Goal: Task Accomplishment & Management: Manage account settings

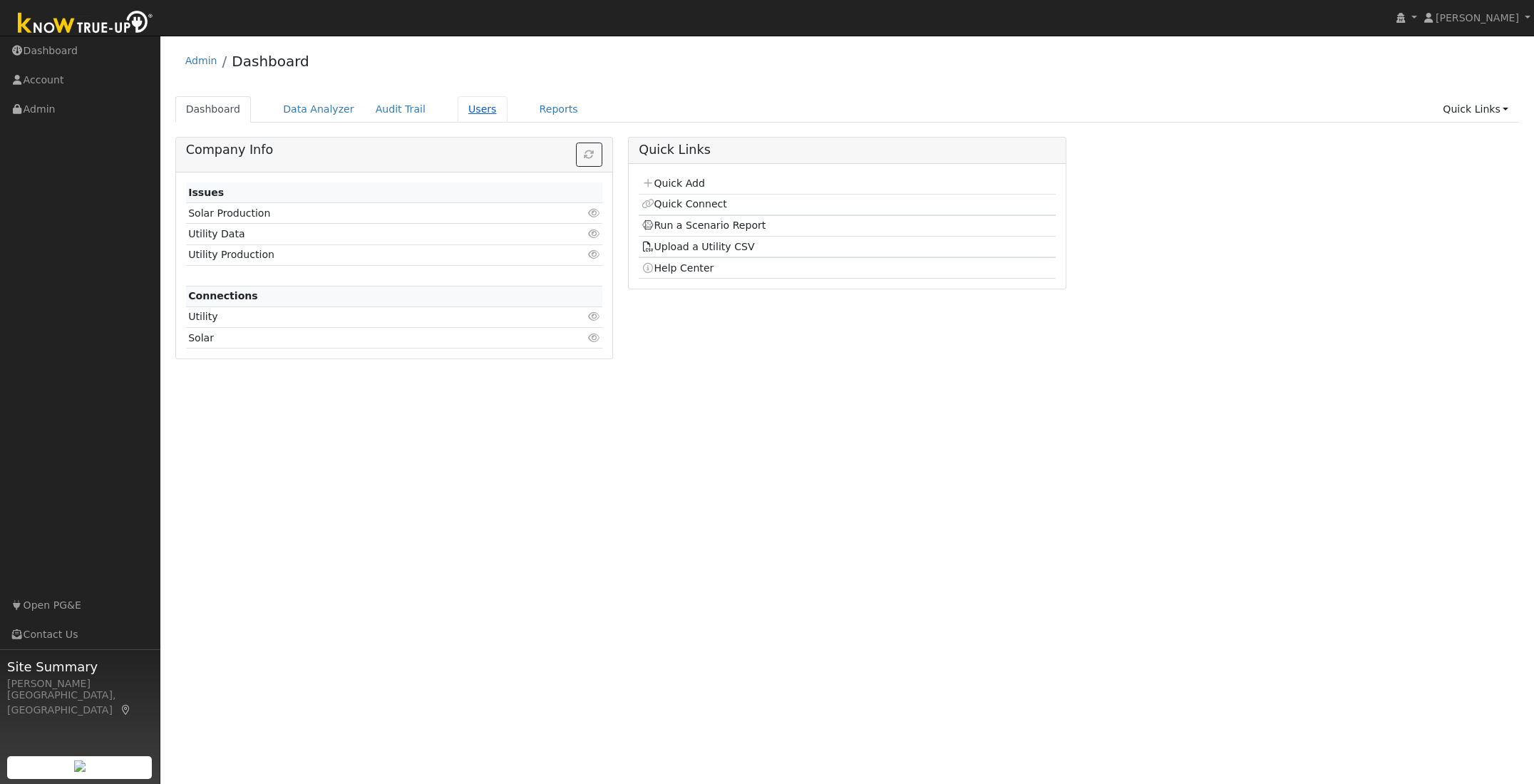
click at [468, 110] on link "Users" at bounding box center [482, 110] width 50 height 26
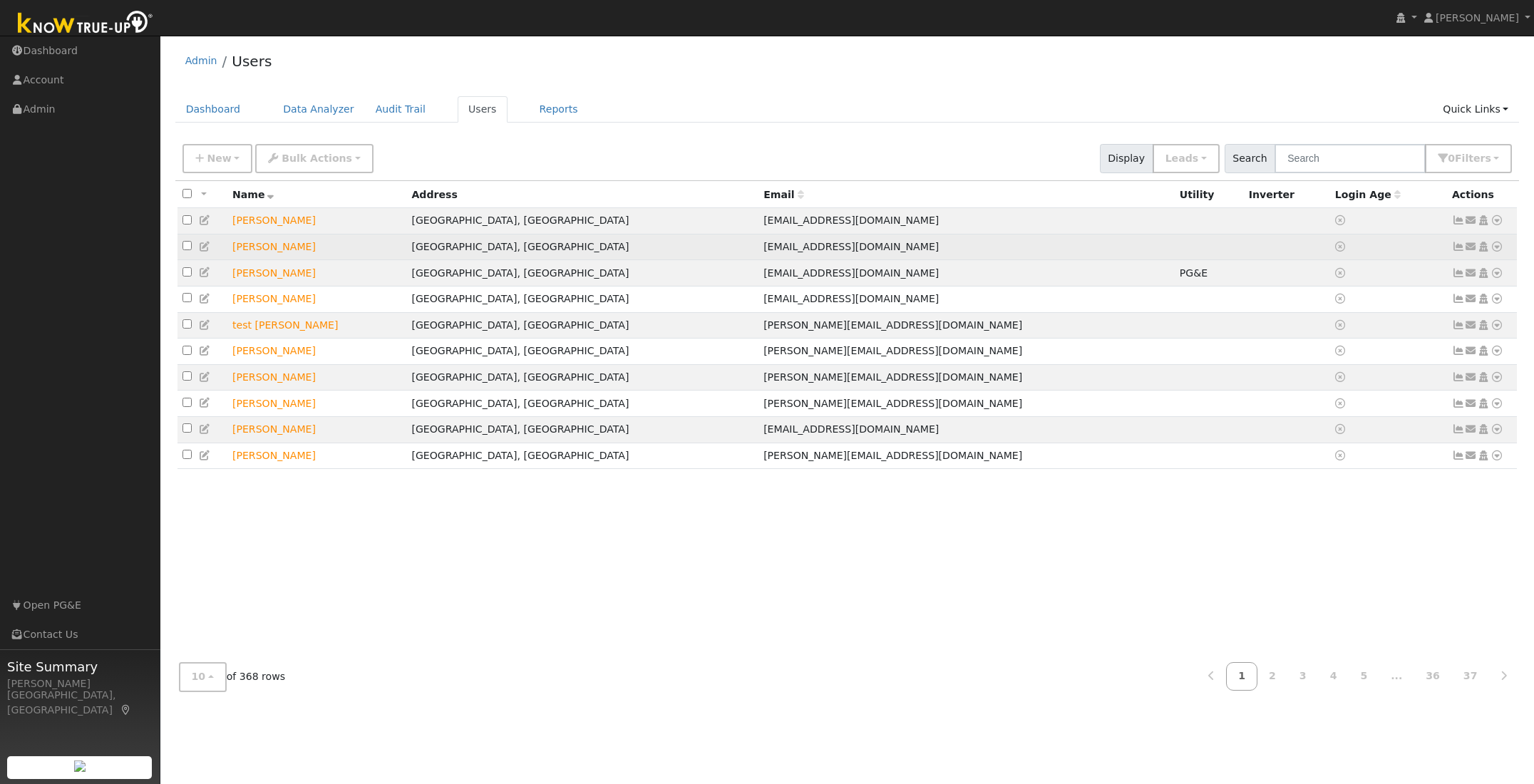
click at [1497, 248] on icon at bounding box center [1497, 247] width 13 height 10
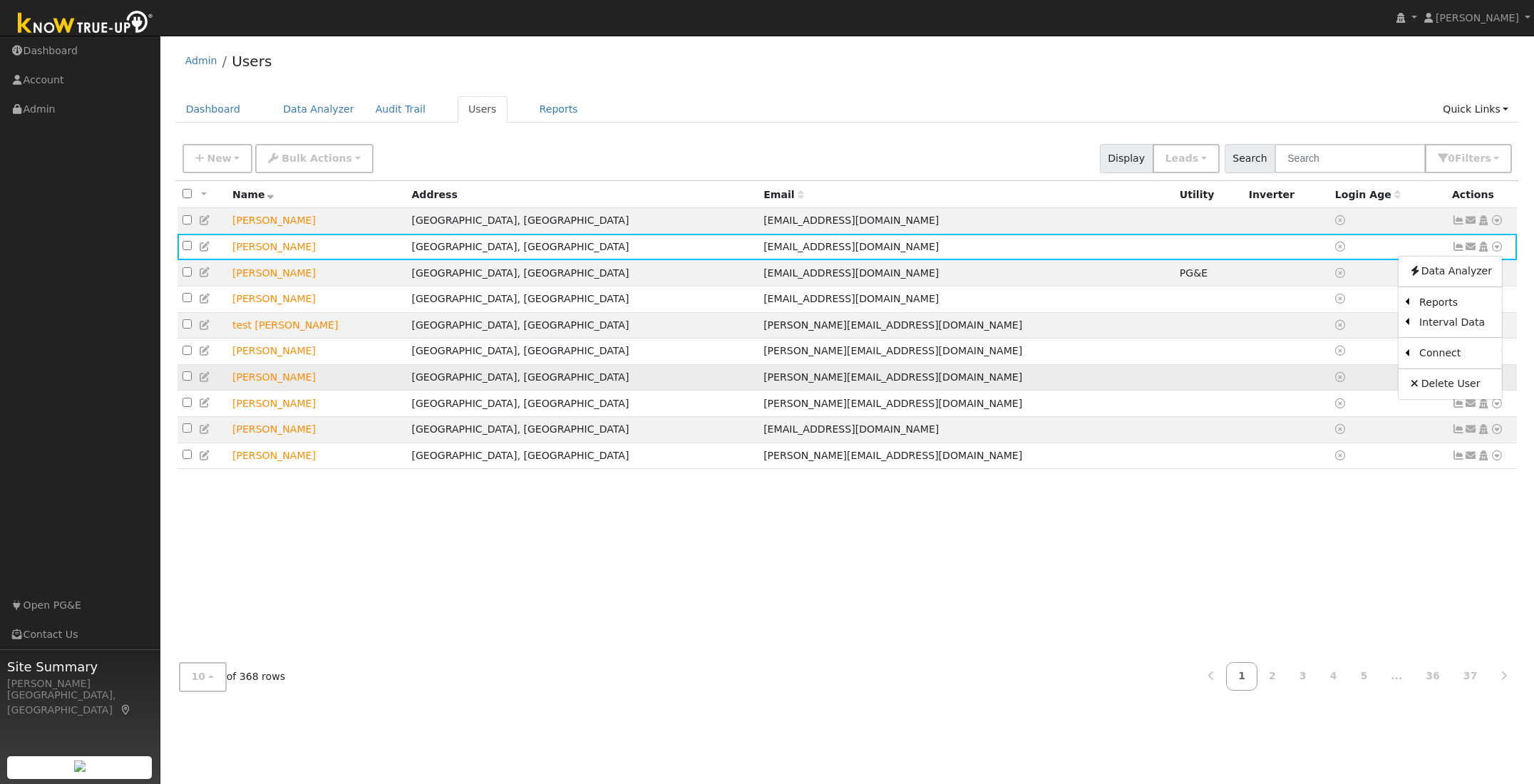
click at [1444, 384] on link "Delete User" at bounding box center [1449, 384] width 103 height 20
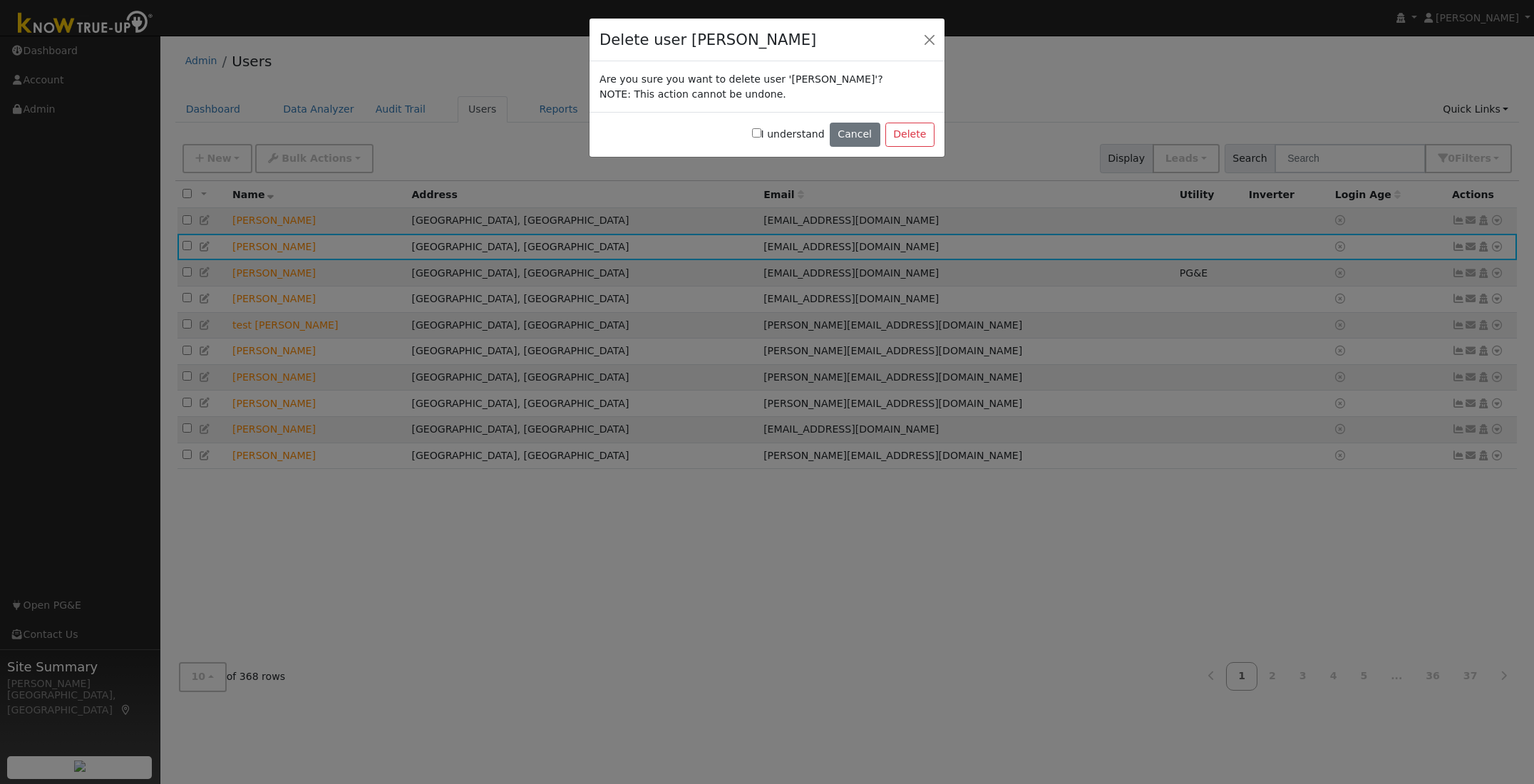
click at [762, 134] on input "I understand" at bounding box center [756, 133] width 10 height 9
checkbox input "true"
drag, startPoint x: 909, startPoint y: 137, endPoint x: 873, endPoint y: 139, distance: 36.1
click at [909, 137] on button "Delete" at bounding box center [909, 134] width 49 height 24
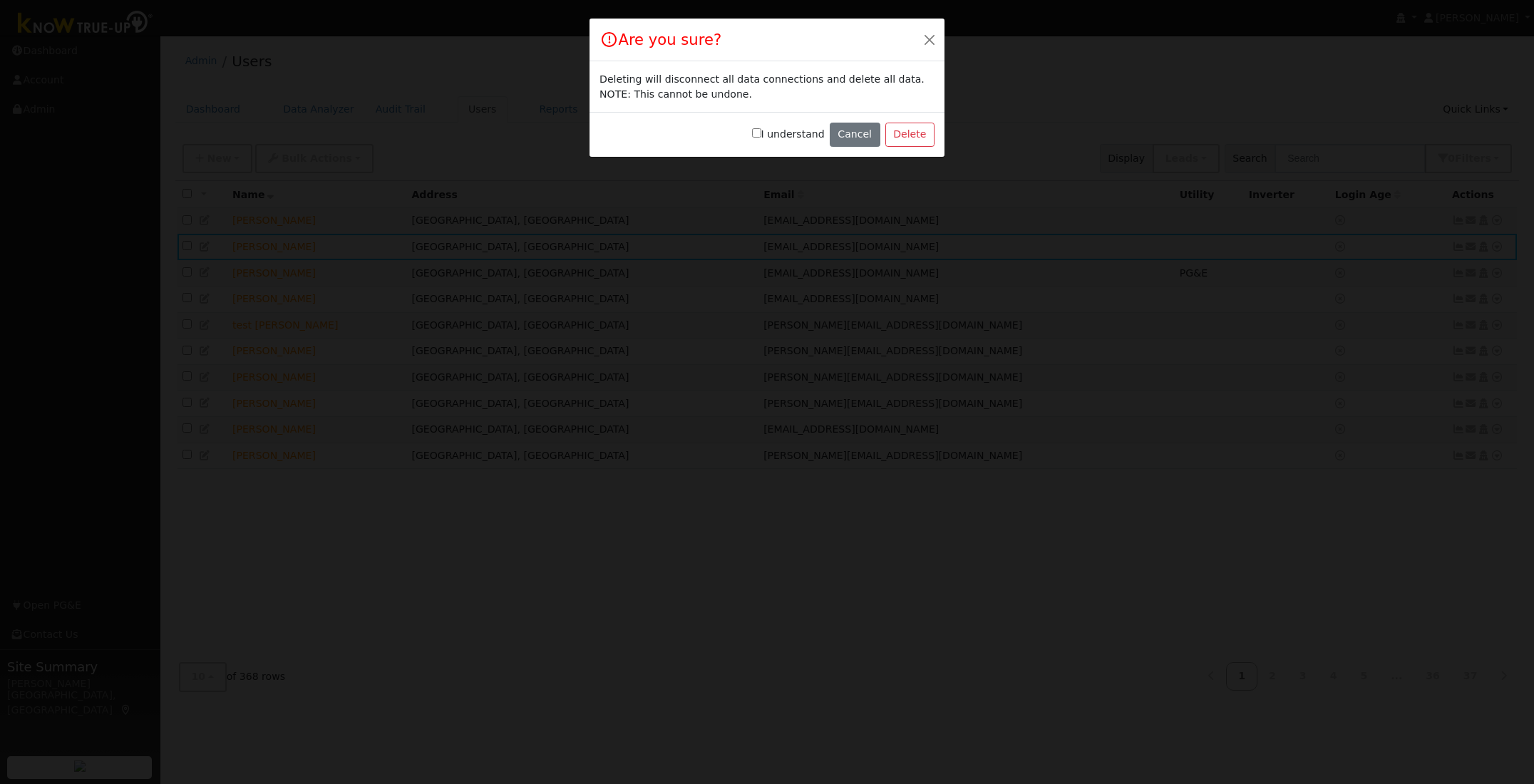
drag, startPoint x: 764, startPoint y: 133, endPoint x: 802, endPoint y: 137, distance: 38.2
click at [762, 133] on input "I understand" at bounding box center [756, 133] width 10 height 9
checkbox input "true"
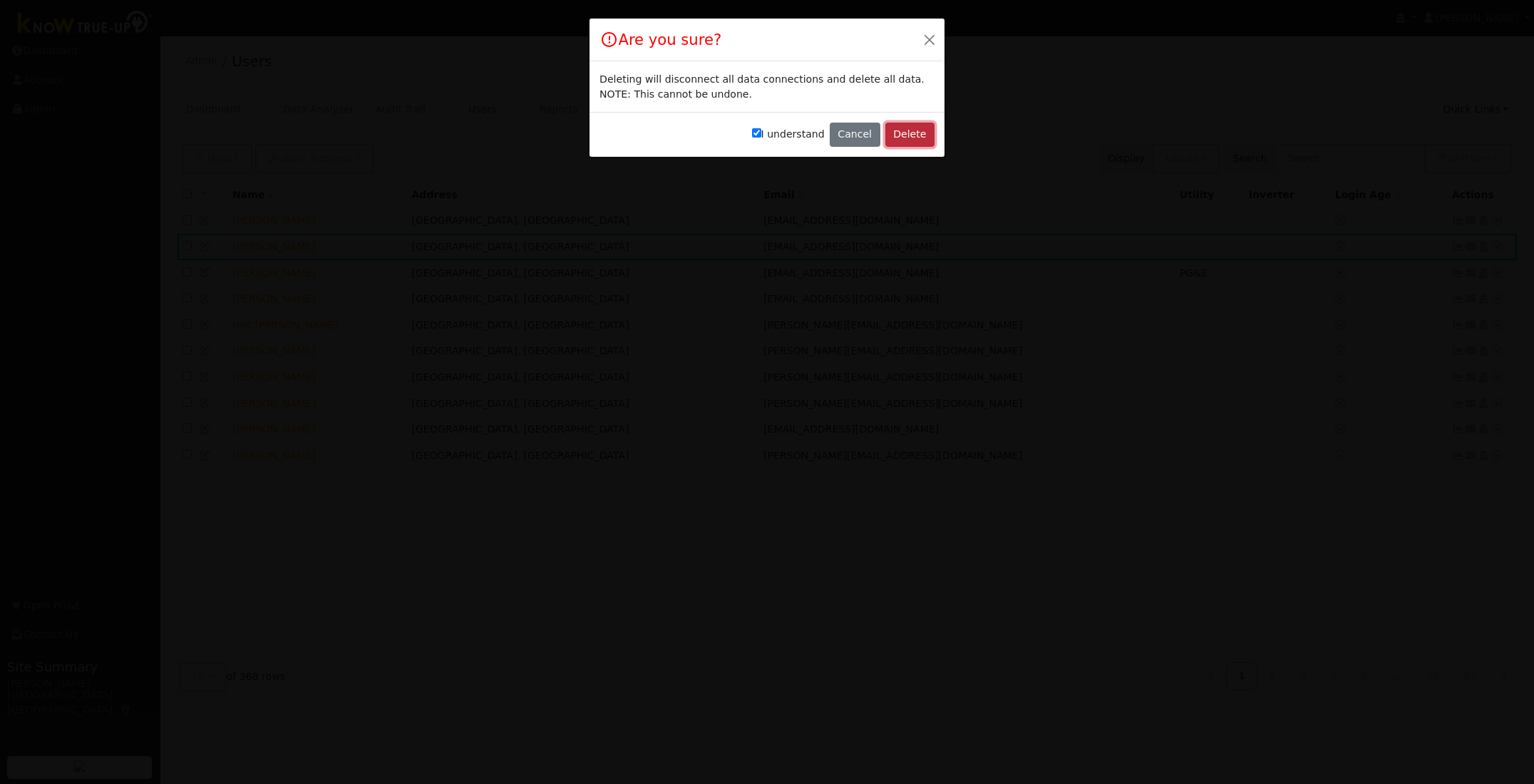
click at [902, 139] on button "Delete" at bounding box center [909, 134] width 49 height 24
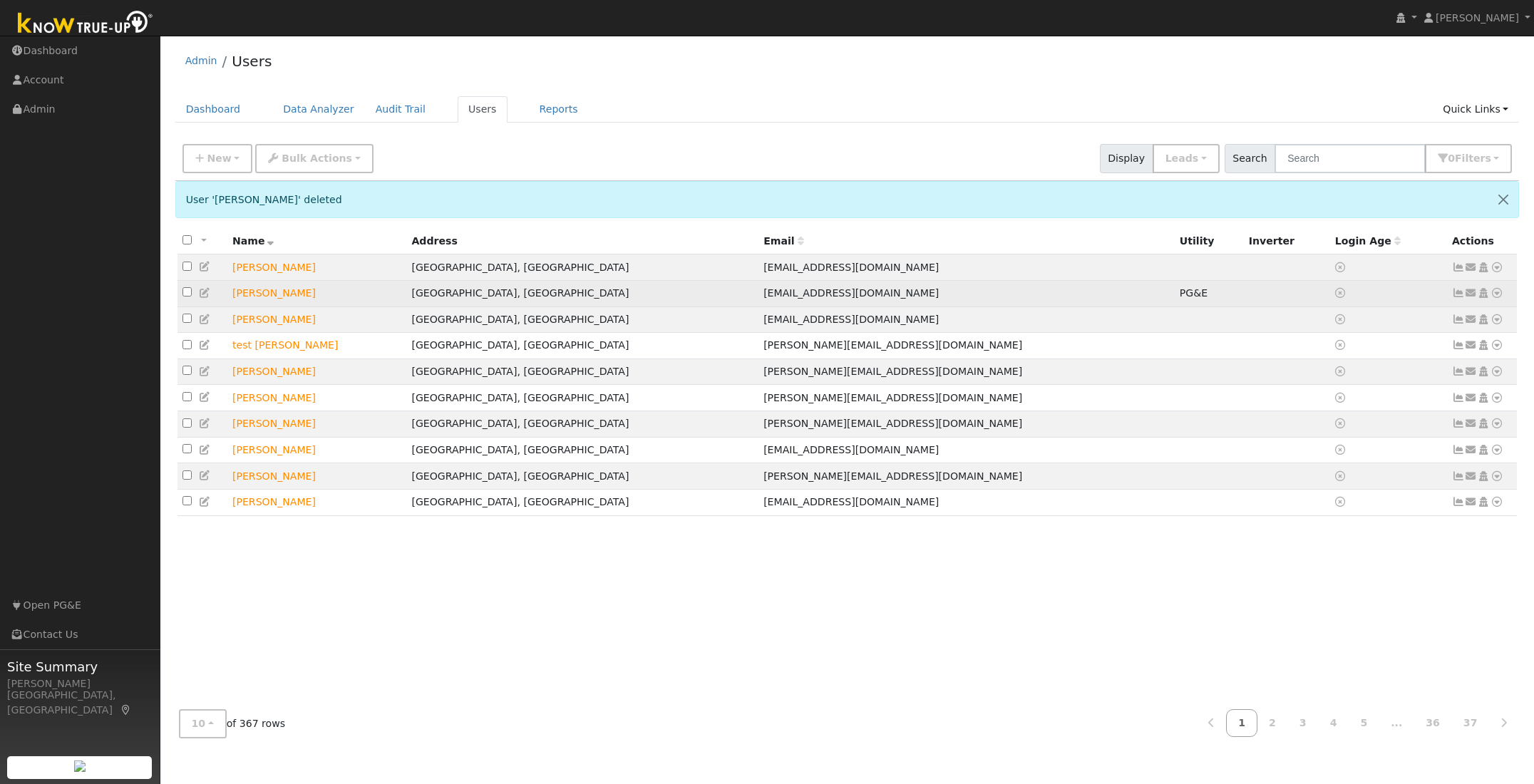
click at [1496, 296] on icon at bounding box center [1497, 293] width 13 height 10
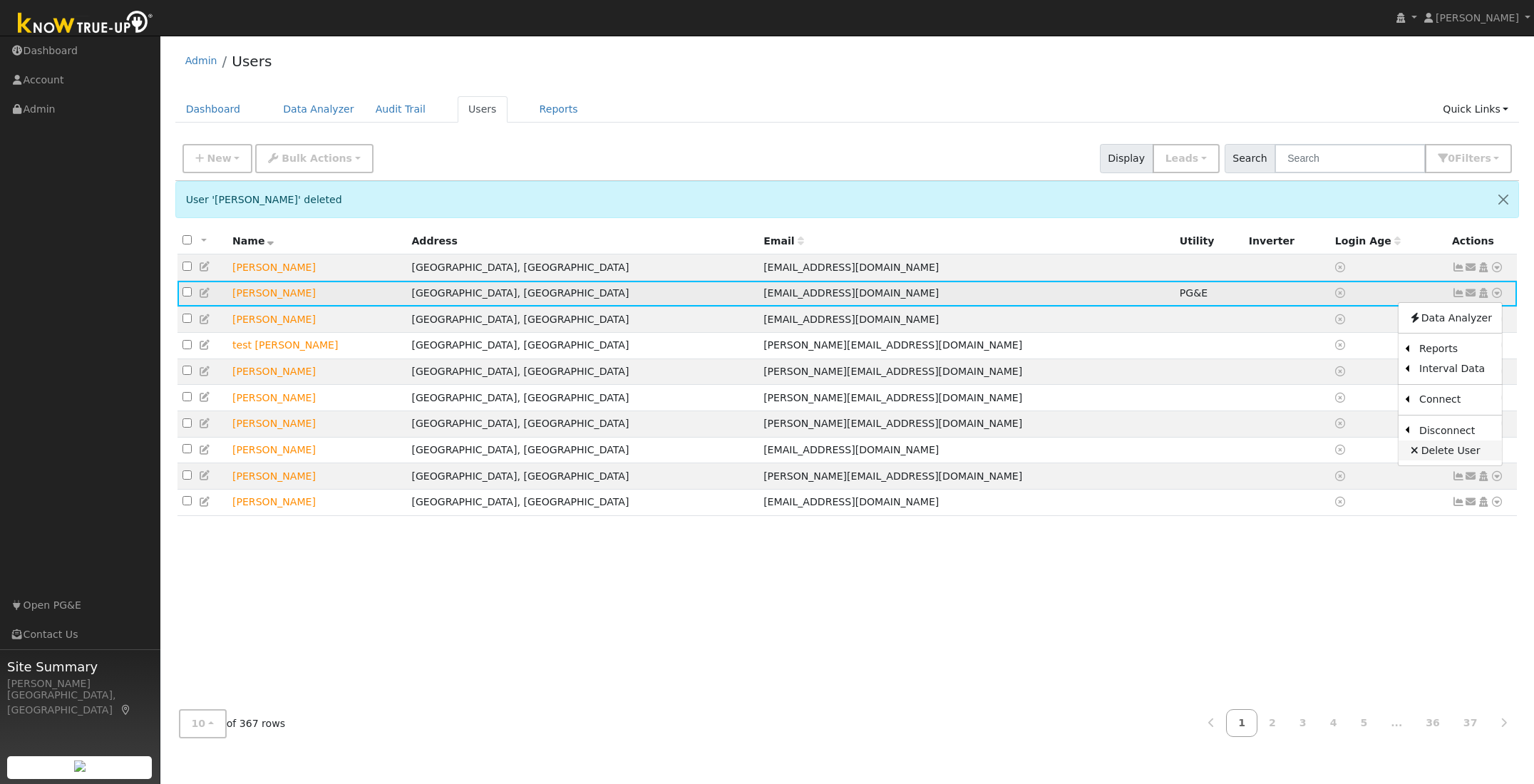
click at [1441, 451] on link "Delete User" at bounding box center [1449, 450] width 103 height 20
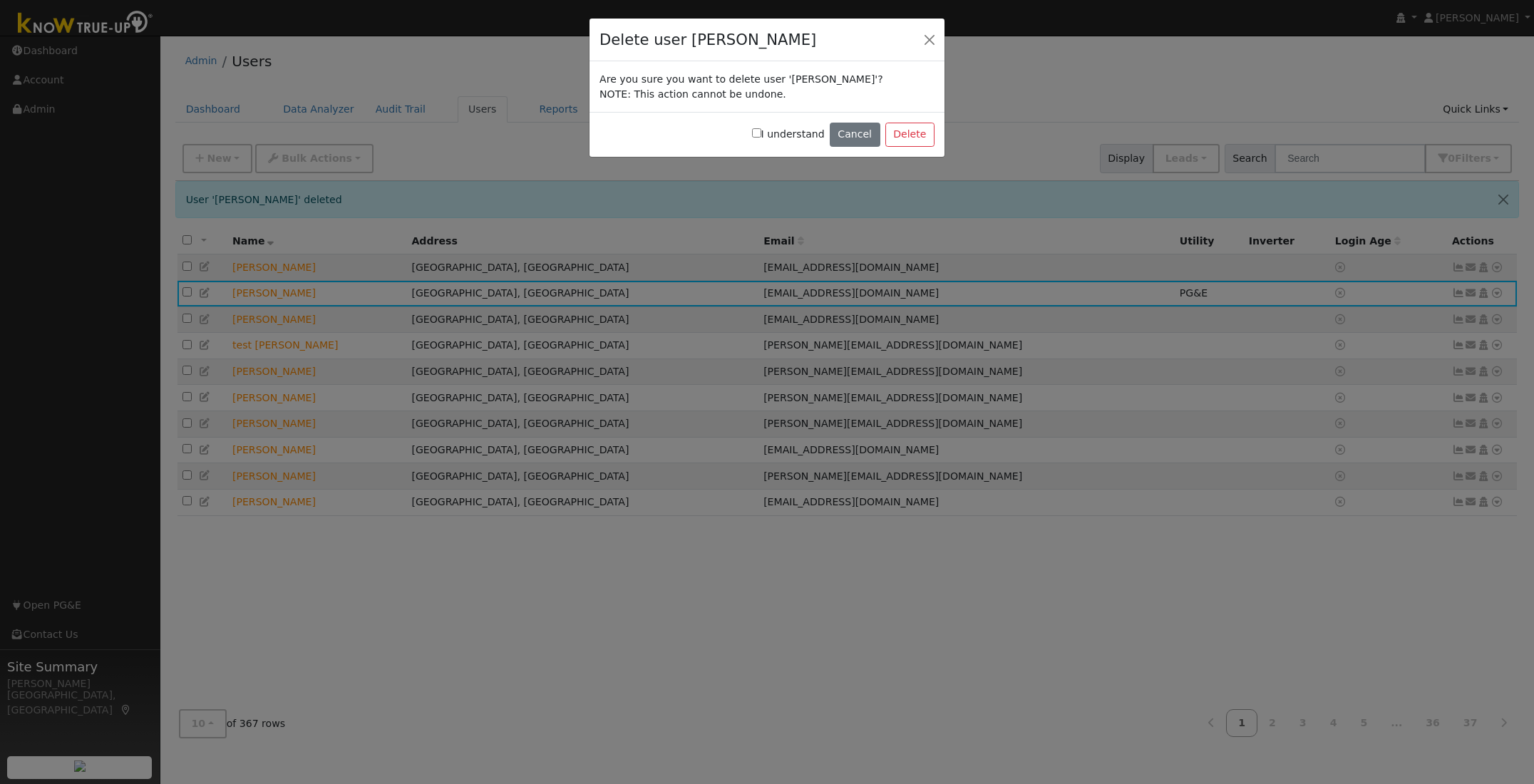
click at [762, 133] on input "I understand" at bounding box center [756, 133] width 10 height 9
checkbox input "true"
drag, startPoint x: 895, startPoint y: 132, endPoint x: 903, endPoint y: 134, distance: 8.2
click at [895, 132] on button "Delete" at bounding box center [909, 134] width 49 height 24
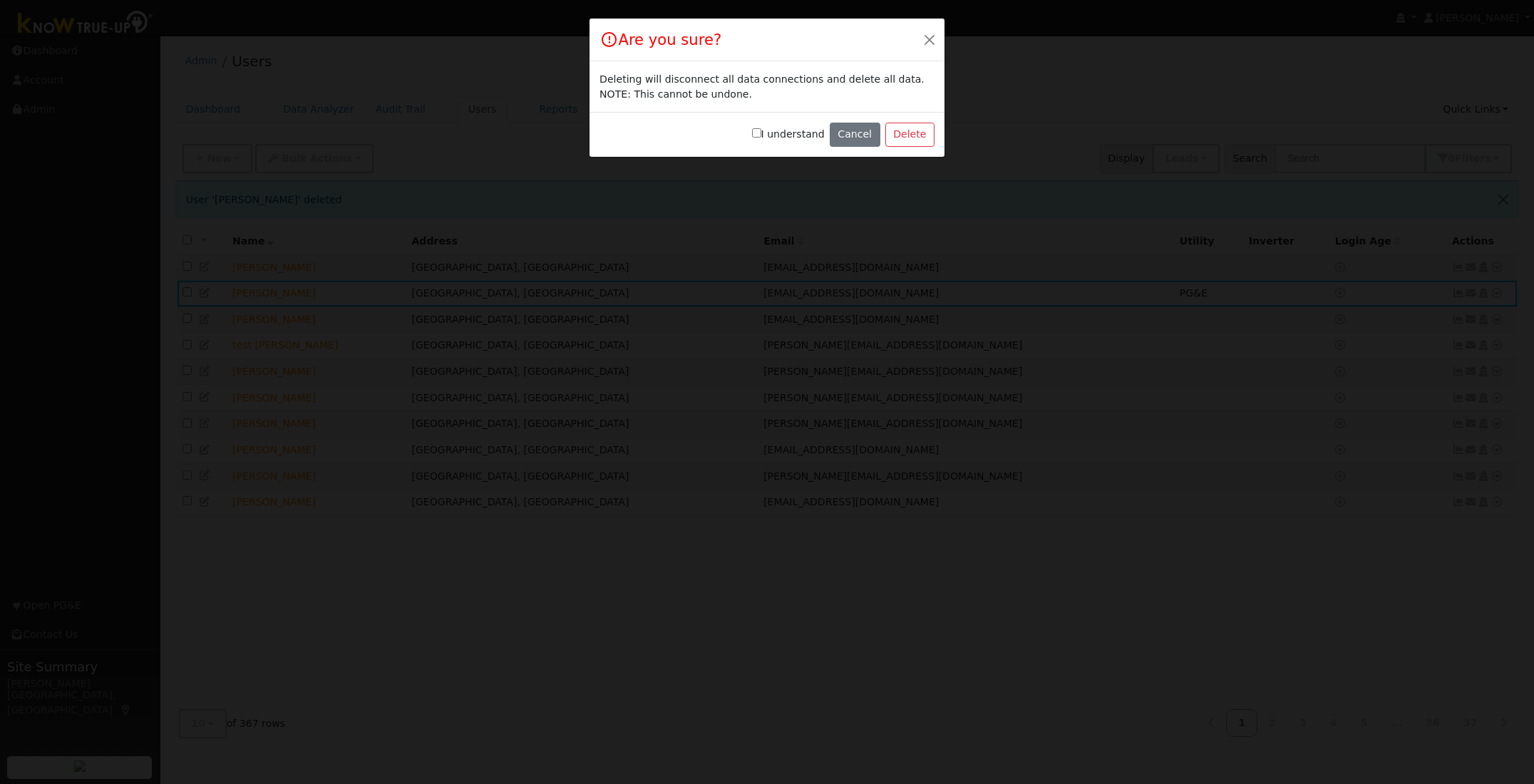
click at [762, 133] on input "I understand" at bounding box center [756, 133] width 10 height 9
checkbox input "true"
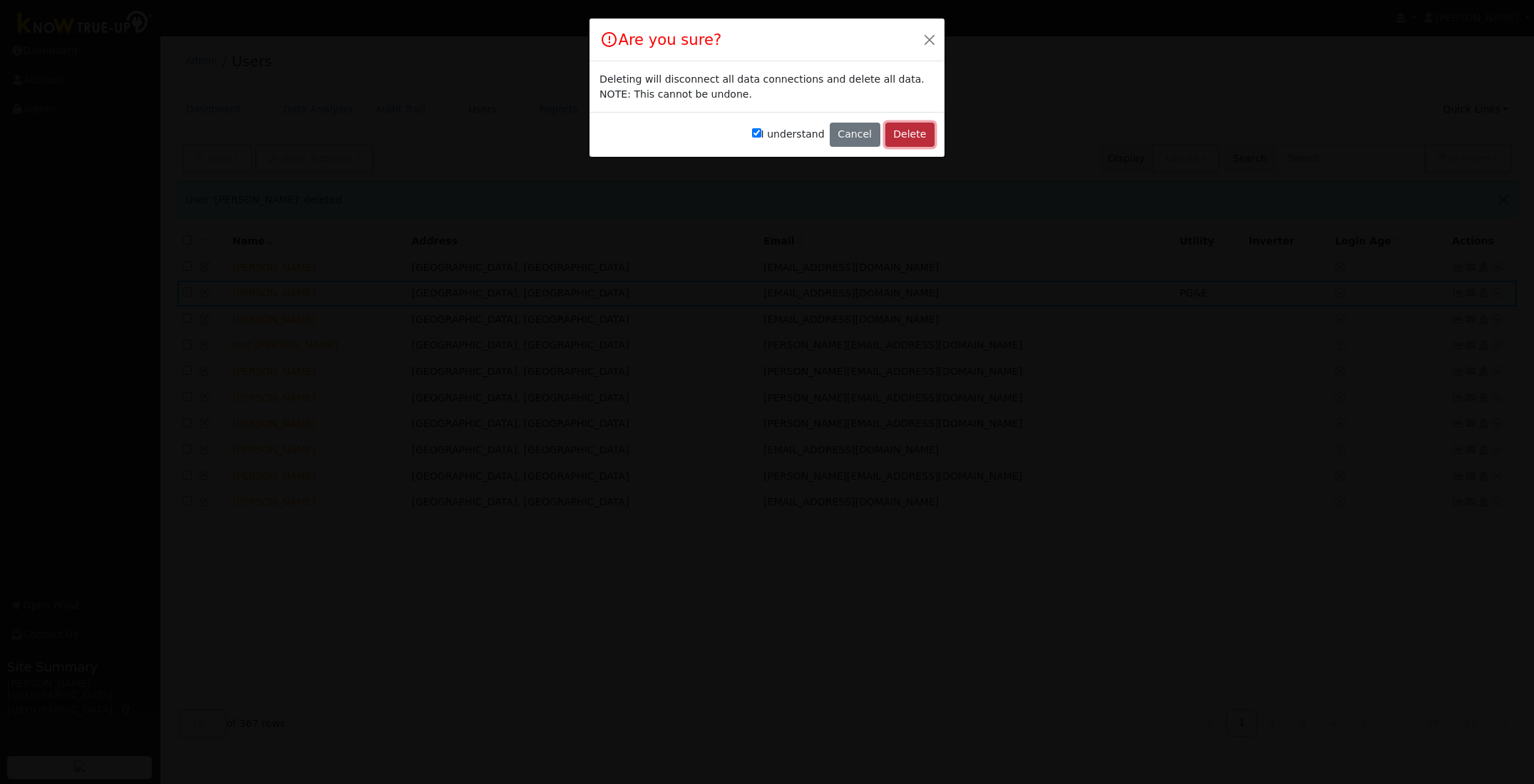
click at [914, 134] on button "Delete" at bounding box center [909, 134] width 49 height 24
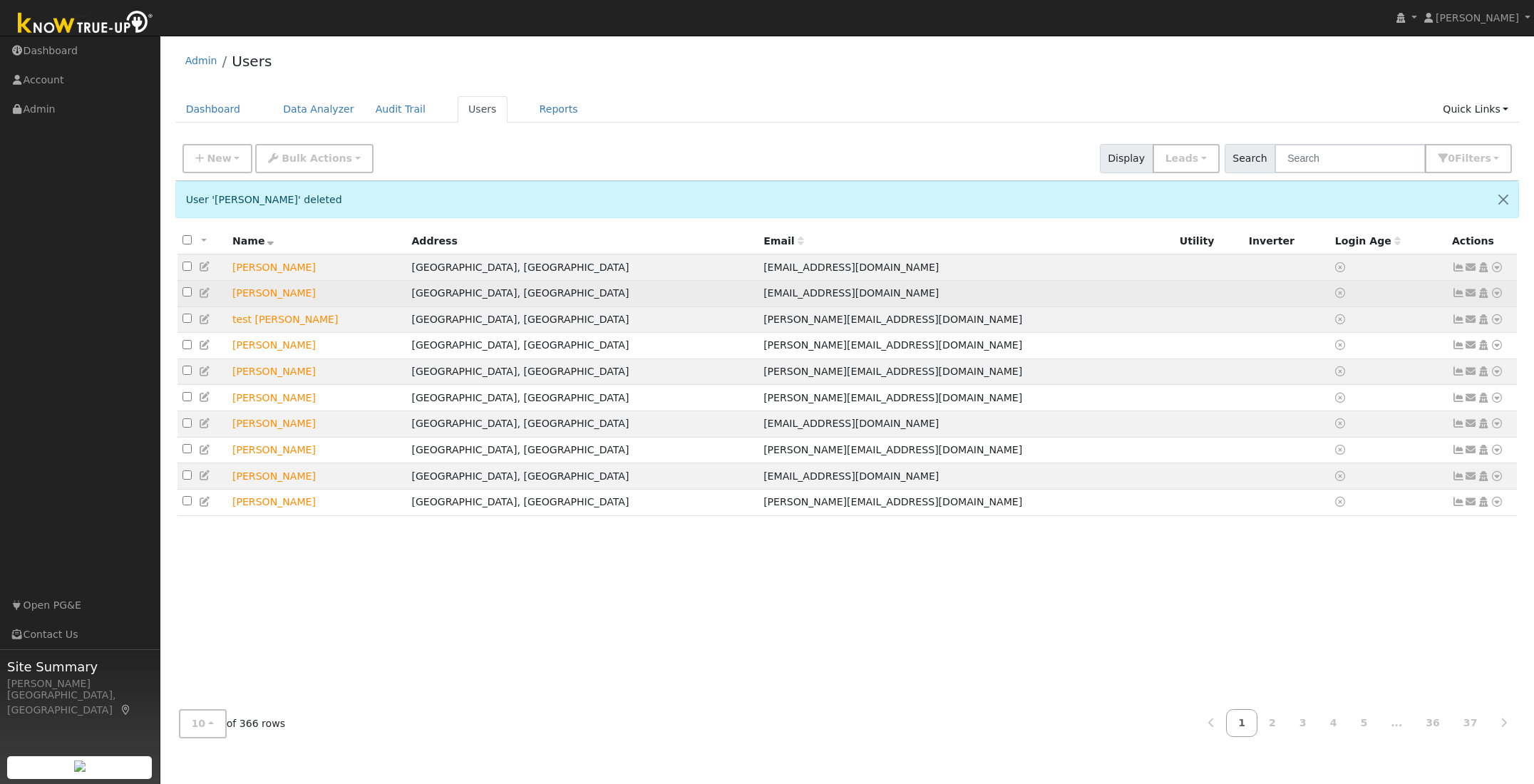
click at [1493, 296] on icon at bounding box center [1497, 293] width 13 height 10
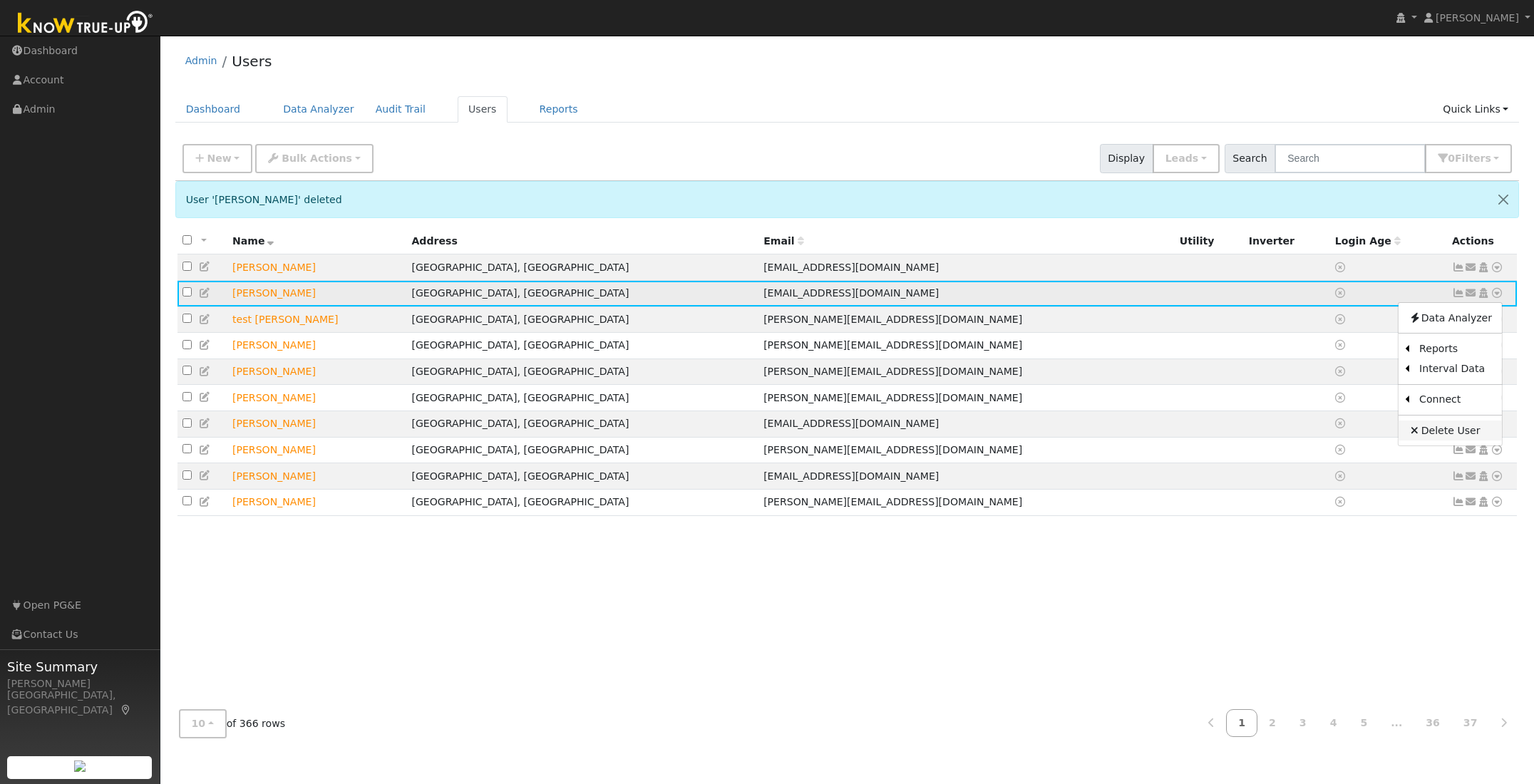
click at [1448, 433] on link "Delete User" at bounding box center [1449, 430] width 103 height 20
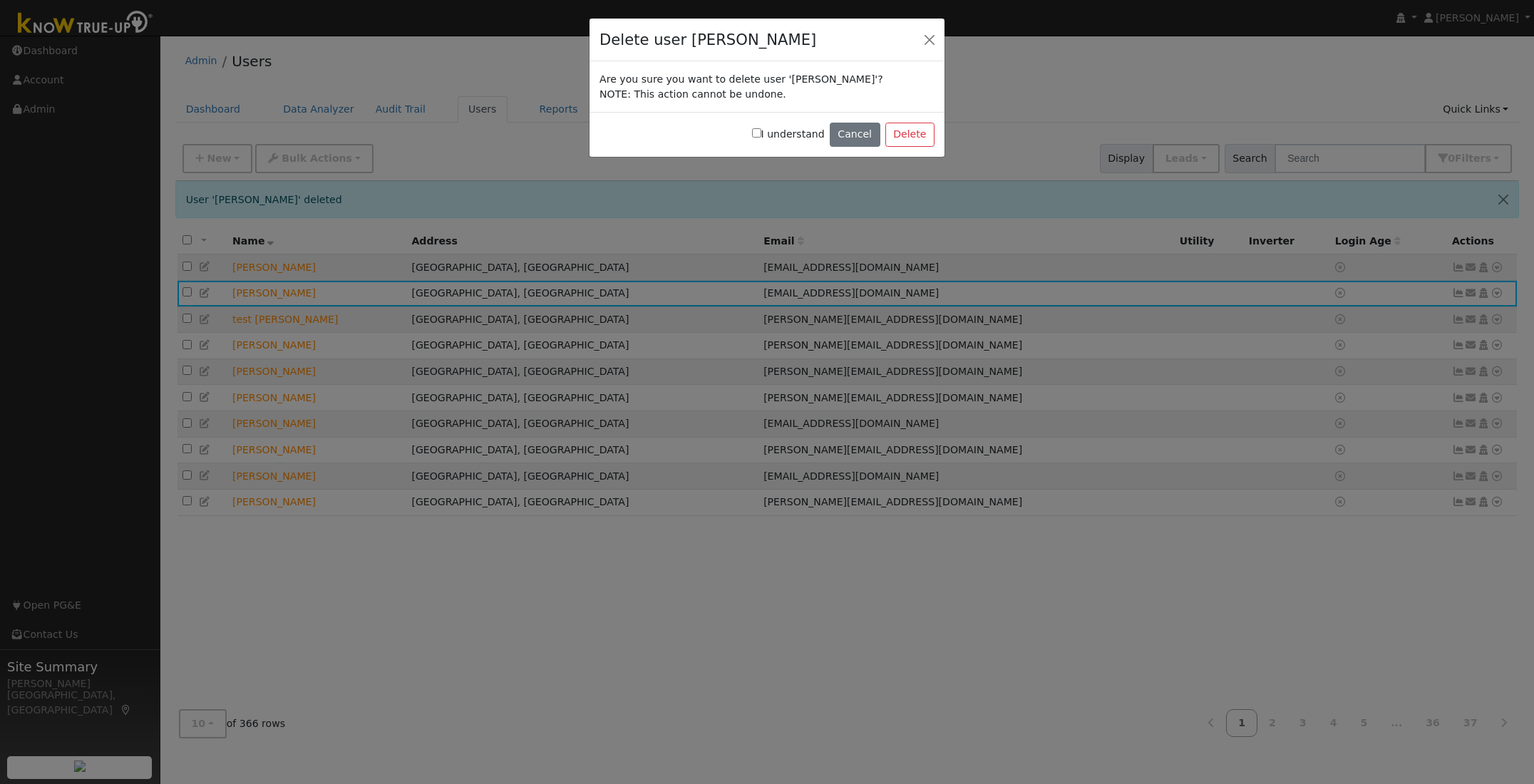
drag, startPoint x: 761, startPoint y: 134, endPoint x: 783, endPoint y: 134, distance: 22.0
click at [762, 133] on input "I understand" at bounding box center [756, 133] width 10 height 9
checkbox input "true"
click at [918, 131] on button "Delete" at bounding box center [909, 134] width 49 height 24
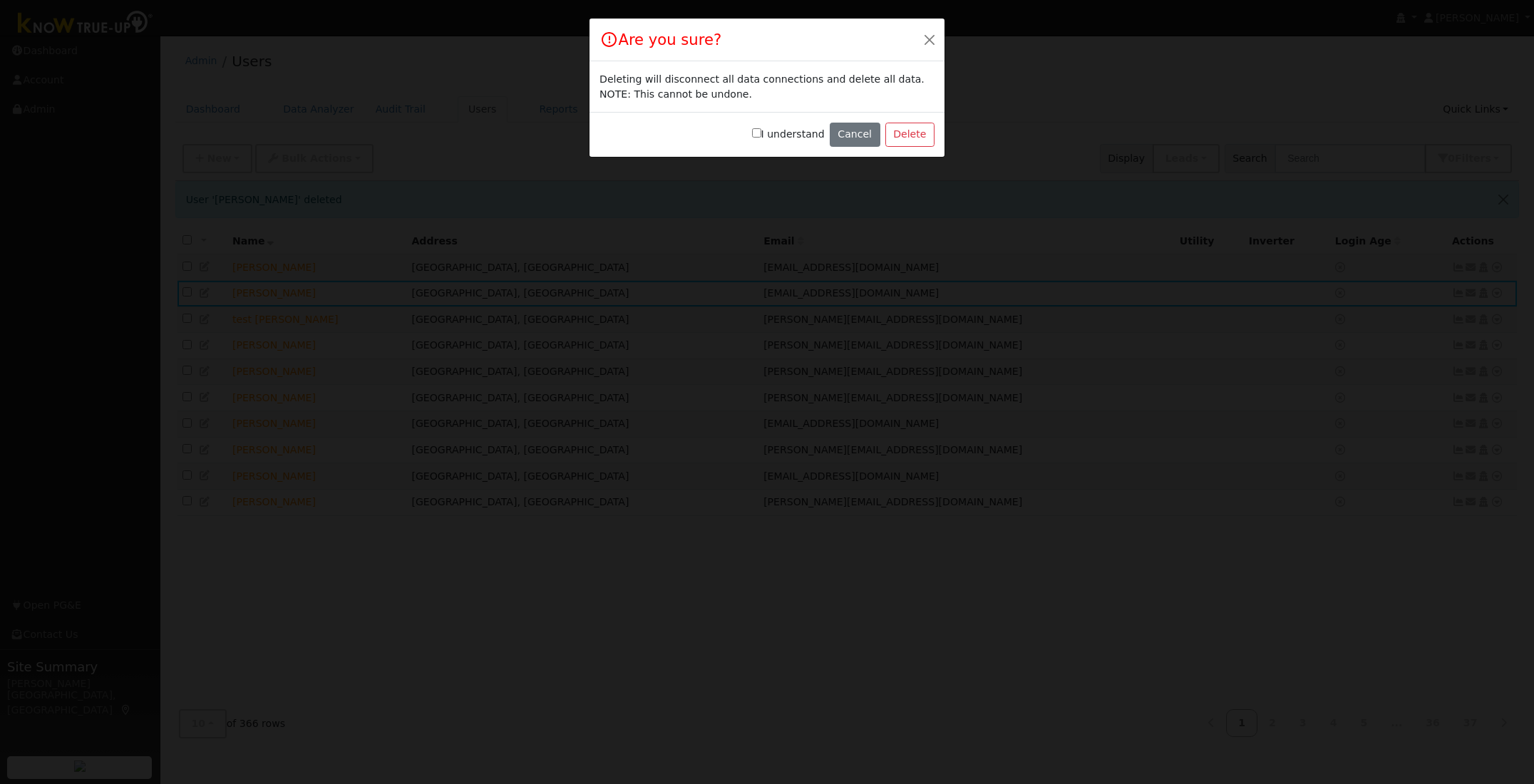
click at [762, 132] on input "I understand" at bounding box center [756, 133] width 10 height 9
checkbox input "true"
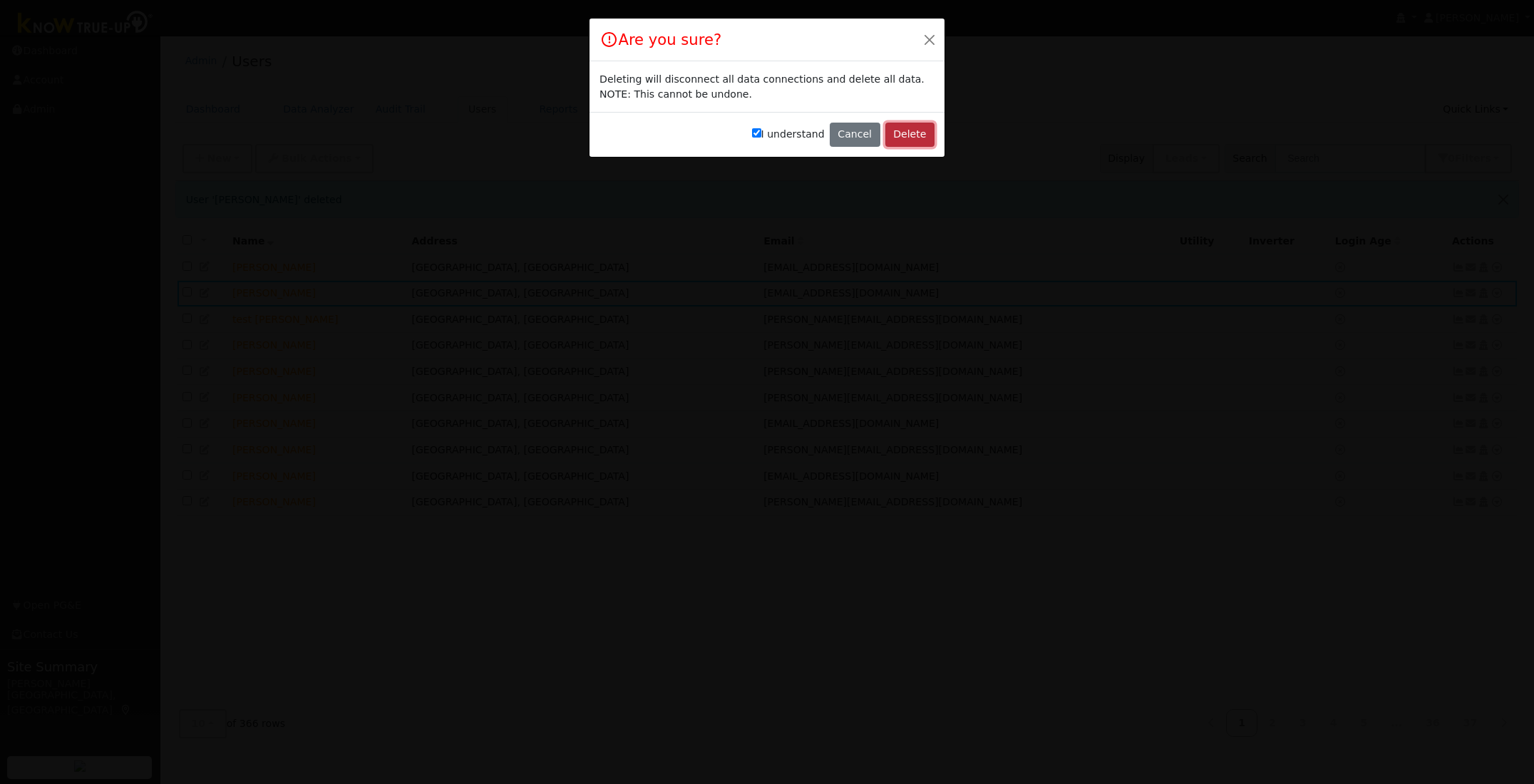
click at [923, 137] on button "Delete" at bounding box center [909, 134] width 49 height 24
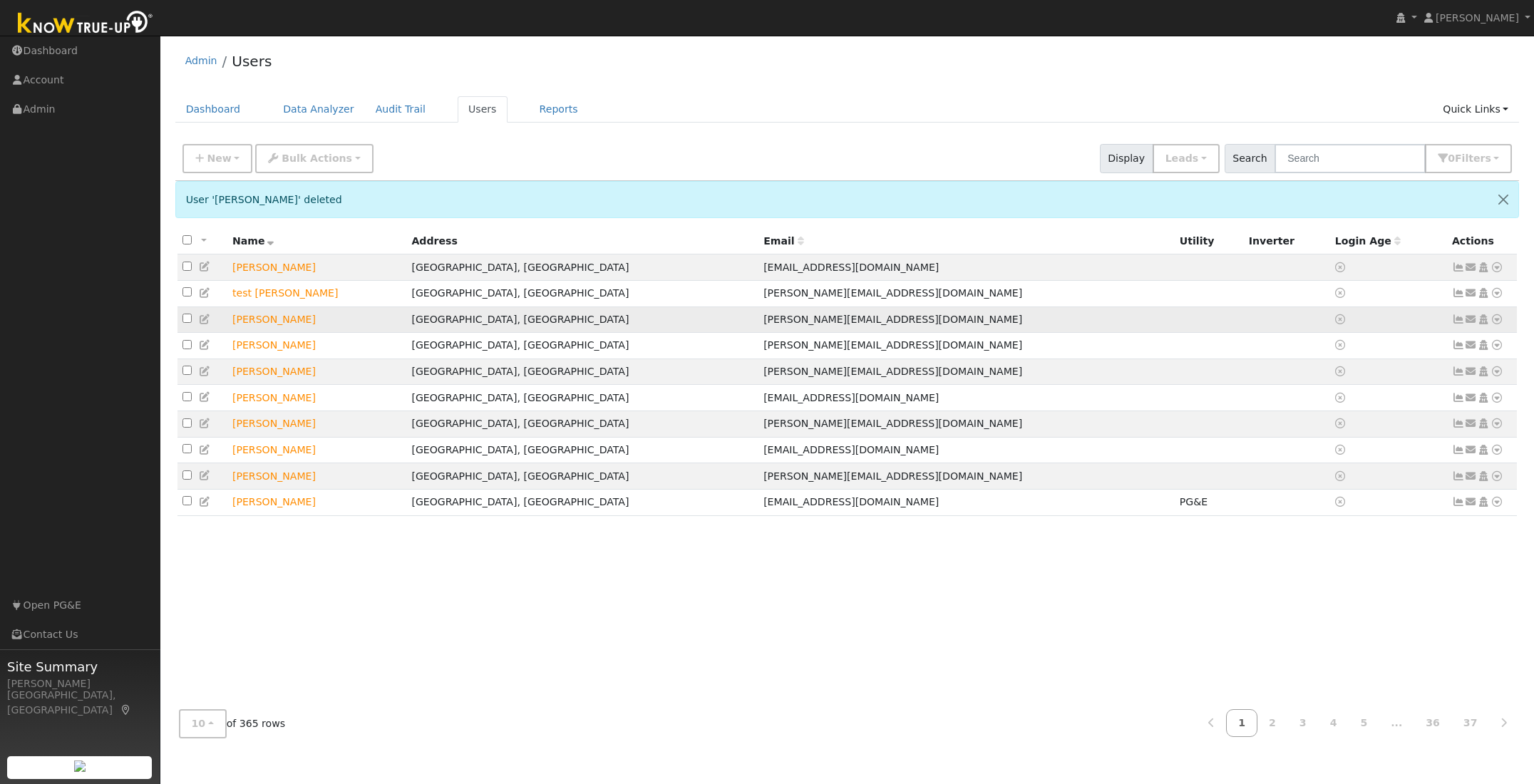
click at [1497, 323] on icon at bounding box center [1497, 319] width 13 height 10
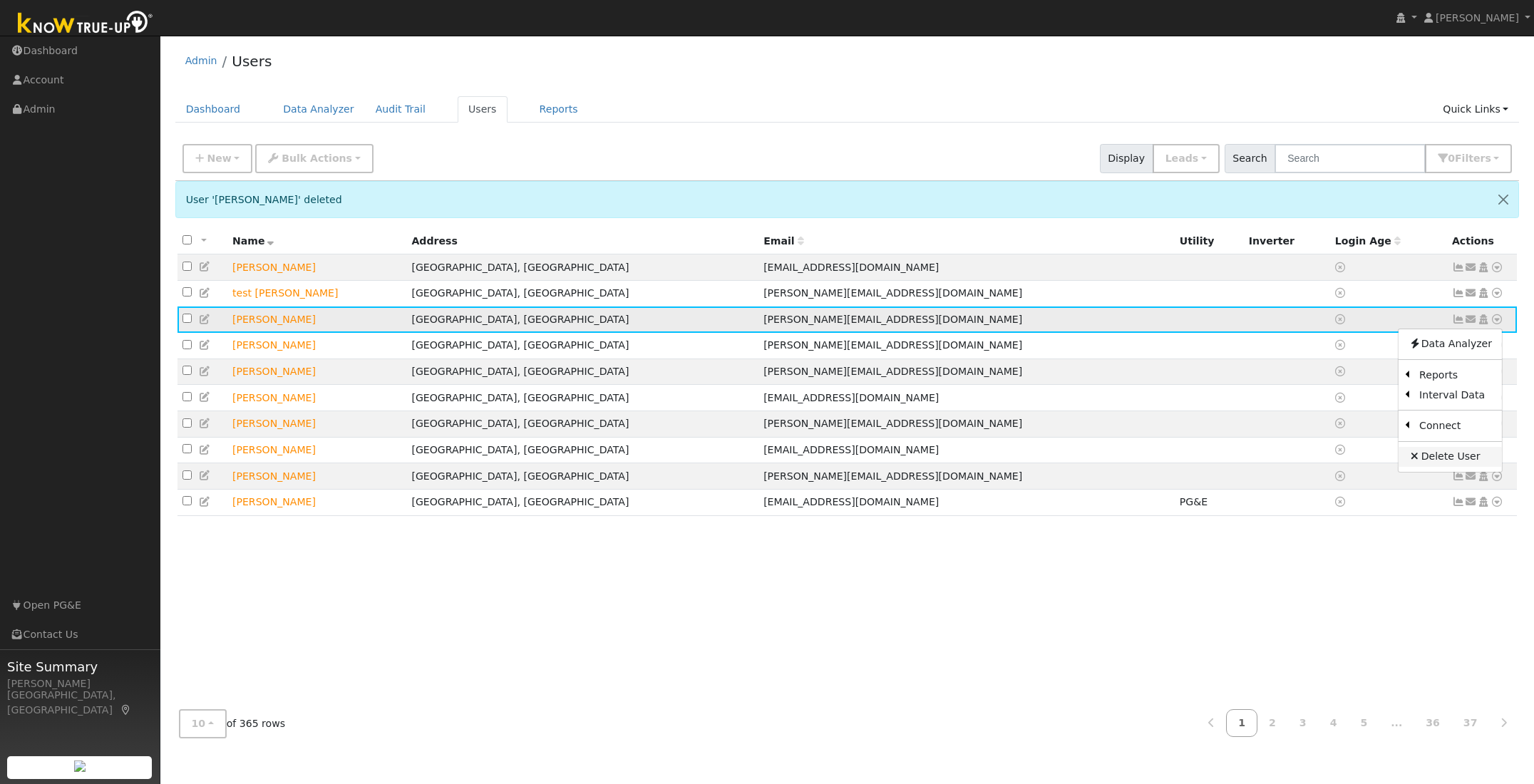
click at [1447, 457] on link "Delete User" at bounding box center [1449, 456] width 103 height 20
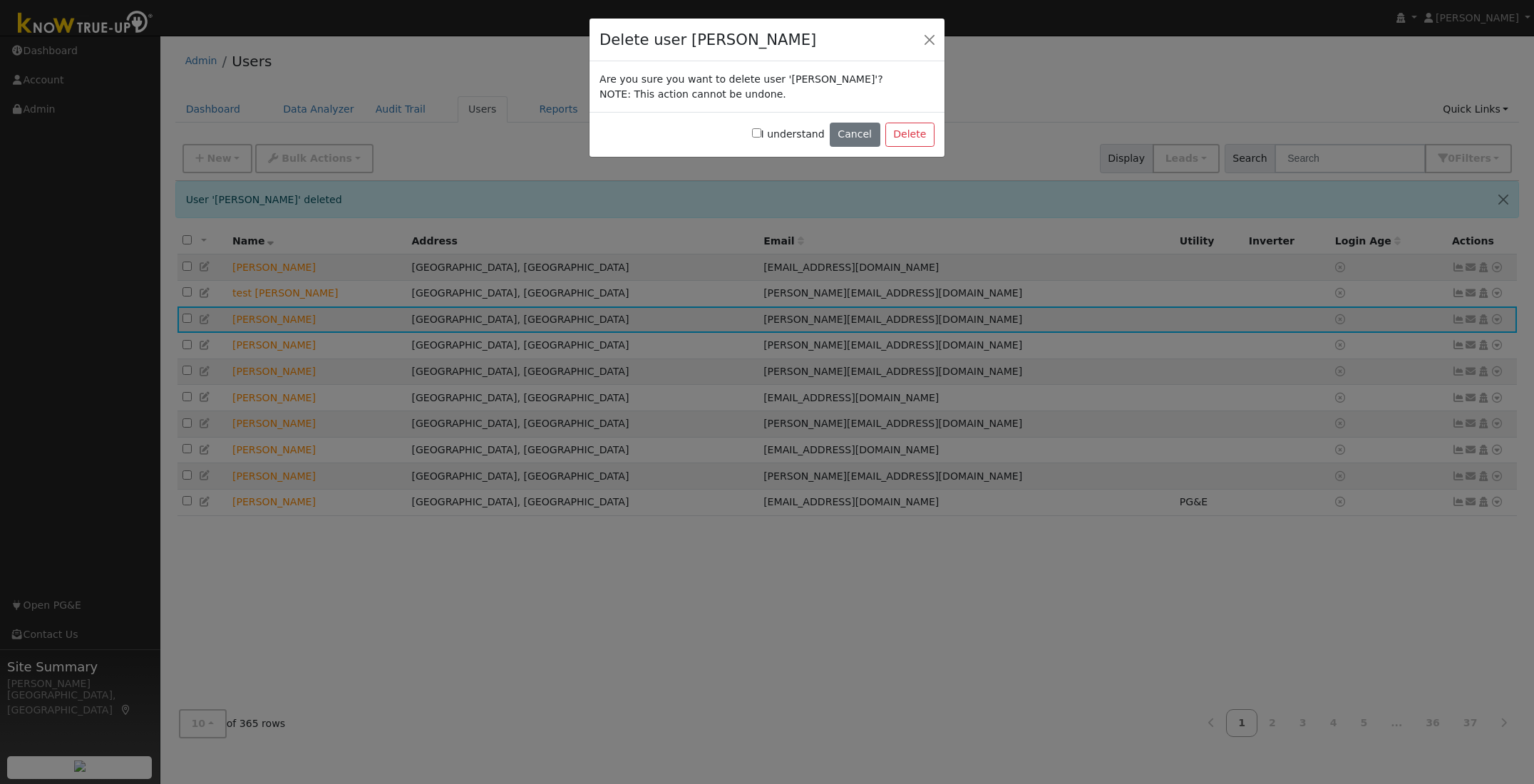
click at [762, 134] on input "I understand" at bounding box center [756, 133] width 10 height 9
checkbox input "true"
click at [884, 134] on div "I understand Cancel Delete" at bounding box center [767, 134] width 355 height 45
click at [895, 134] on button "Delete" at bounding box center [909, 134] width 49 height 24
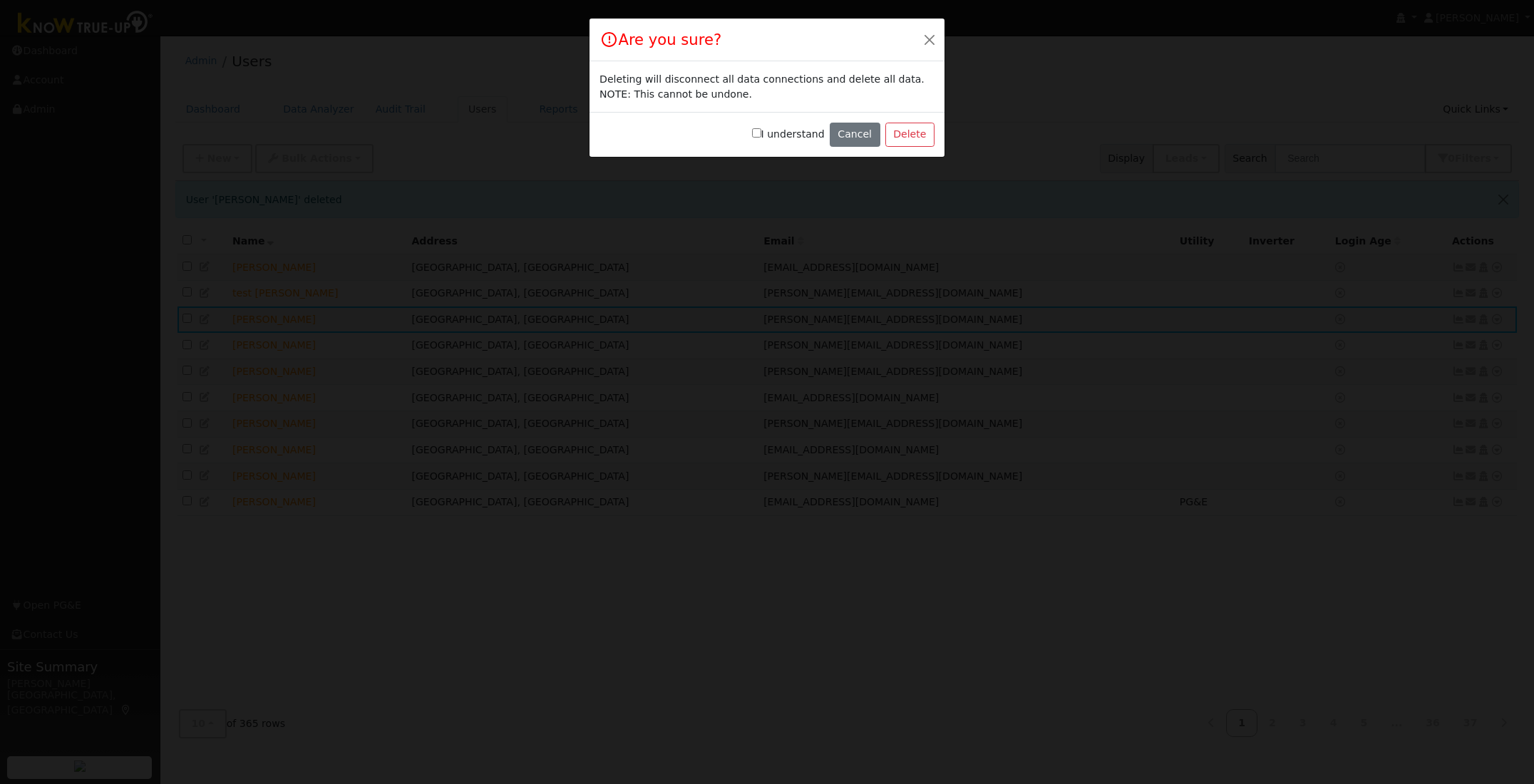
drag, startPoint x: 762, startPoint y: 131, endPoint x: 810, endPoint y: 137, distance: 48.4
click at [762, 131] on input "I understand" at bounding box center [756, 133] width 10 height 9
checkbox input "true"
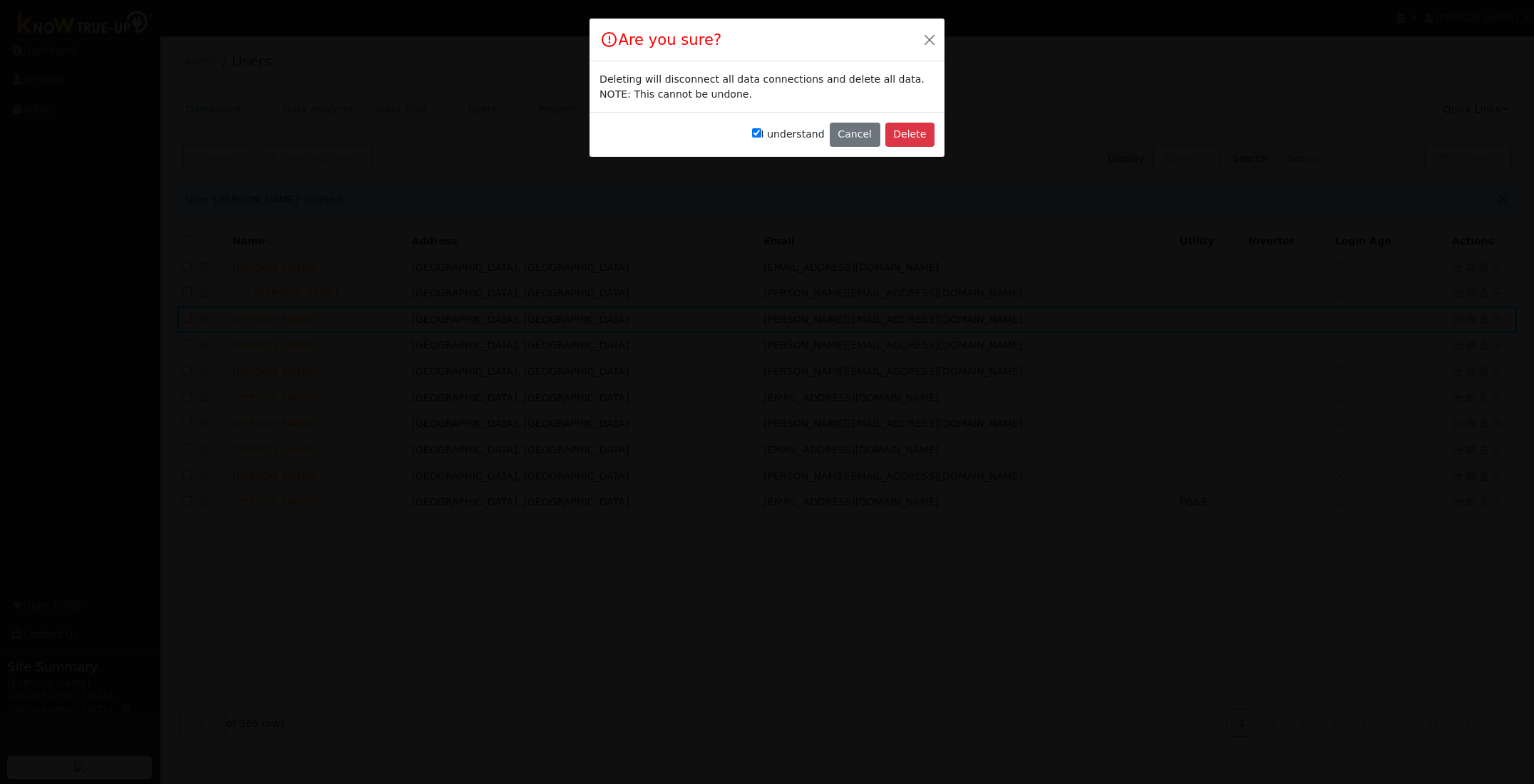
click at [939, 134] on div "I understand Cancel Delete" at bounding box center [767, 134] width 355 height 45
click at [905, 132] on button "Delete" at bounding box center [909, 134] width 49 height 24
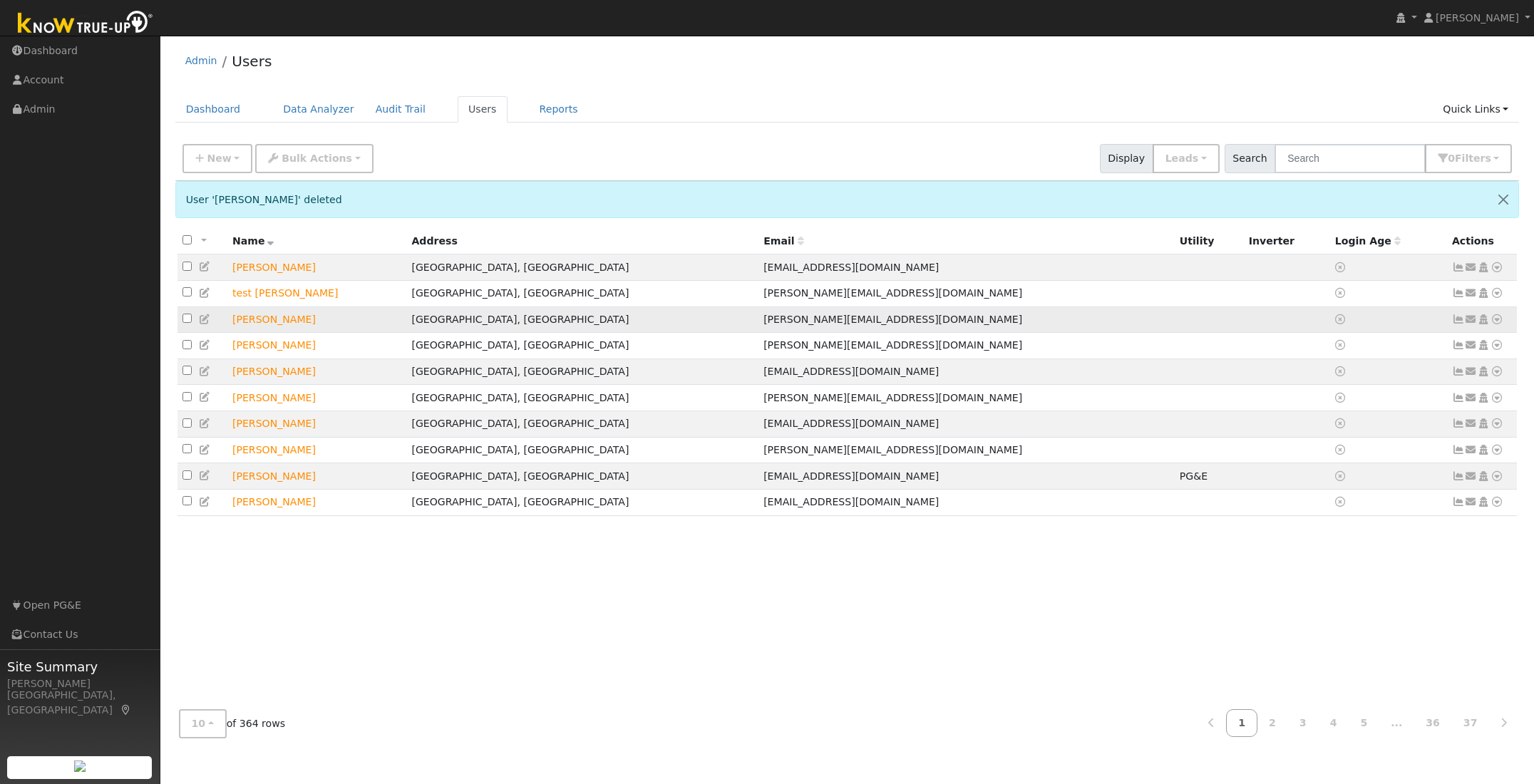
click at [1497, 323] on icon at bounding box center [1497, 319] width 13 height 10
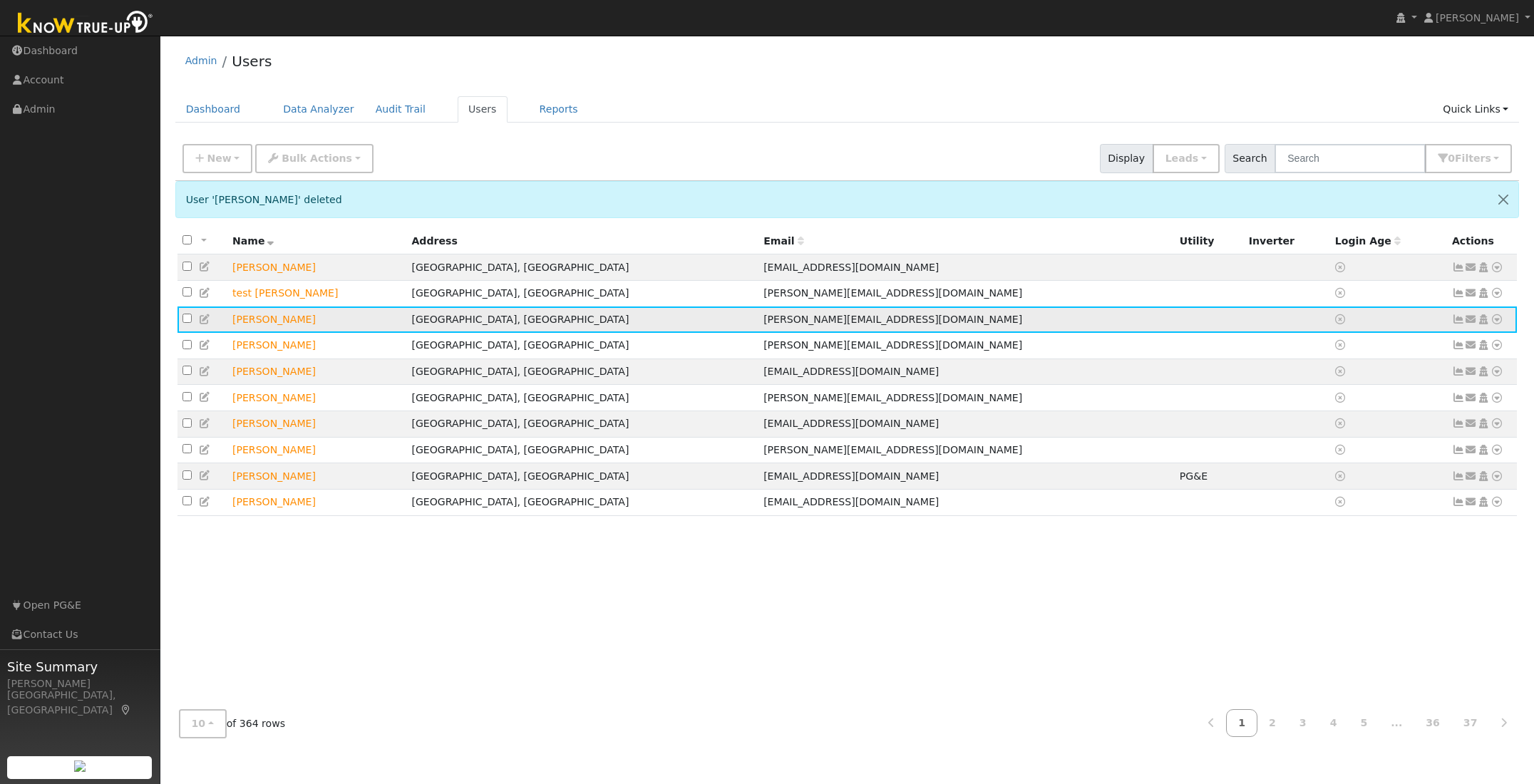
click at [1497, 323] on icon at bounding box center [1497, 319] width 13 height 10
click at [1440, 457] on link "Delete User" at bounding box center [1449, 456] width 103 height 20
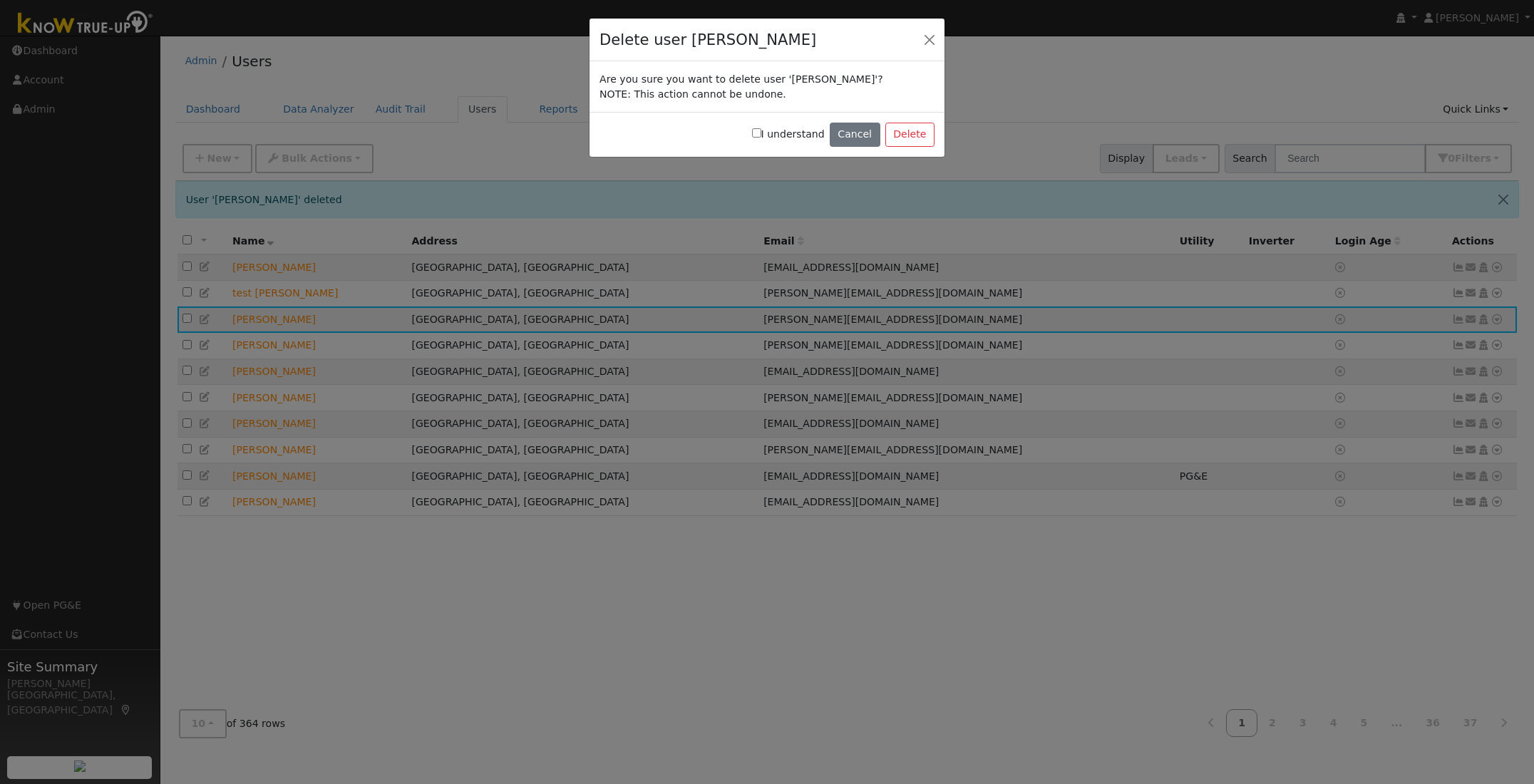
drag, startPoint x: 762, startPoint y: 132, endPoint x: 791, endPoint y: 133, distance: 29.0
click at [762, 132] on input "I understand" at bounding box center [756, 133] width 10 height 9
checkbox input "true"
click at [922, 137] on button "Delete" at bounding box center [909, 134] width 49 height 24
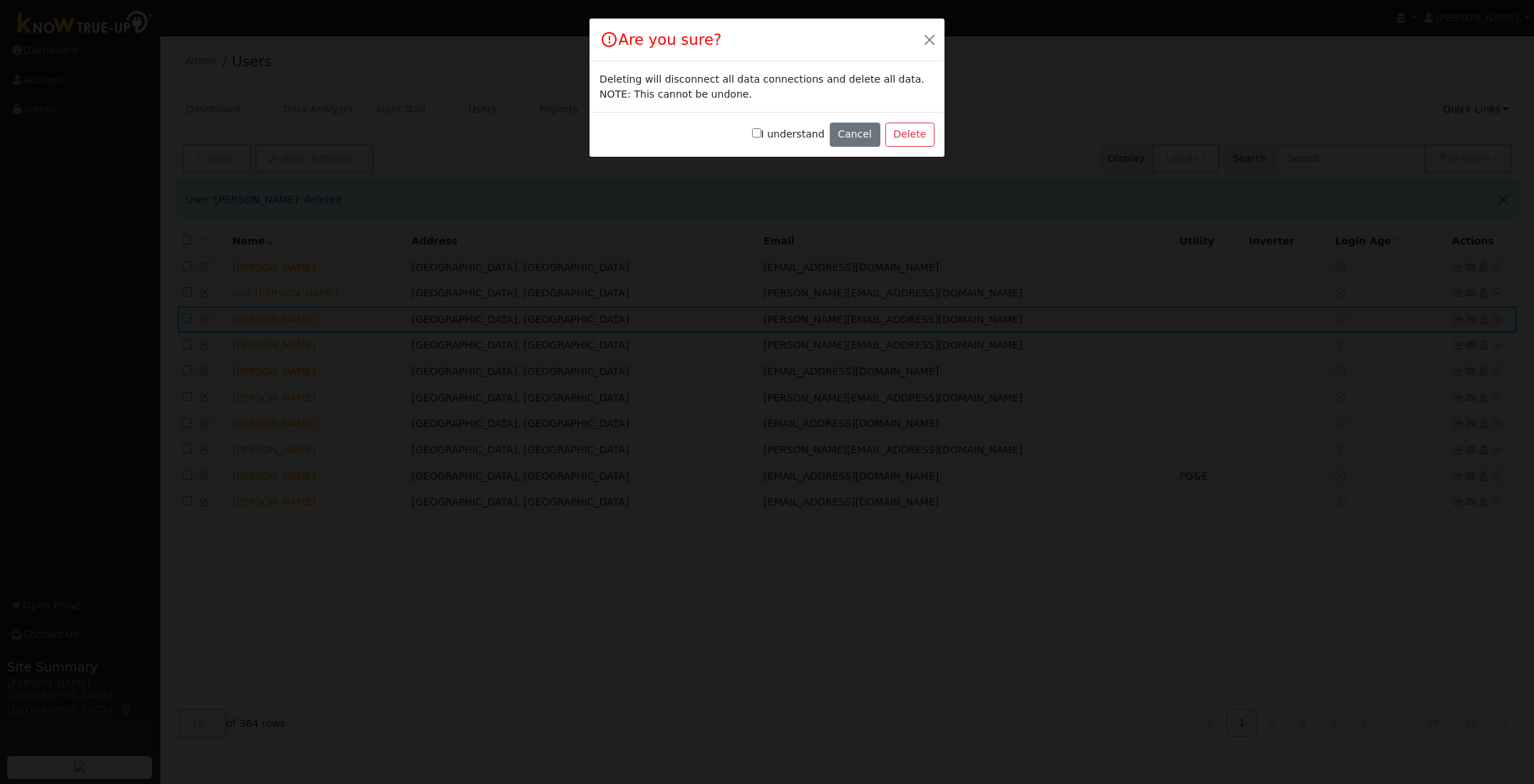
drag, startPoint x: 764, startPoint y: 133, endPoint x: 819, endPoint y: 139, distance: 55.3
click at [762, 133] on input "I understand" at bounding box center [756, 133] width 10 height 9
checkbox input "true"
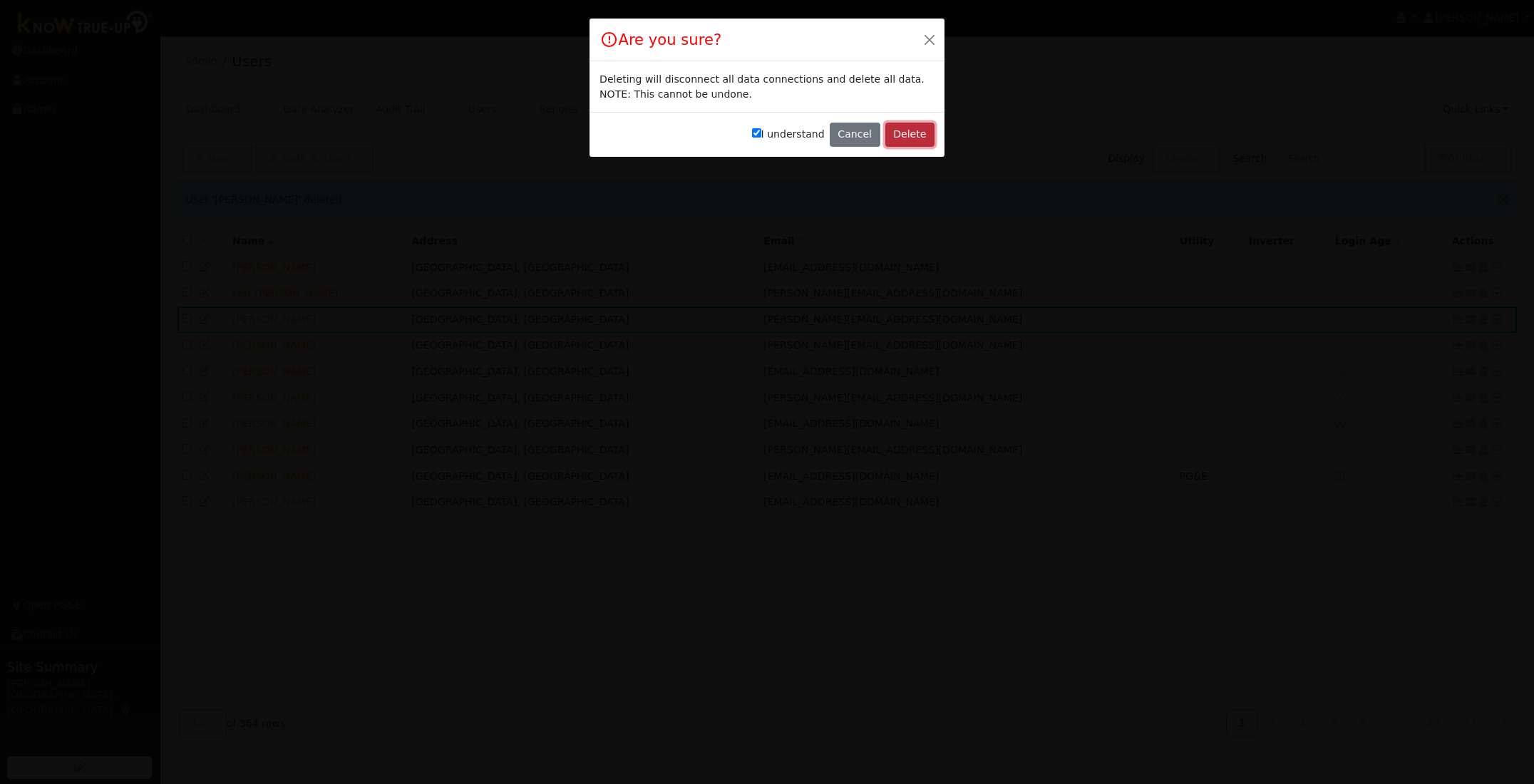
click at [912, 136] on button "Delete" at bounding box center [909, 134] width 49 height 24
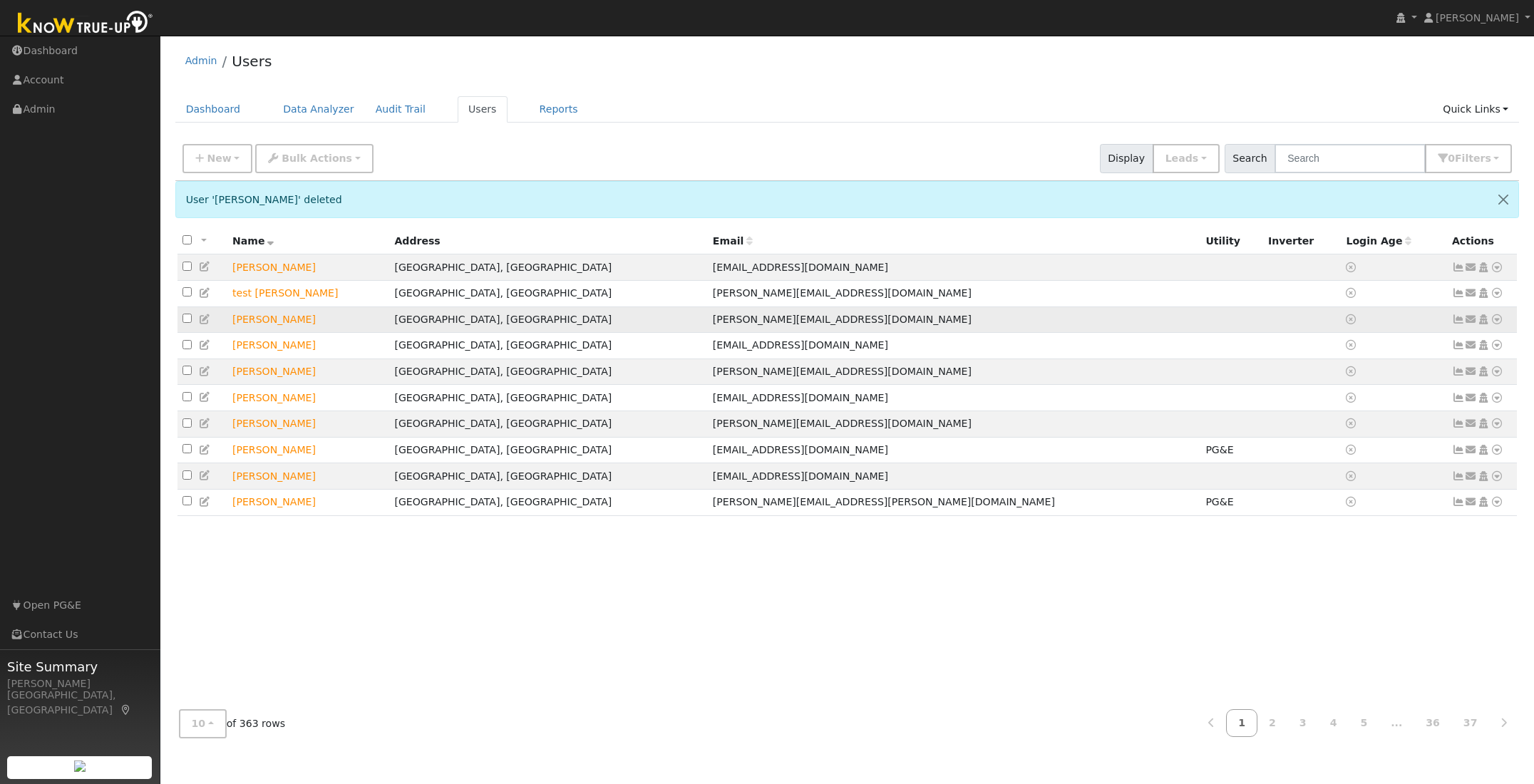
click at [1497, 321] on icon at bounding box center [1497, 319] width 13 height 10
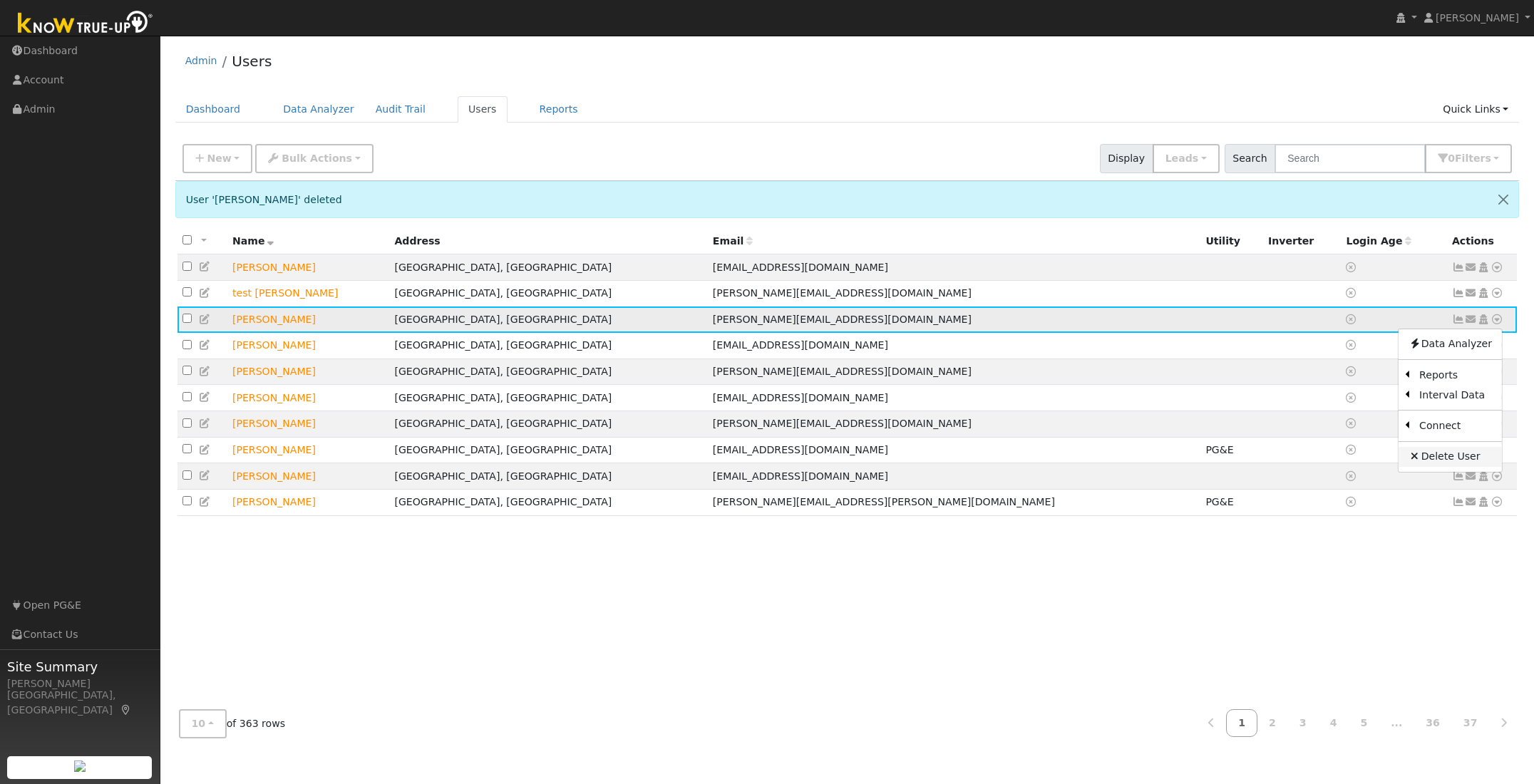
click at [1439, 458] on link "Delete User" at bounding box center [1449, 456] width 103 height 20
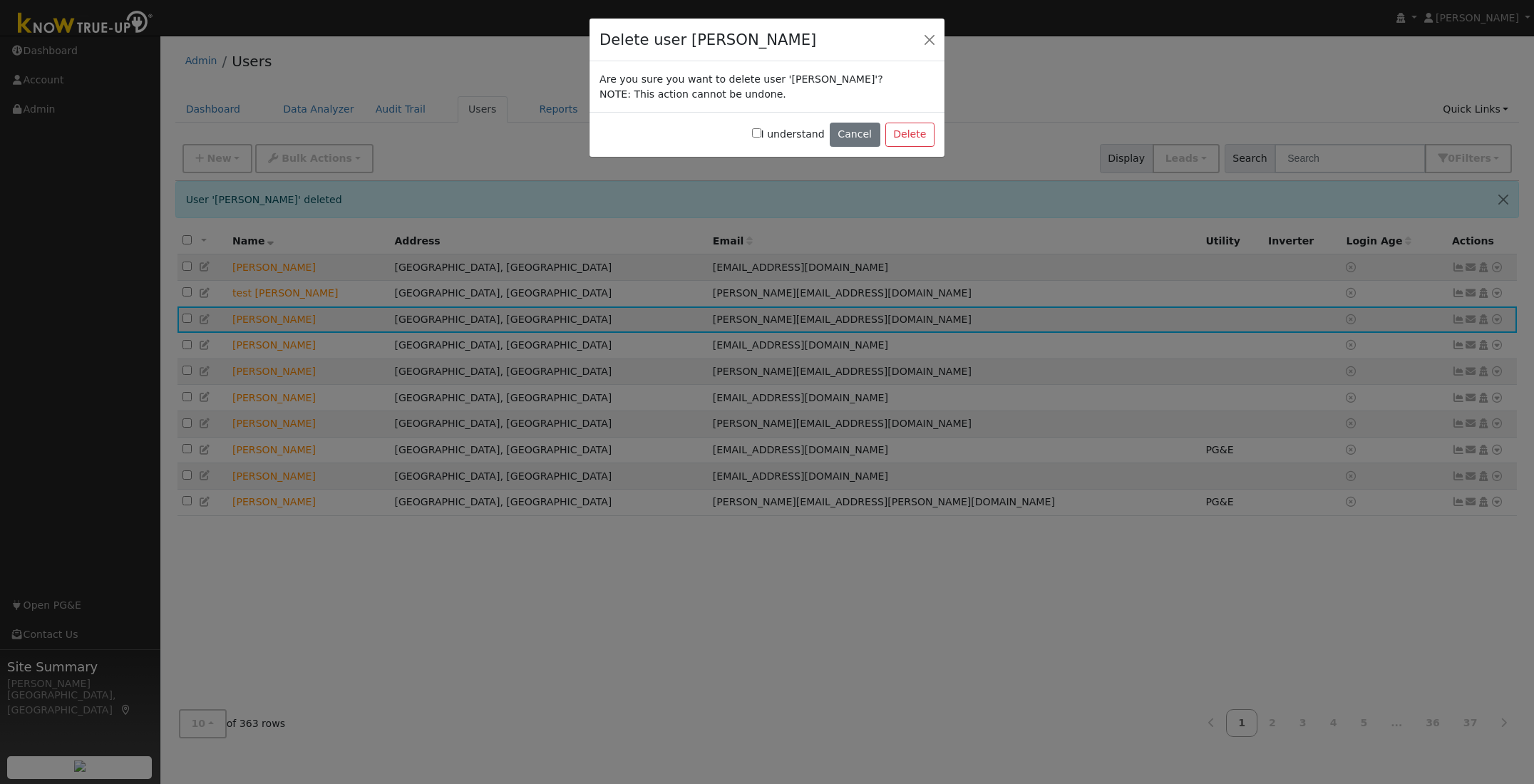
drag, startPoint x: 763, startPoint y: 132, endPoint x: 812, endPoint y: 143, distance: 50.2
click at [762, 132] on input "I understand" at bounding box center [756, 133] width 10 height 9
checkbox input "true"
click at [916, 131] on button "Delete" at bounding box center [909, 134] width 49 height 24
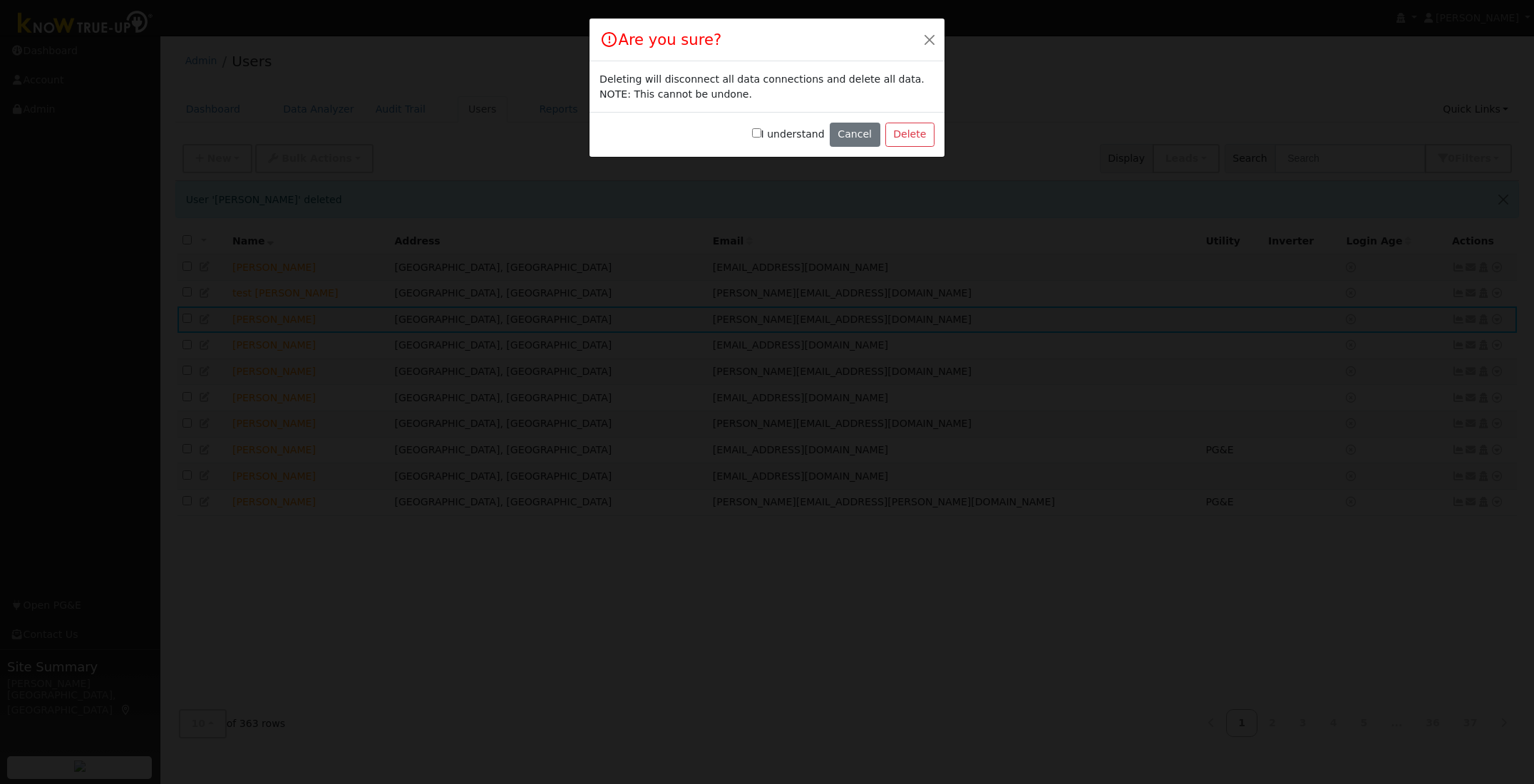
click at [762, 133] on input "I understand" at bounding box center [756, 133] width 10 height 9
checkbox input "true"
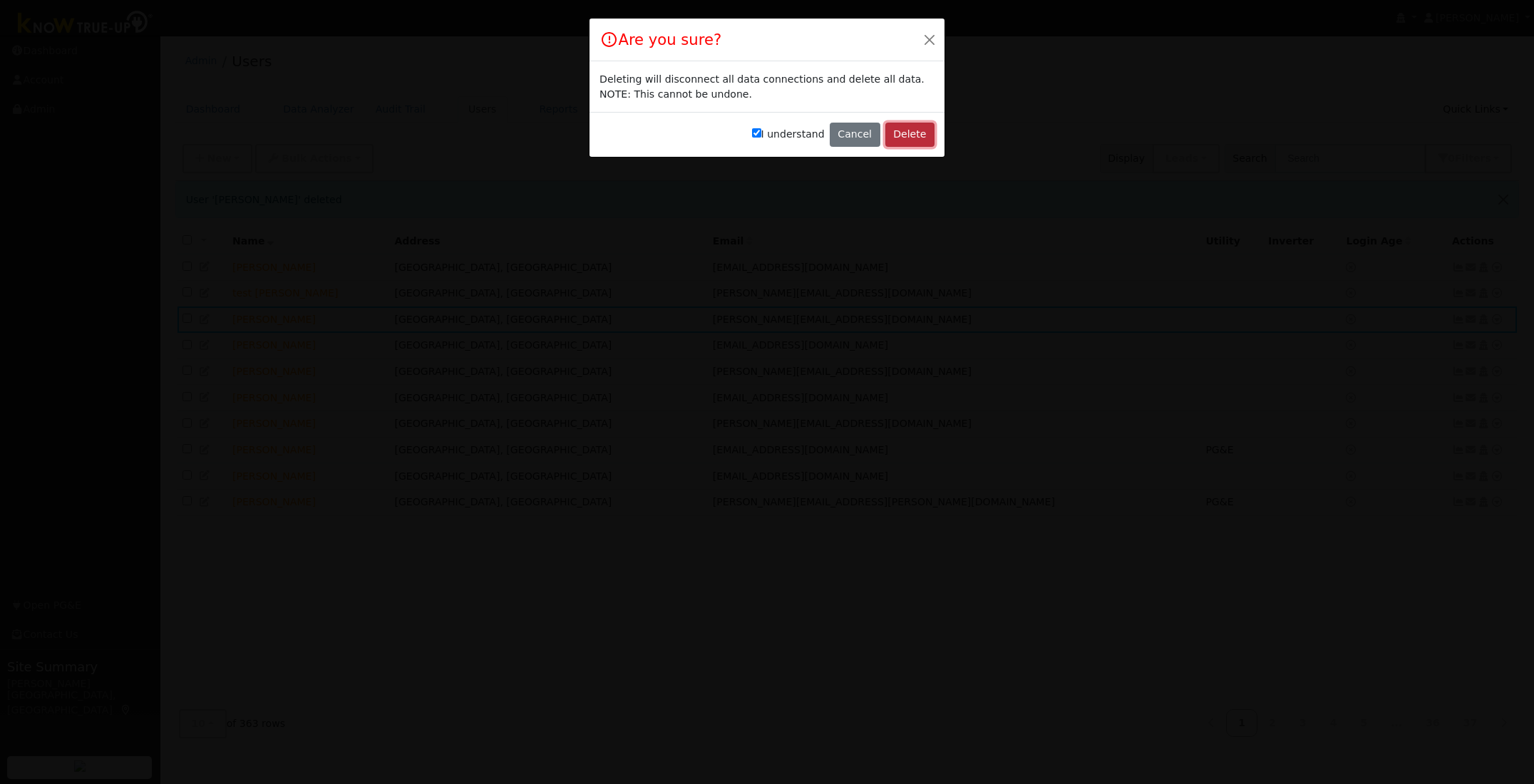
click at [895, 134] on button "Delete" at bounding box center [909, 134] width 49 height 24
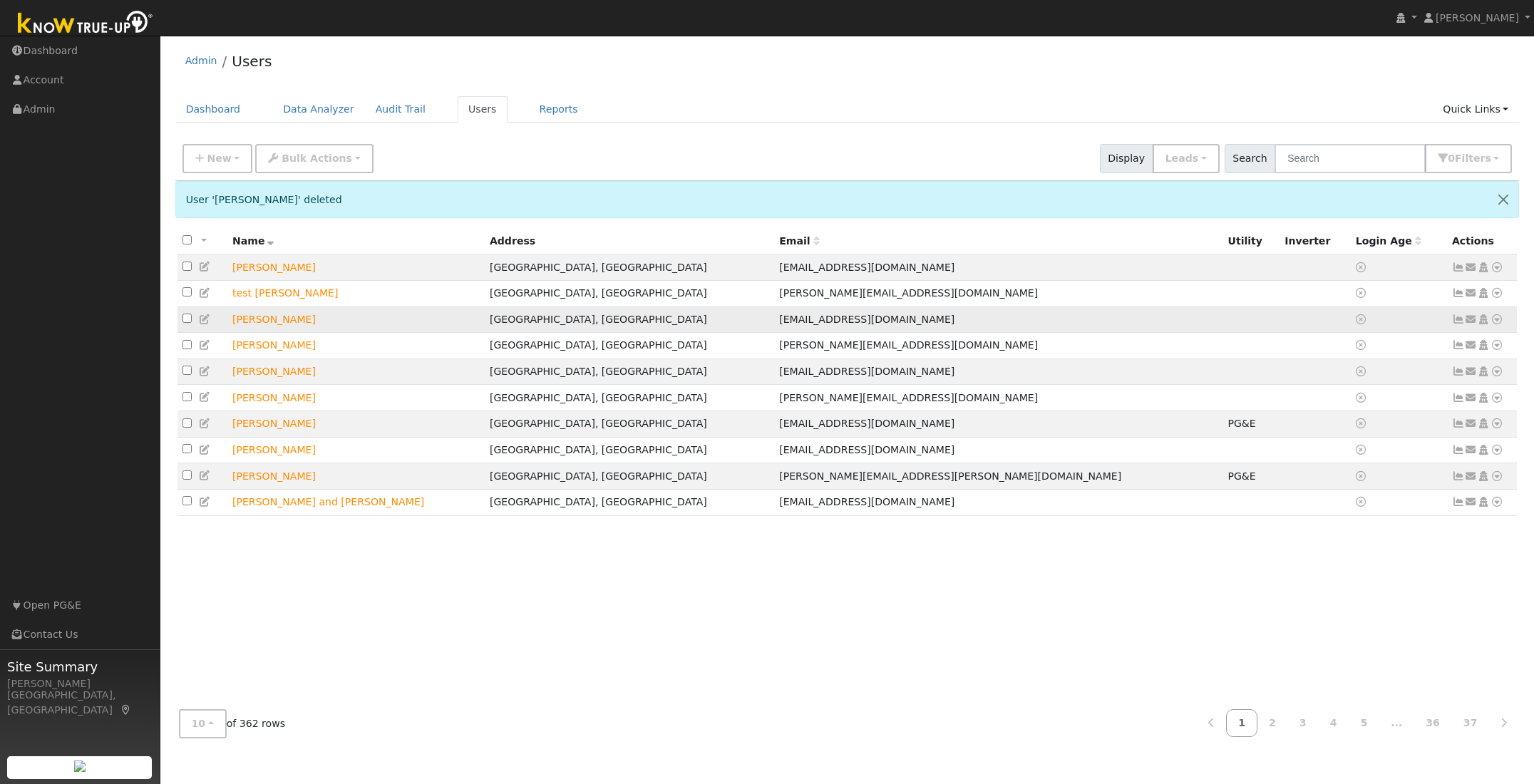
click at [1497, 322] on icon at bounding box center [1497, 319] width 13 height 10
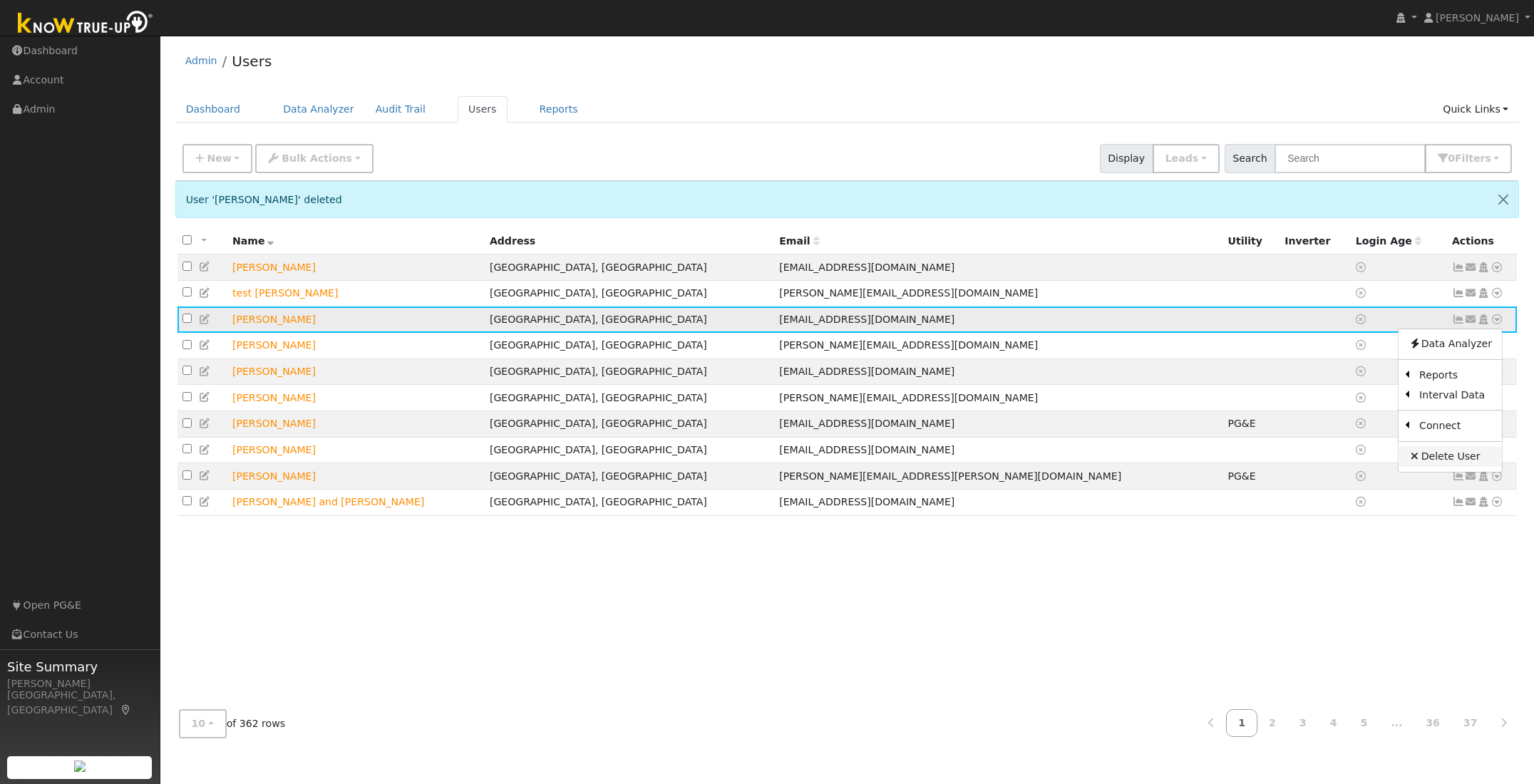
click at [1440, 458] on link "Delete User" at bounding box center [1449, 456] width 103 height 20
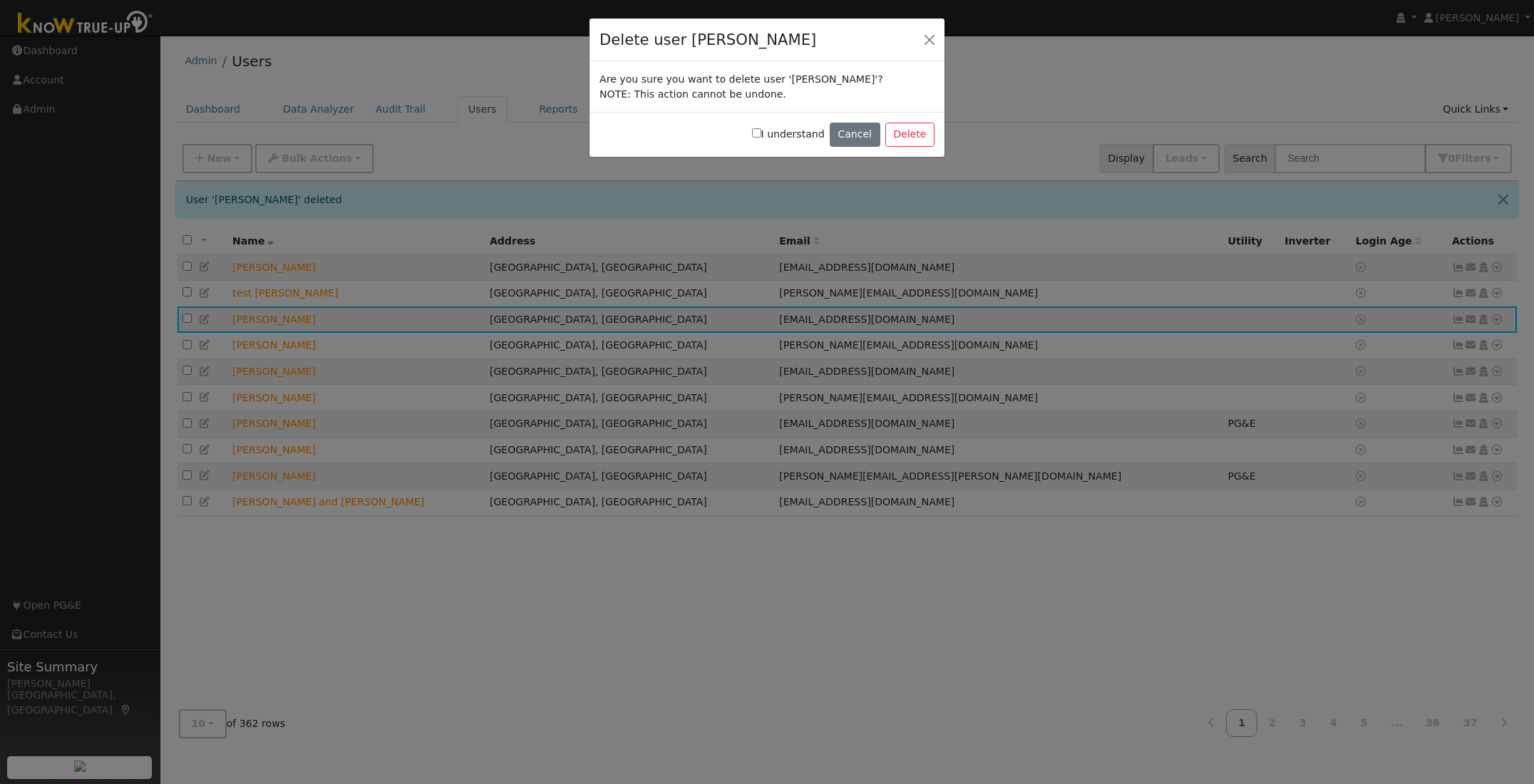
drag, startPoint x: 762, startPoint y: 134, endPoint x: 775, endPoint y: 134, distance: 13.0
click at [762, 134] on input "I understand" at bounding box center [756, 133] width 10 height 9
checkbox input "true"
click at [914, 137] on button "Delete" at bounding box center [909, 134] width 49 height 24
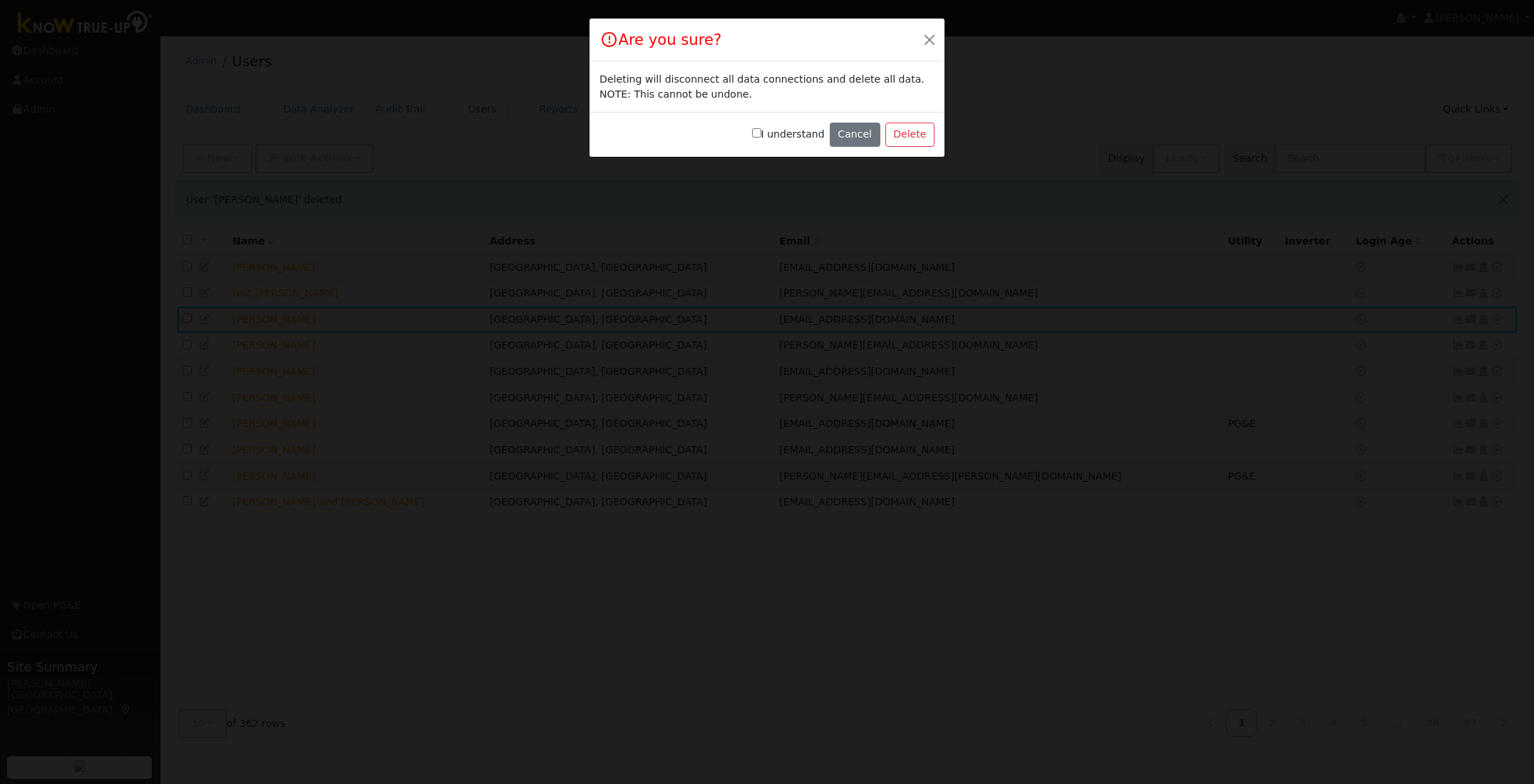
click at [762, 132] on input "I understand" at bounding box center [756, 133] width 10 height 9
checkbox input "true"
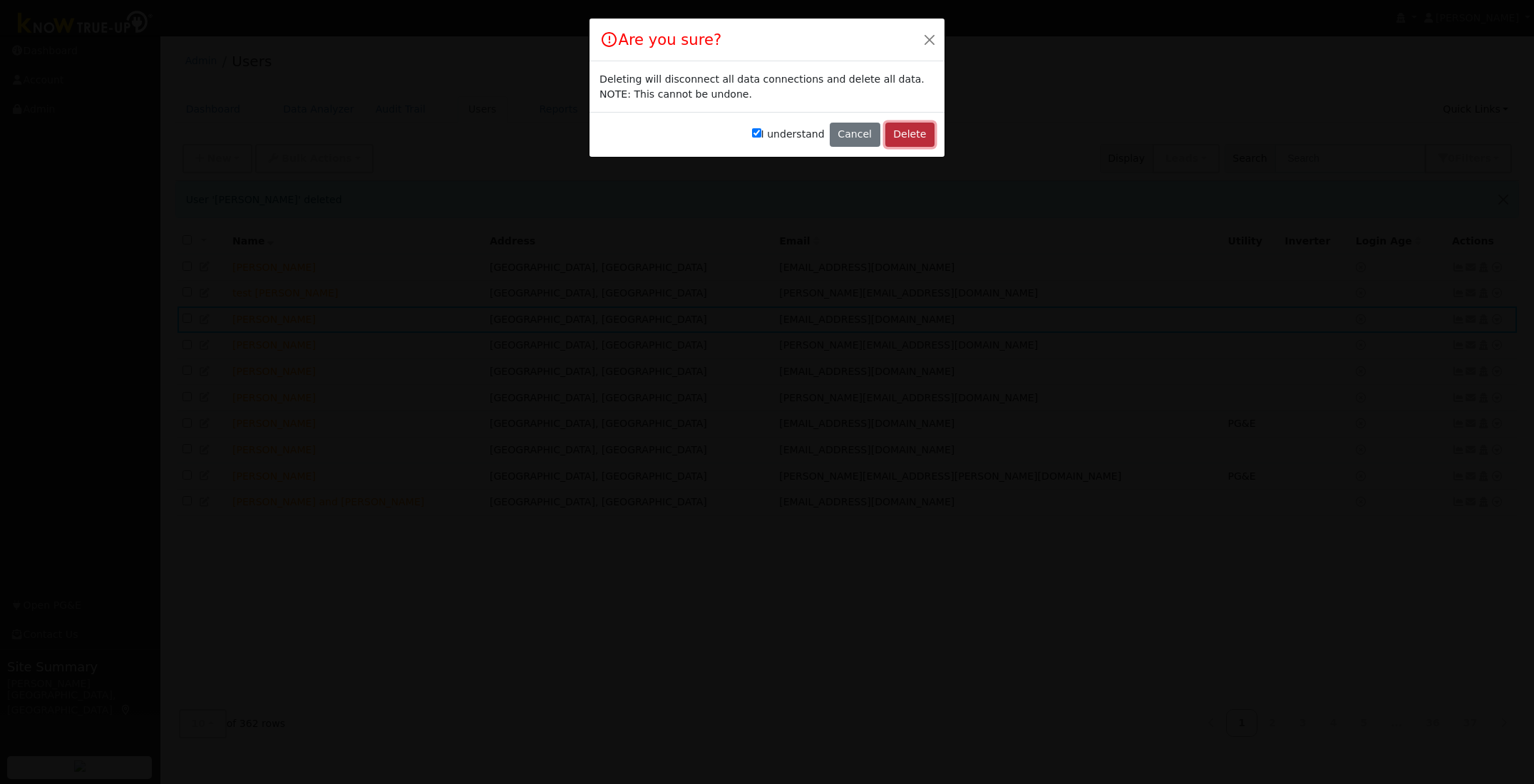
click at [928, 132] on button "Delete" at bounding box center [909, 134] width 49 height 24
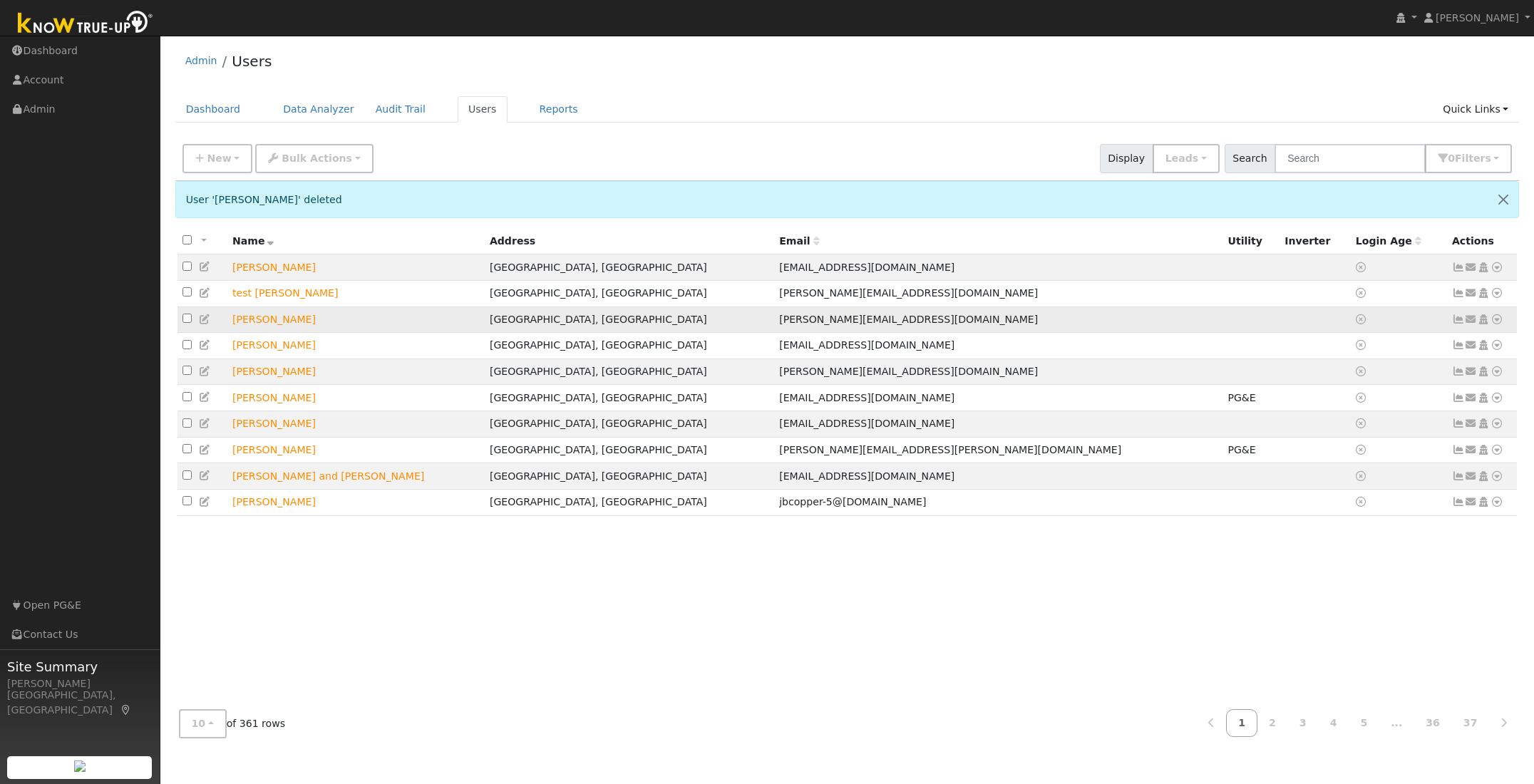
click at [1496, 321] on icon at bounding box center [1497, 319] width 13 height 10
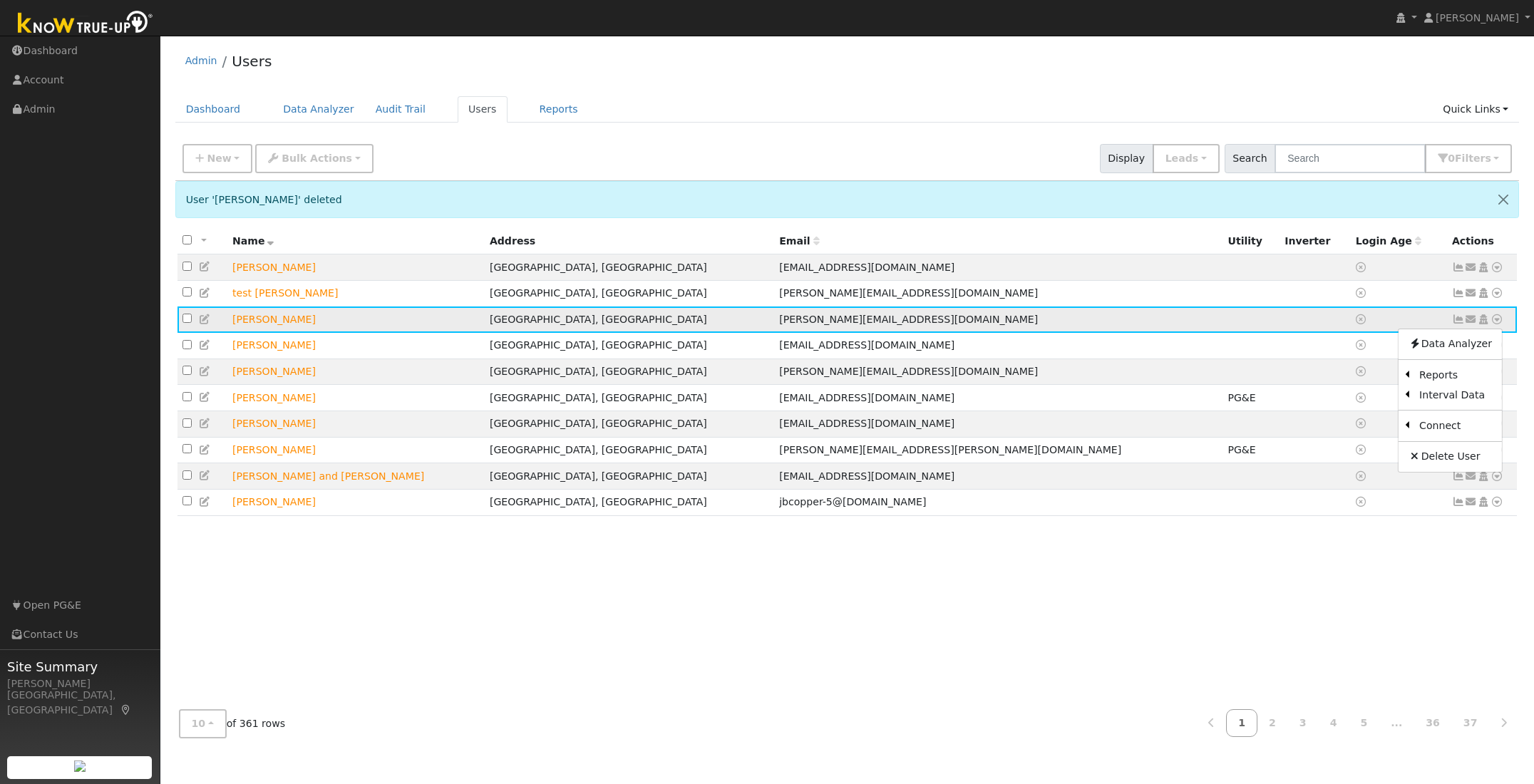
click at [1496, 321] on icon at bounding box center [1497, 319] width 13 height 10
click at [1440, 461] on link "Delete User" at bounding box center [1449, 456] width 103 height 20
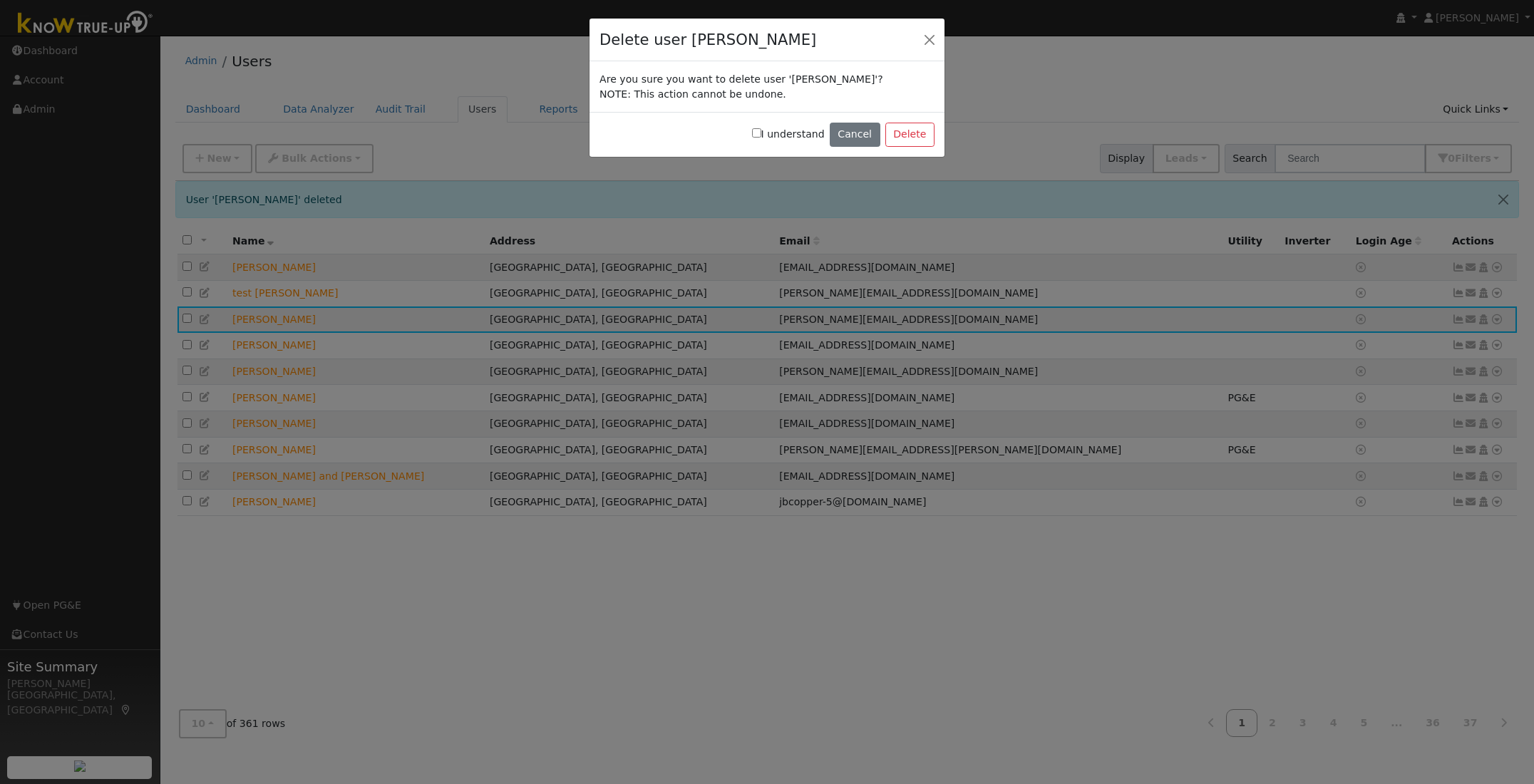
click at [762, 134] on input "I understand" at bounding box center [756, 133] width 10 height 9
checkbox input "true"
click at [905, 137] on button "Delete" at bounding box center [909, 134] width 49 height 24
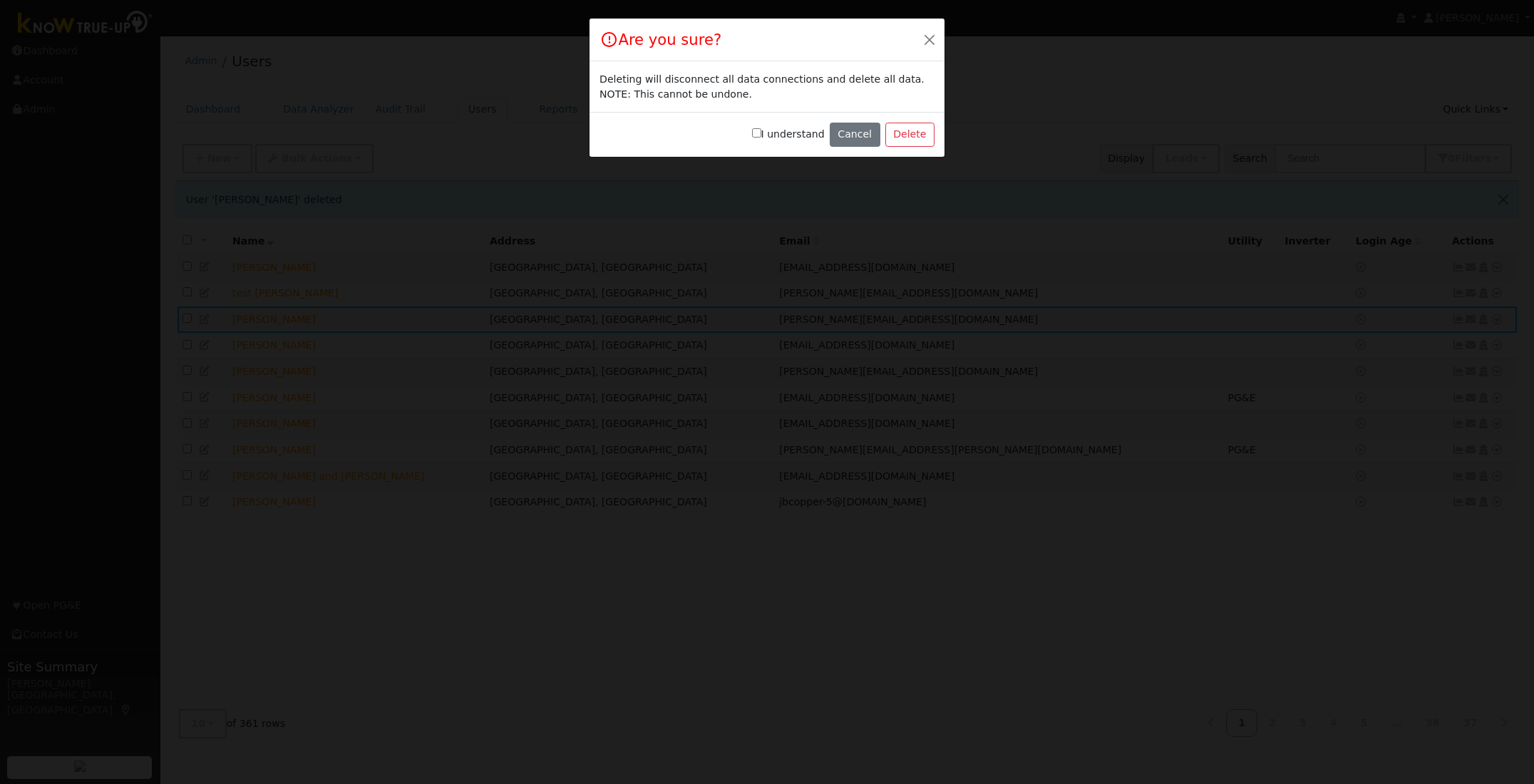
drag, startPoint x: 762, startPoint y: 132, endPoint x: 811, endPoint y: 142, distance: 50.0
click at [762, 132] on input "I understand" at bounding box center [756, 133] width 10 height 9
checkbox input "true"
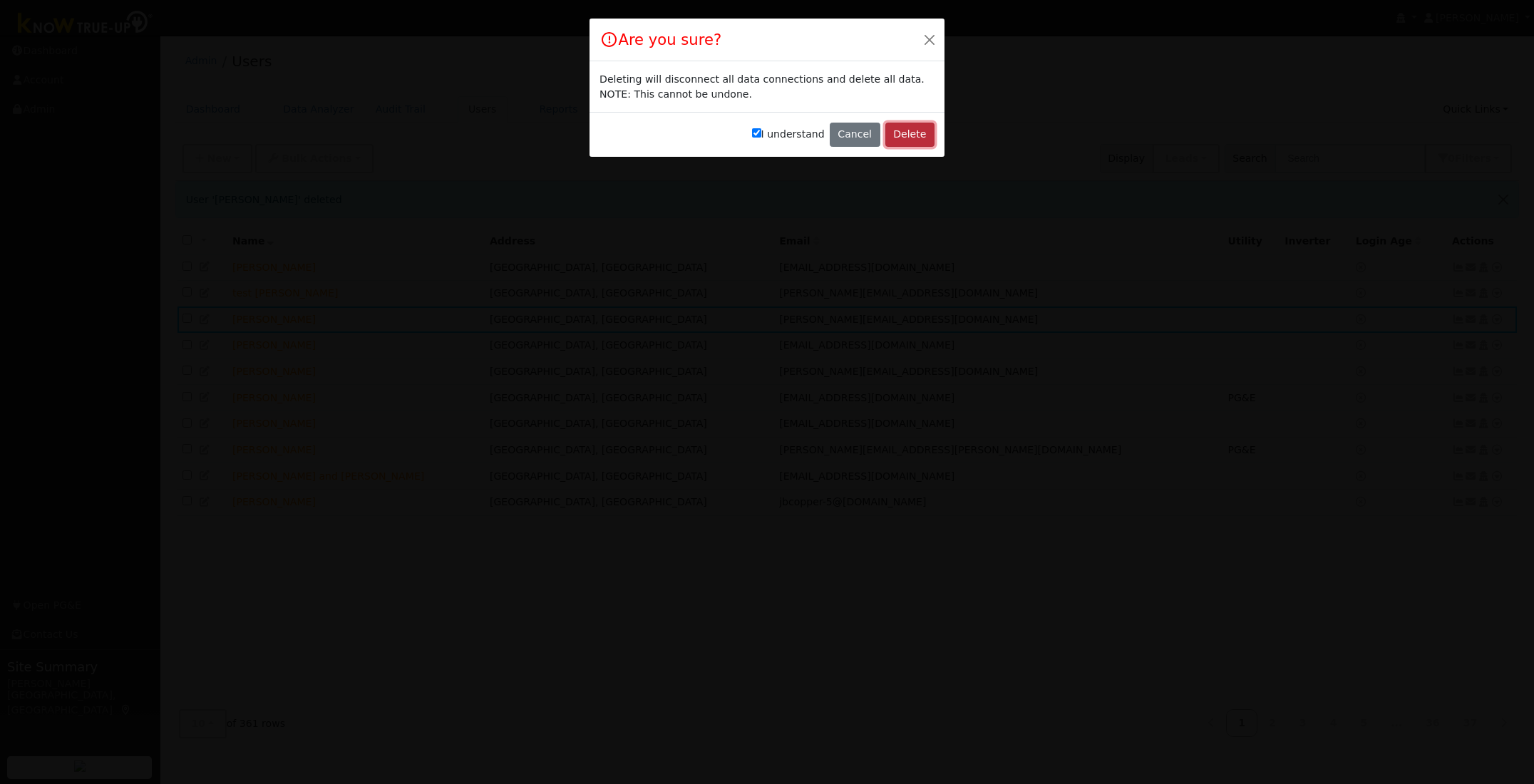
click at [912, 132] on button "Delete" at bounding box center [909, 134] width 49 height 24
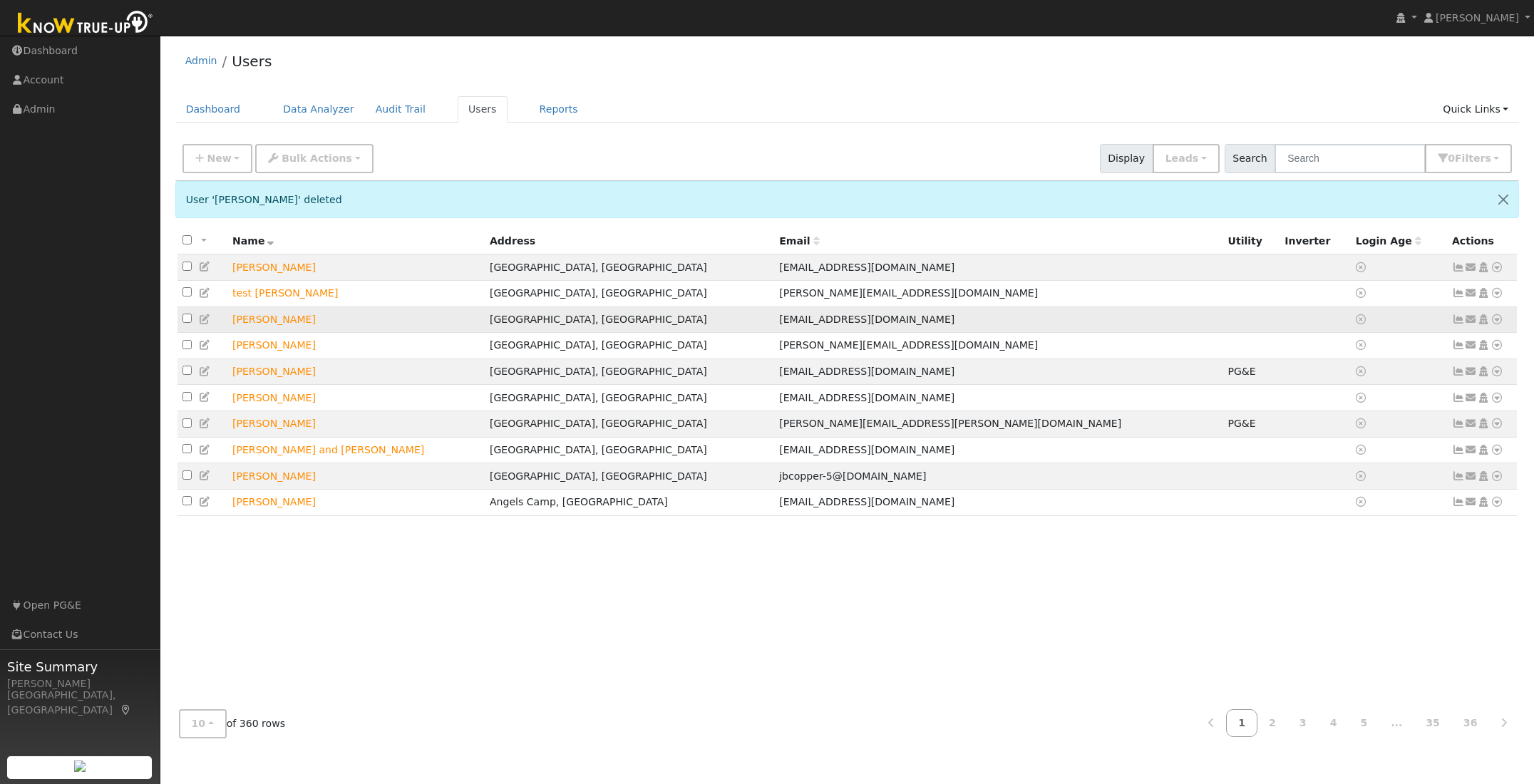
click at [1496, 321] on icon at bounding box center [1497, 319] width 13 height 10
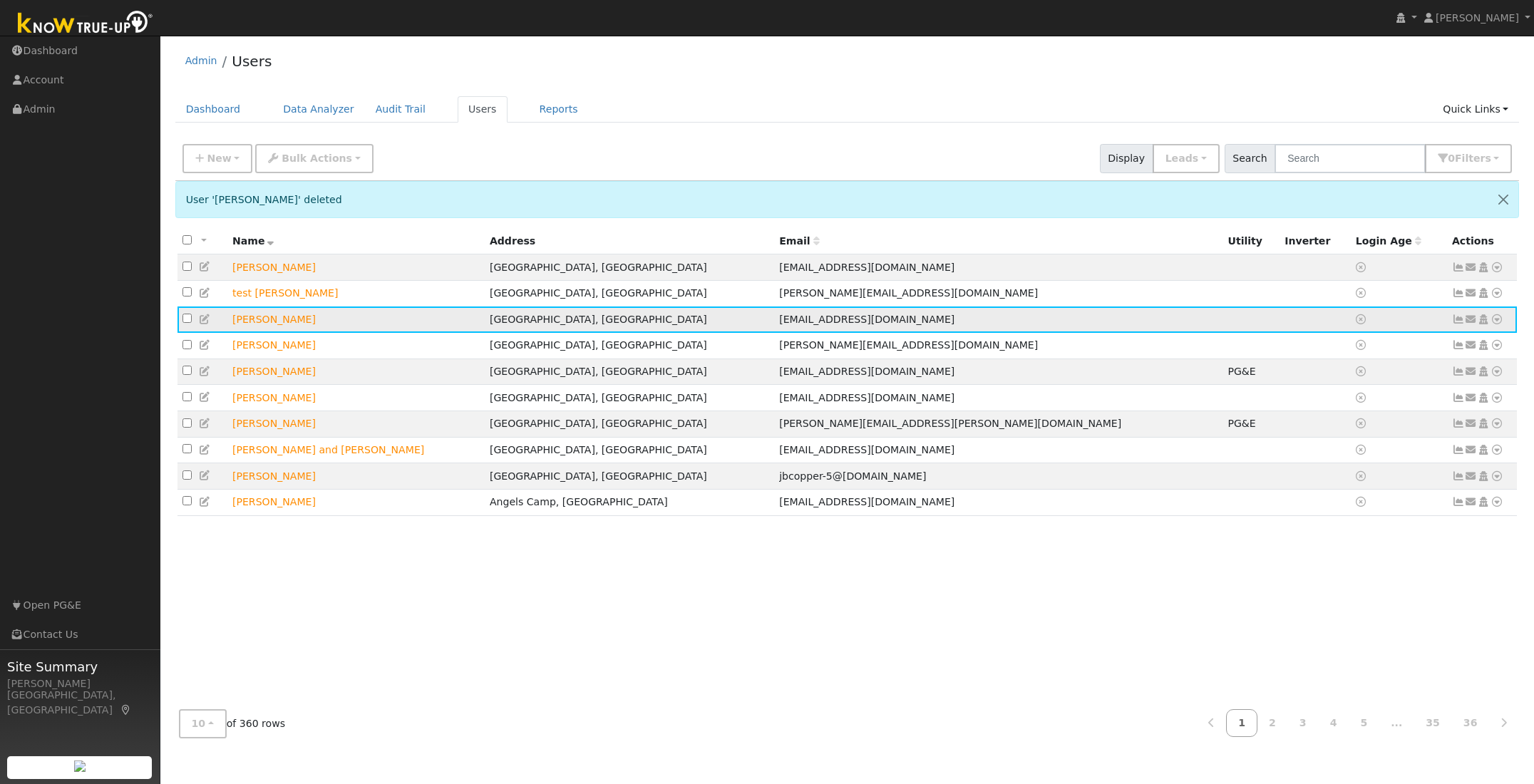
click at [1496, 321] on icon at bounding box center [1497, 319] width 13 height 10
click at [1421, 457] on icon at bounding box center [1415, 456] width 13 height 10
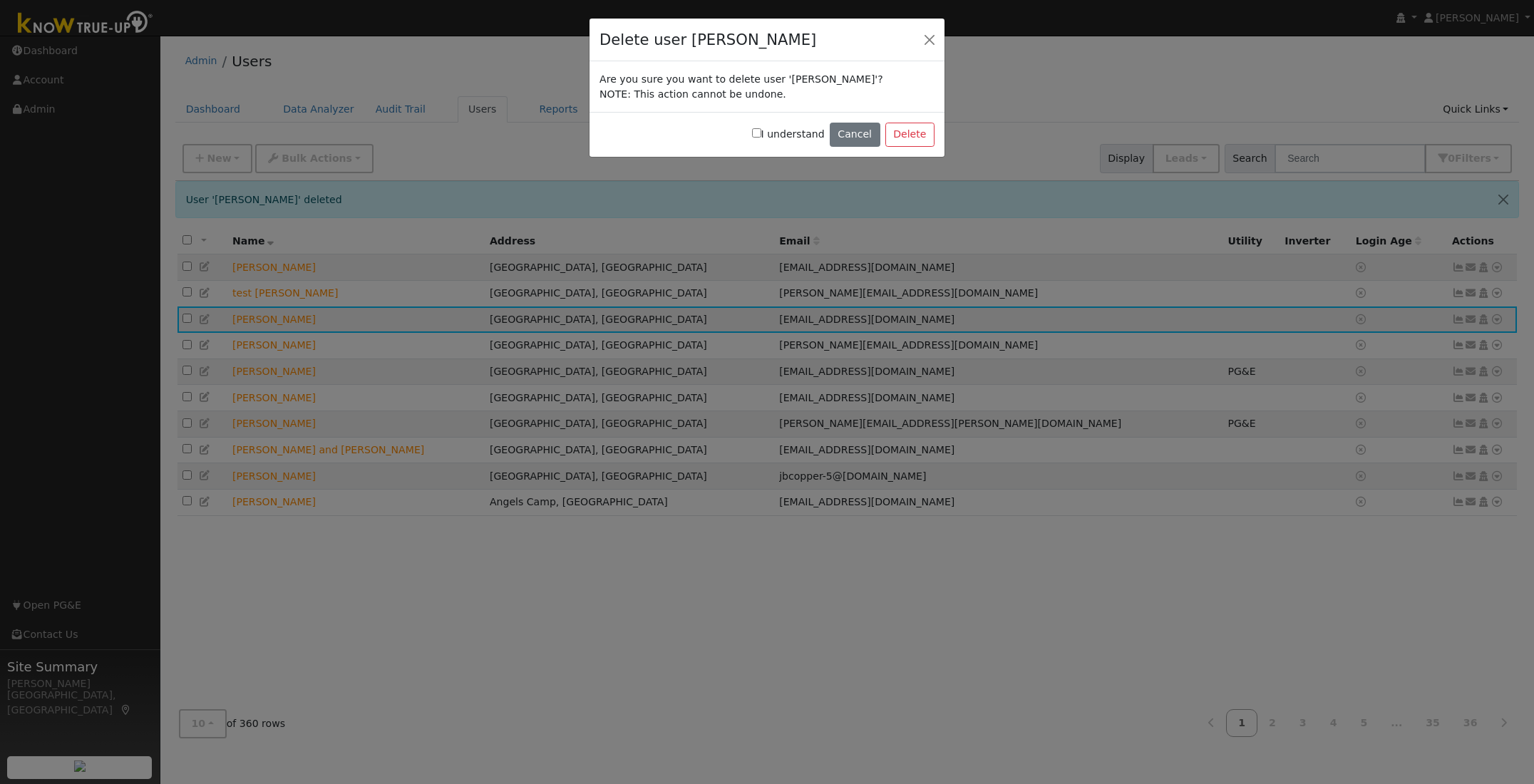
drag, startPoint x: 763, startPoint y: 130, endPoint x: 771, endPoint y: 131, distance: 8.1
click at [762, 130] on input "I understand" at bounding box center [756, 133] width 10 height 9
checkbox input "true"
click at [913, 132] on button "Delete" at bounding box center [909, 134] width 49 height 24
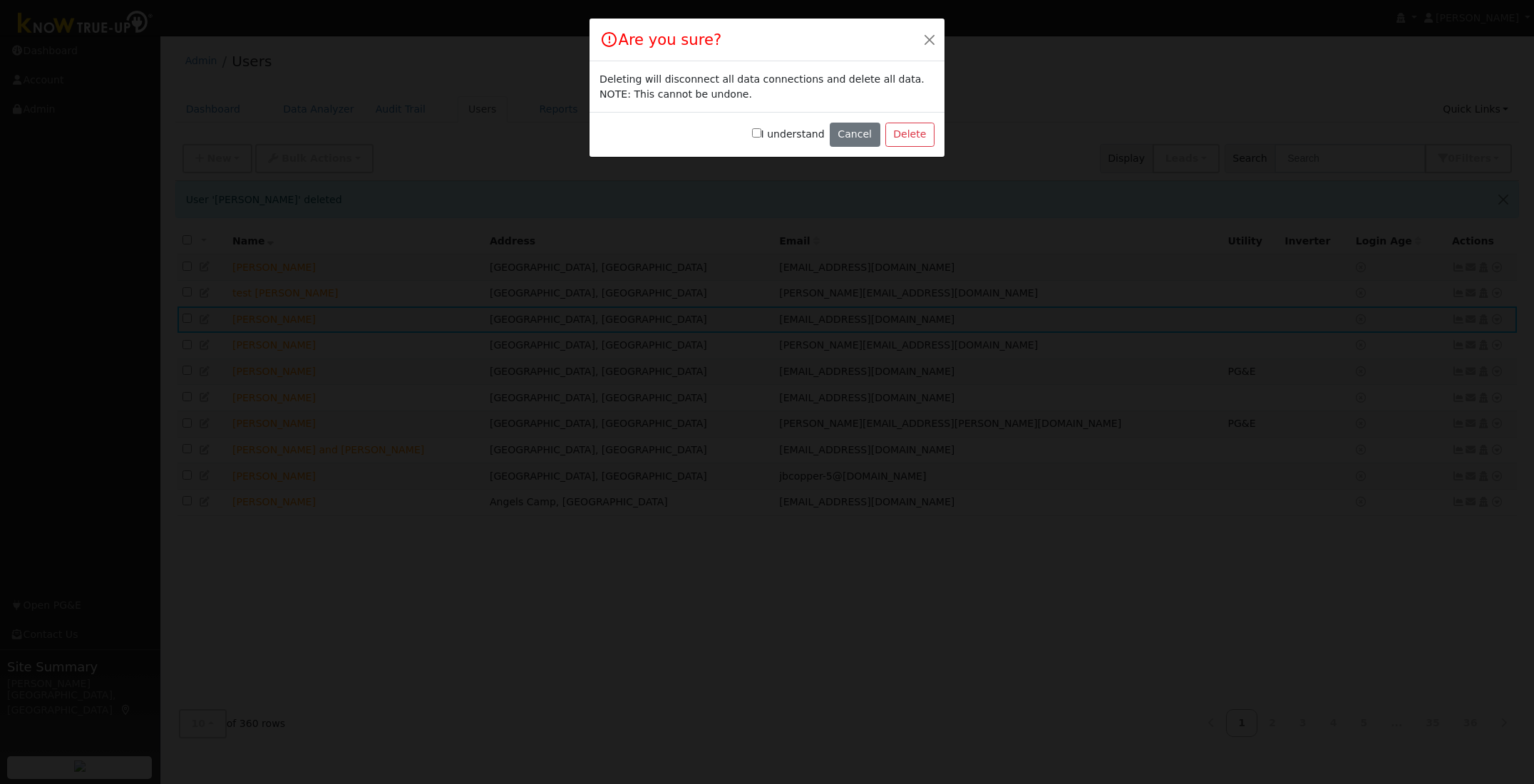
drag, startPoint x: 764, startPoint y: 132, endPoint x: 829, endPoint y: 133, distance: 65.0
click at [762, 132] on input "I understand" at bounding box center [756, 133] width 10 height 9
checkbox input "true"
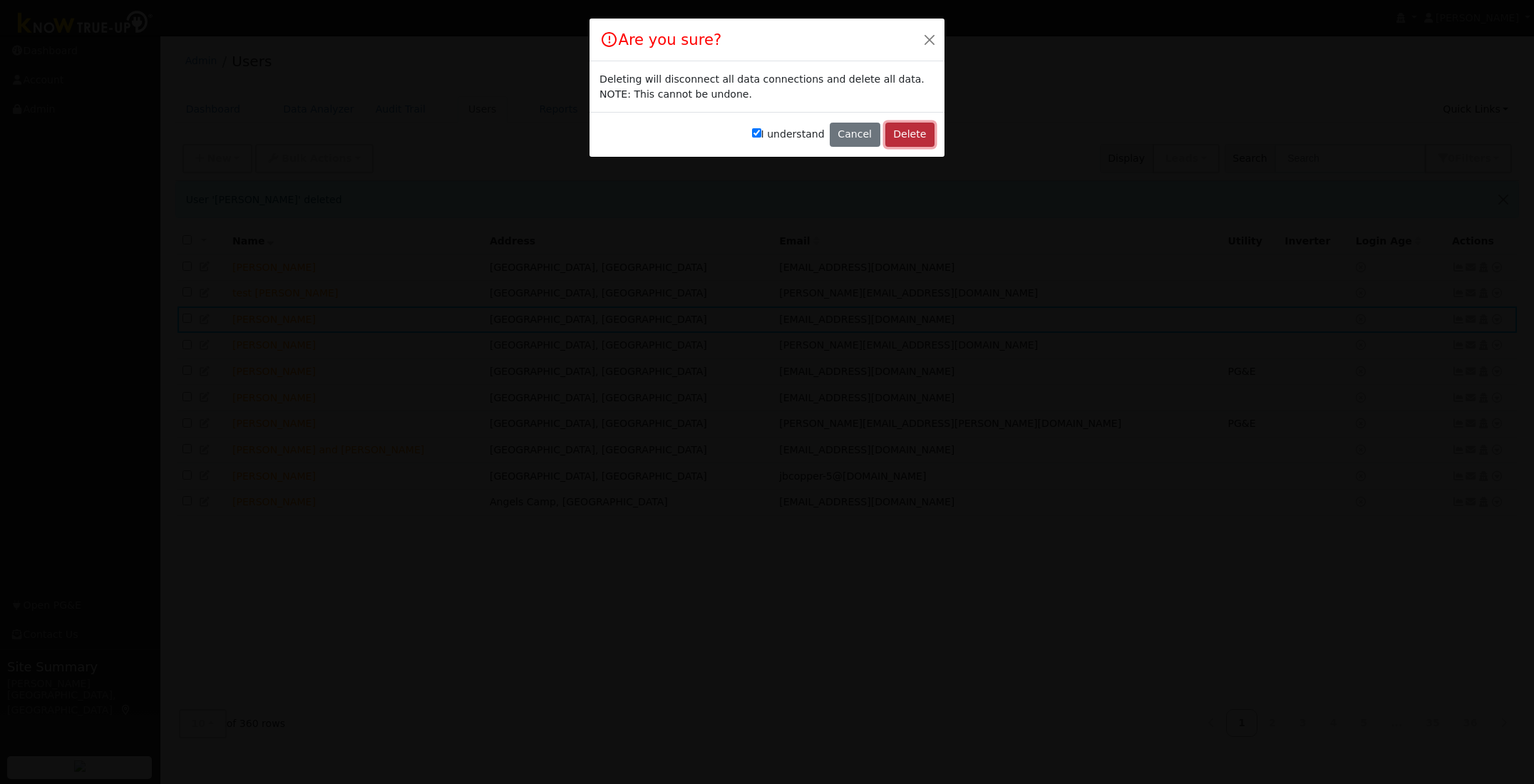
click at [908, 133] on button "Delete" at bounding box center [909, 134] width 49 height 24
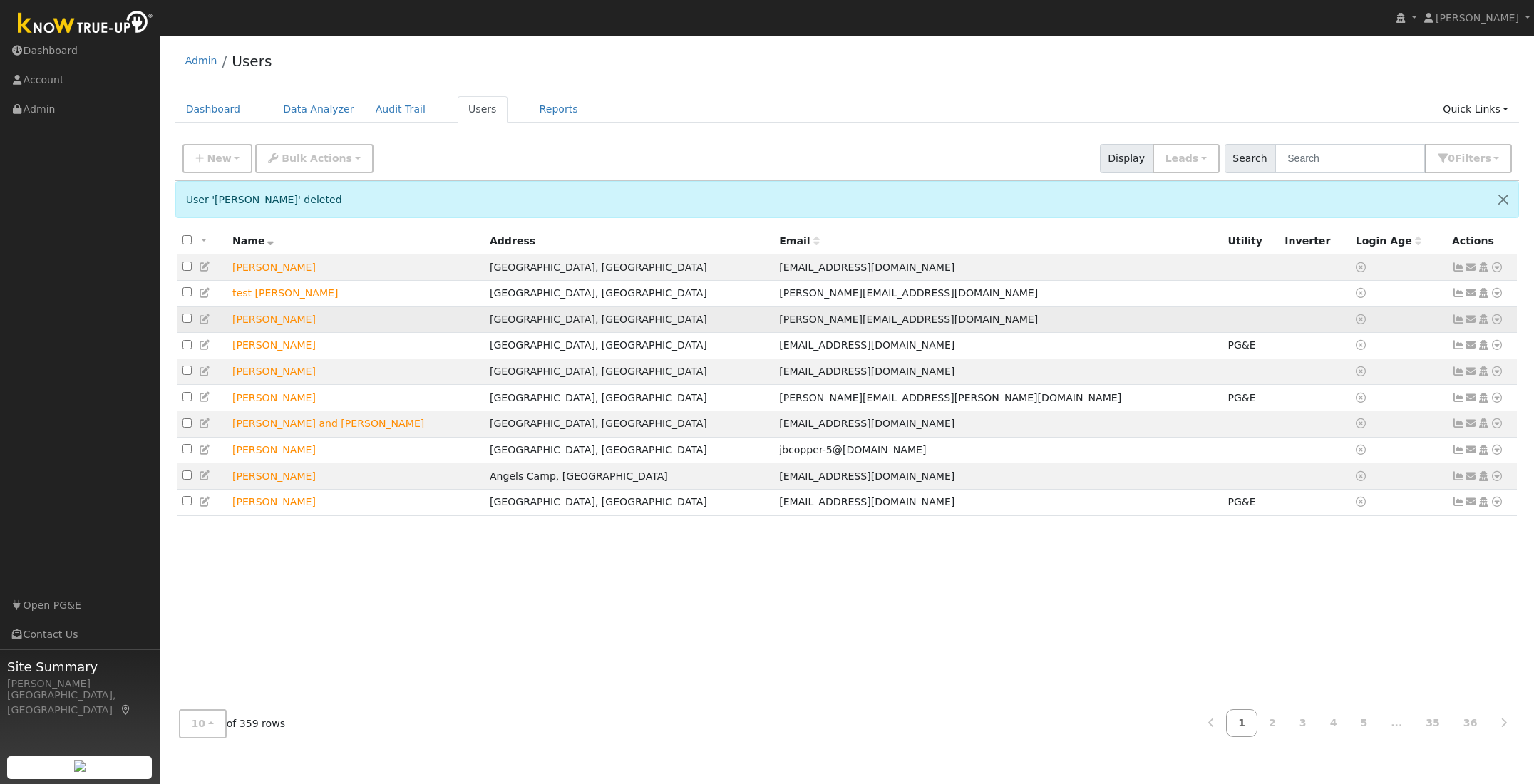
click at [1495, 322] on icon at bounding box center [1497, 319] width 13 height 10
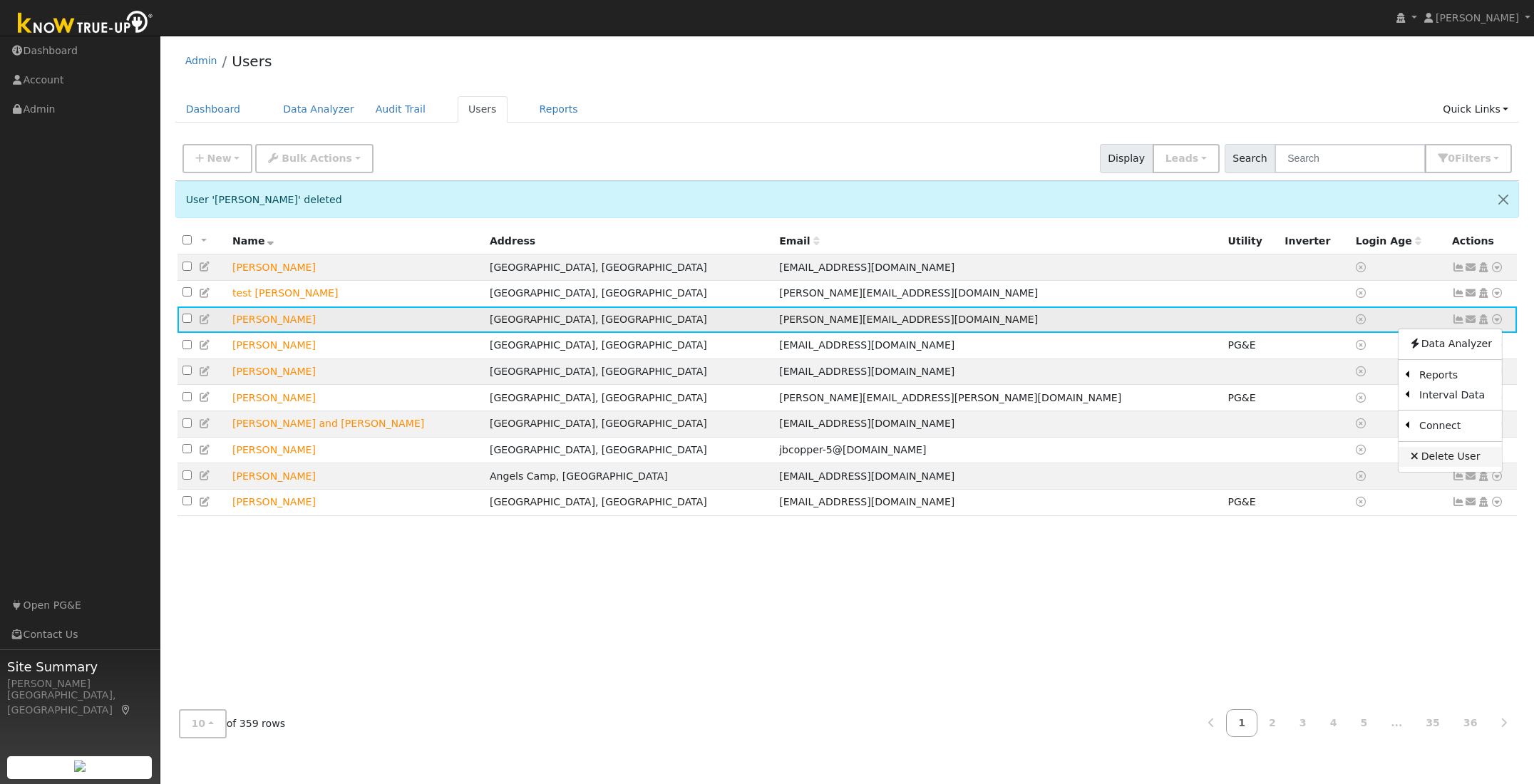
click at [1446, 460] on link "Delete User" at bounding box center [1449, 456] width 103 height 20
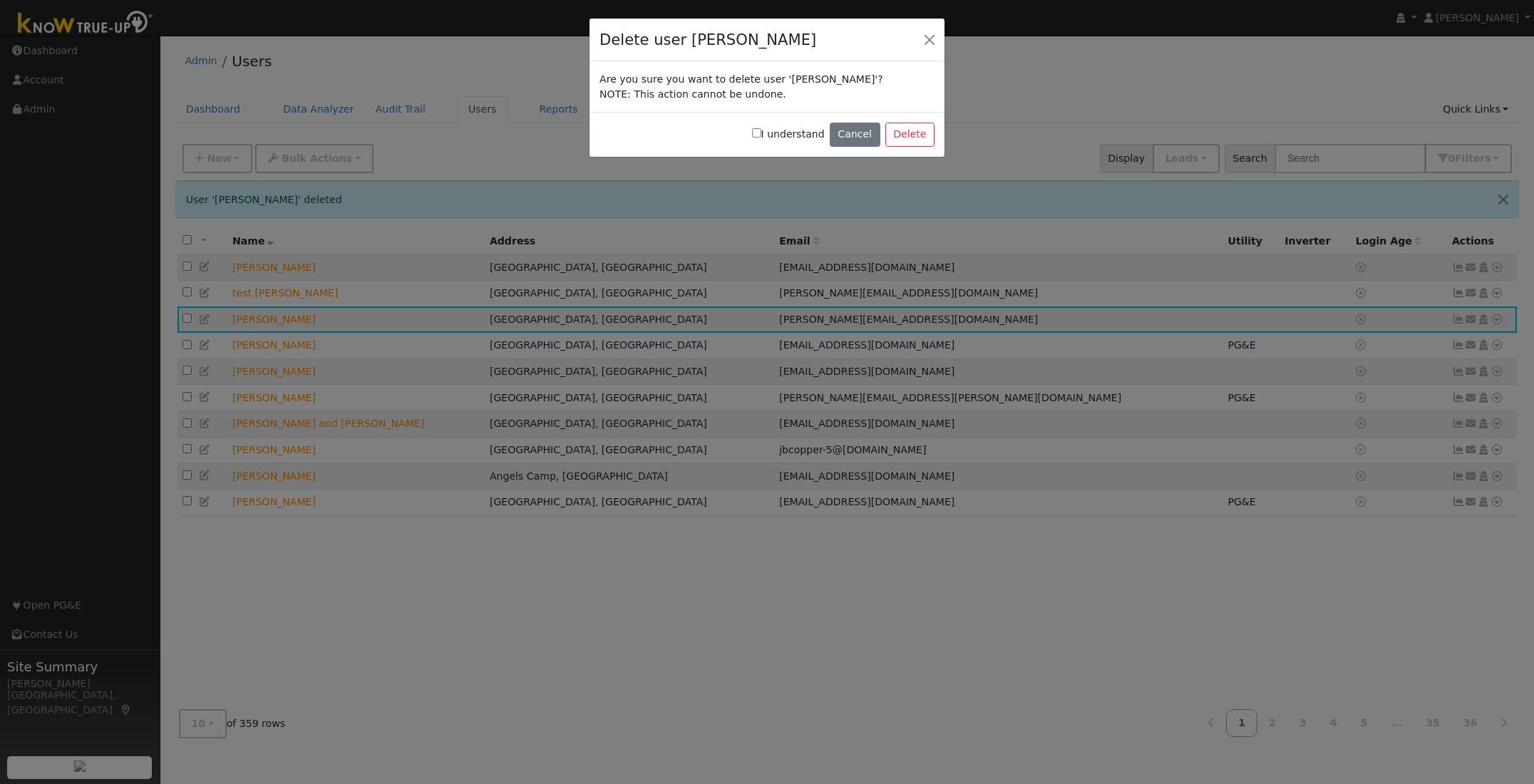
drag, startPoint x: 764, startPoint y: 132, endPoint x: 799, endPoint y: 136, distance: 35.2
click at [762, 132] on input "I understand" at bounding box center [756, 133] width 10 height 9
checkbox input "true"
click at [915, 137] on button "Delete" at bounding box center [909, 134] width 49 height 24
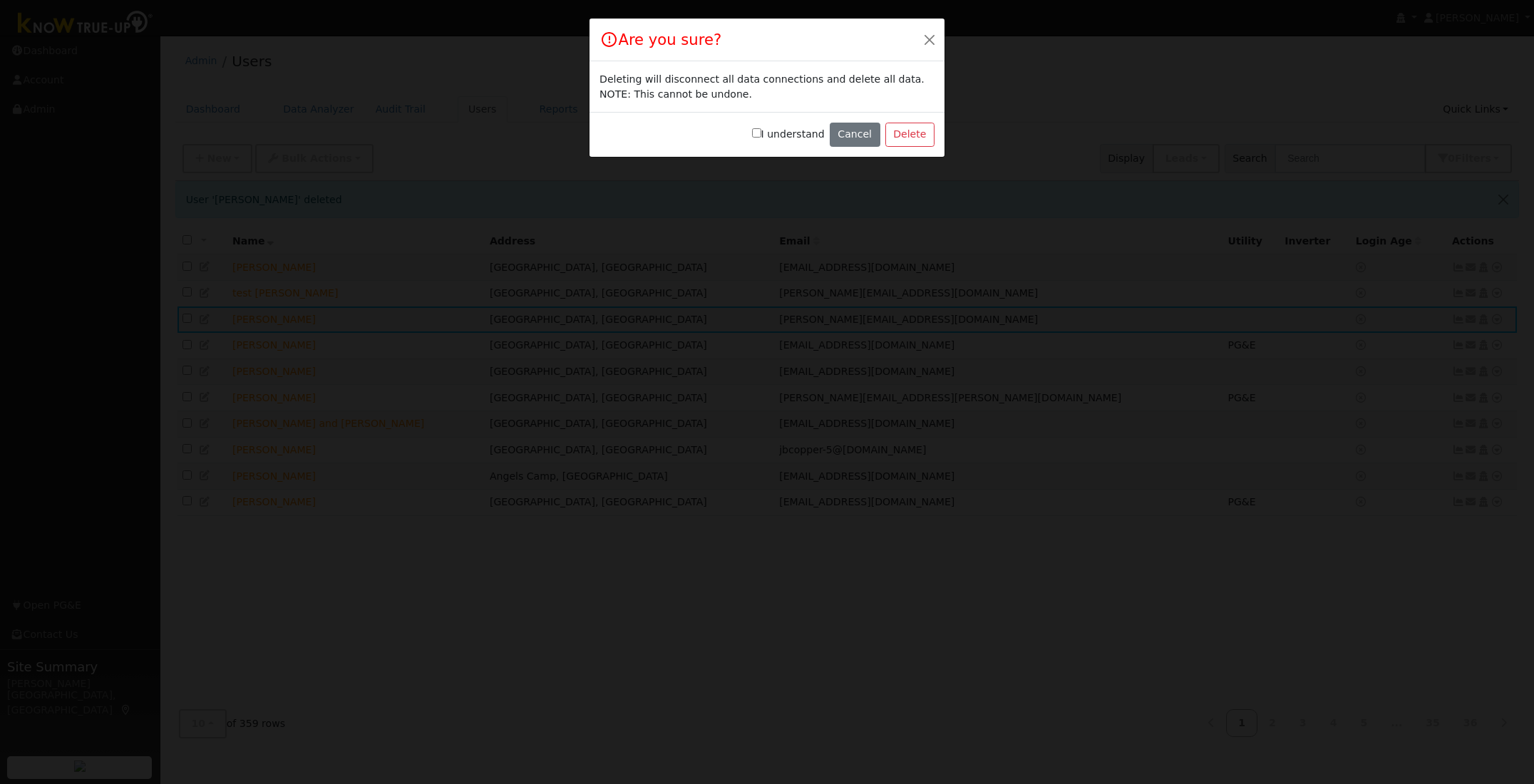
click at [762, 134] on input "I understand" at bounding box center [756, 133] width 10 height 9
checkbox input "true"
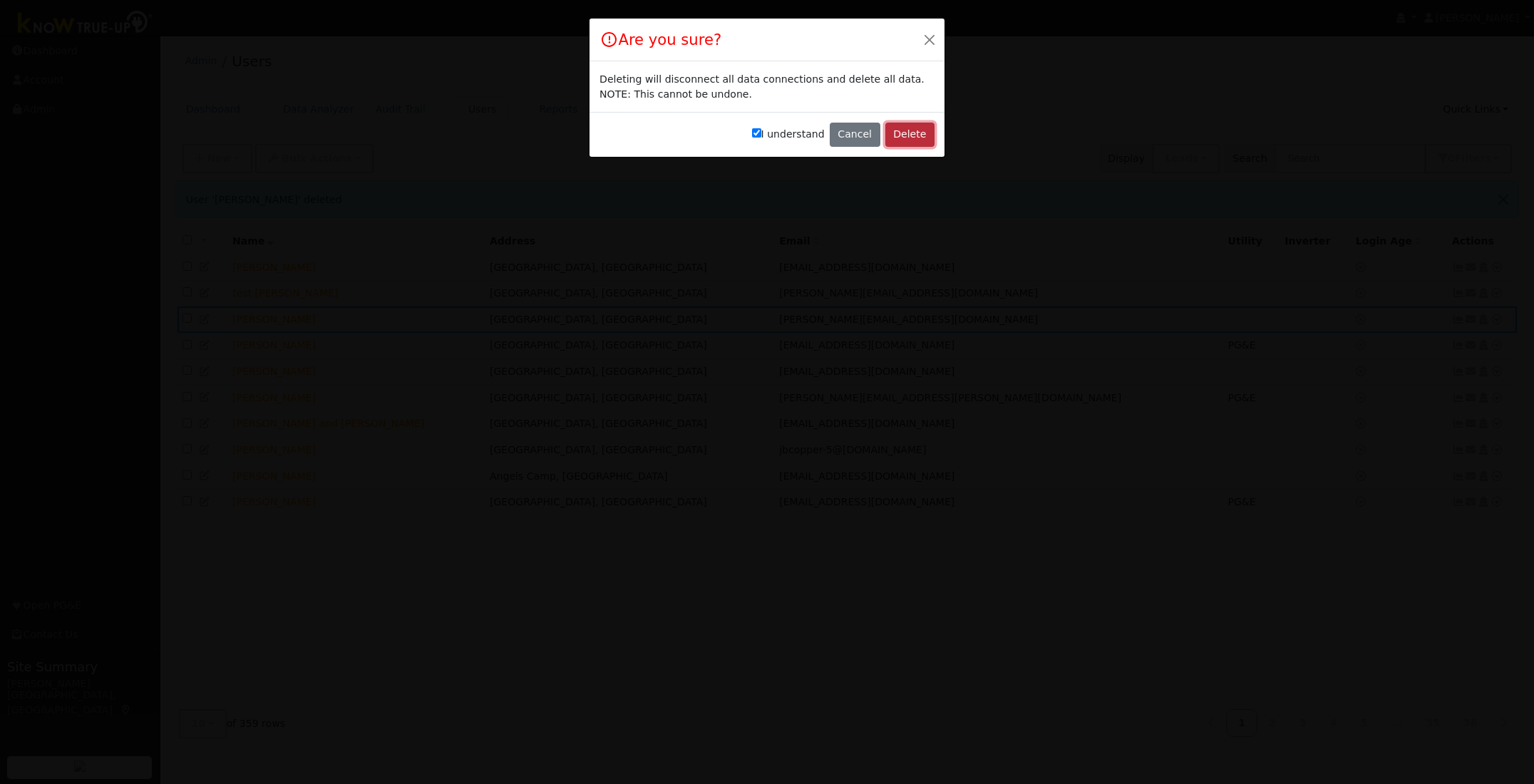
click at [905, 131] on button "Delete" at bounding box center [909, 134] width 49 height 24
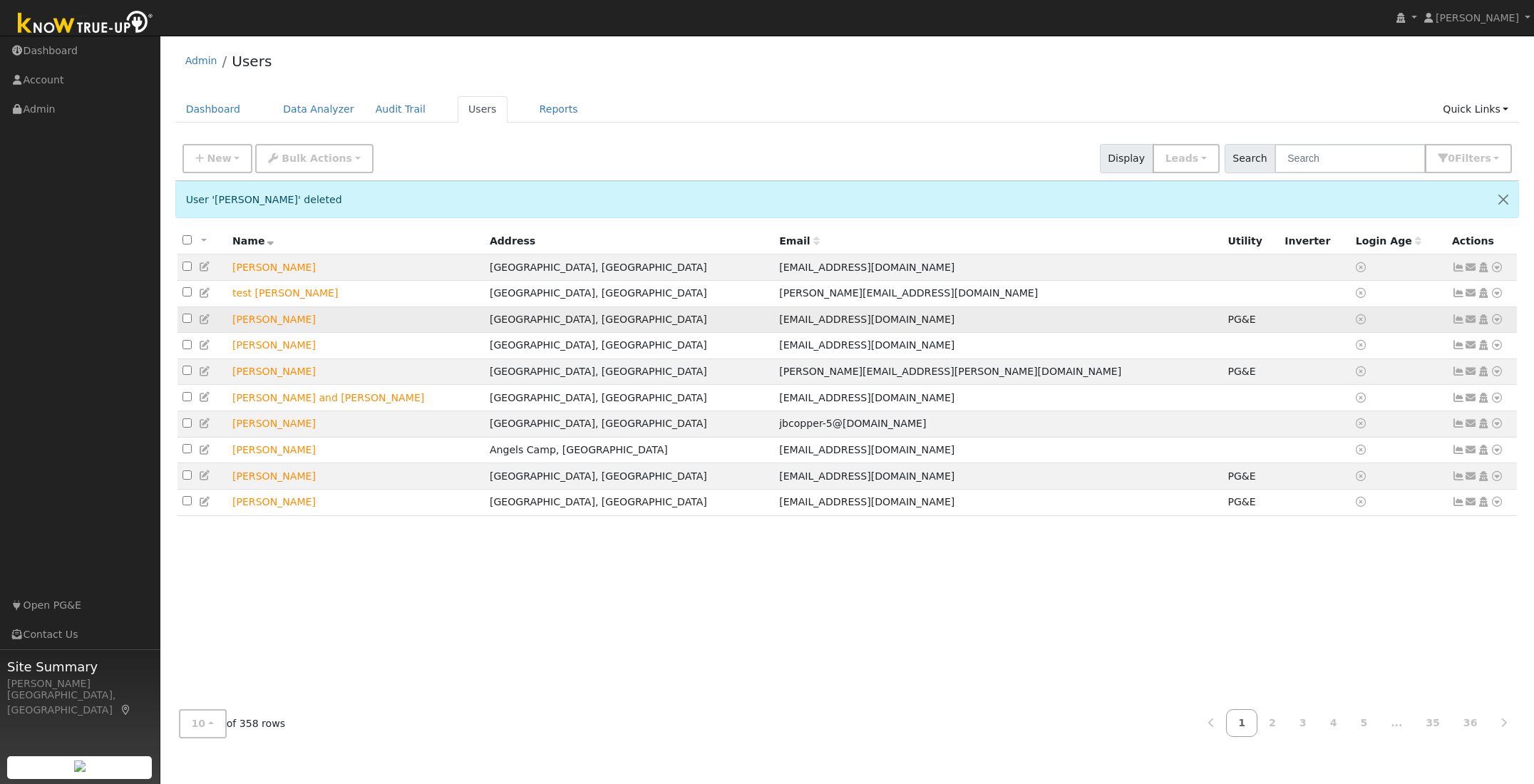
click at [1496, 324] on icon at bounding box center [1497, 319] width 13 height 10
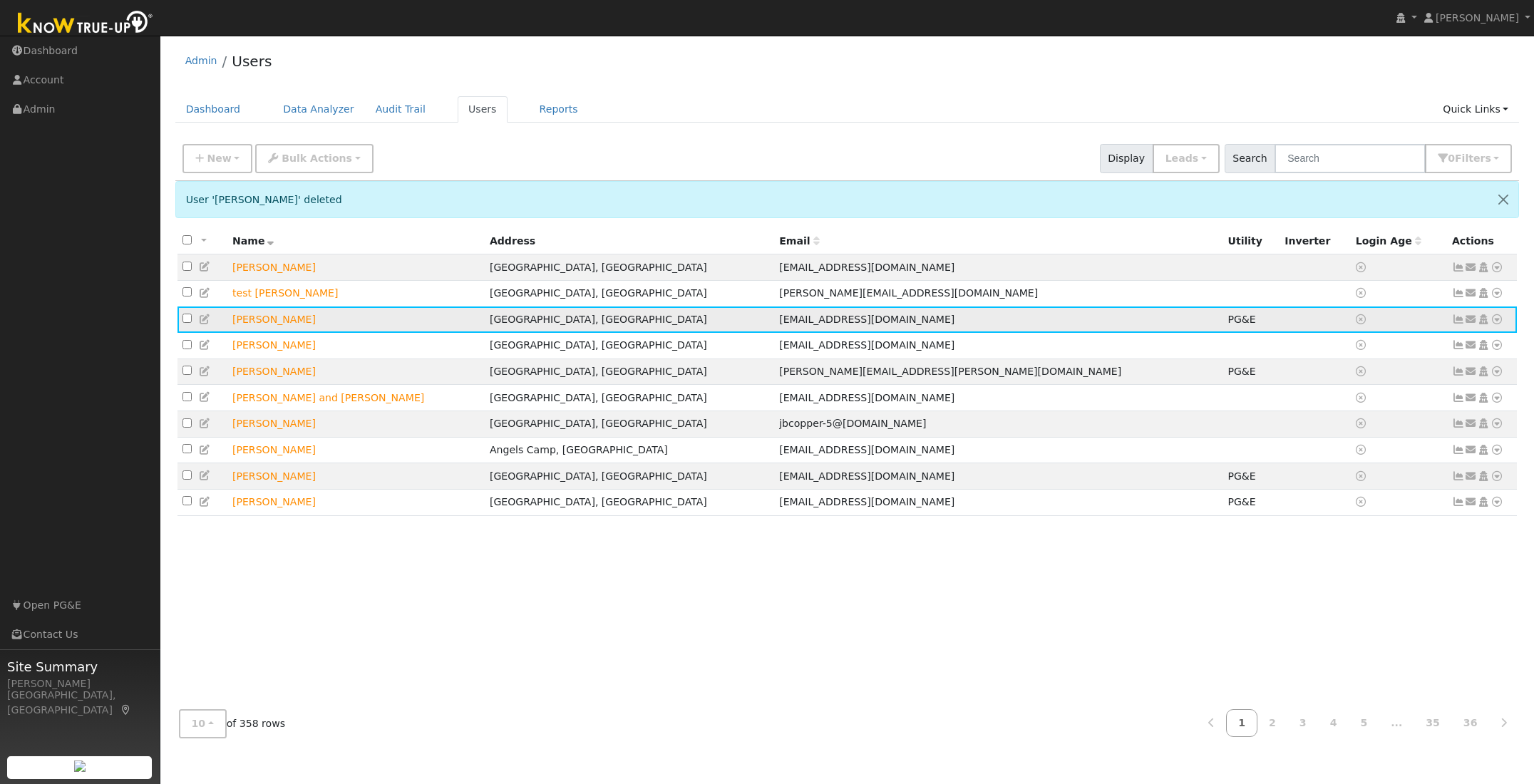
click at [1496, 324] on icon at bounding box center [1497, 319] width 13 height 10
click at [1421, 481] on icon at bounding box center [1415, 476] width 13 height 10
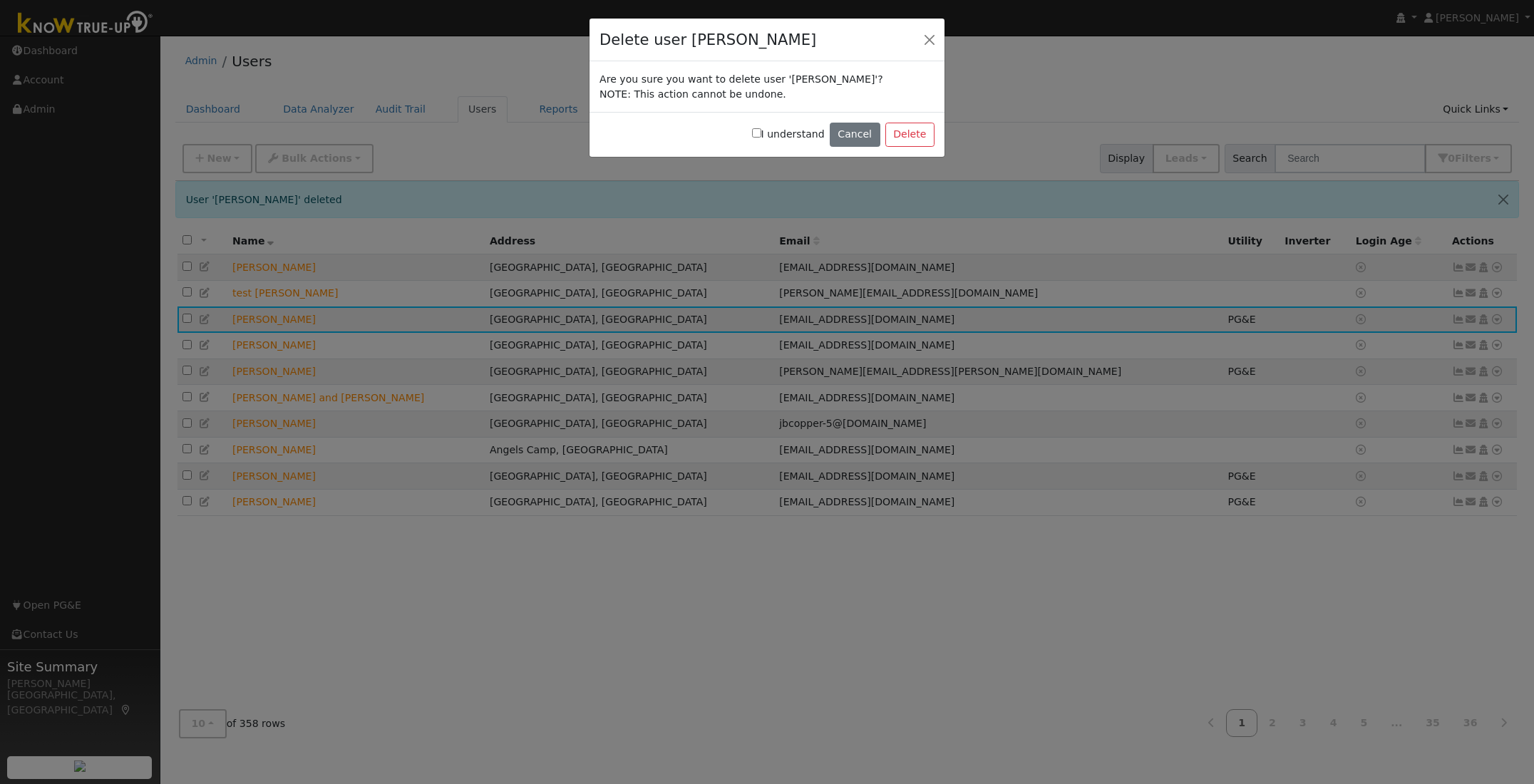
click at [767, 133] on label "I understand" at bounding box center [788, 134] width 72 height 15
click at [762, 133] on input "I understand" at bounding box center [756, 133] width 10 height 9
checkbox input "true"
drag, startPoint x: 913, startPoint y: 135, endPoint x: 873, endPoint y: 133, distance: 40.0
click at [913, 135] on button "Delete" at bounding box center [909, 134] width 49 height 24
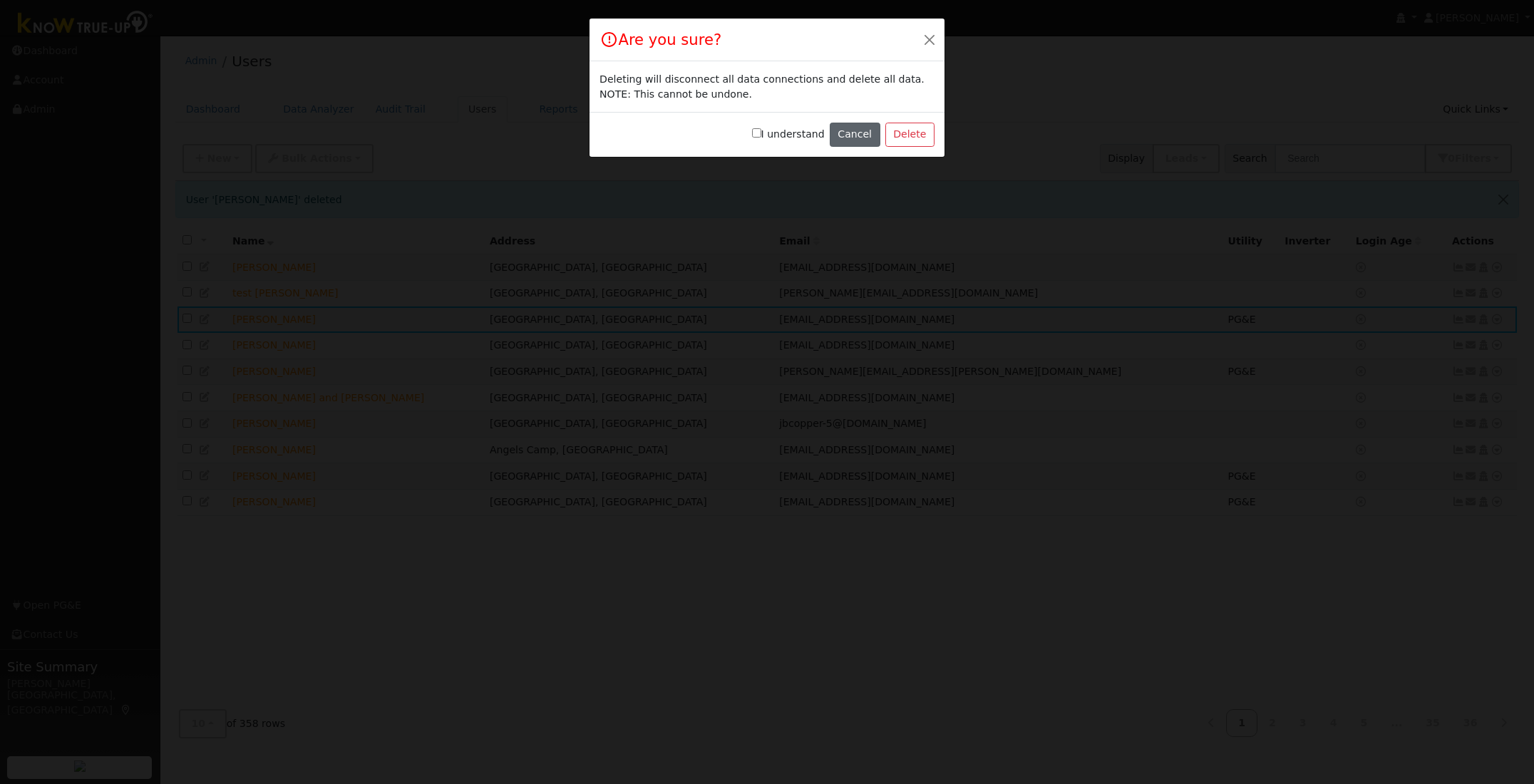
drag, startPoint x: 763, startPoint y: 132, endPoint x: 847, endPoint y: 133, distance: 84.0
click at [762, 132] on input "I understand" at bounding box center [756, 133] width 10 height 9
checkbox input "true"
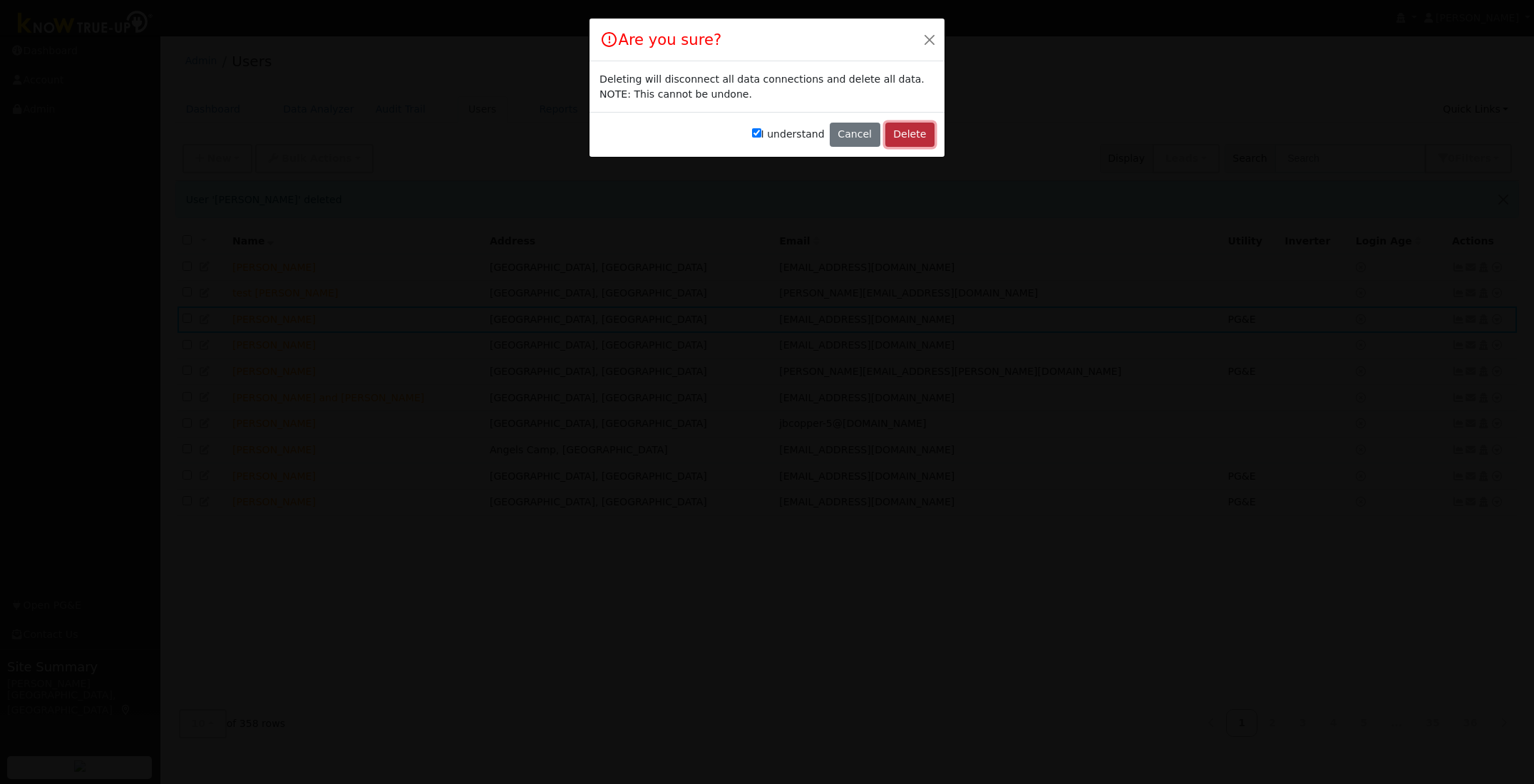
click at [899, 133] on button "Delete" at bounding box center [909, 134] width 49 height 24
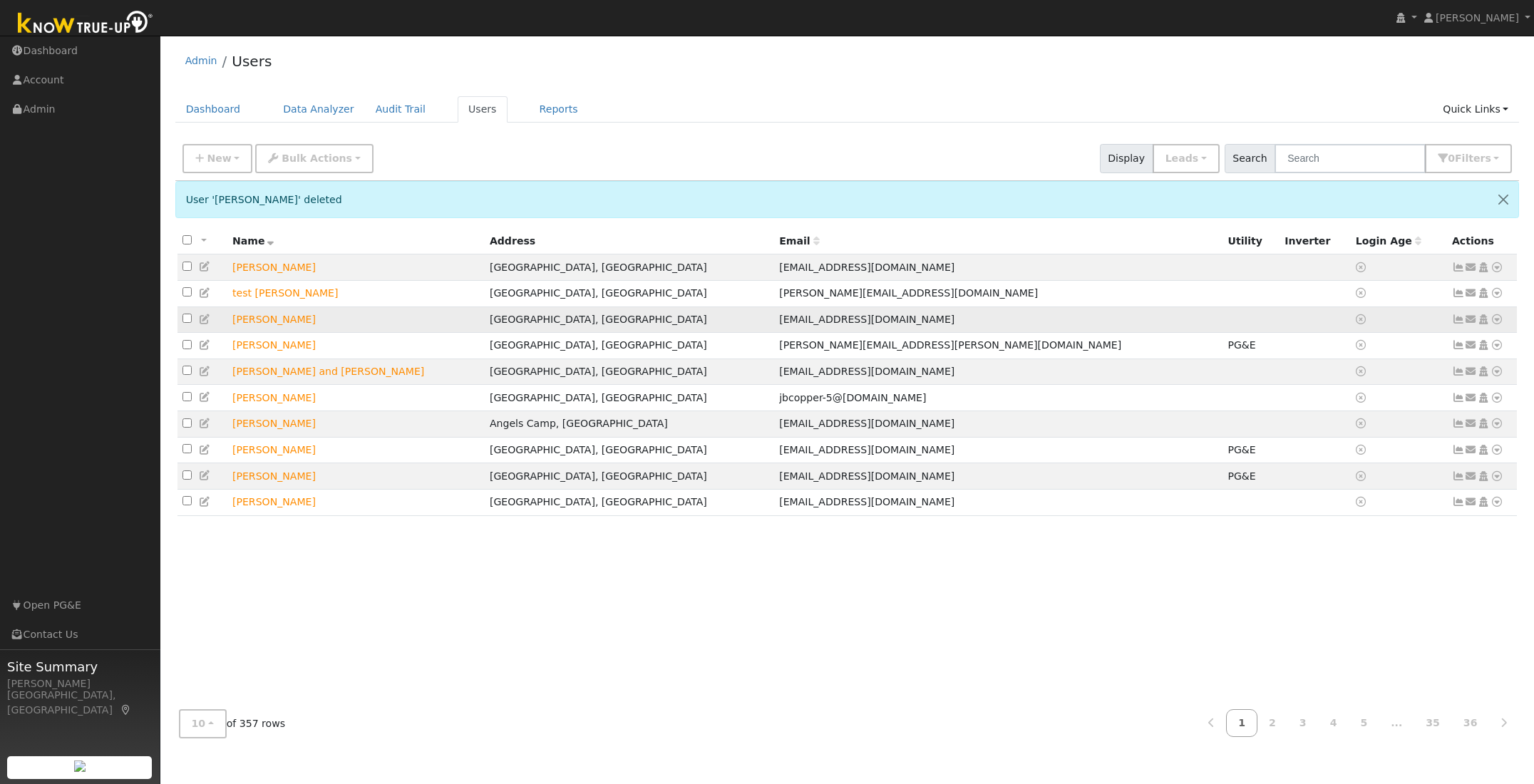
click at [1495, 321] on icon at bounding box center [1497, 319] width 13 height 10
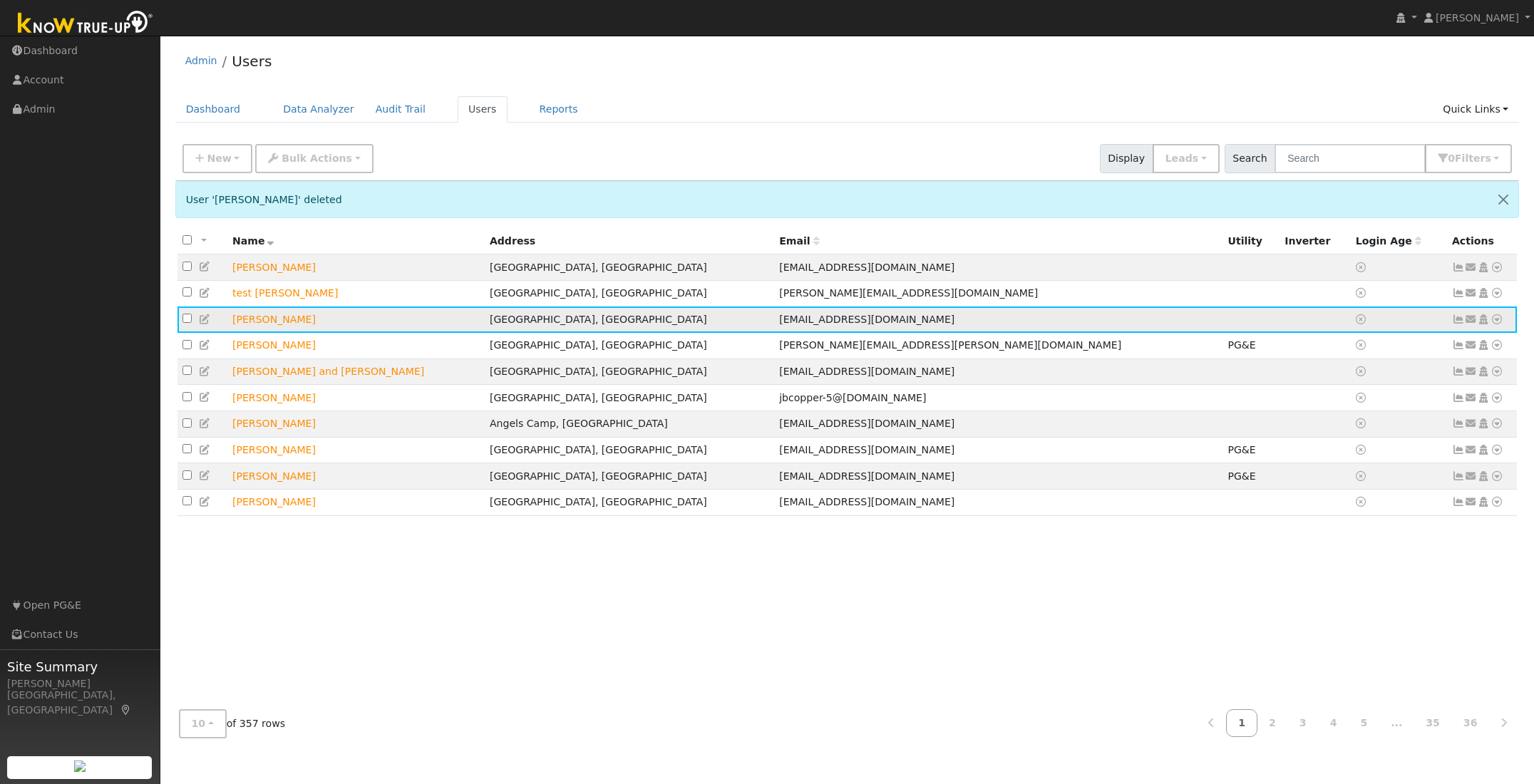
click at [1495, 321] on icon at bounding box center [1497, 319] width 13 height 10
click at [1438, 459] on link "Delete User" at bounding box center [1449, 456] width 103 height 20
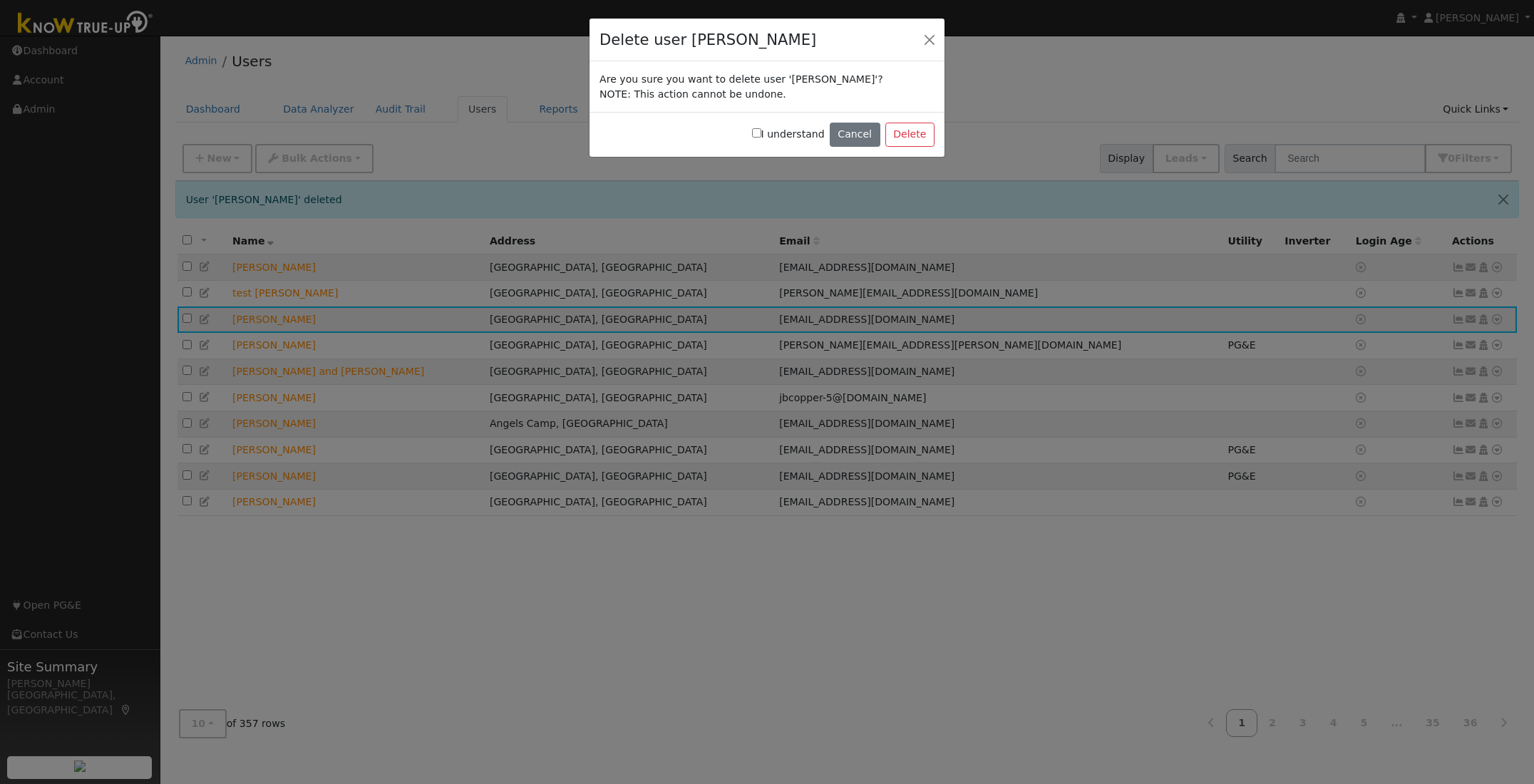
click at [762, 130] on input "I understand" at bounding box center [756, 133] width 10 height 9
checkbox input "true"
click at [917, 138] on button "Delete" at bounding box center [909, 134] width 49 height 24
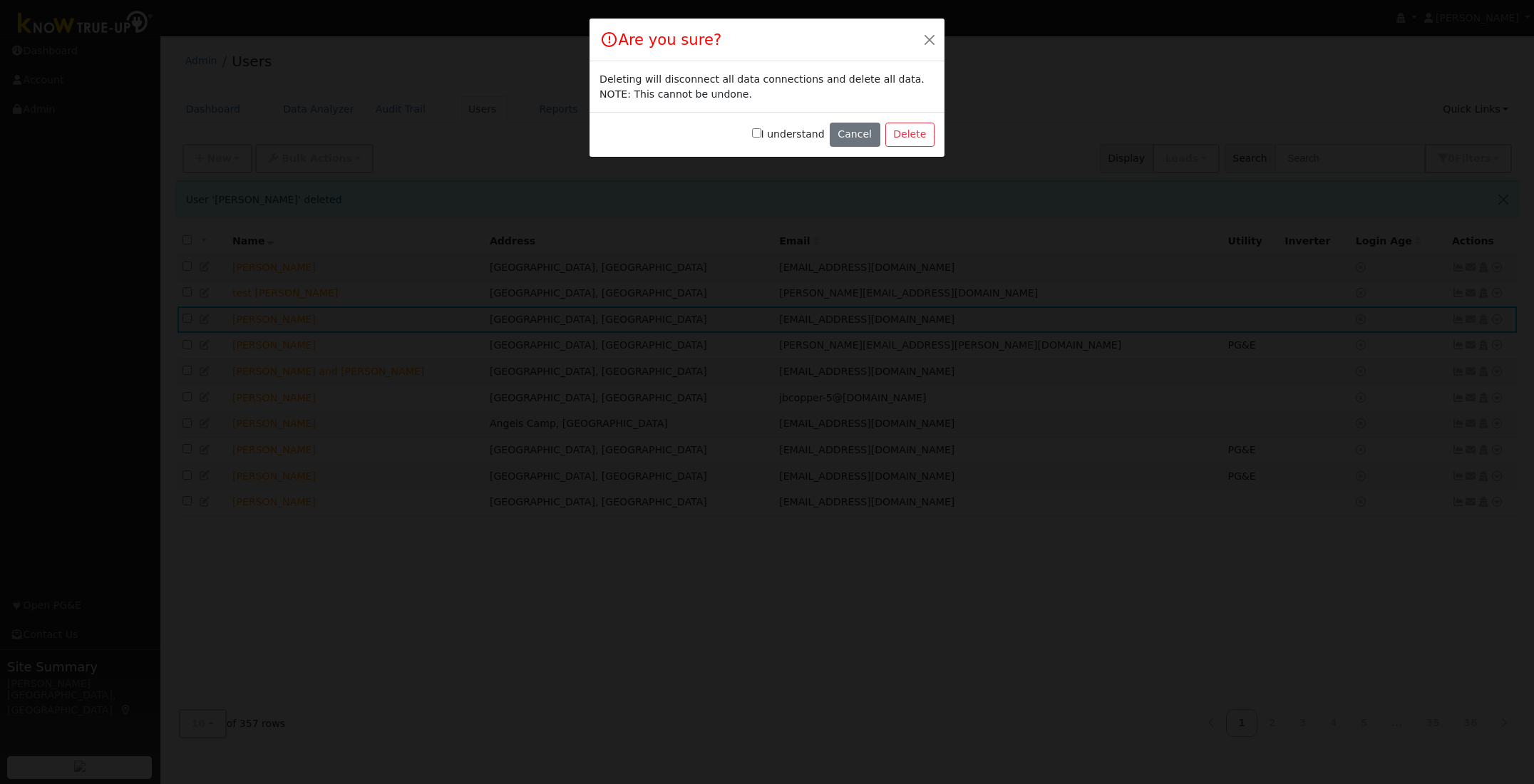
click at [762, 134] on input "I understand" at bounding box center [756, 133] width 10 height 9
checkbox input "true"
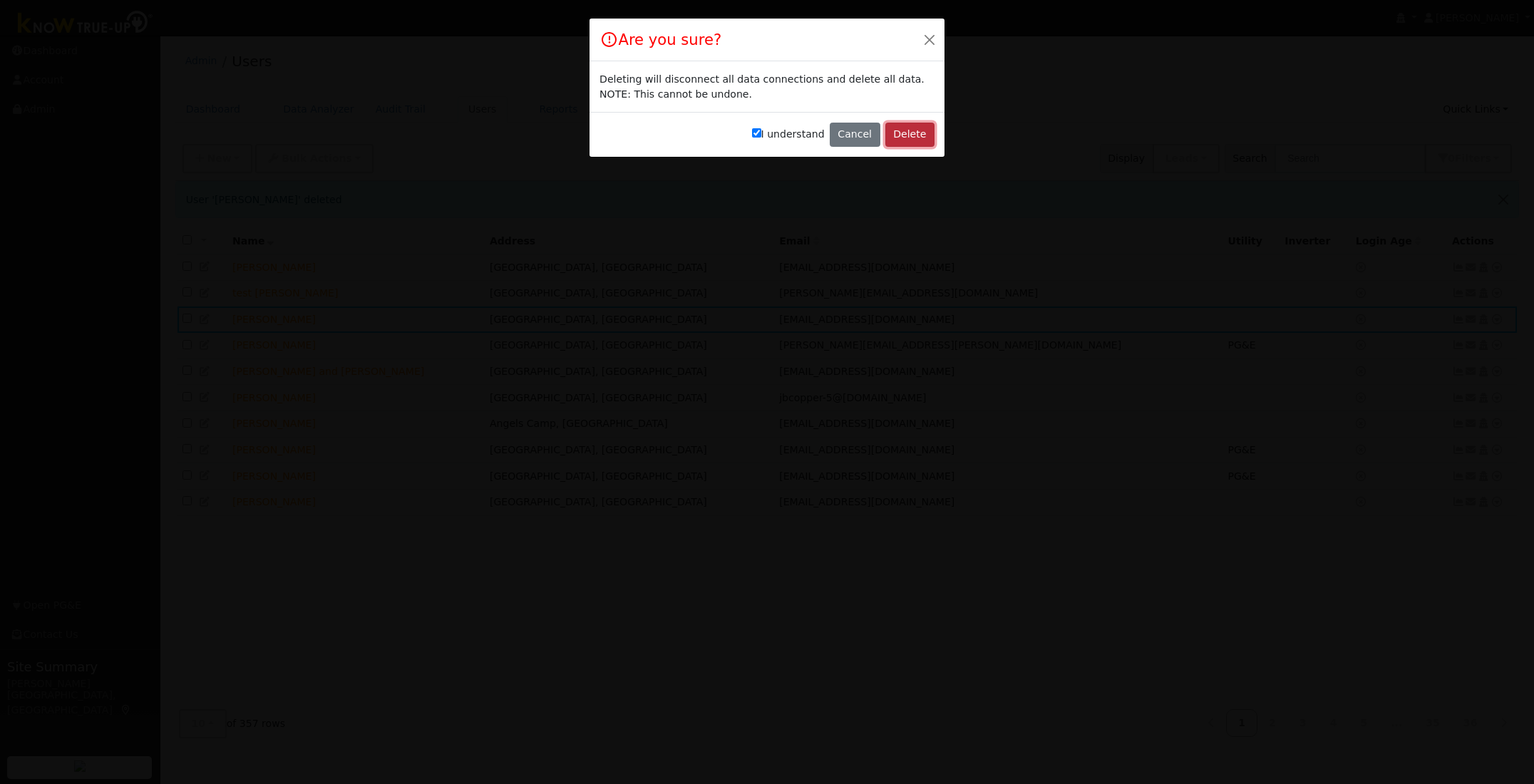
click at [906, 135] on button "Delete" at bounding box center [909, 134] width 49 height 24
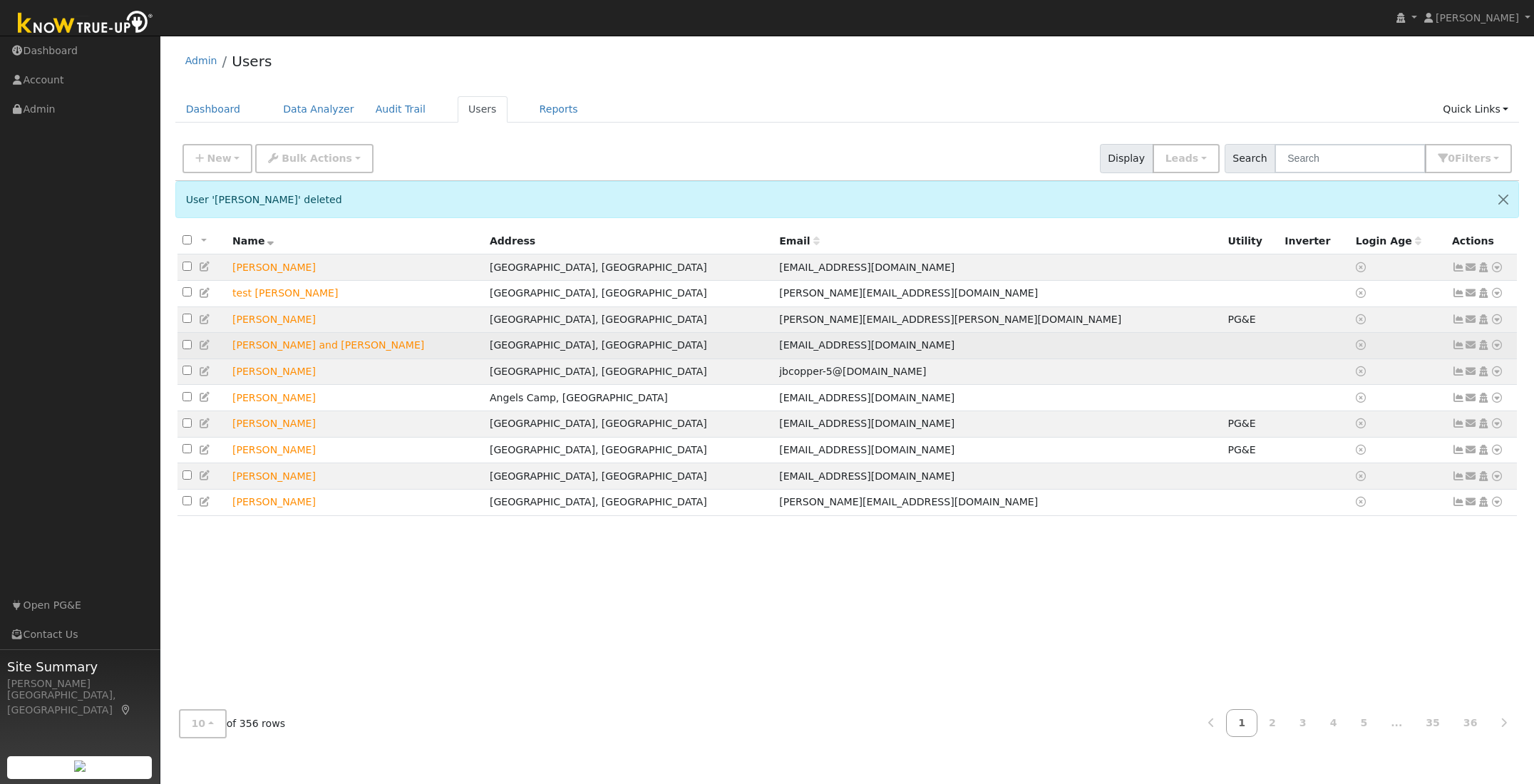
click at [1497, 349] on icon at bounding box center [1497, 345] width 13 height 10
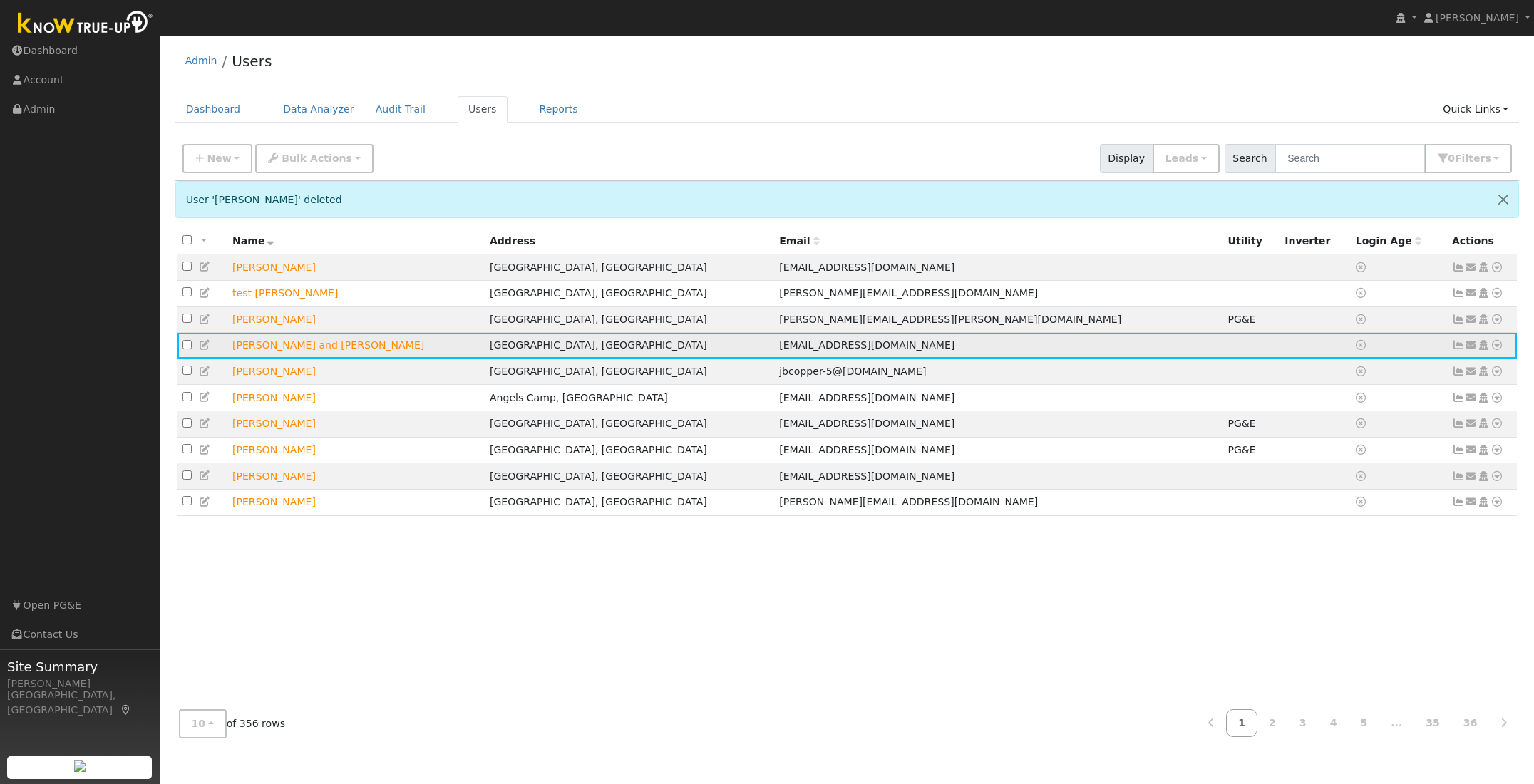
click at [1497, 349] on icon at bounding box center [1497, 345] width 13 height 10
click at [1433, 490] on link "Delete User" at bounding box center [1449, 482] width 103 height 20
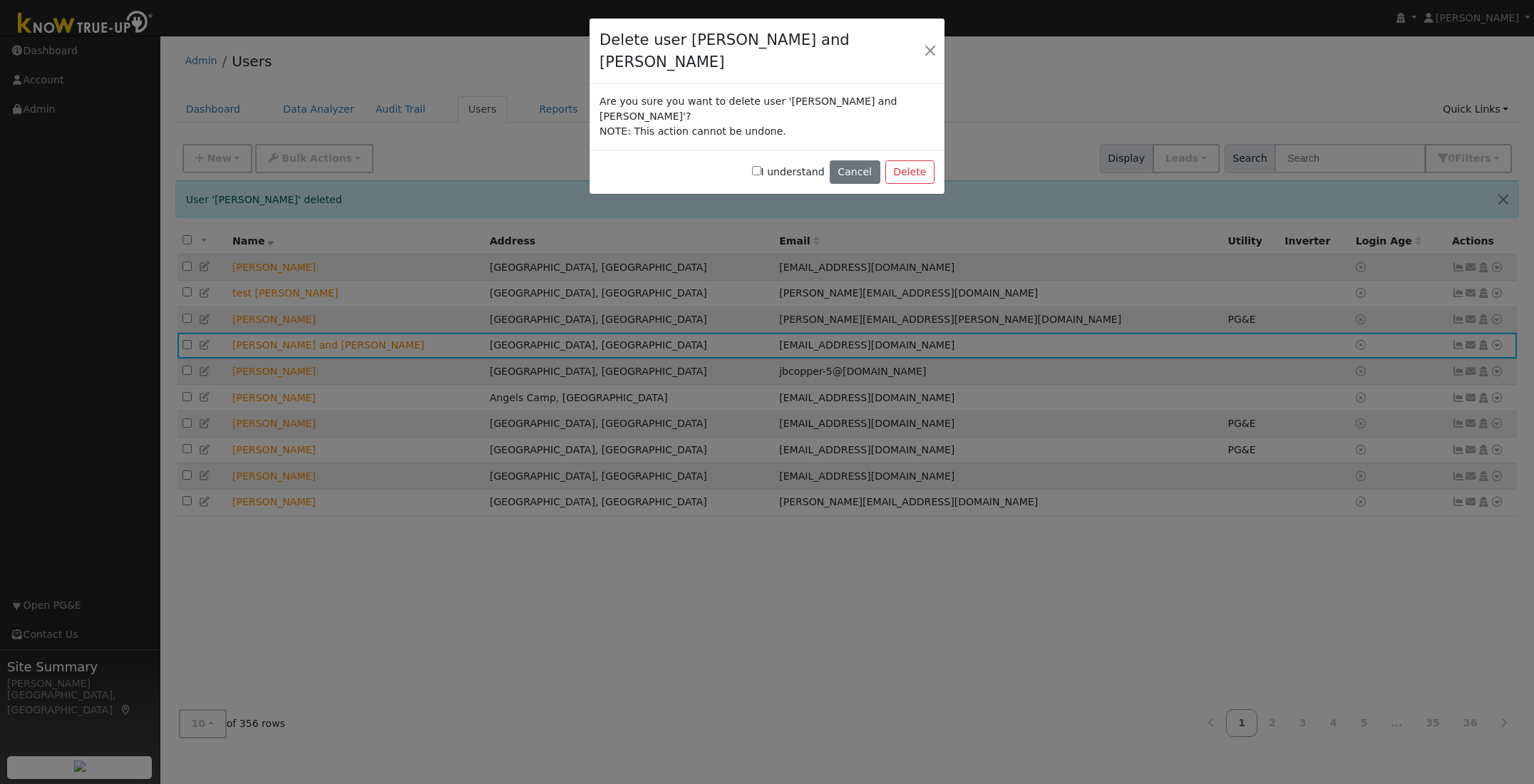
drag, startPoint x: 764, startPoint y: 135, endPoint x: 791, endPoint y: 134, distance: 27.0
click at [762, 166] on input "I understand" at bounding box center [756, 170] width 10 height 9
checkbox input "true"
click at [904, 160] on button "Delete" at bounding box center [909, 172] width 49 height 24
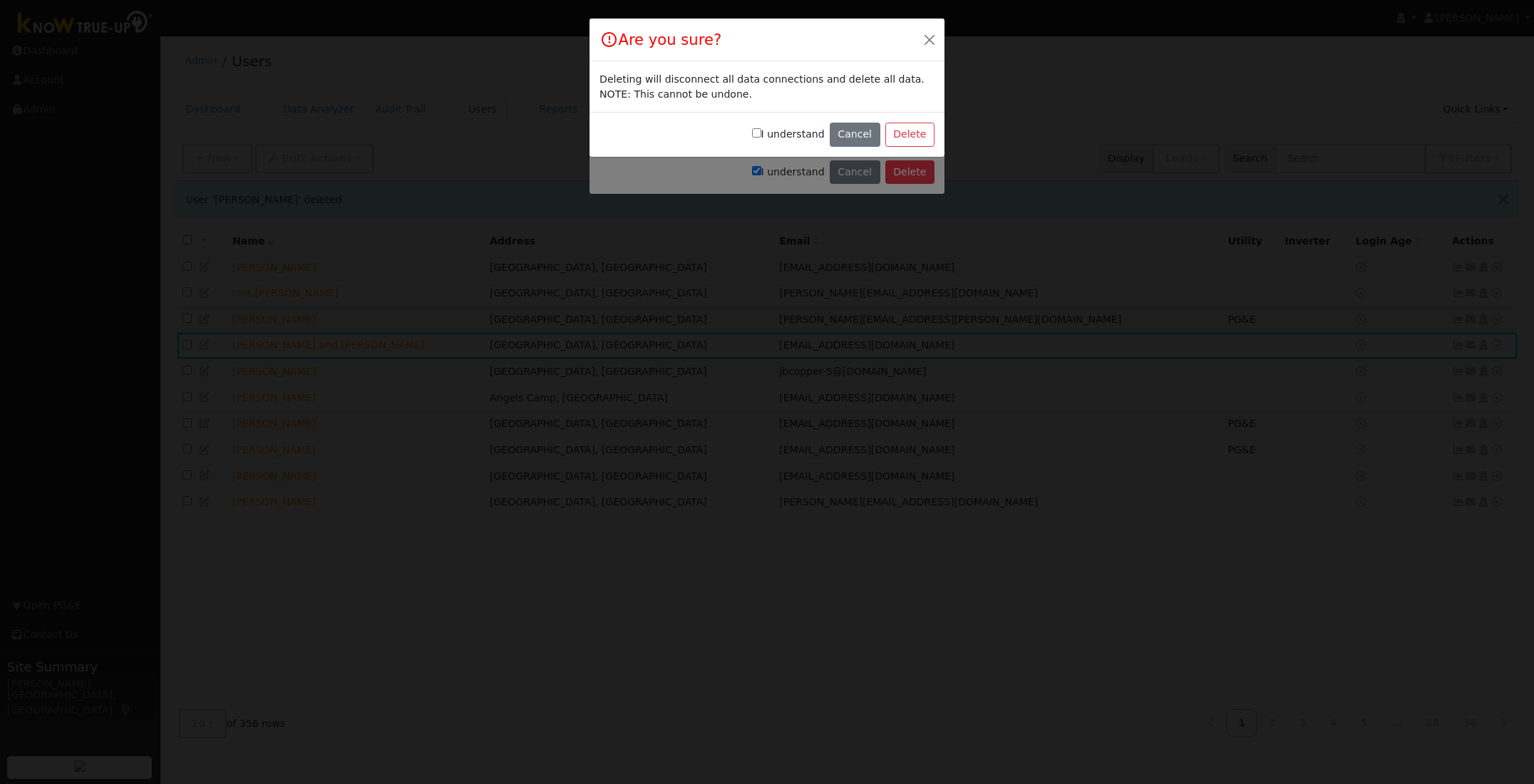
drag, startPoint x: 762, startPoint y: 130, endPoint x: 824, endPoint y: 141, distance: 63.0
click at [762, 131] on input "I understand" at bounding box center [756, 133] width 10 height 9
checkbox input "true"
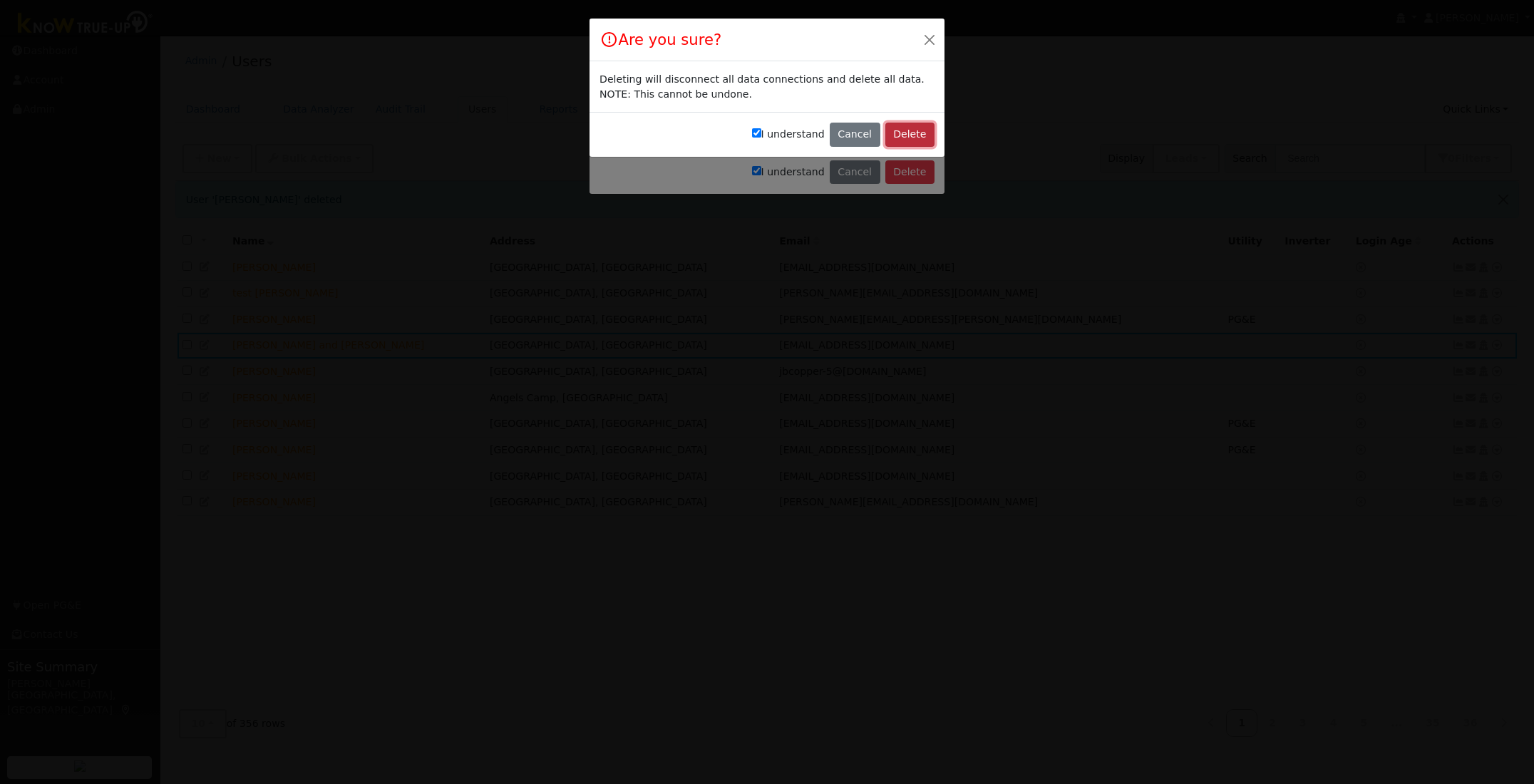
click at [901, 134] on button "Delete" at bounding box center [909, 134] width 49 height 24
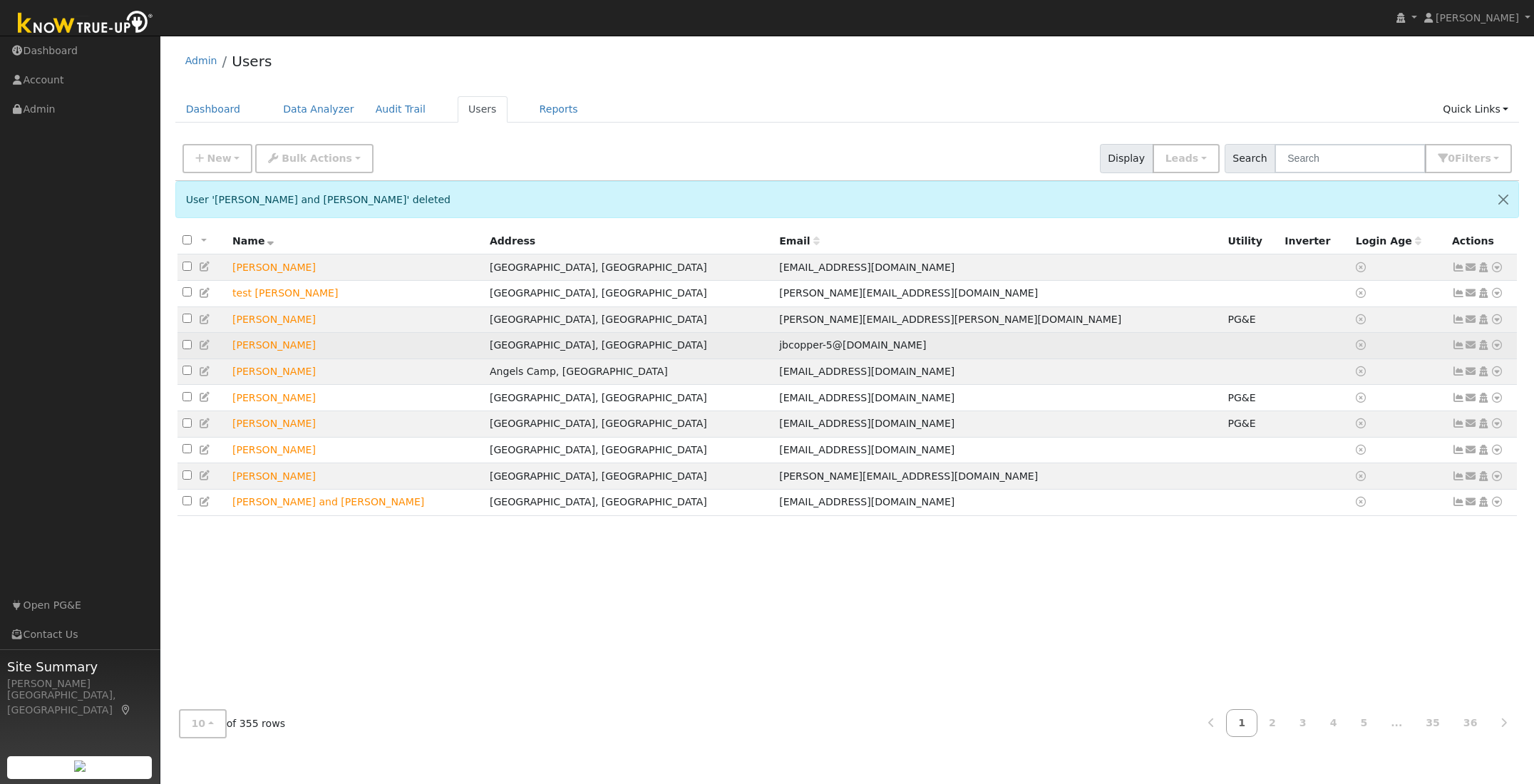
click at [1494, 350] on icon at bounding box center [1497, 345] width 13 height 10
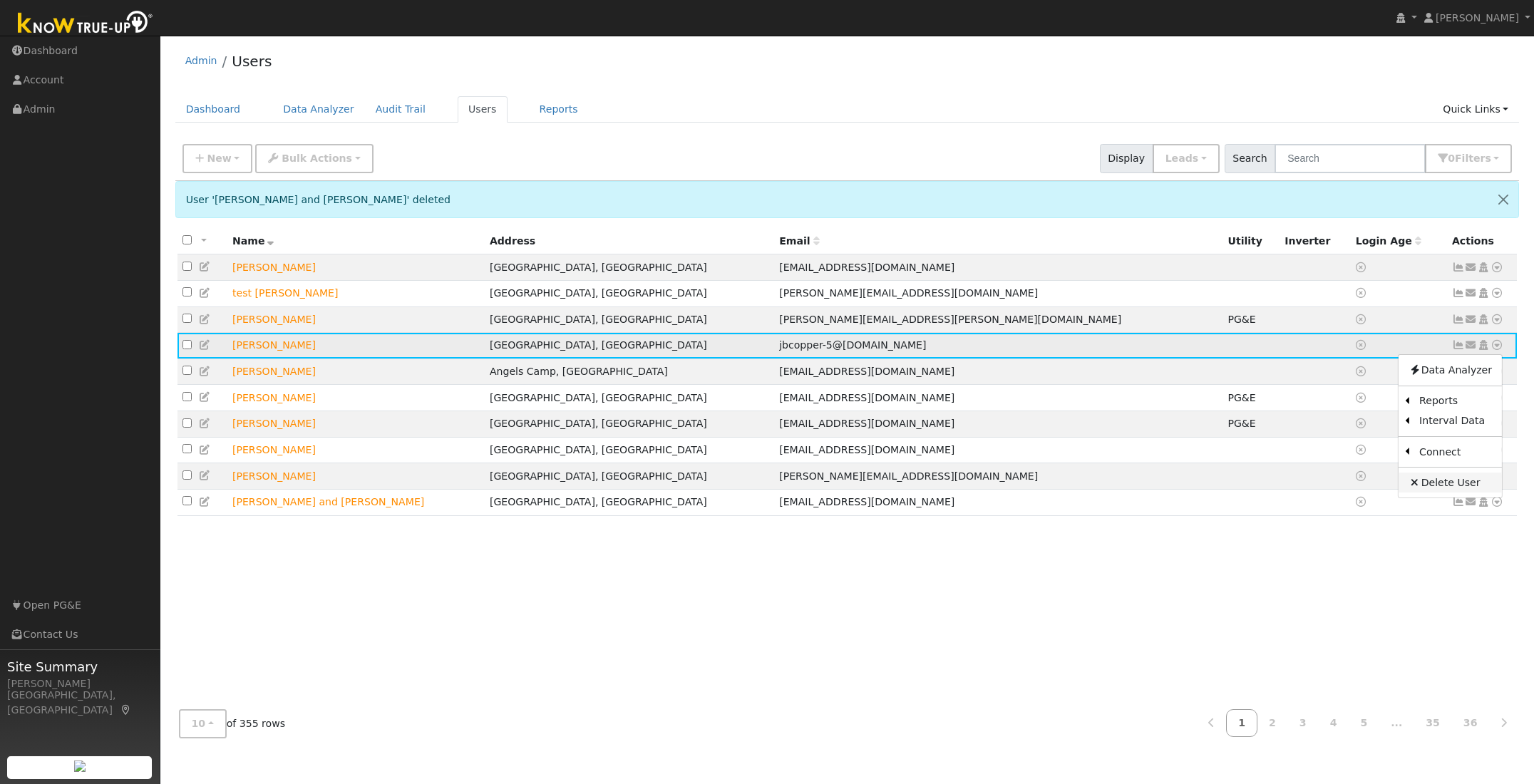
click at [1434, 485] on link "Delete User" at bounding box center [1449, 482] width 103 height 20
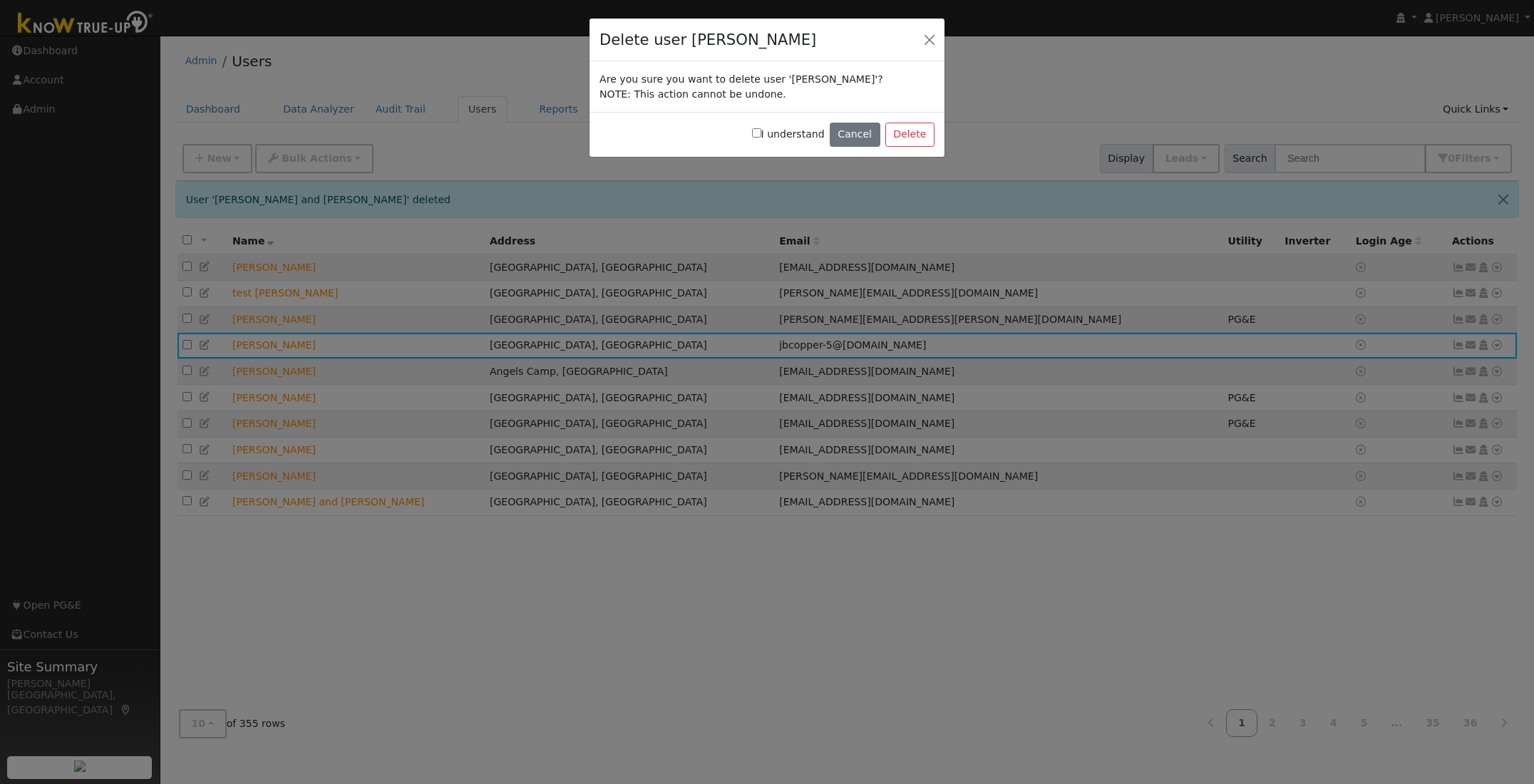
click at [762, 134] on input "I understand" at bounding box center [756, 133] width 10 height 9
checkbox input "true"
drag, startPoint x: 916, startPoint y: 132, endPoint x: 870, endPoint y: 133, distance: 46.0
click at [914, 132] on button "Delete" at bounding box center [909, 134] width 49 height 24
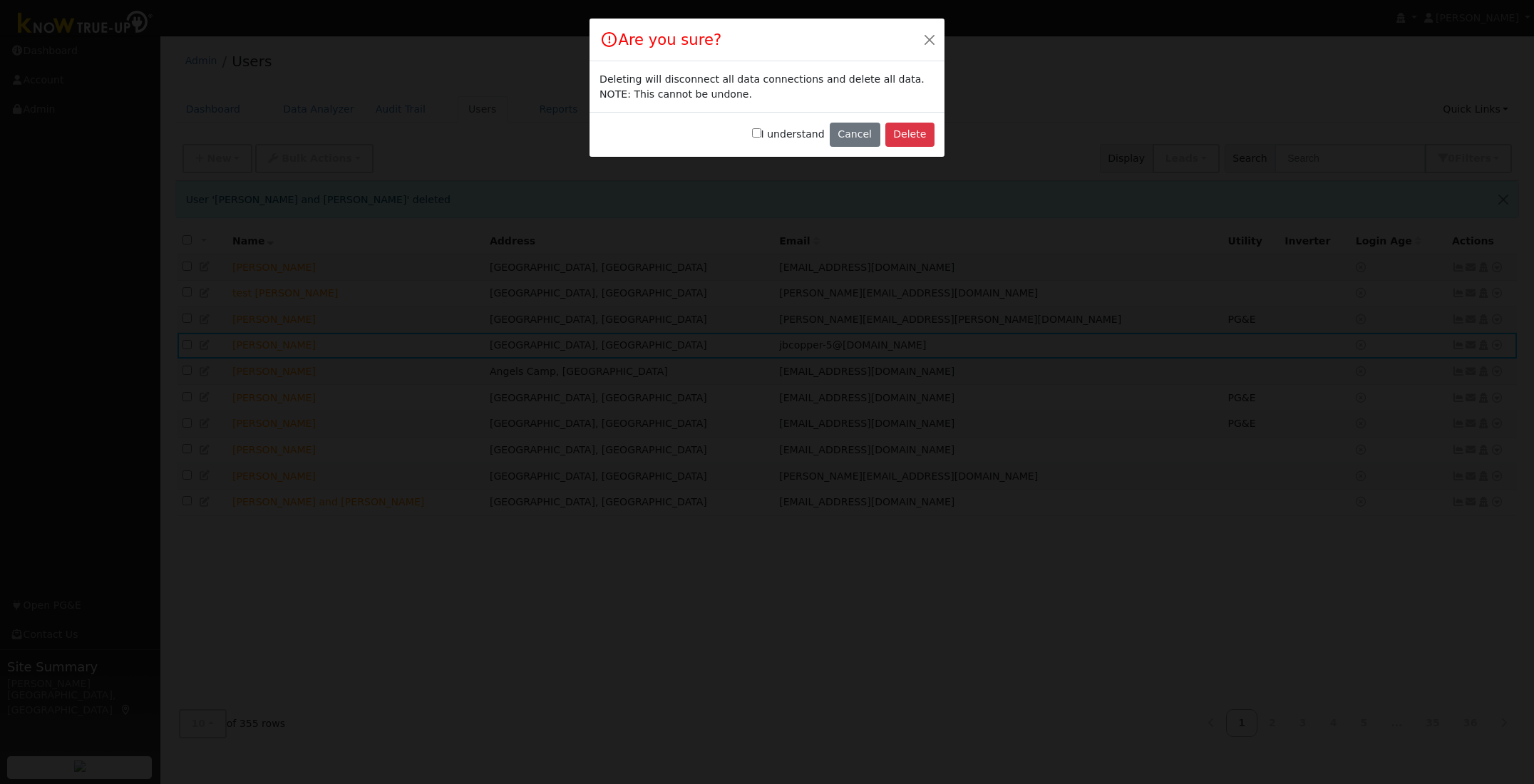
drag, startPoint x: 764, startPoint y: 132, endPoint x: 911, endPoint y: 144, distance: 147.5
click at [775, 133] on label "I understand" at bounding box center [788, 134] width 72 height 15
click at [762, 133] on input "I understand" at bounding box center [756, 133] width 10 height 9
checkbox input "true"
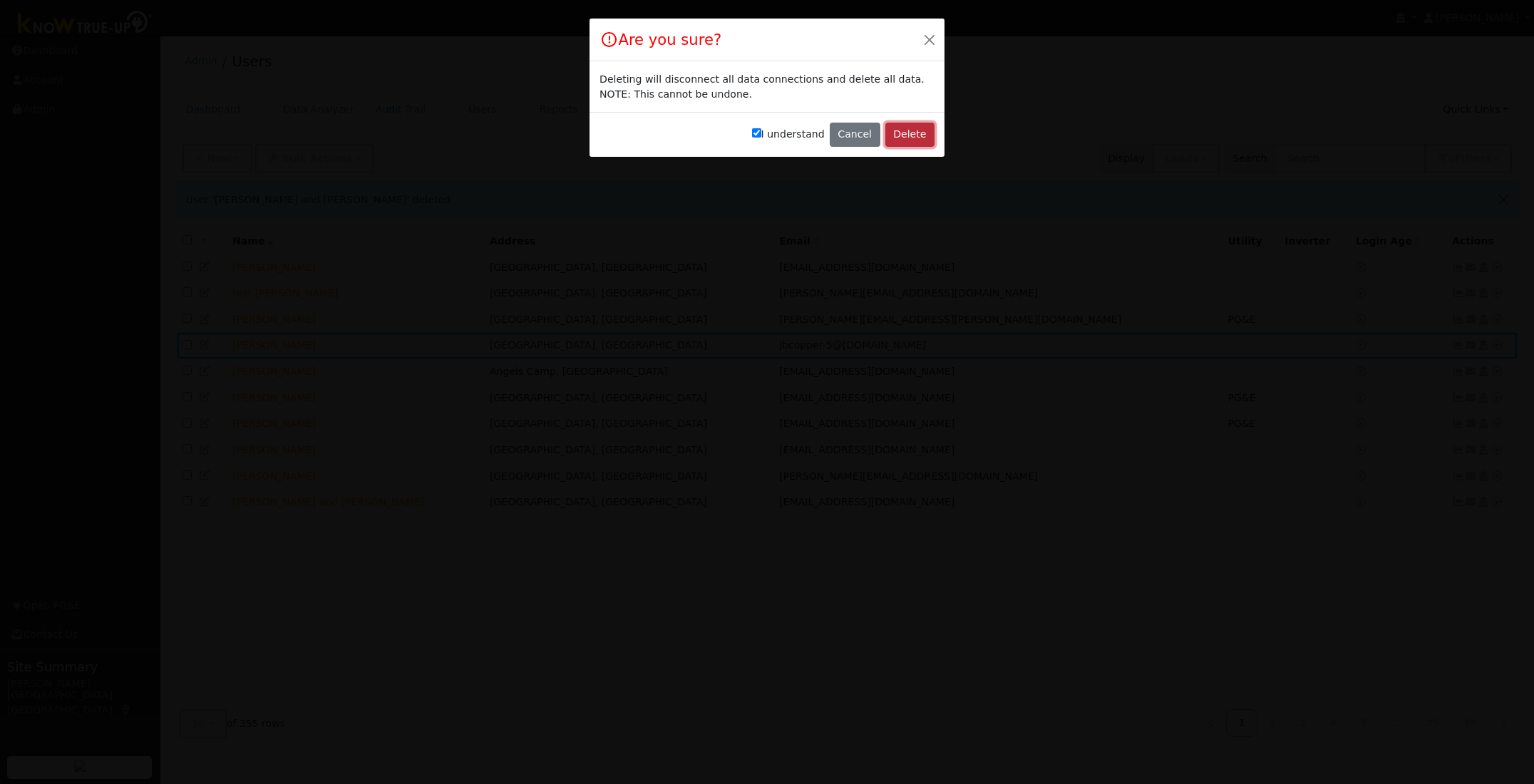
click at [919, 137] on button "Delete" at bounding box center [909, 134] width 49 height 24
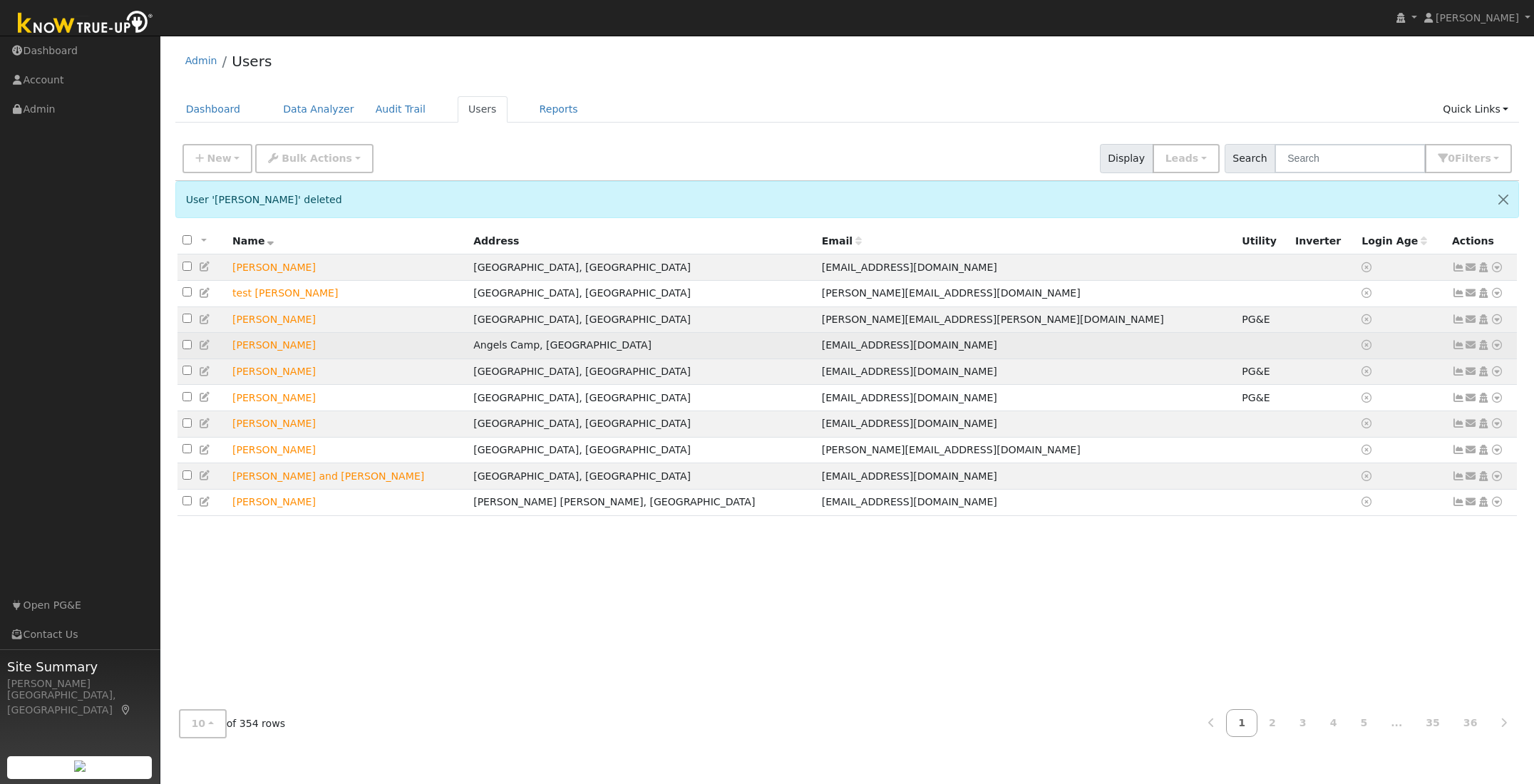
click at [1497, 350] on icon at bounding box center [1497, 345] width 13 height 10
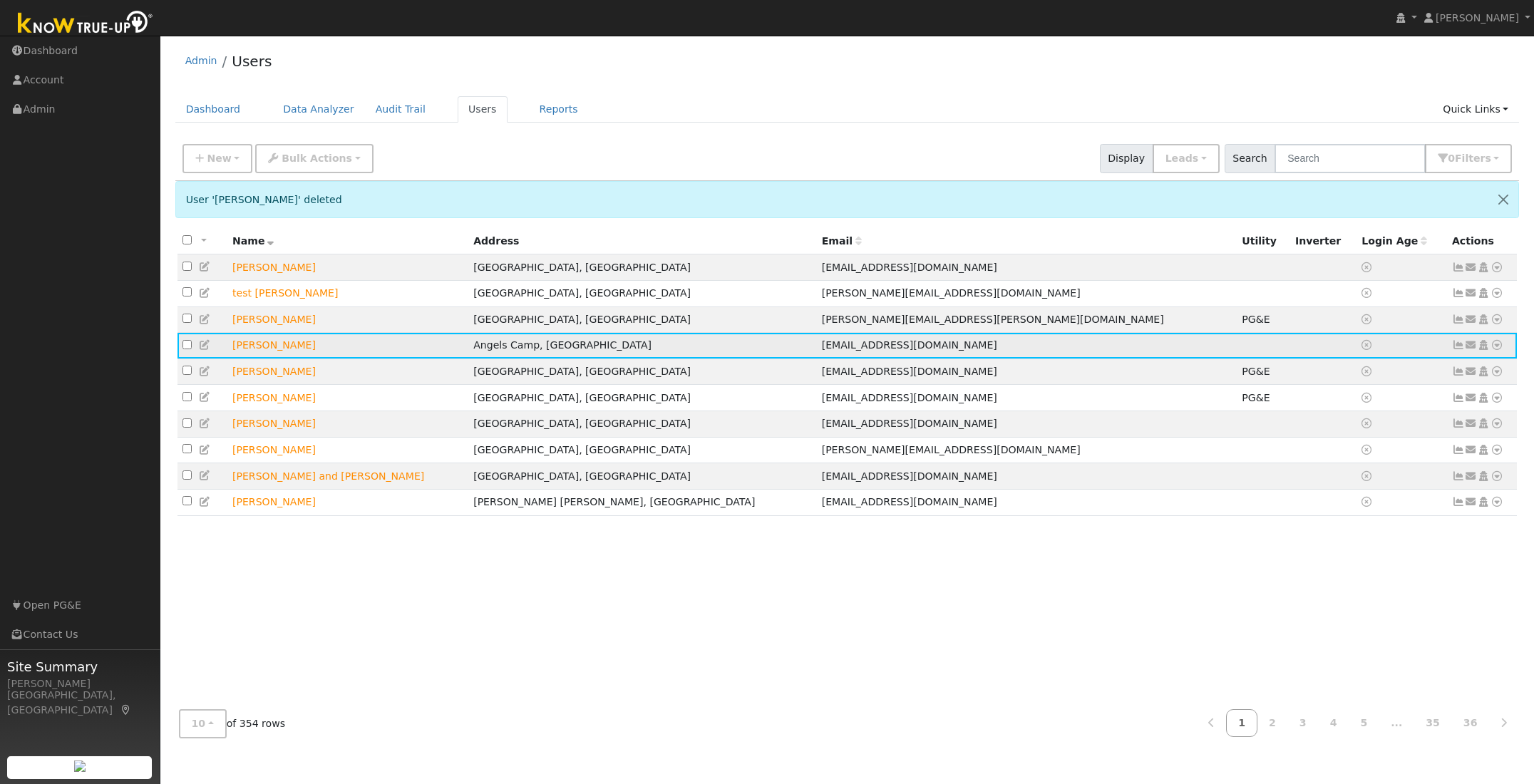
click at [1497, 350] on icon at bounding box center [1497, 345] width 13 height 10
click at [1451, 489] on link "Delete User" at bounding box center [1449, 482] width 103 height 20
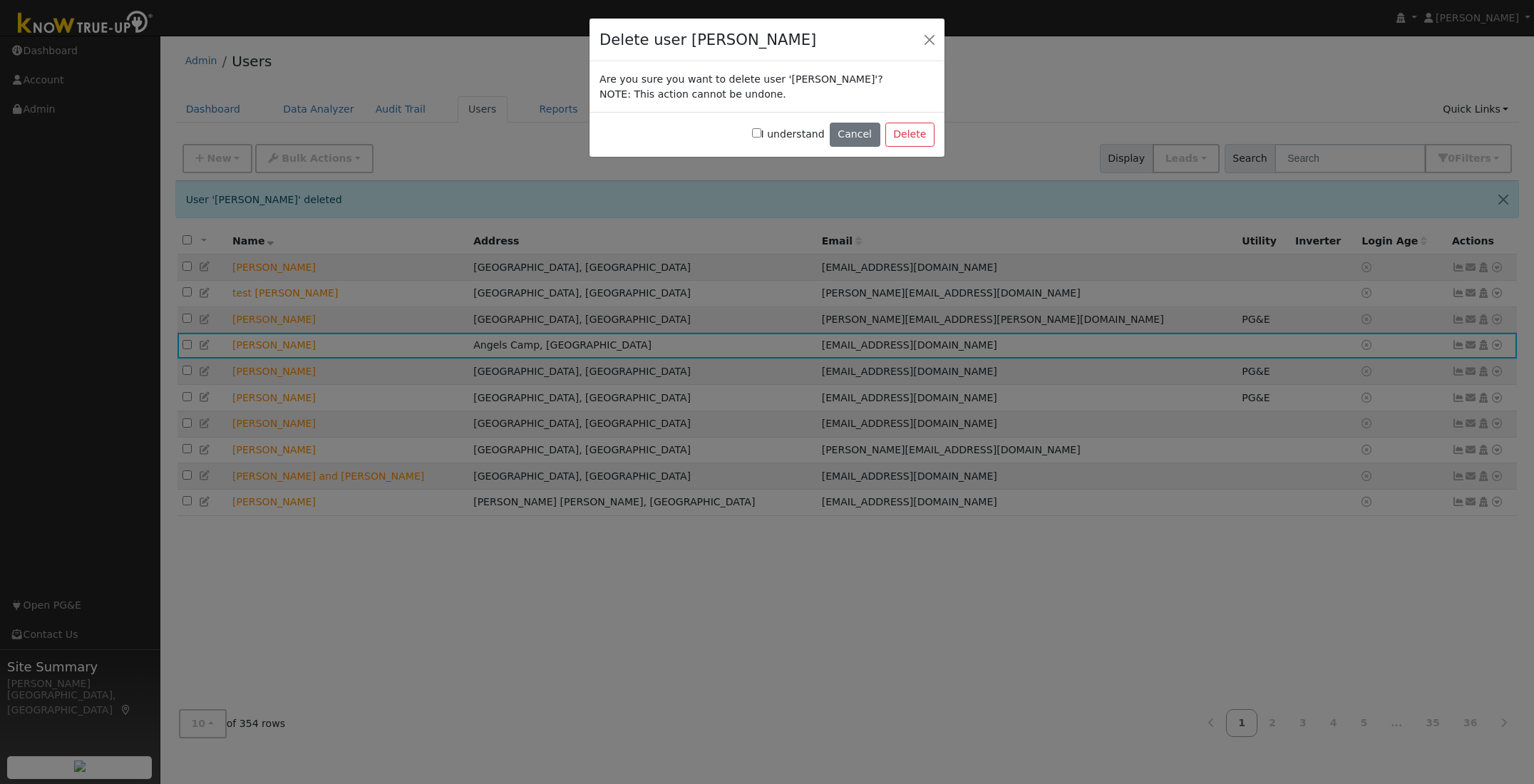
click at [762, 135] on input "I understand" at bounding box center [756, 133] width 10 height 9
checkbox input "true"
click at [897, 131] on button "Delete" at bounding box center [909, 134] width 49 height 24
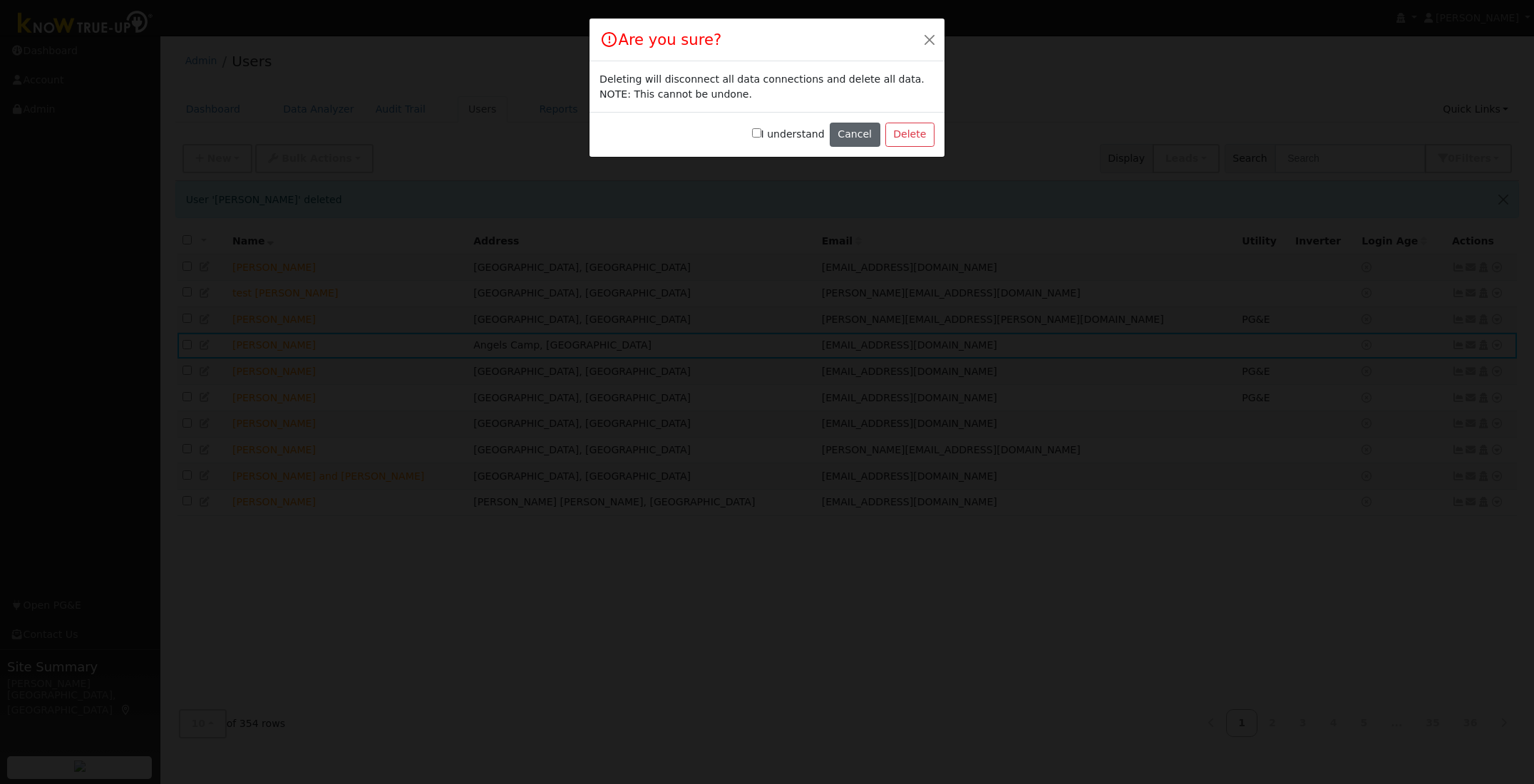
drag, startPoint x: 762, startPoint y: 130, endPoint x: 862, endPoint y: 144, distance: 101.0
click at [762, 130] on input "I understand" at bounding box center [756, 133] width 10 height 9
checkbox input "true"
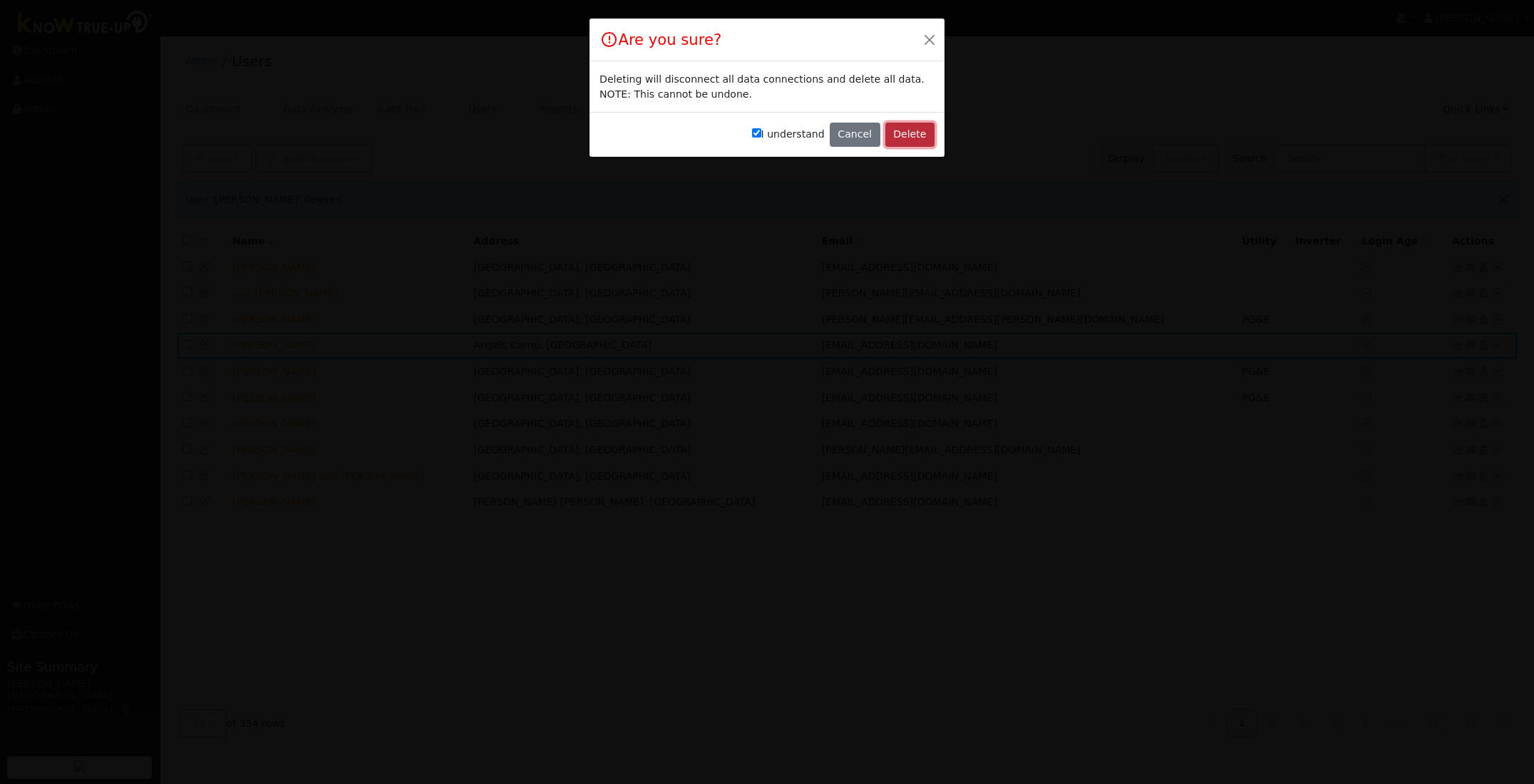
click at [913, 135] on button "Delete" at bounding box center [909, 134] width 49 height 24
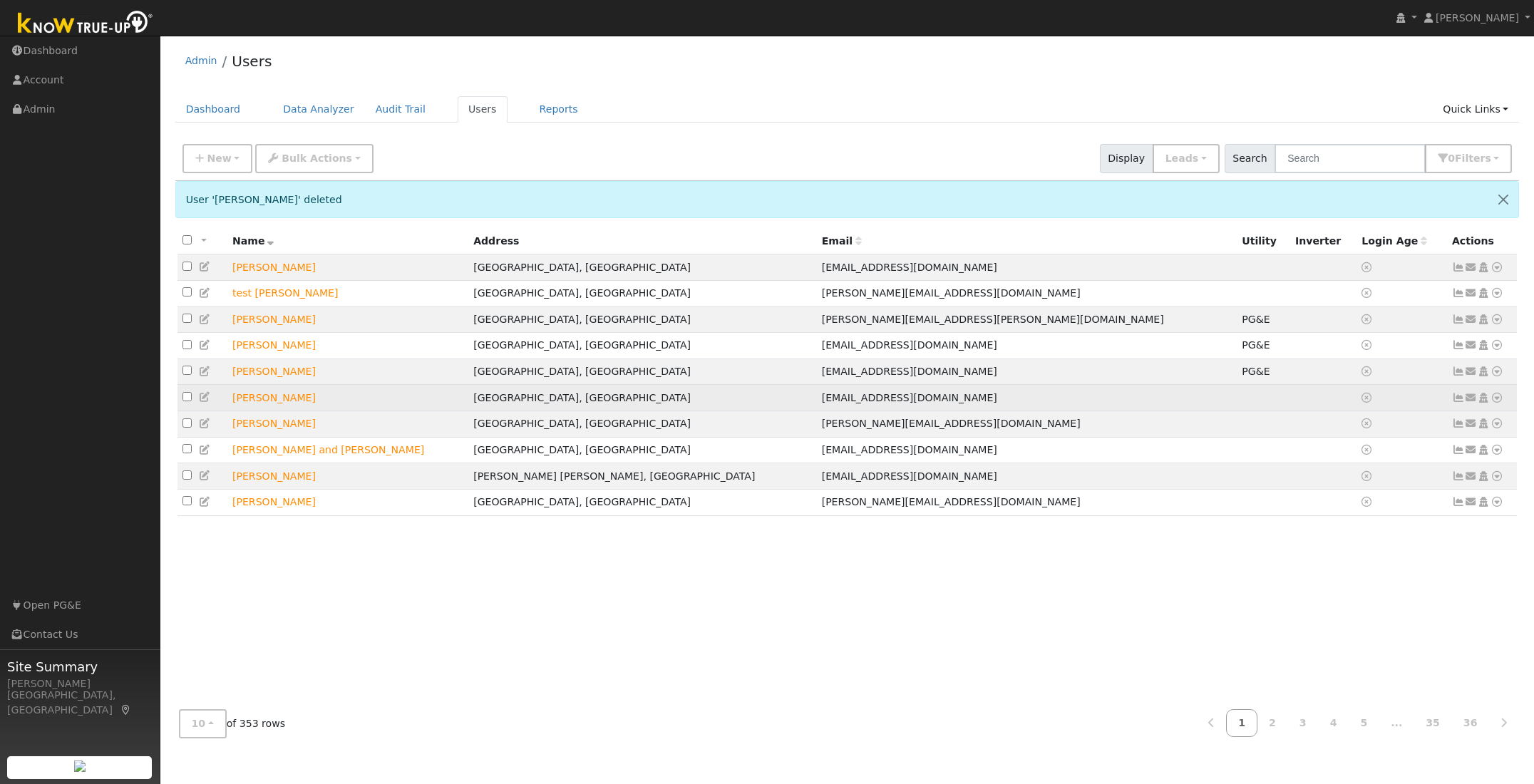
click at [1496, 403] on icon at bounding box center [1497, 397] width 13 height 10
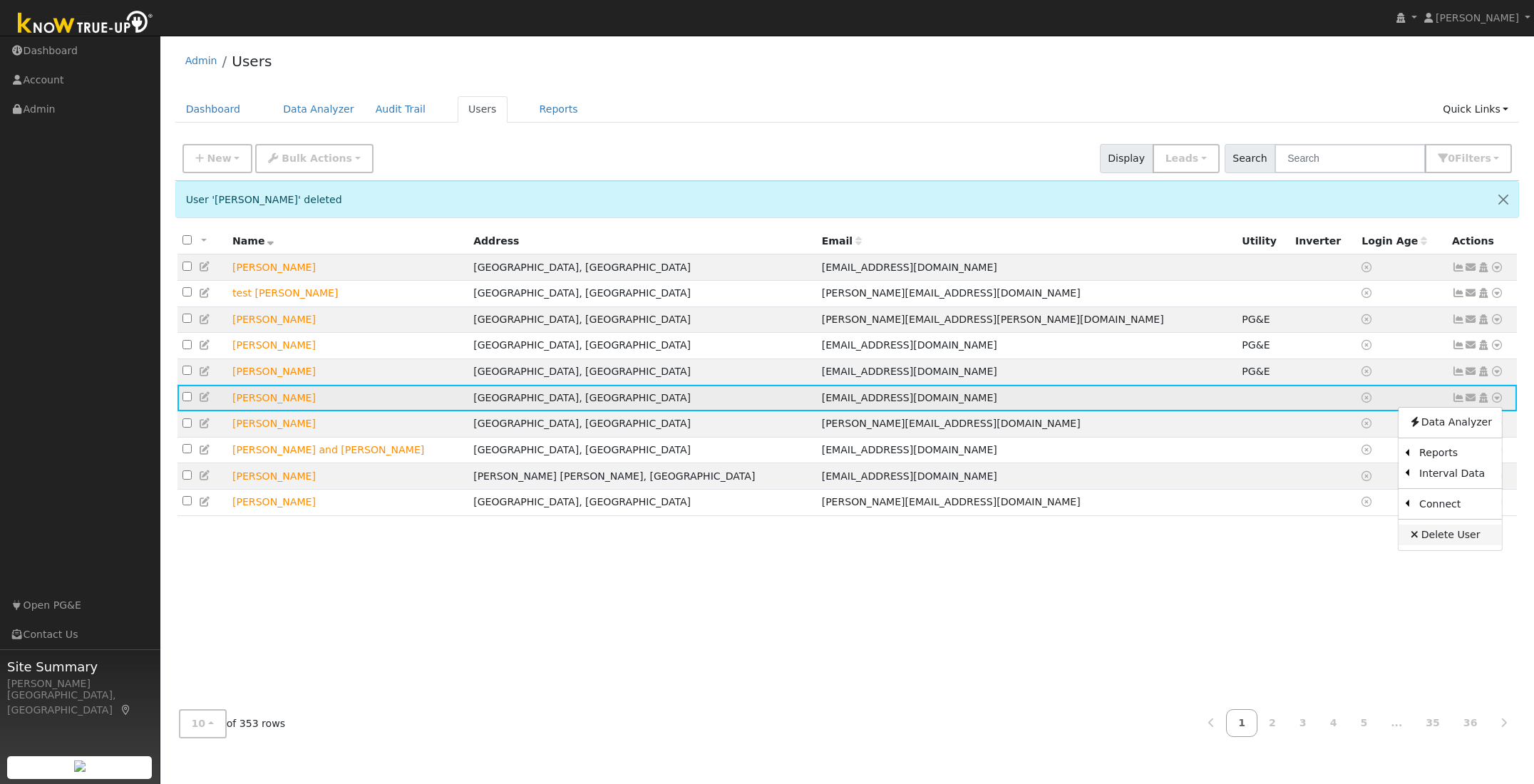
click at [1450, 539] on link "Delete User" at bounding box center [1449, 534] width 103 height 20
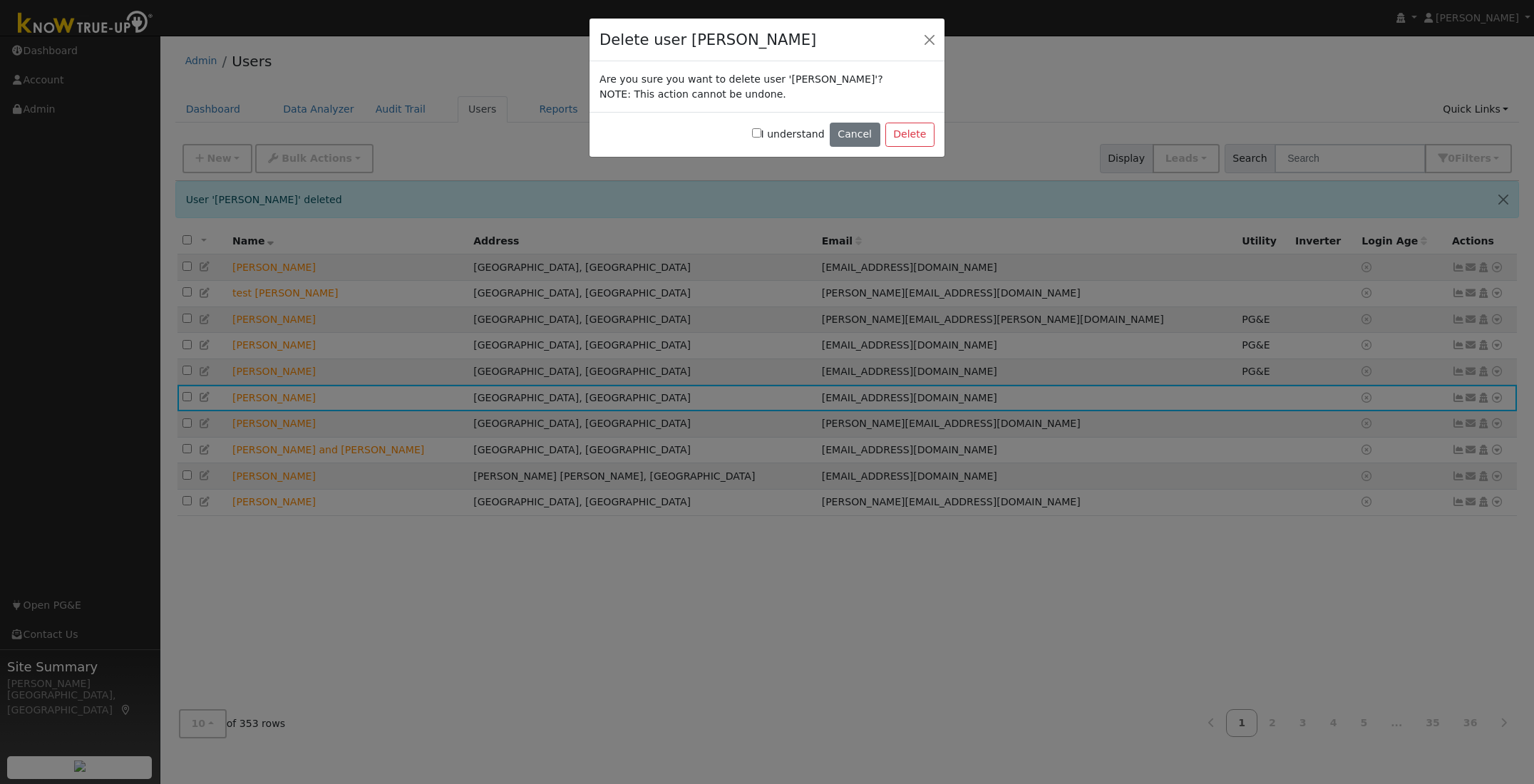
drag, startPoint x: 758, startPoint y: 132, endPoint x: 782, endPoint y: 156, distance: 33.9
click at [757, 132] on div "I understand Cancel Delete" at bounding box center [767, 134] width 355 height 45
click at [761, 136] on input "I understand" at bounding box center [756, 133] width 10 height 9
checkbox input "true"
click at [904, 130] on button "Delete" at bounding box center [909, 134] width 49 height 24
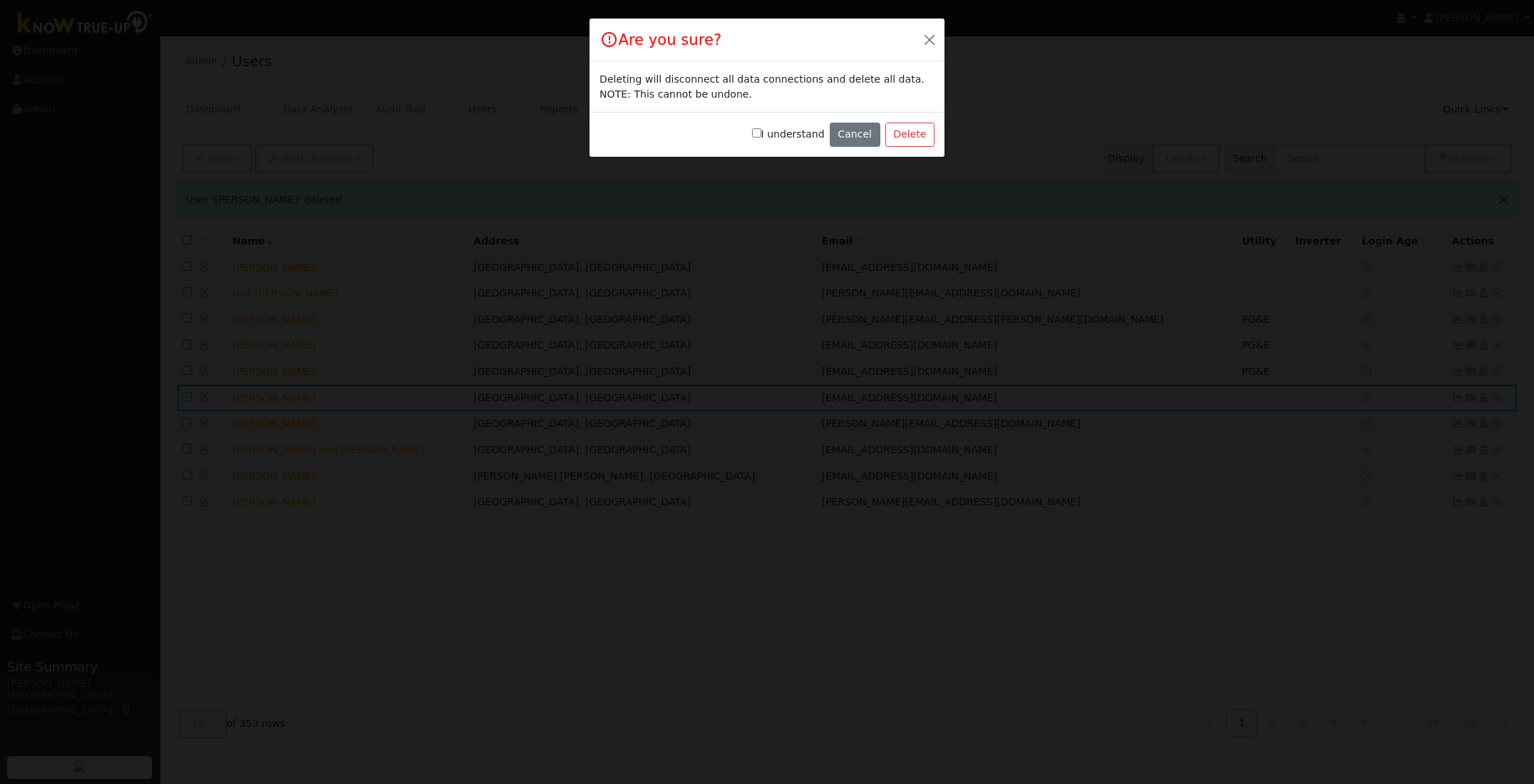
drag, startPoint x: 762, startPoint y: 131, endPoint x: 770, endPoint y: 131, distance: 8.0
click at [762, 131] on input "I understand" at bounding box center [756, 133] width 10 height 9
checkbox input "true"
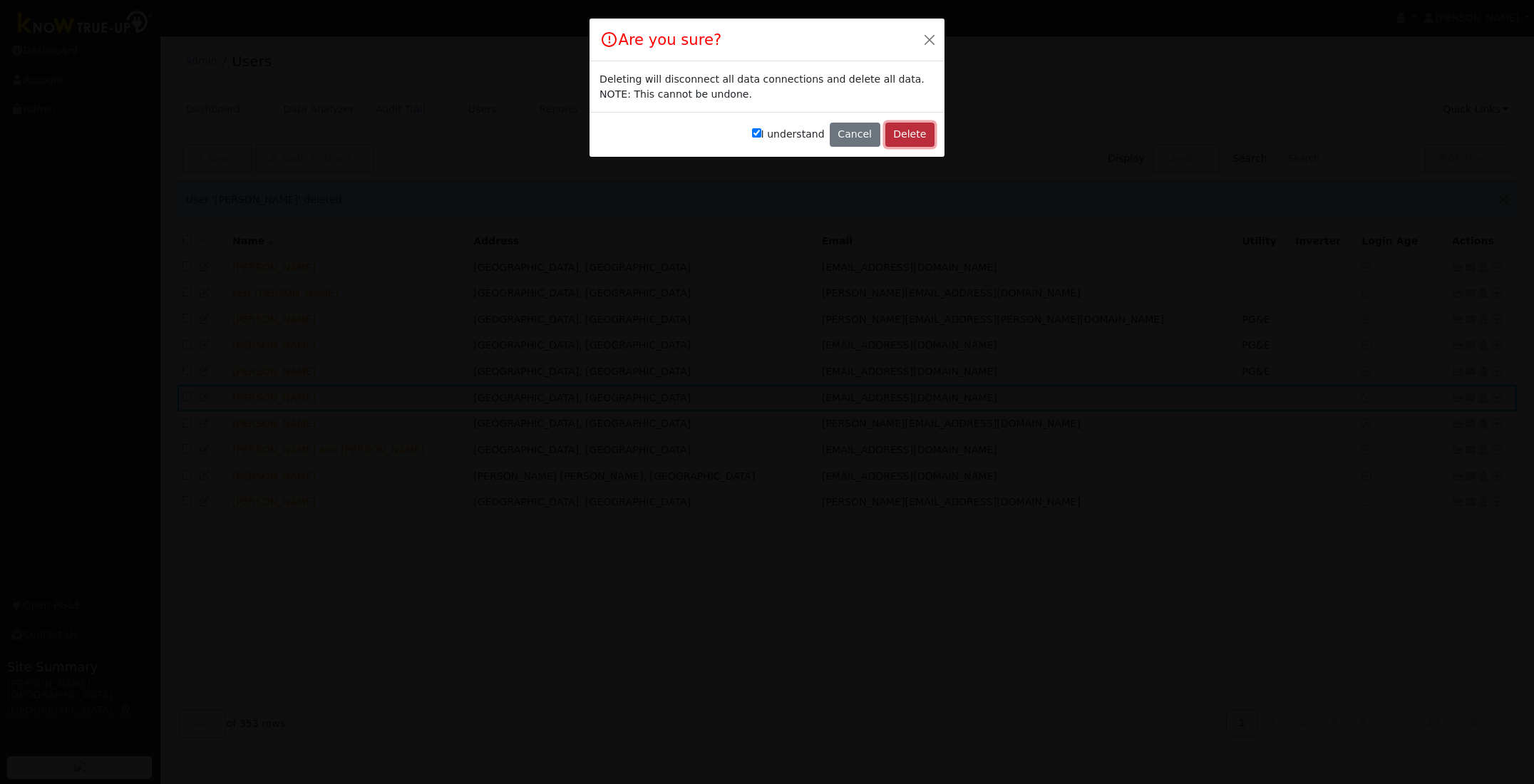
click at [908, 132] on button "Delete" at bounding box center [909, 134] width 49 height 24
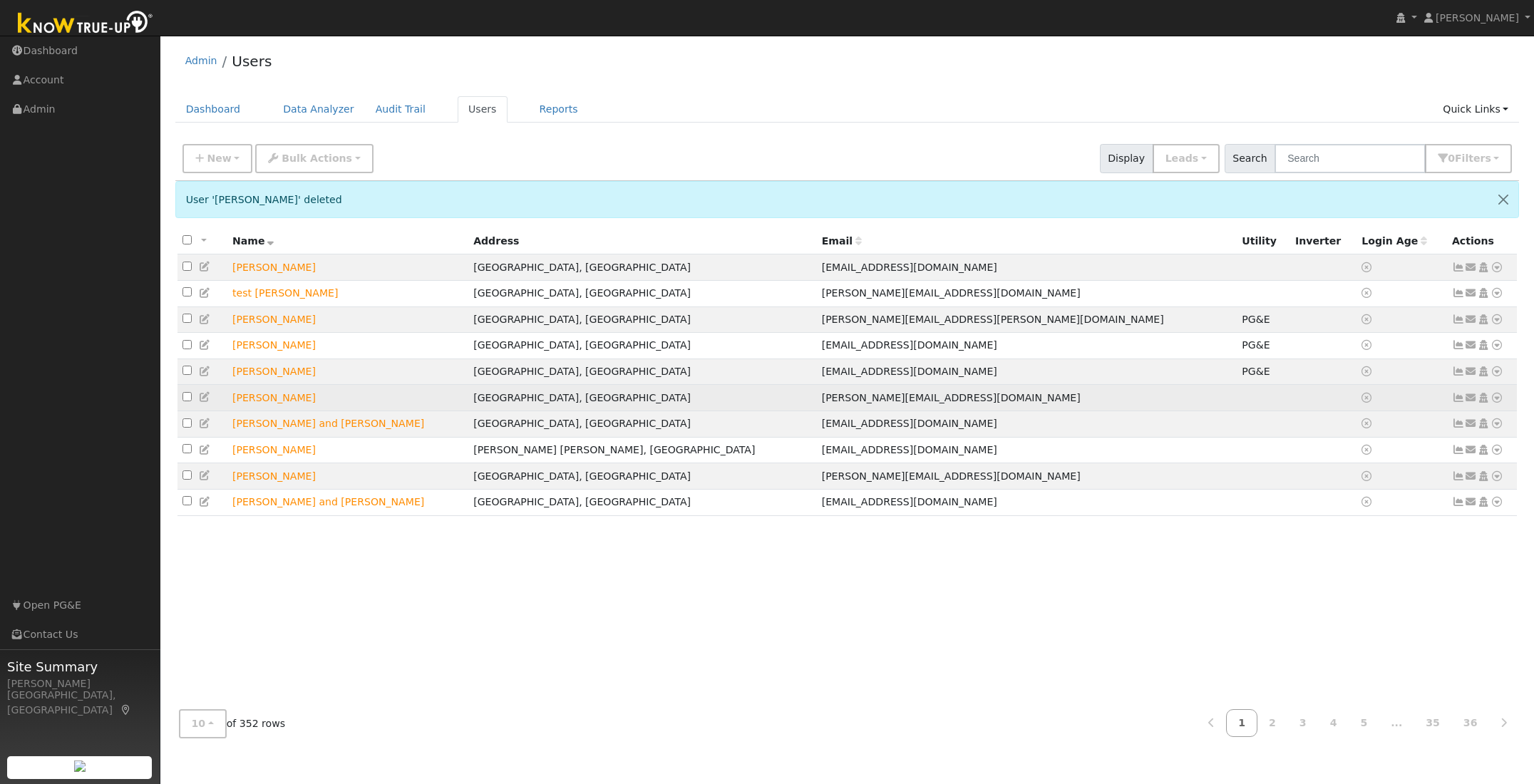
click at [1497, 403] on icon at bounding box center [1497, 397] width 13 height 10
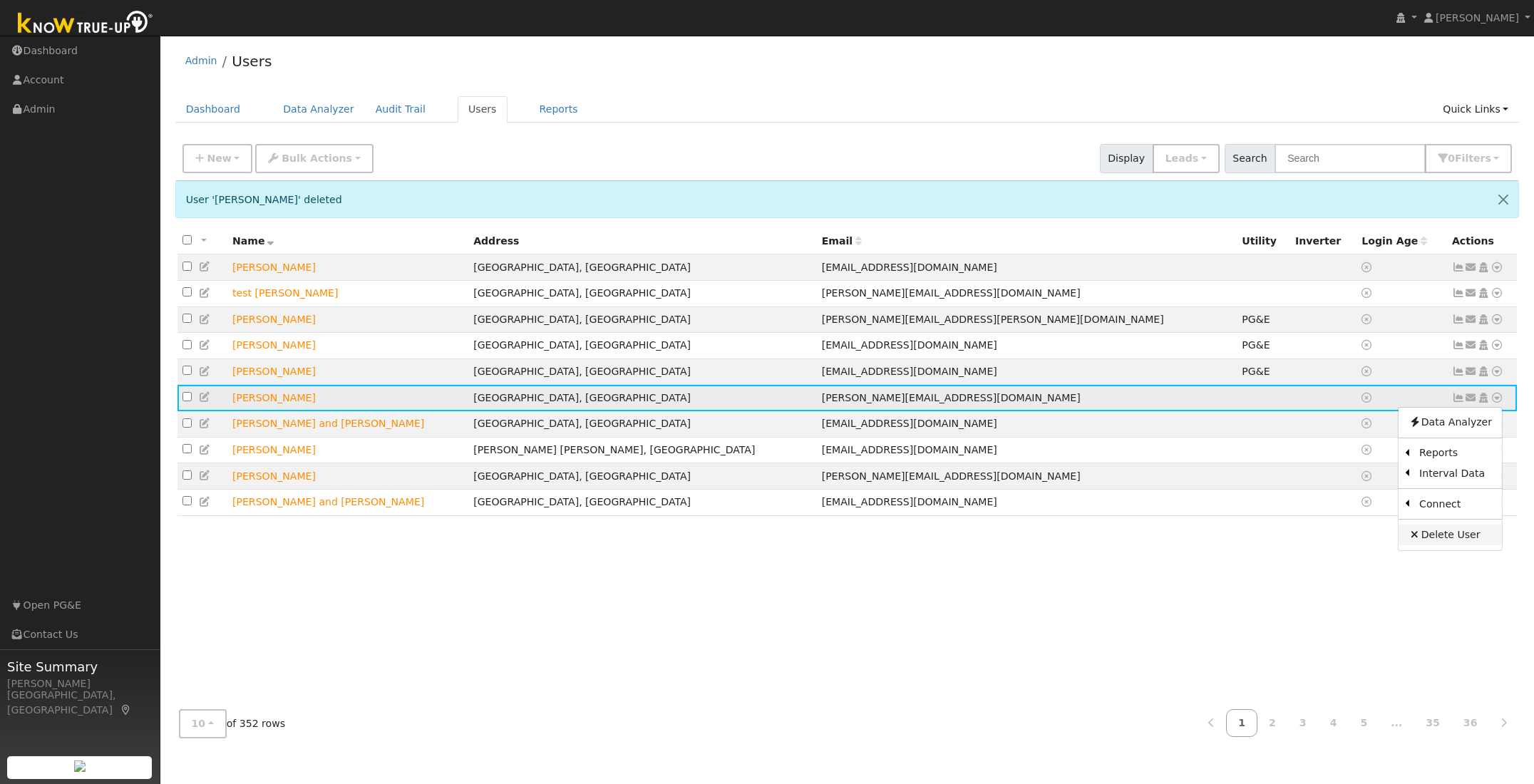
click at [1451, 544] on link "Delete User" at bounding box center [1449, 534] width 103 height 20
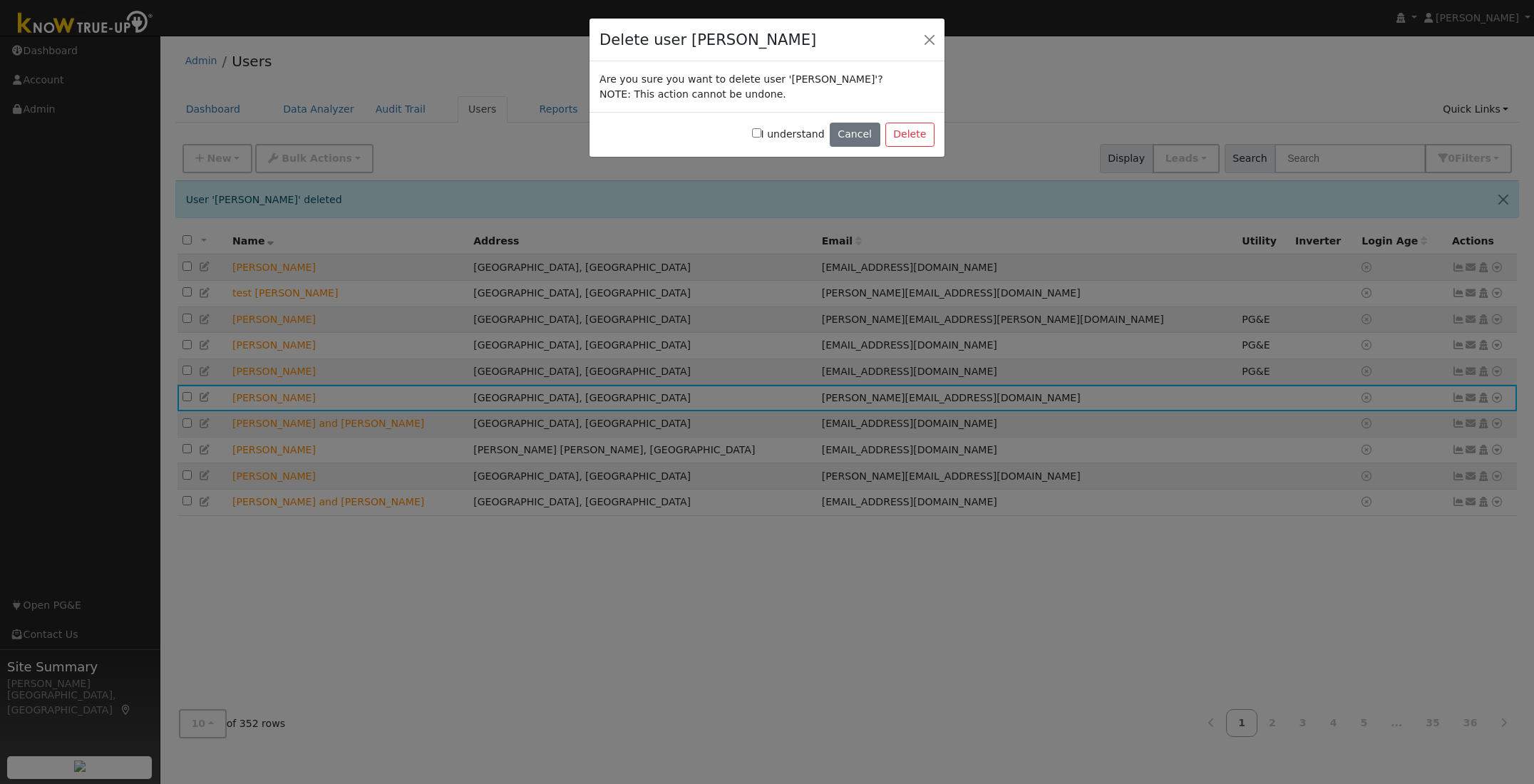
drag, startPoint x: 766, startPoint y: 131, endPoint x: 796, endPoint y: 132, distance: 30.0
click at [762, 131] on input "I understand" at bounding box center [756, 133] width 10 height 9
checkbox input "true"
drag, startPoint x: 908, startPoint y: 134, endPoint x: 862, endPoint y: 131, distance: 46.1
click at [908, 134] on button "Delete" at bounding box center [909, 134] width 49 height 24
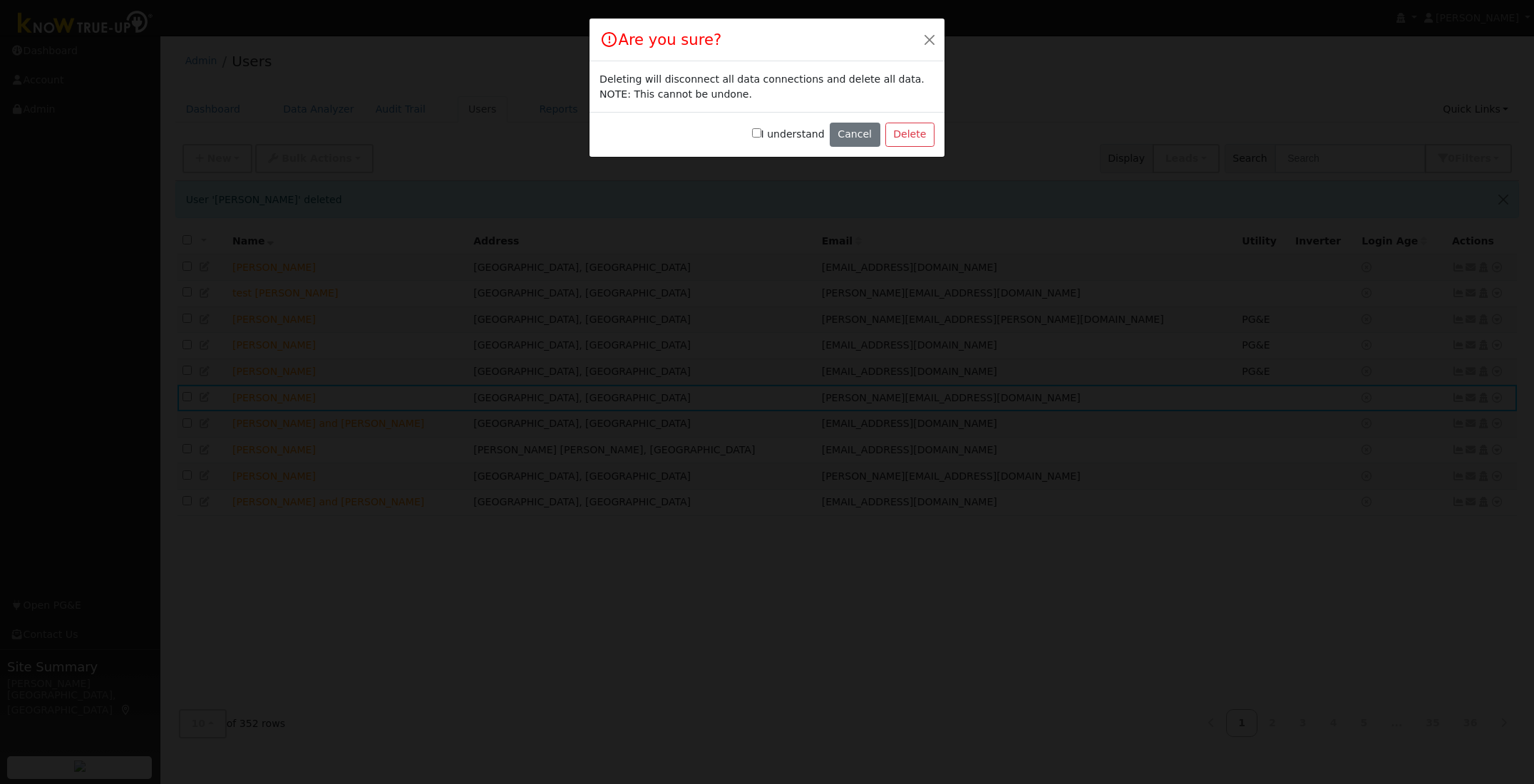
click at [762, 133] on input "I understand" at bounding box center [756, 133] width 10 height 9
checkbox input "true"
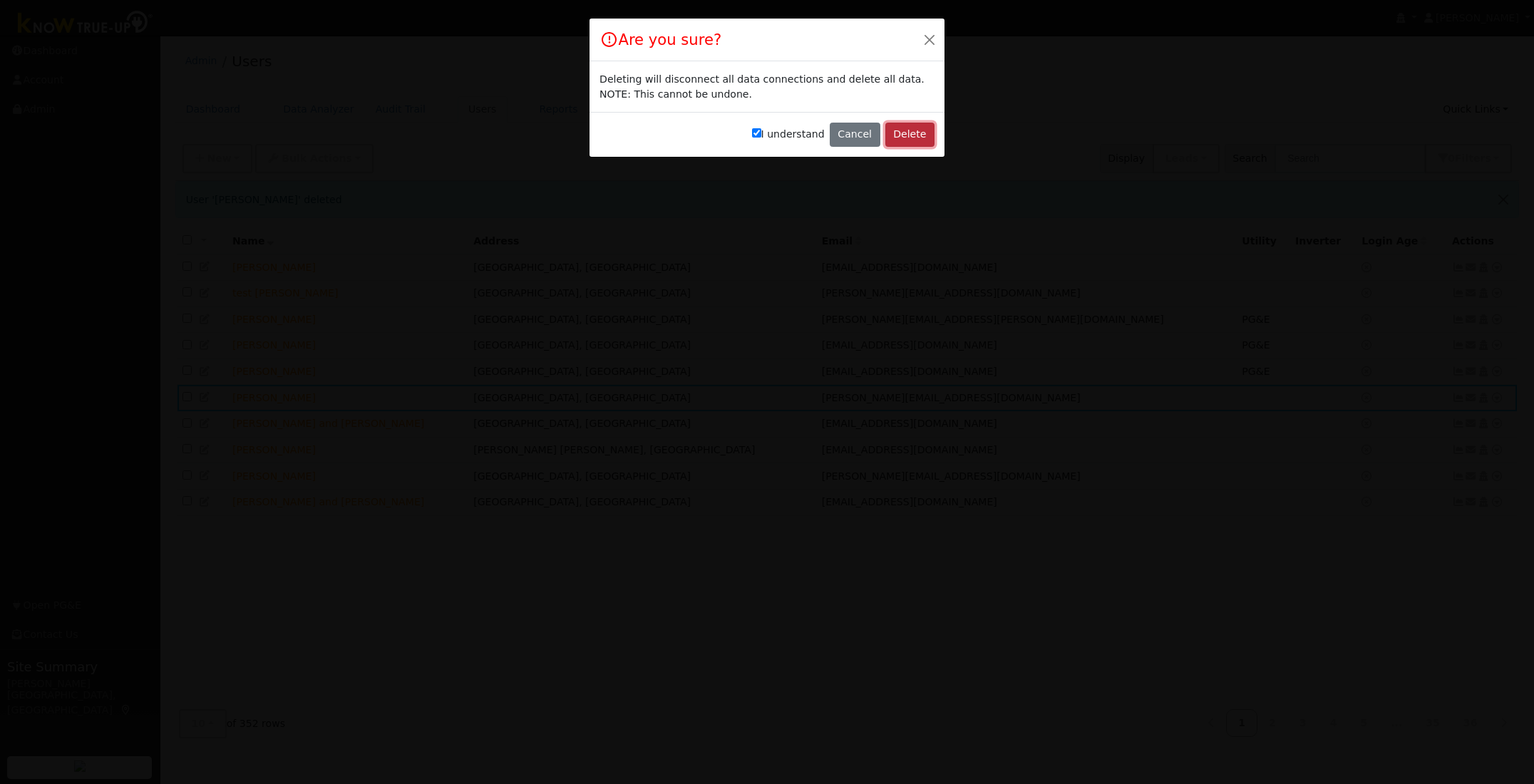
click at [906, 135] on button "Delete" at bounding box center [909, 134] width 49 height 24
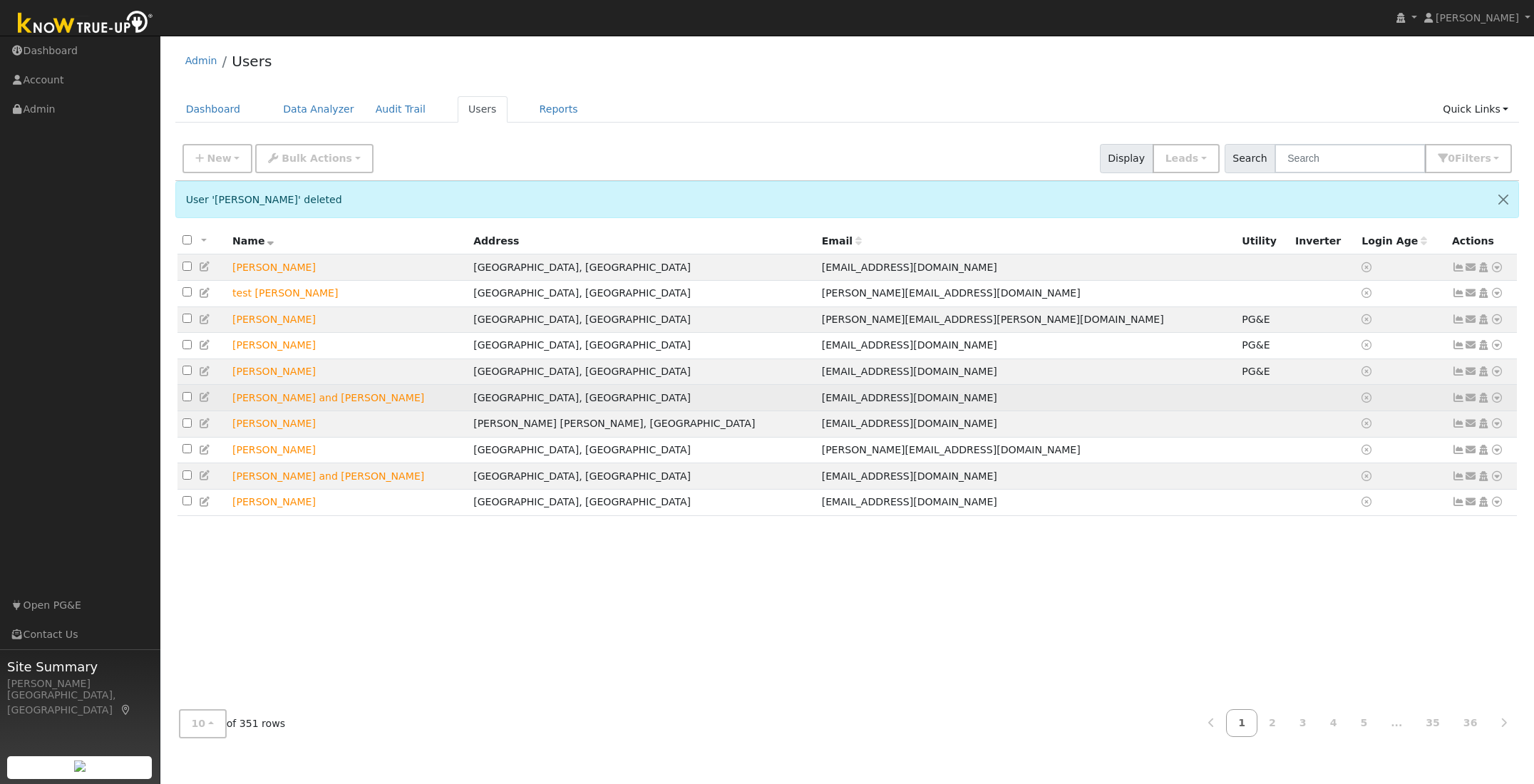
click at [1495, 403] on icon at bounding box center [1497, 397] width 13 height 10
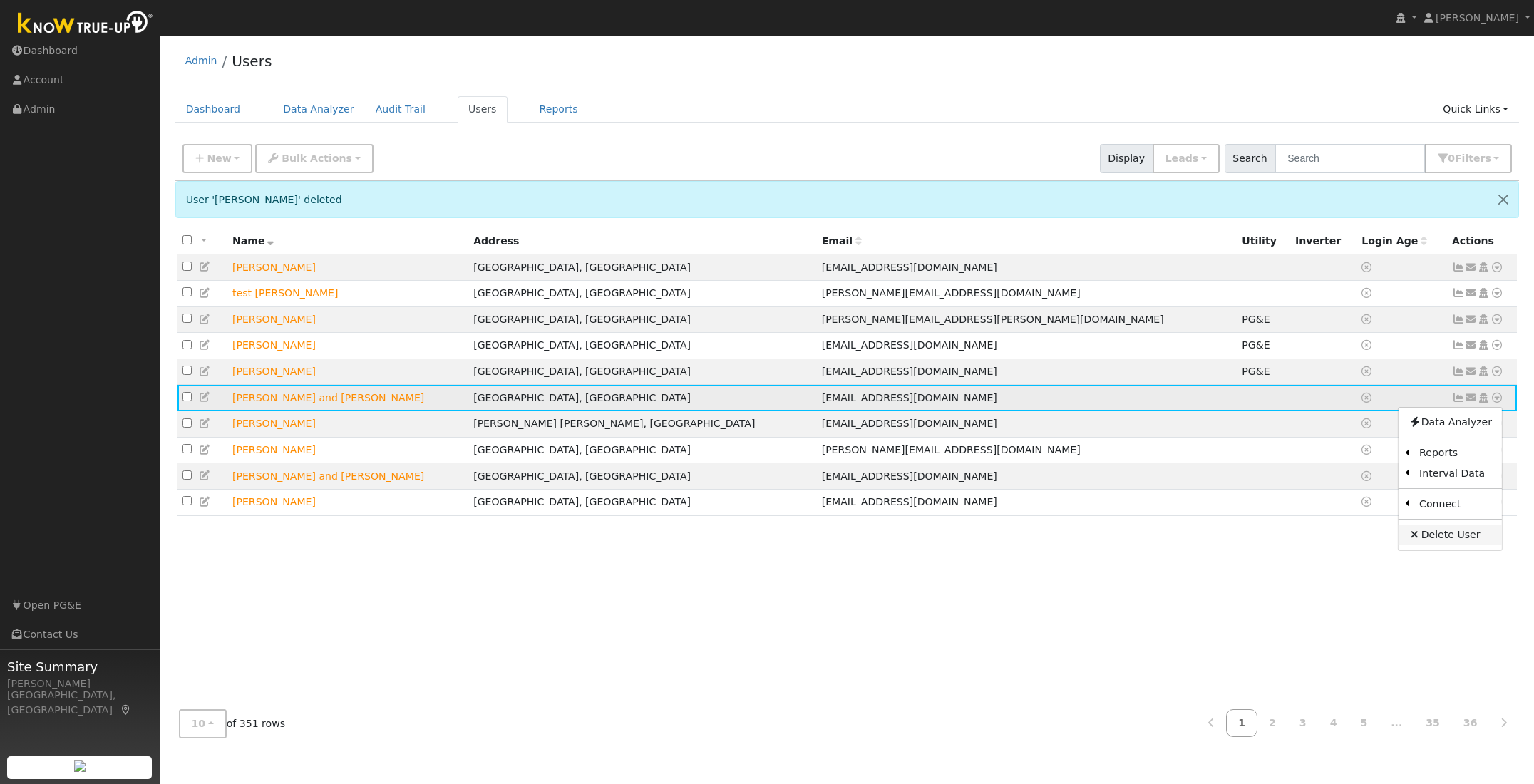
click at [1434, 537] on link "Delete User" at bounding box center [1449, 534] width 103 height 20
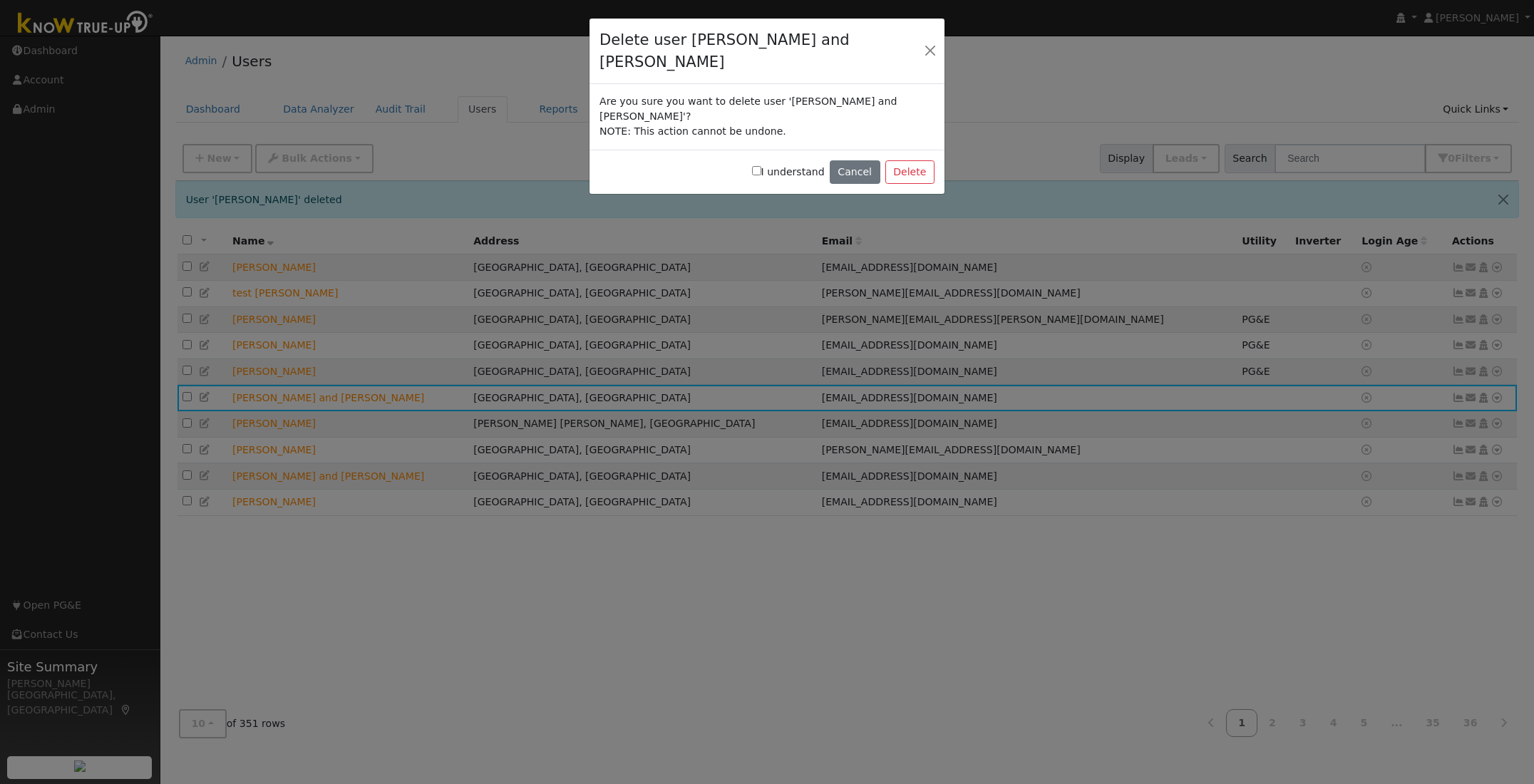
drag, startPoint x: 762, startPoint y: 135, endPoint x: 816, endPoint y: 140, distance: 54.2
click at [762, 166] on input "I understand" at bounding box center [756, 170] width 10 height 9
checkbox input "true"
click at [914, 160] on button "Delete" at bounding box center [909, 172] width 49 height 24
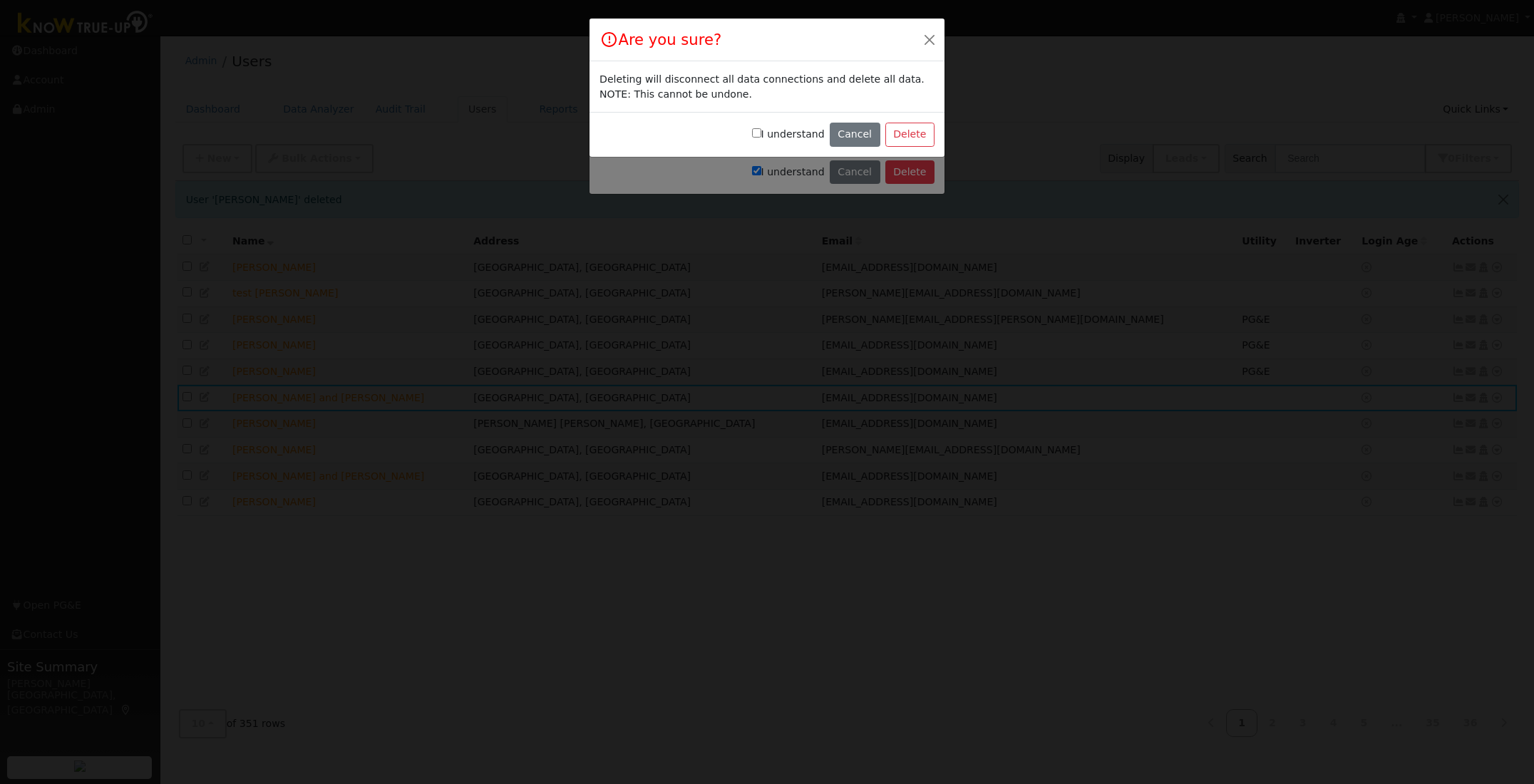
click at [762, 134] on input "I understand" at bounding box center [756, 133] width 10 height 9
checkbox input "true"
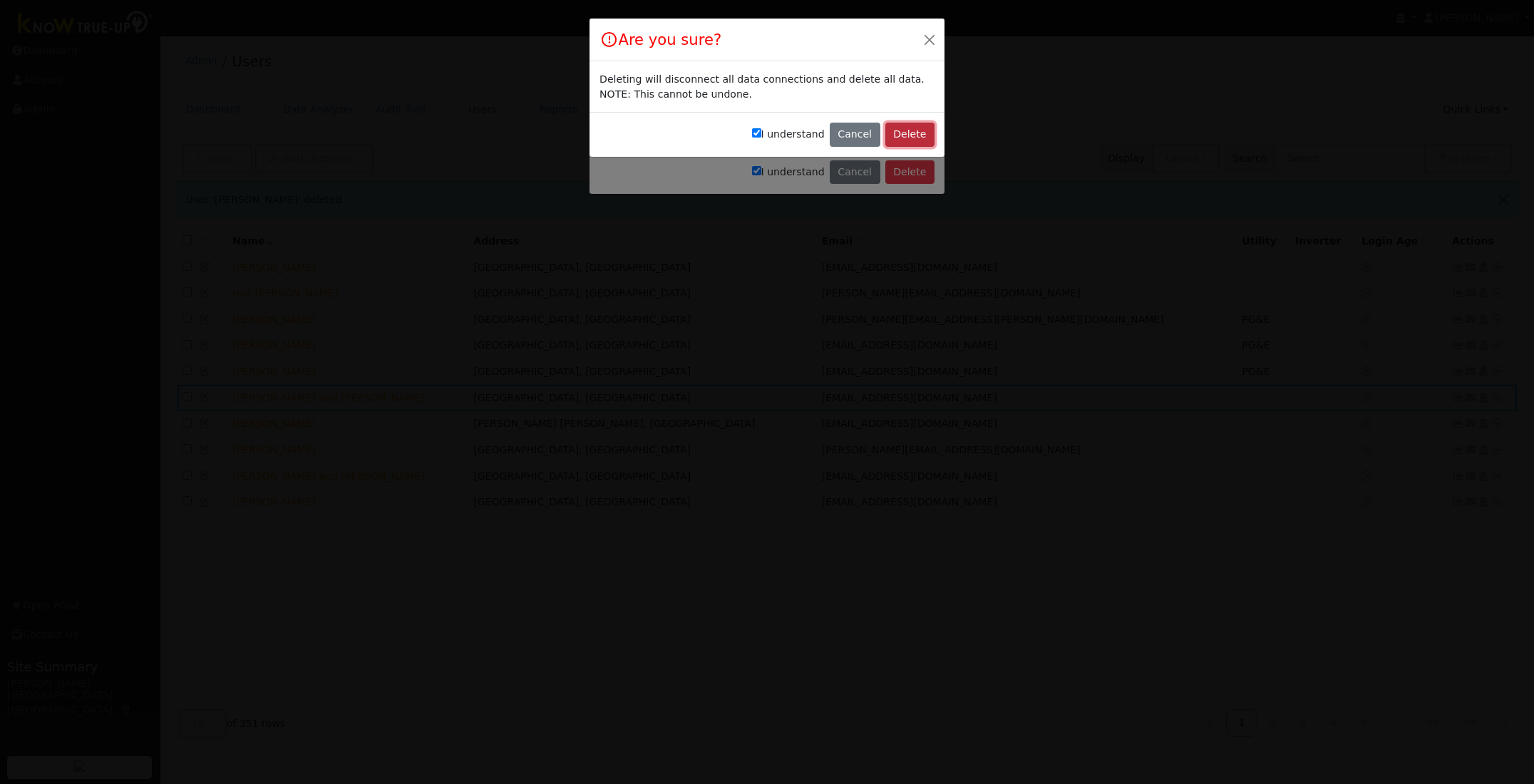
click at [916, 135] on button "Delete" at bounding box center [909, 134] width 49 height 24
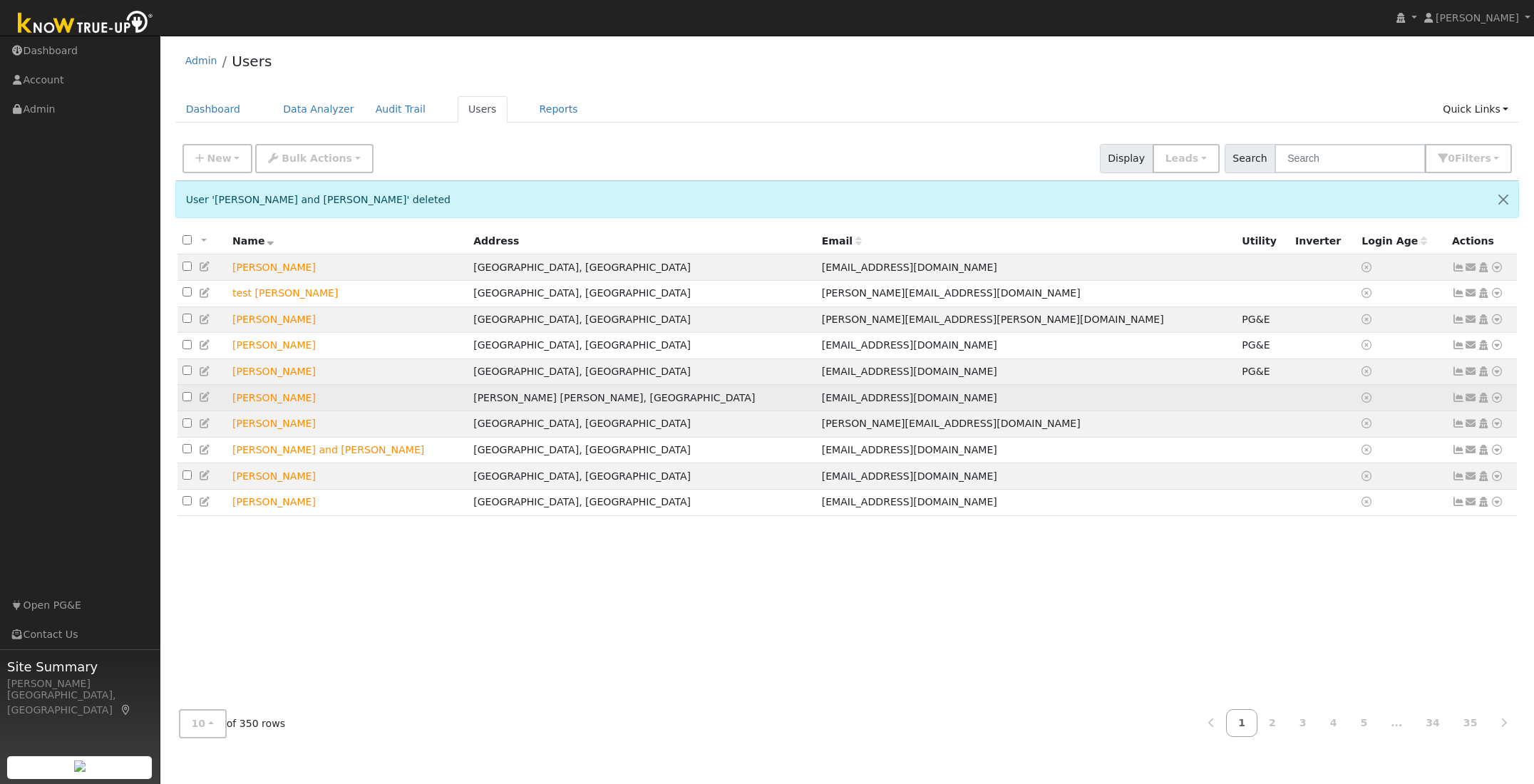
click at [1499, 403] on icon at bounding box center [1497, 397] width 13 height 10
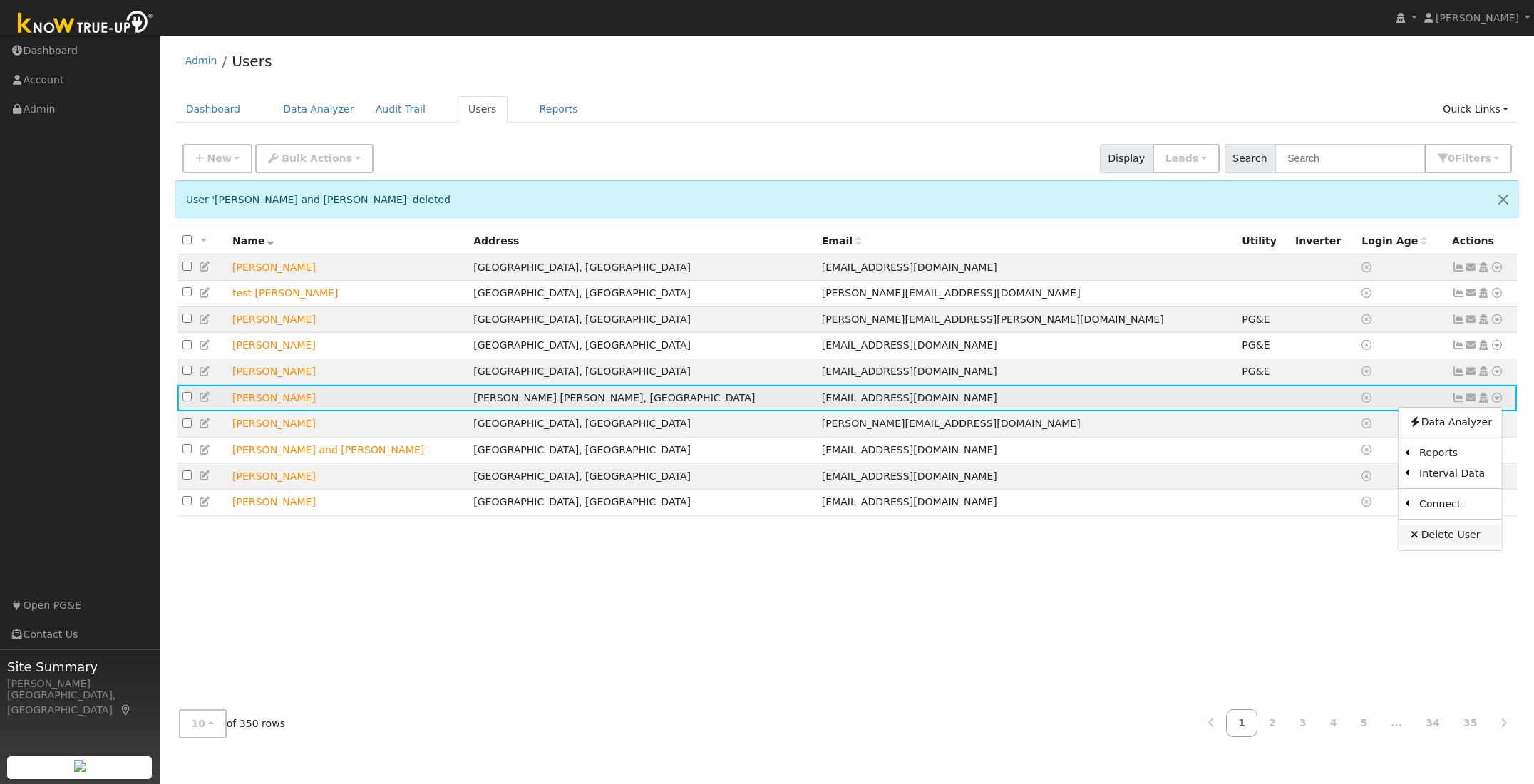
click at [1441, 544] on link "Delete User" at bounding box center [1449, 534] width 103 height 20
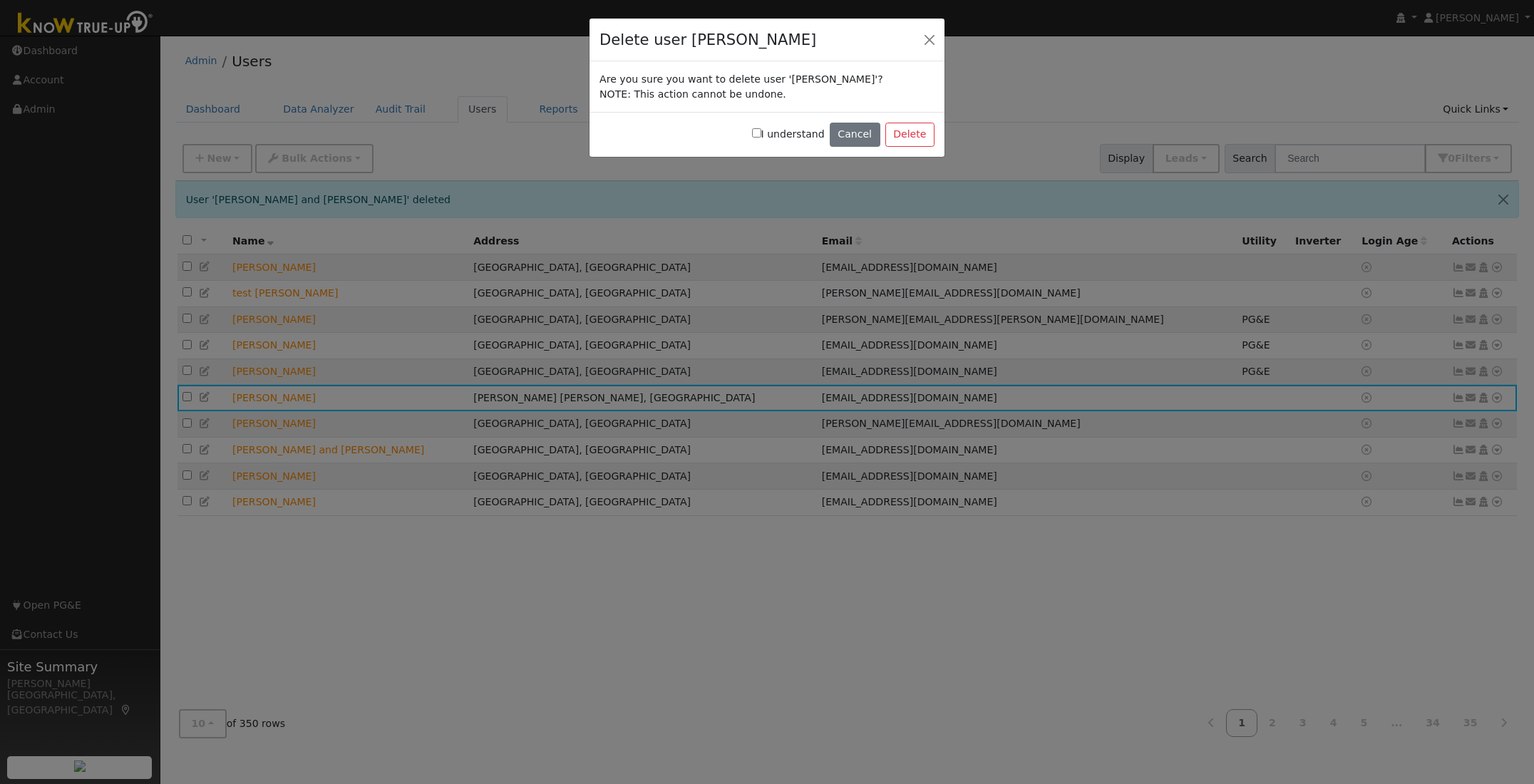
drag, startPoint x: 762, startPoint y: 135, endPoint x: 791, endPoint y: 135, distance: 29.0
click at [762, 135] on input "I understand" at bounding box center [756, 133] width 10 height 9
checkbox input "true"
click at [914, 134] on button "Delete" at bounding box center [909, 134] width 49 height 24
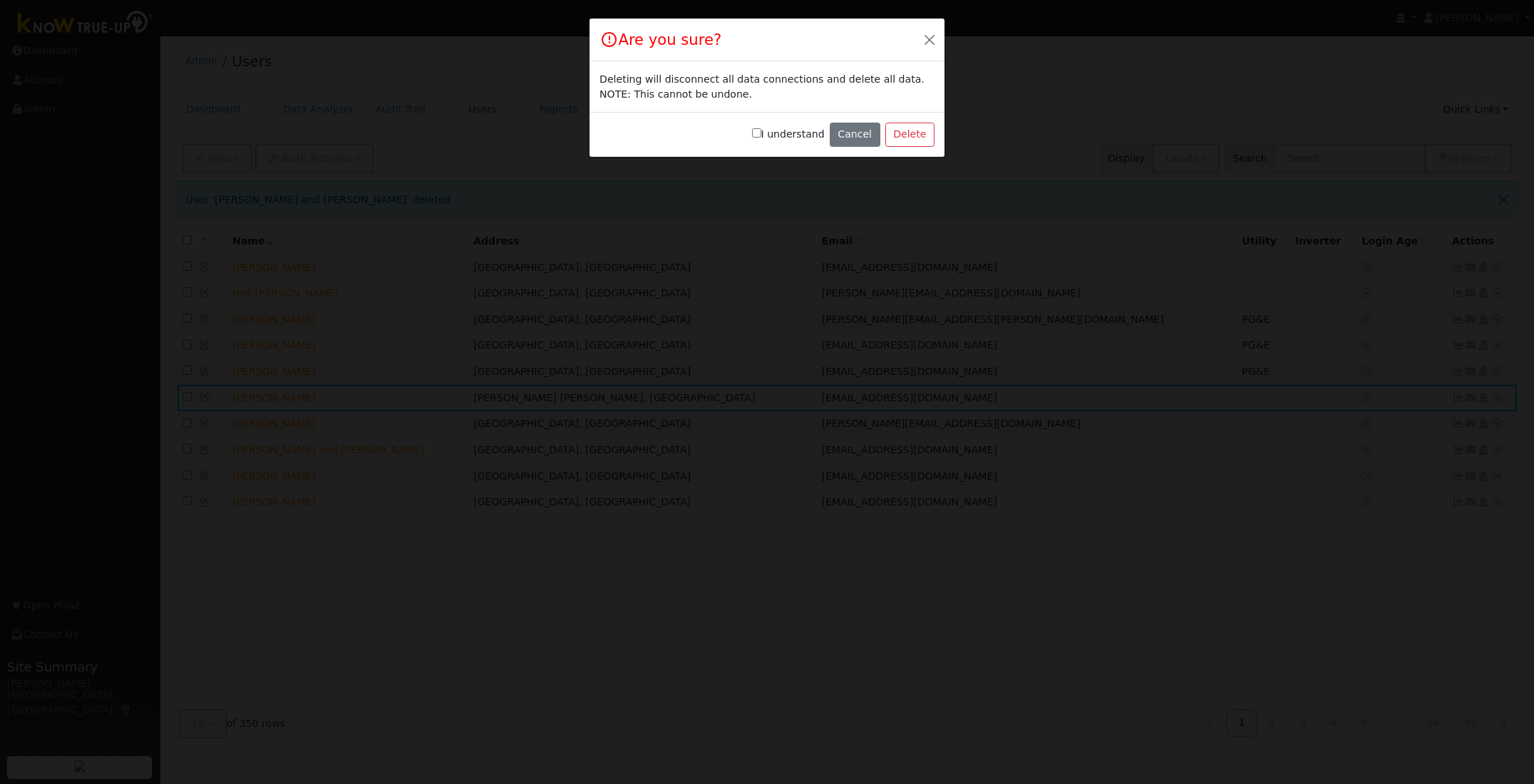
drag, startPoint x: 763, startPoint y: 133, endPoint x: 773, endPoint y: 133, distance: 10.0
click at [762, 133] on input "I understand" at bounding box center [756, 133] width 10 height 9
checkbox input "true"
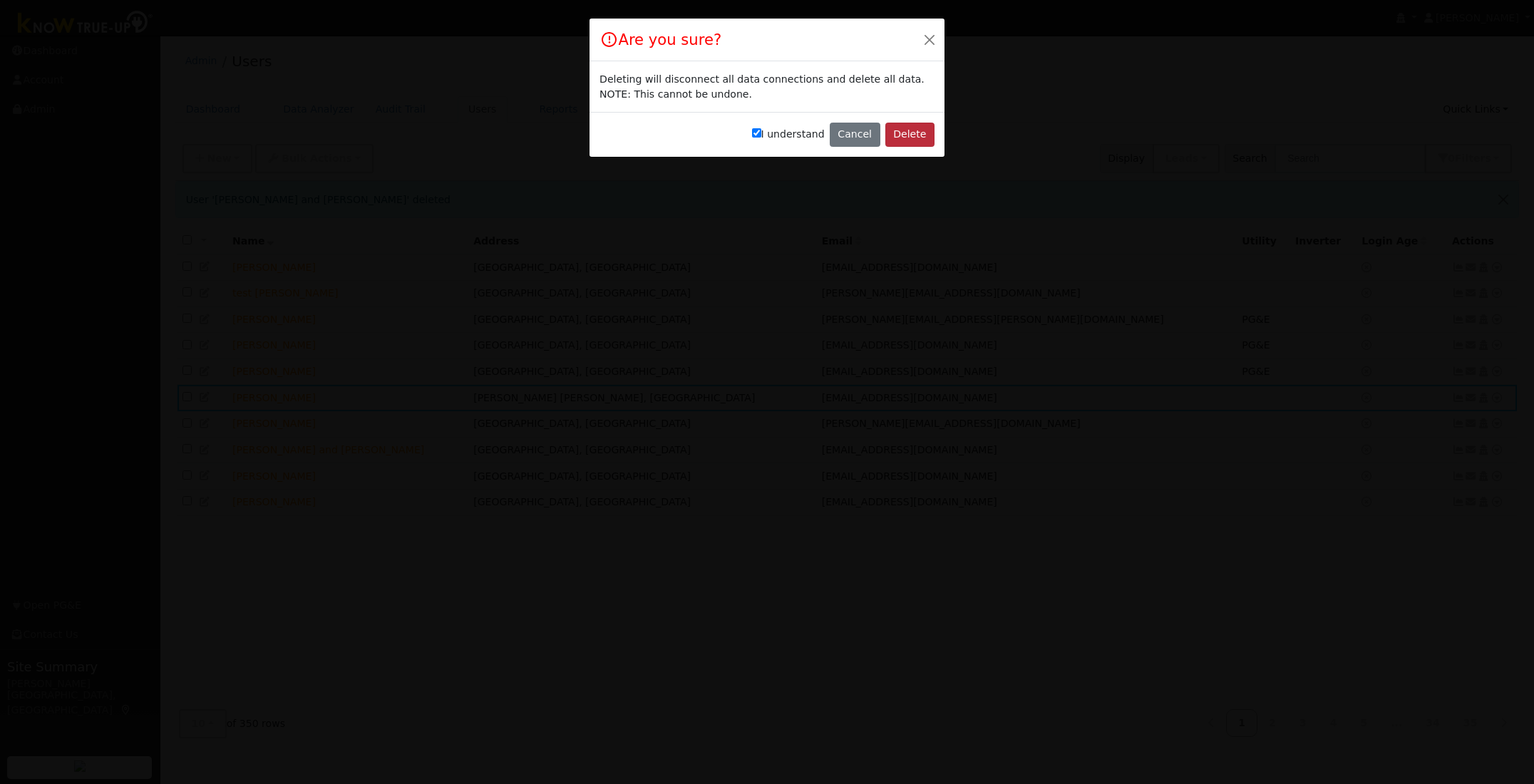
drag, startPoint x: 935, startPoint y: 132, endPoint x: 916, endPoint y: 131, distance: 19.0
click at [935, 132] on div "I understand Cancel Delete" at bounding box center [767, 134] width 355 height 45
click at [914, 131] on button "Delete" at bounding box center [909, 134] width 49 height 24
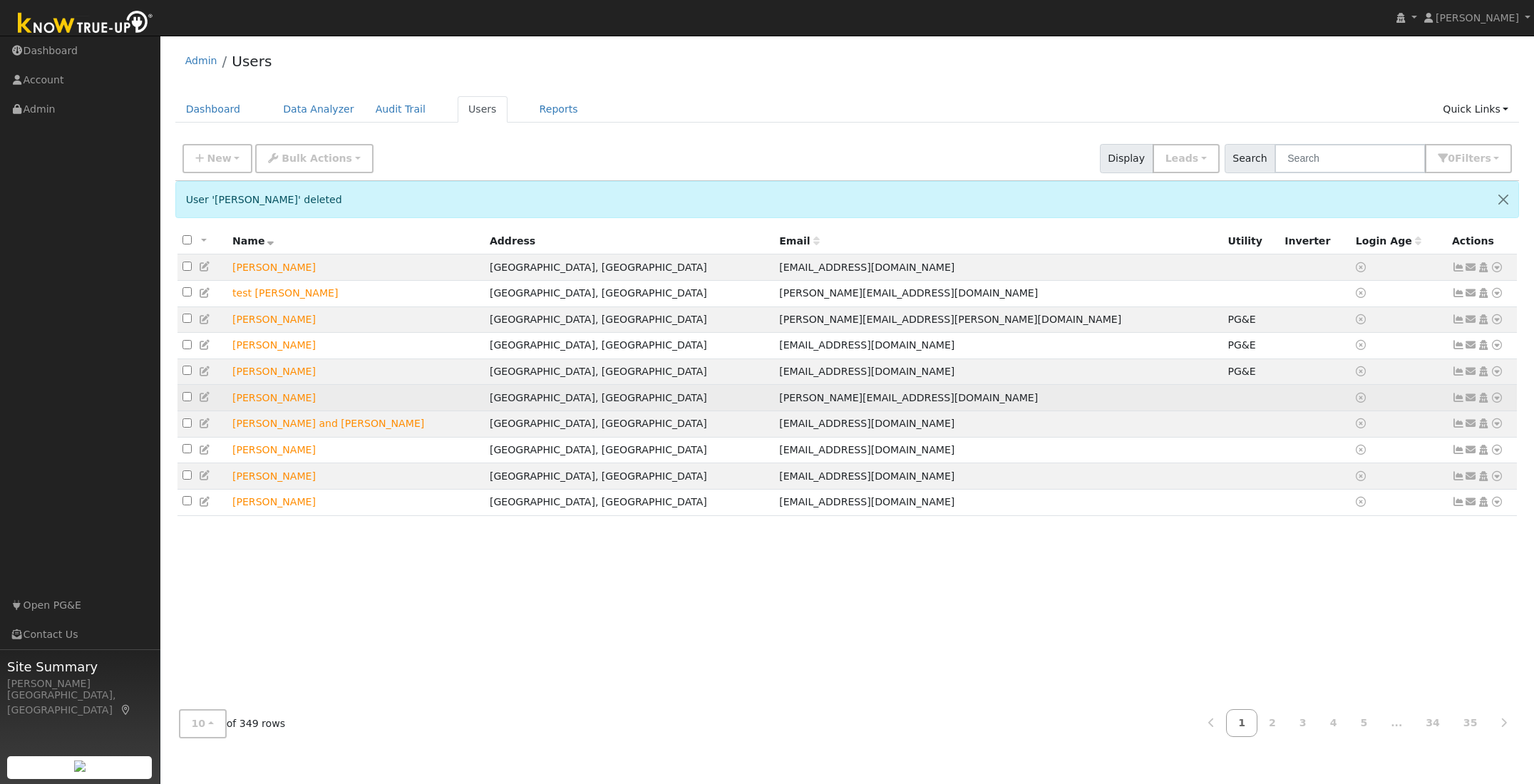
click at [1497, 403] on icon at bounding box center [1497, 397] width 13 height 10
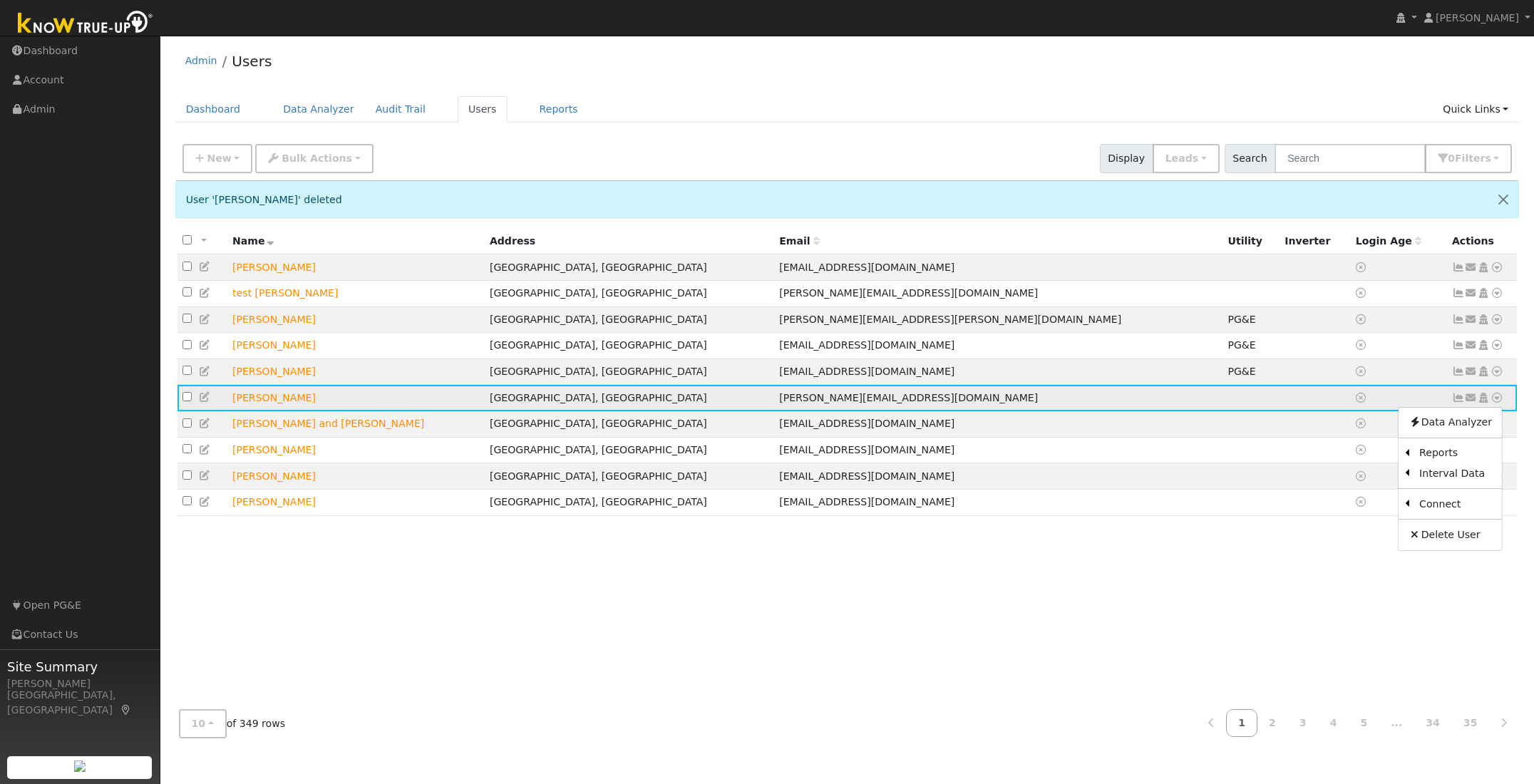
click at [1497, 403] on icon at bounding box center [1497, 397] width 13 height 10
click at [1440, 540] on link "Delete User" at bounding box center [1449, 534] width 103 height 20
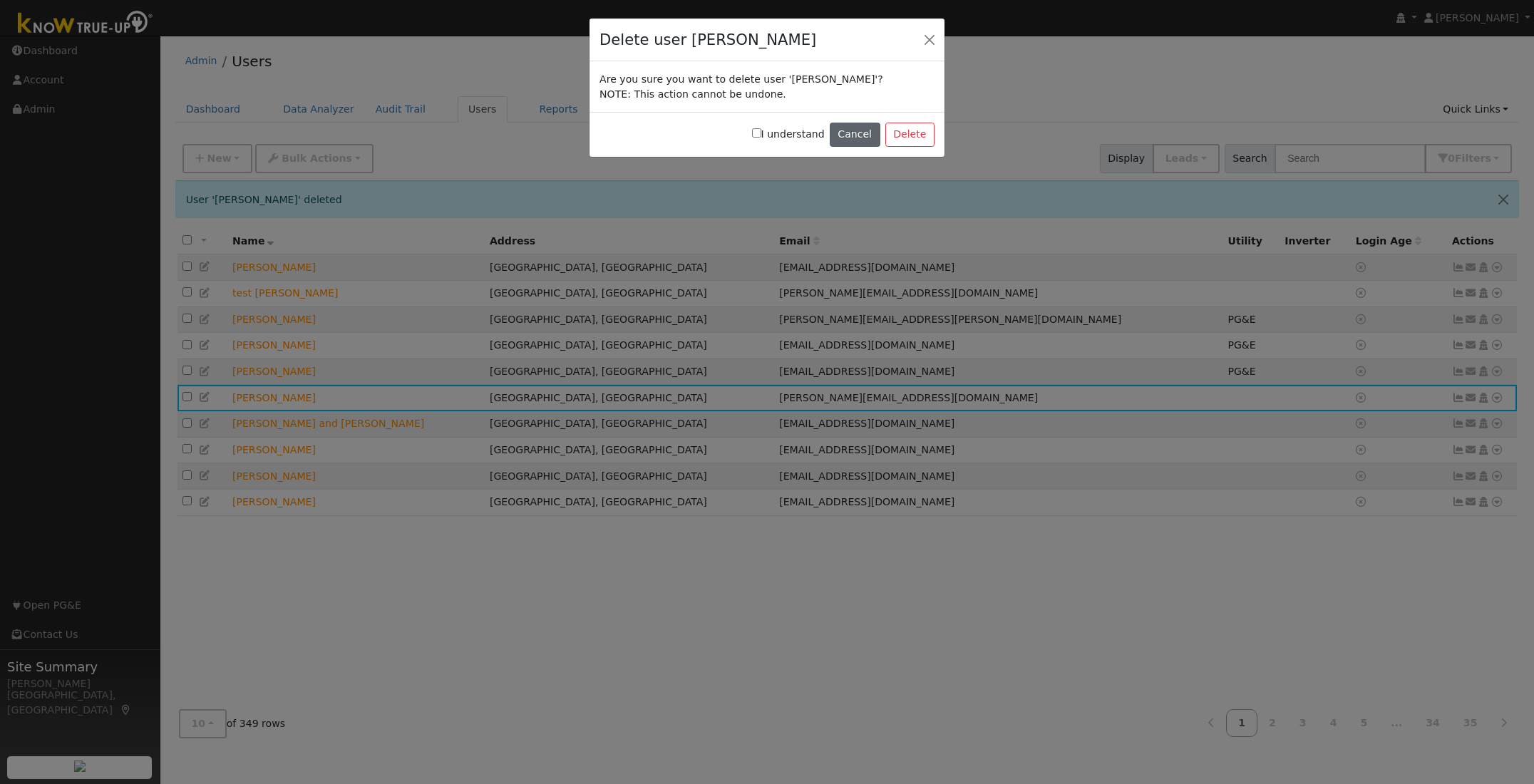
drag, startPoint x: 764, startPoint y: 134, endPoint x: 835, endPoint y: 137, distance: 71.1
click at [762, 133] on input "I understand" at bounding box center [756, 133] width 10 height 9
checkbox input "true"
click at [910, 135] on button "Delete" at bounding box center [909, 134] width 49 height 24
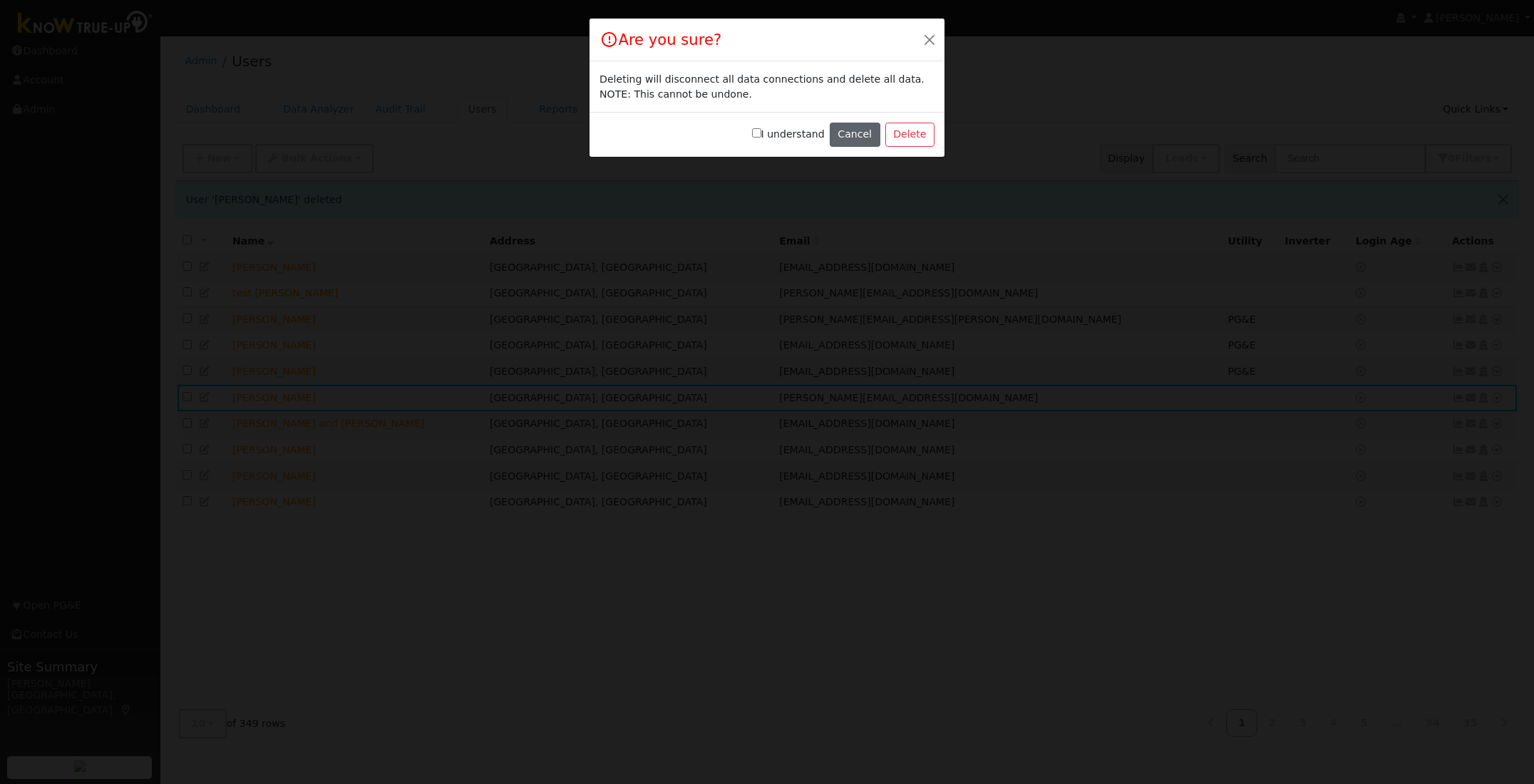
drag, startPoint x: 762, startPoint y: 132, endPoint x: 870, endPoint y: 140, distance: 108.3
click at [762, 132] on input "I understand" at bounding box center [756, 133] width 10 height 9
checkbox input "true"
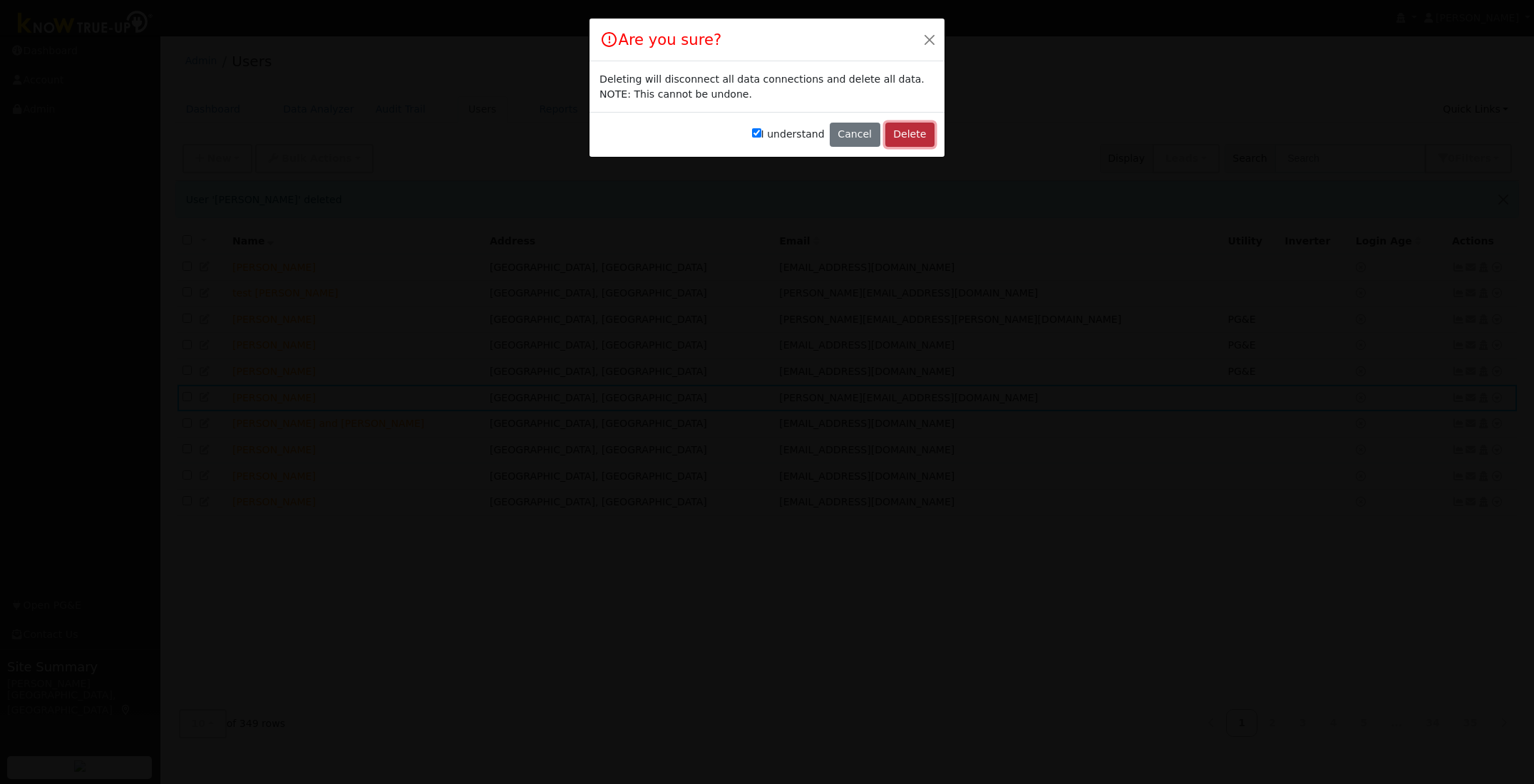
click at [921, 135] on button "Delete" at bounding box center [909, 134] width 49 height 24
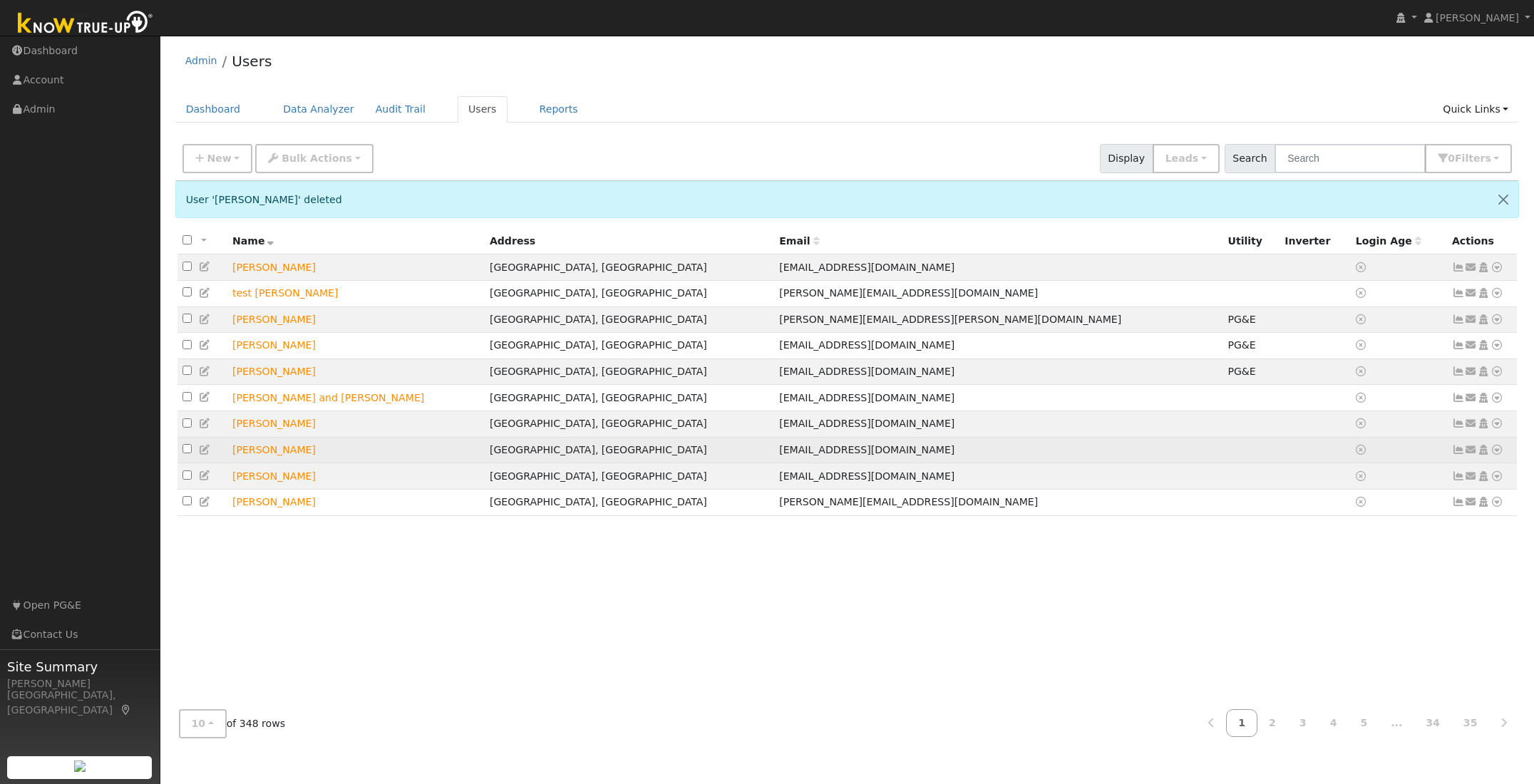
click at [1496, 454] on icon at bounding box center [1497, 450] width 13 height 10
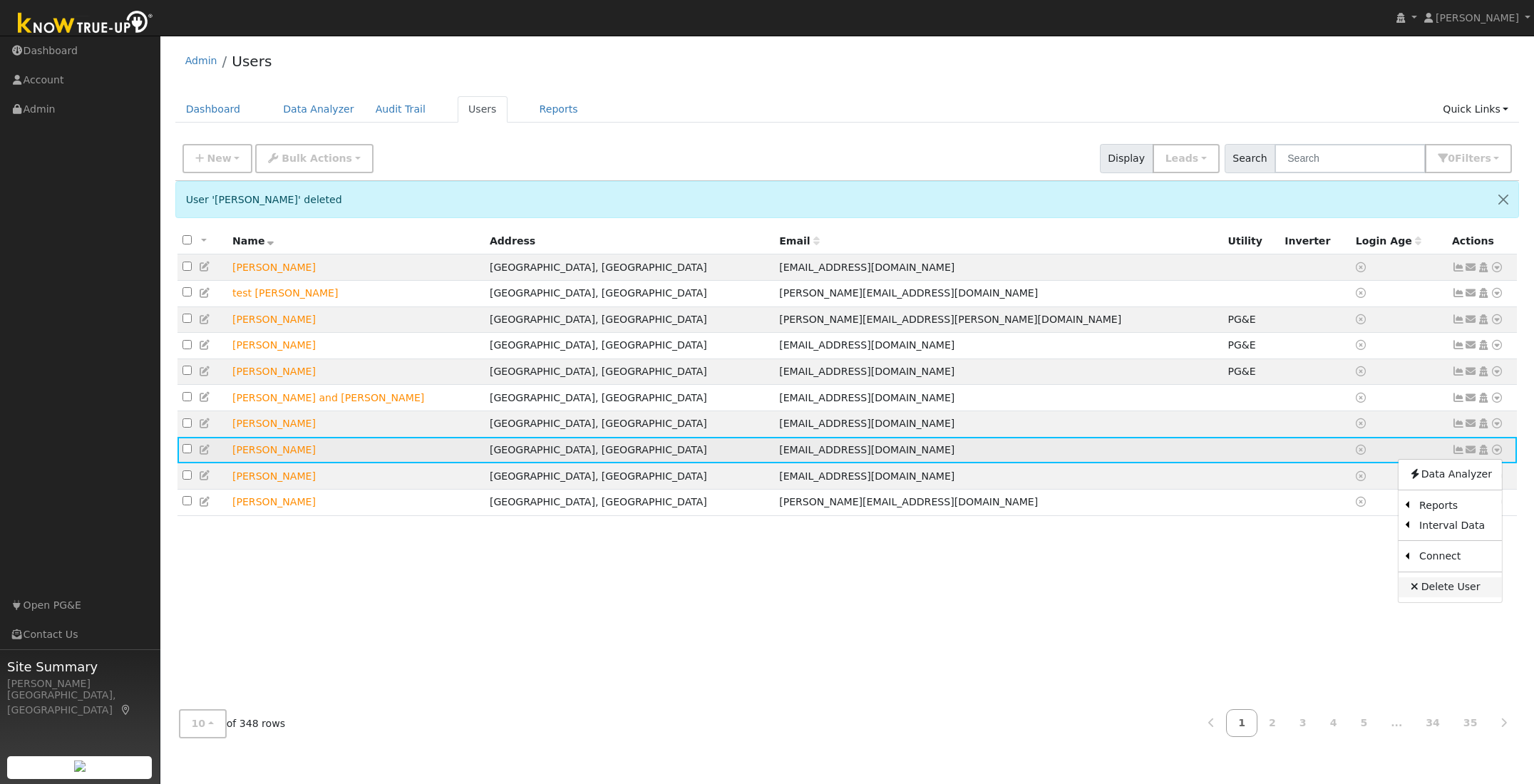
click at [1451, 591] on link "Delete User" at bounding box center [1449, 587] width 103 height 20
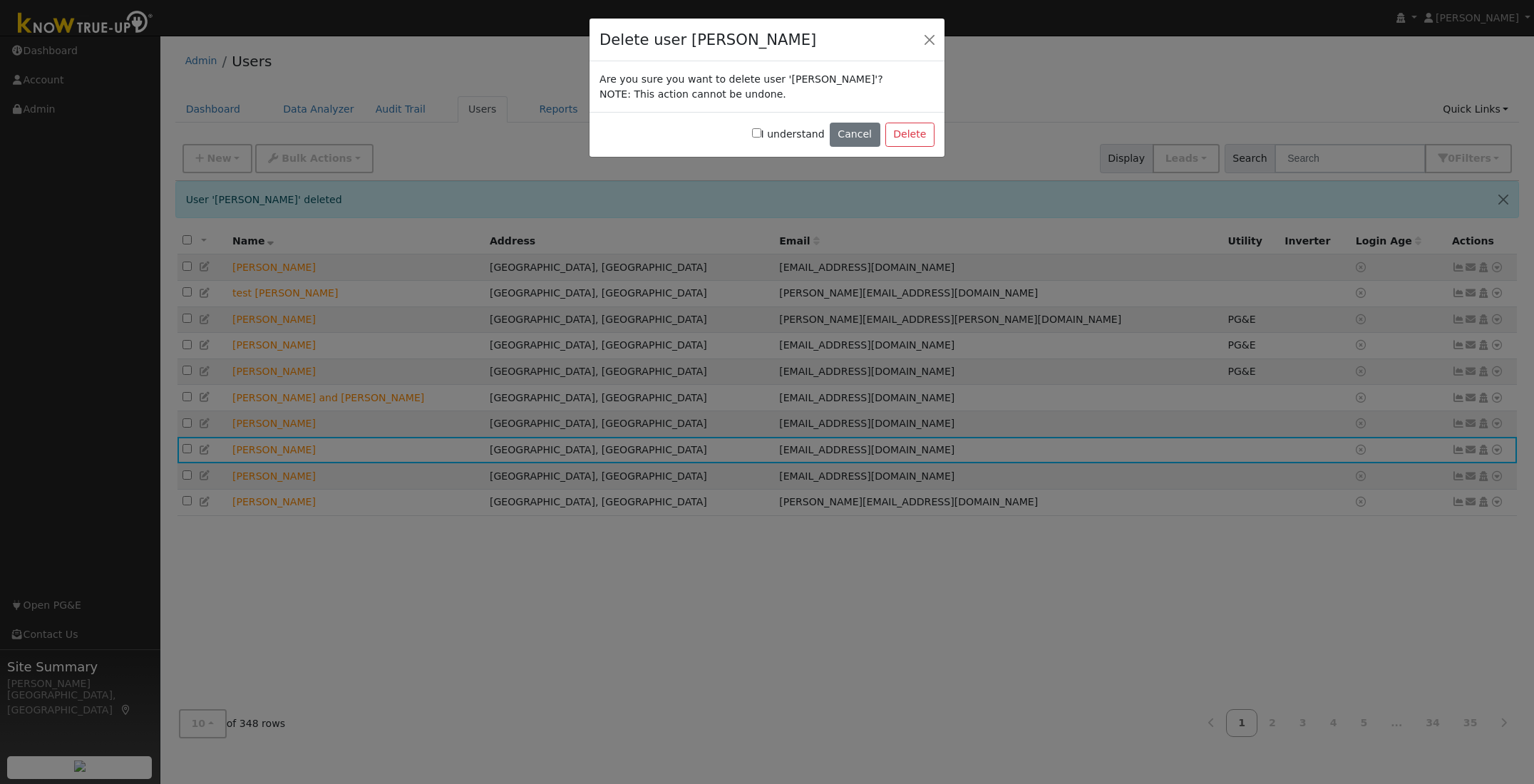
click at [762, 133] on input "I understand" at bounding box center [756, 133] width 10 height 9
checkbox input "true"
click at [886, 134] on div "I understand Cancel Delete" at bounding box center [767, 134] width 355 height 45
click at [897, 134] on button "Delete" at bounding box center [909, 134] width 49 height 24
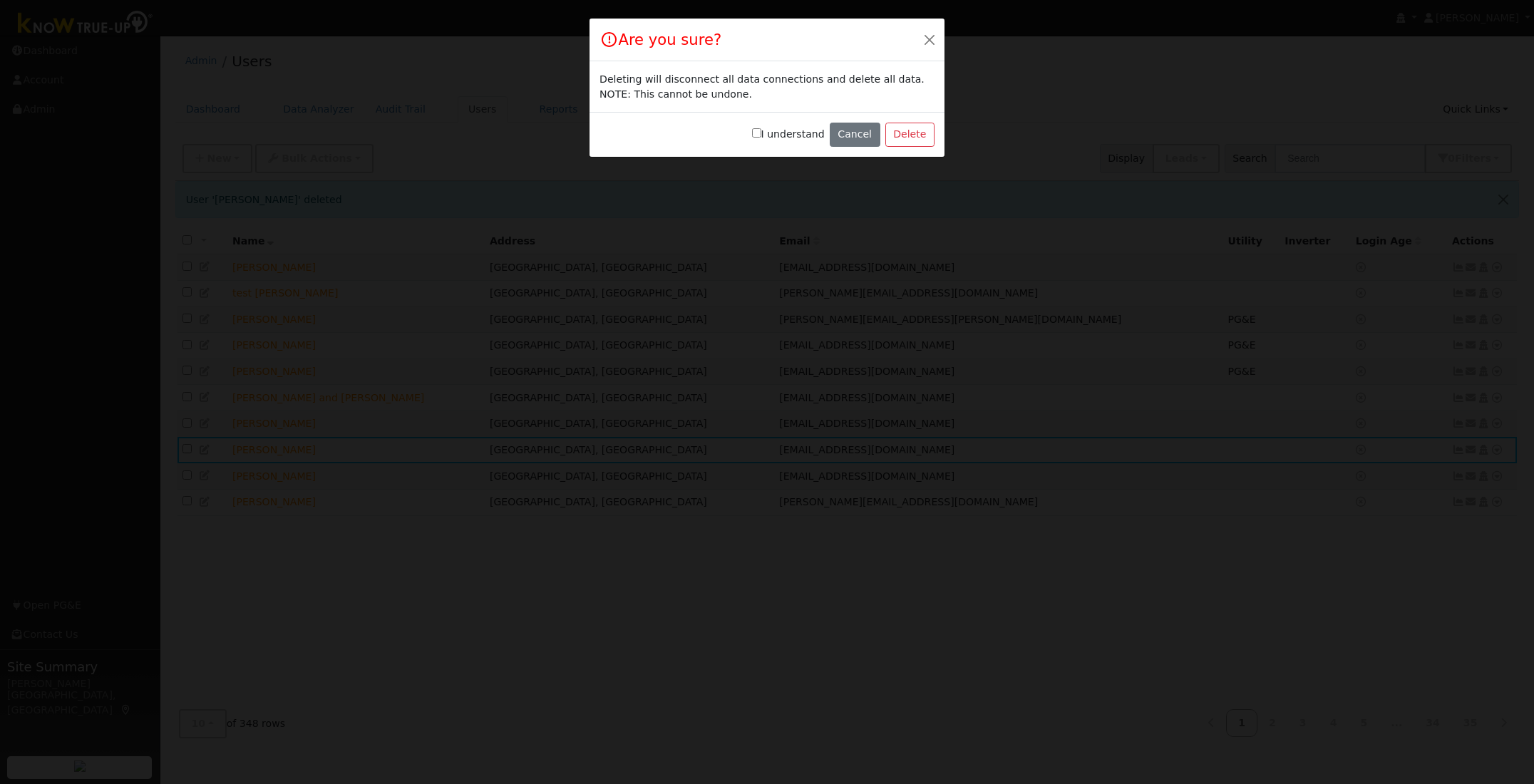
drag, startPoint x: 764, startPoint y: 134, endPoint x: 824, endPoint y: 138, distance: 60.1
click at [762, 133] on input "I understand" at bounding box center [756, 133] width 10 height 9
checkbox input "true"
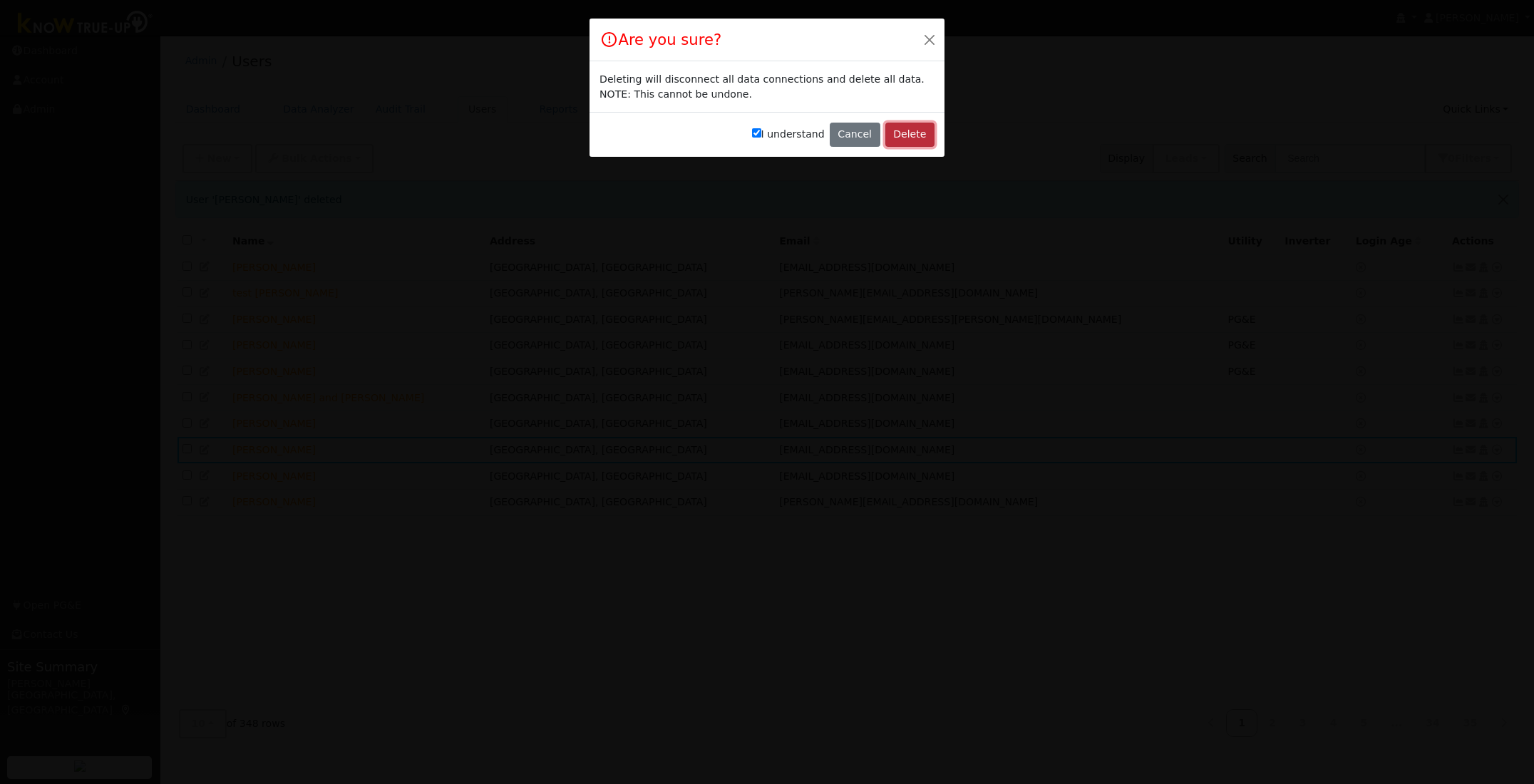
click at [889, 134] on button "Delete" at bounding box center [909, 134] width 49 height 24
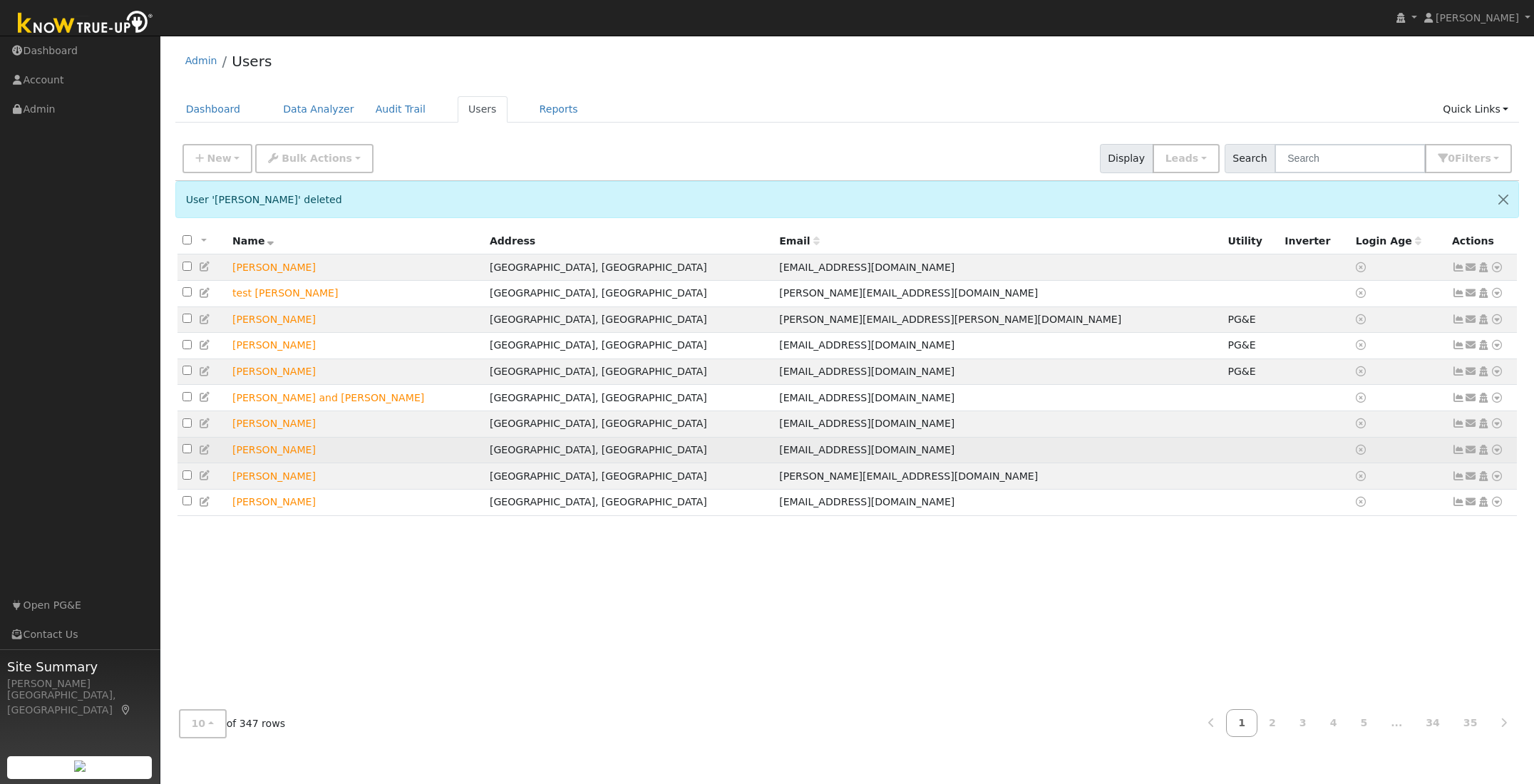
click at [1497, 454] on icon at bounding box center [1497, 450] width 13 height 10
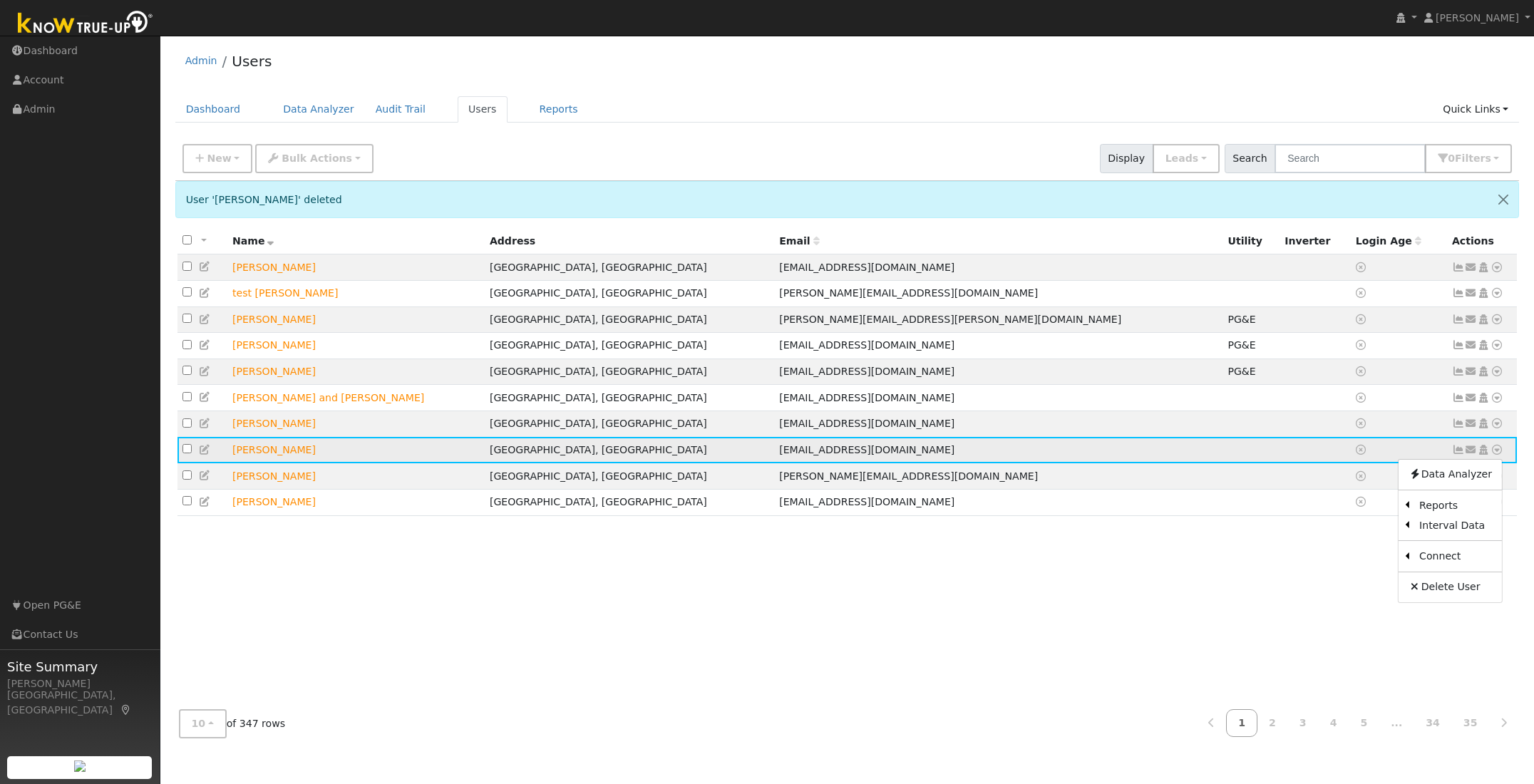
click at [1497, 454] on icon at bounding box center [1497, 450] width 13 height 10
click at [1459, 594] on link "Delete User" at bounding box center [1449, 587] width 103 height 20
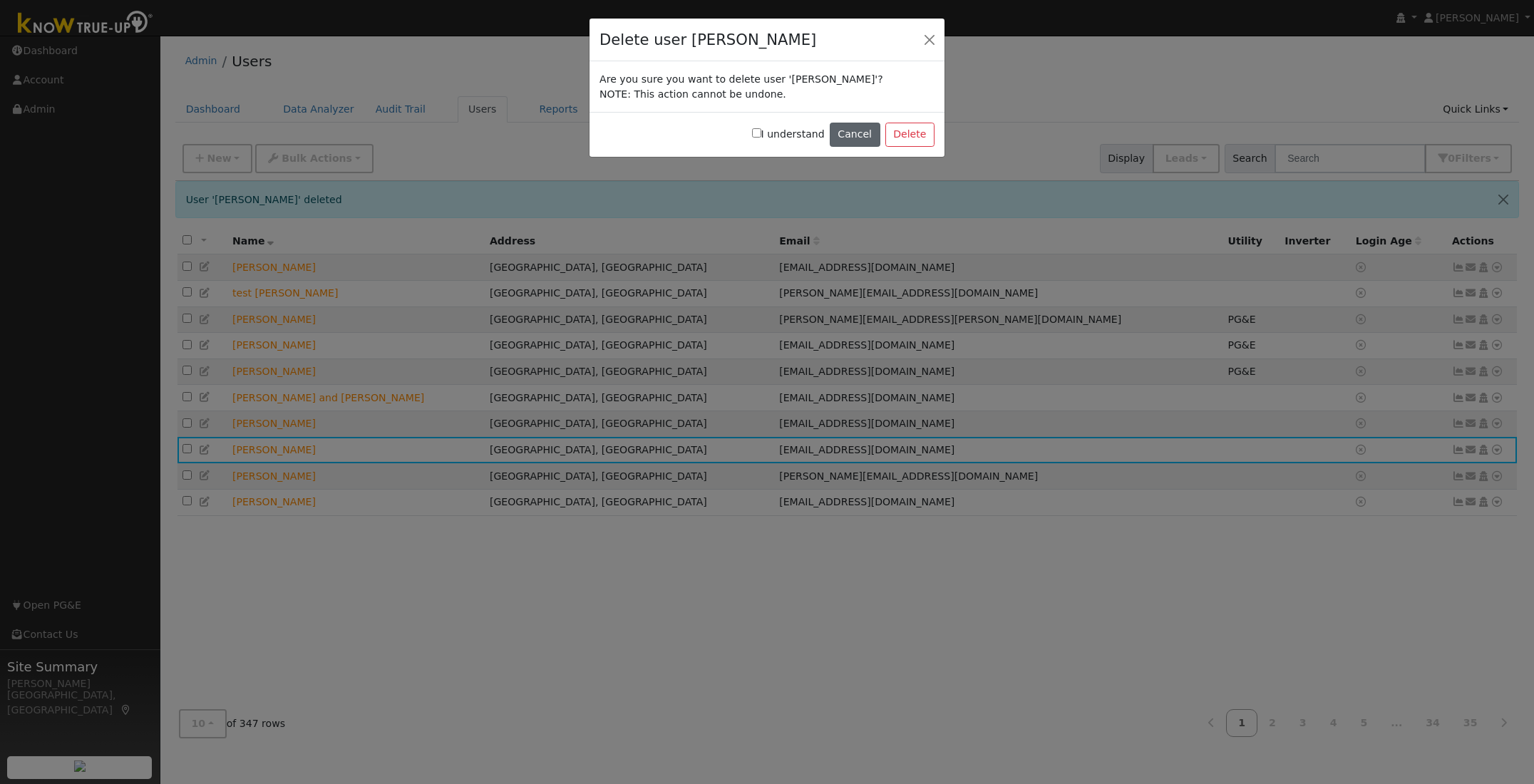
drag, startPoint x: 764, startPoint y: 132, endPoint x: 835, endPoint y: 132, distance: 71.0
click at [762, 132] on input "I understand" at bounding box center [756, 133] width 10 height 9
checkbox input "true"
click at [927, 136] on button "Delete" at bounding box center [909, 134] width 49 height 24
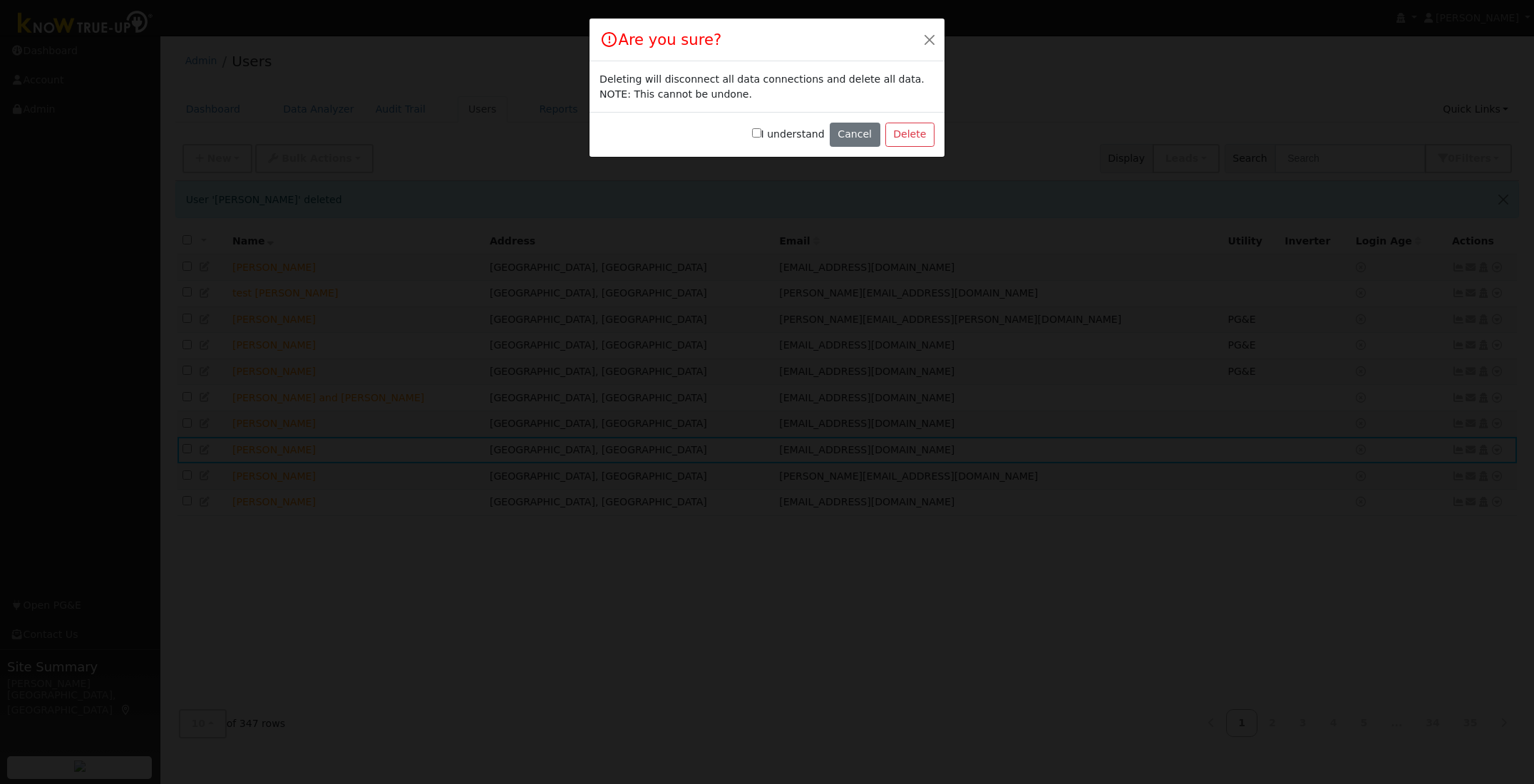
drag, startPoint x: 762, startPoint y: 137, endPoint x: 777, endPoint y: 136, distance: 15.0
click at [762, 136] on input "I understand" at bounding box center [756, 133] width 10 height 9
checkbox input "true"
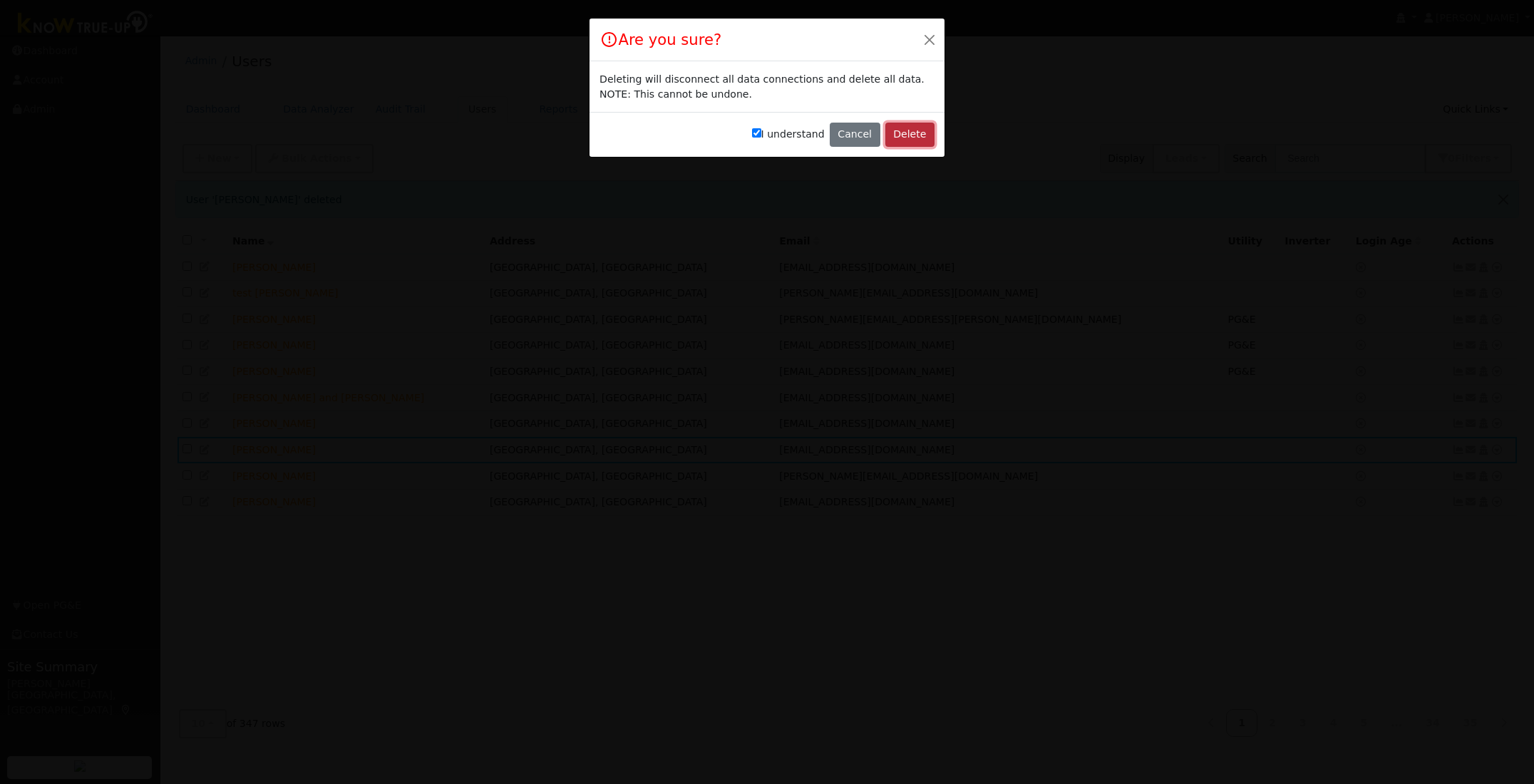
click at [913, 132] on button "Delete" at bounding box center [909, 134] width 49 height 24
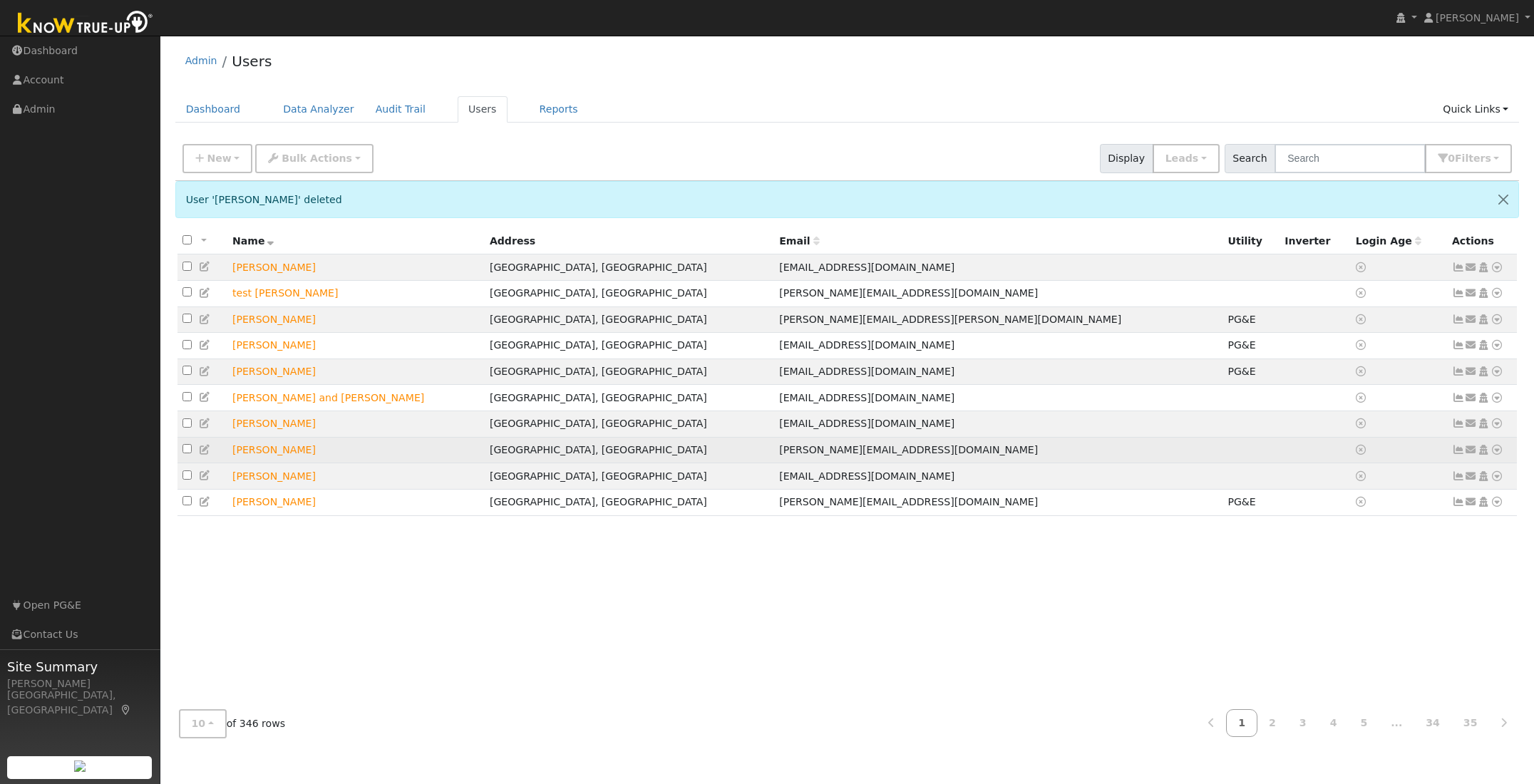
click at [1497, 454] on icon at bounding box center [1497, 450] width 13 height 10
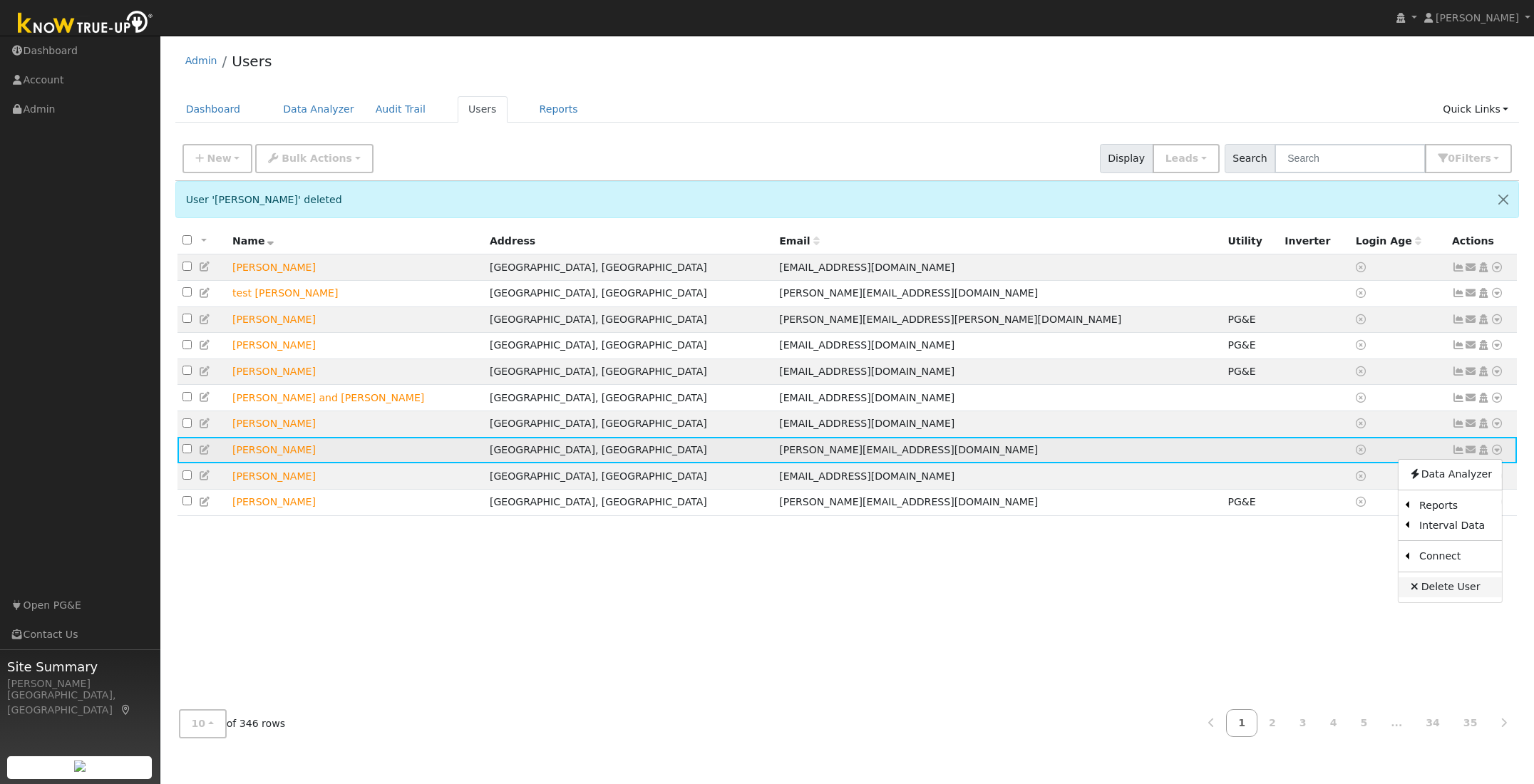
click at [1431, 593] on link "Delete User" at bounding box center [1449, 587] width 103 height 20
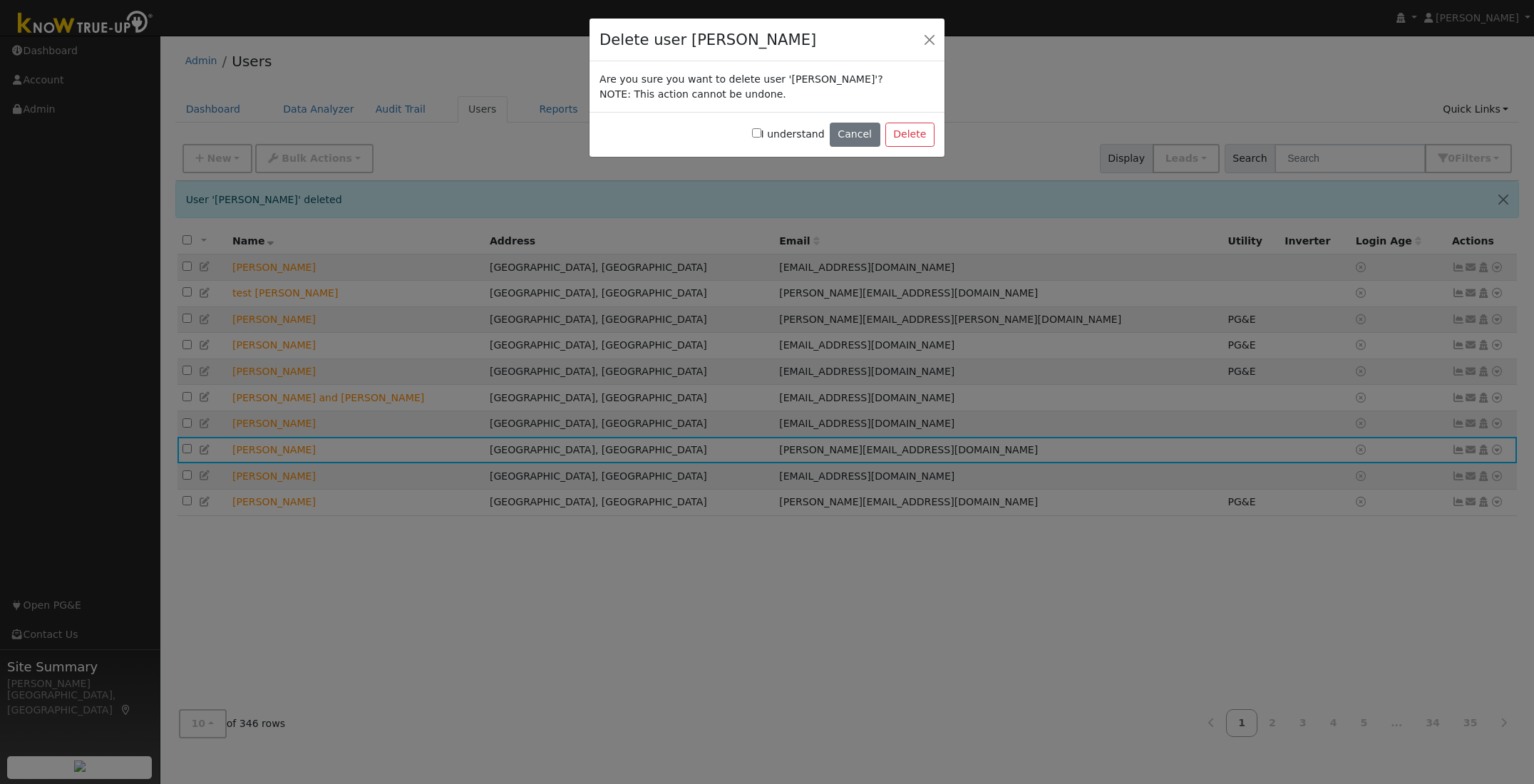
click at [762, 132] on input "I understand" at bounding box center [756, 133] width 10 height 9
checkbox input "true"
click at [890, 132] on button "Delete" at bounding box center [909, 134] width 49 height 24
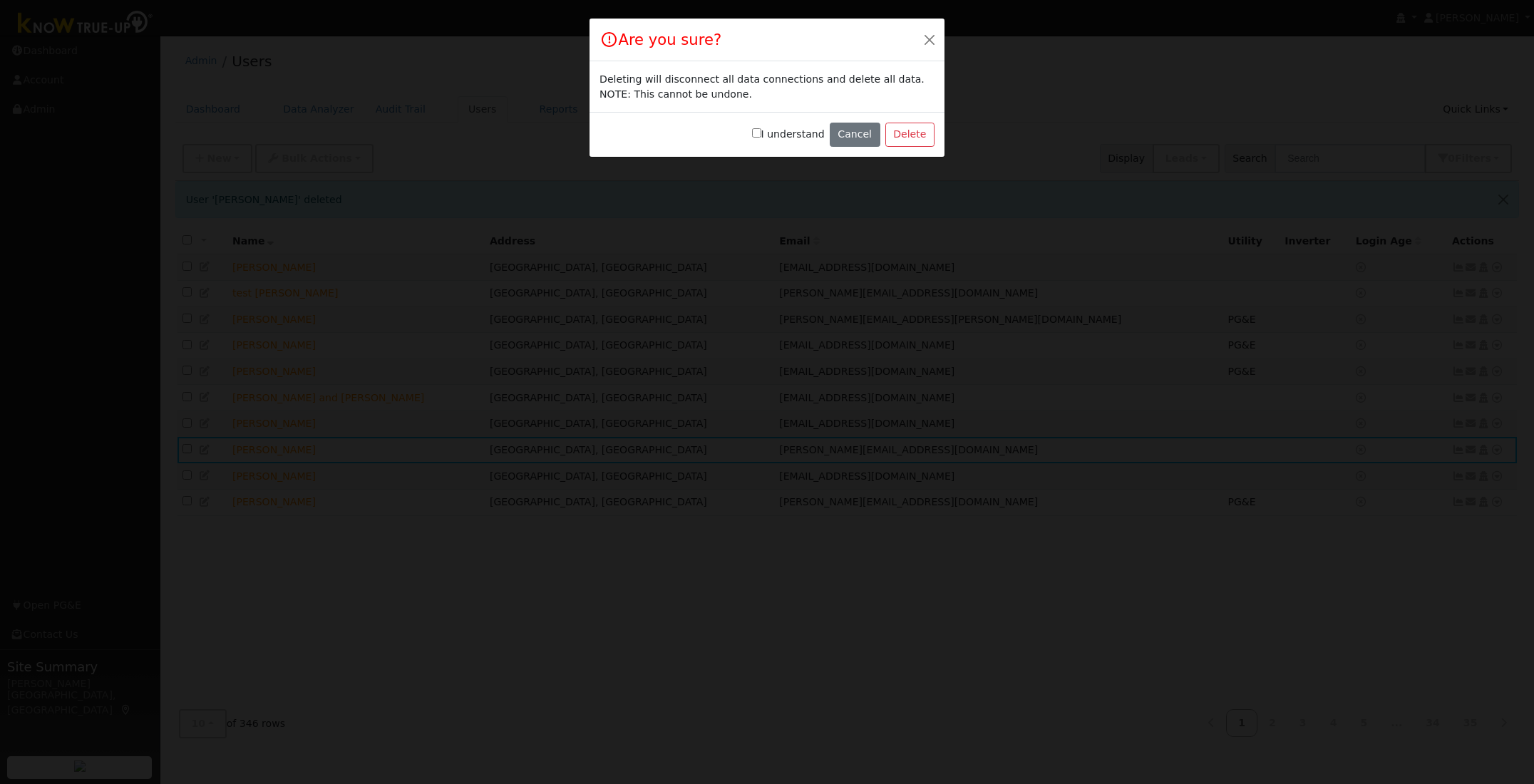
drag, startPoint x: 762, startPoint y: 130, endPoint x: 796, endPoint y: 132, distance: 34.1
click at [762, 130] on input "I understand" at bounding box center [756, 133] width 10 height 9
checkbox input "true"
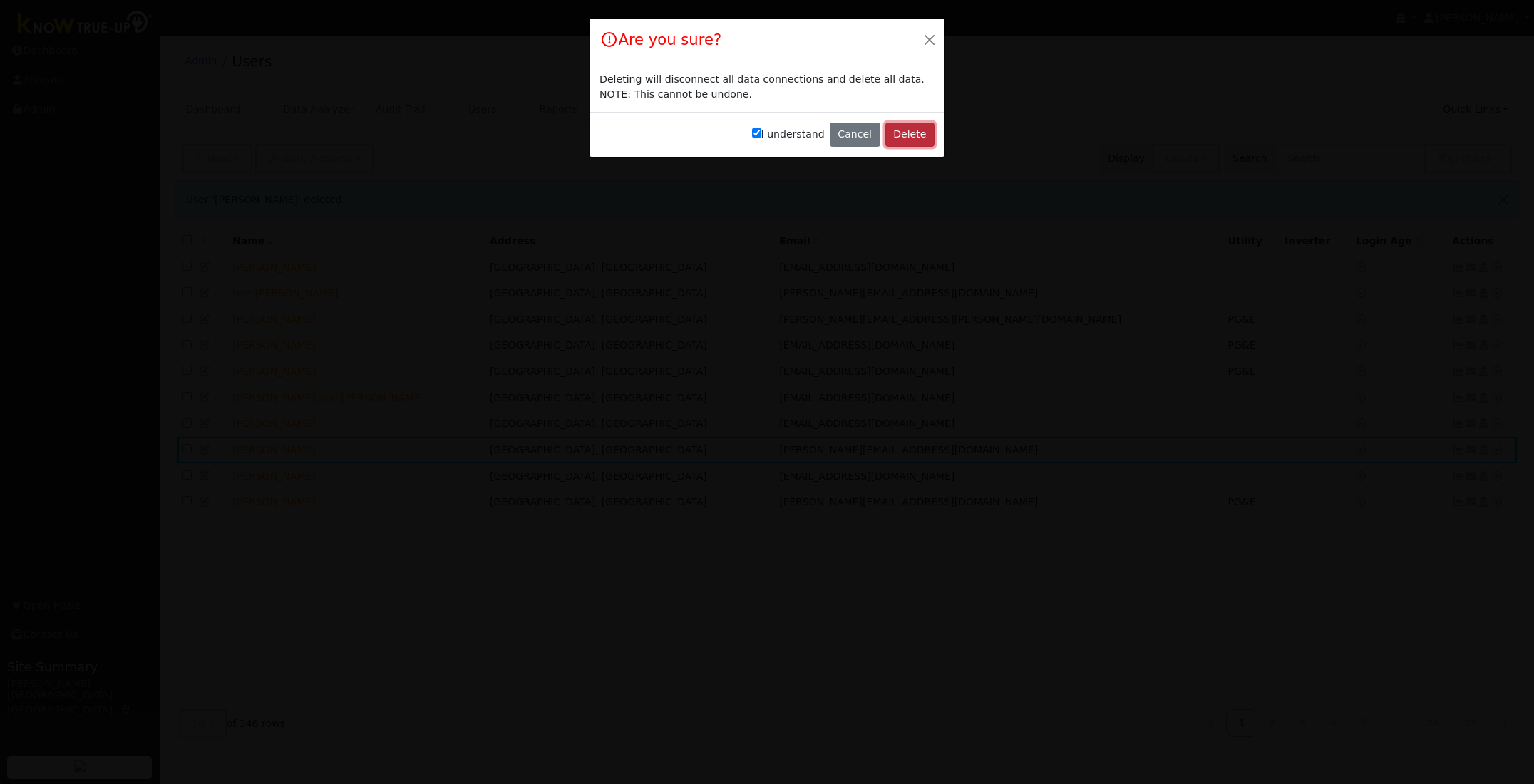
click at [902, 129] on button "Delete" at bounding box center [909, 134] width 49 height 24
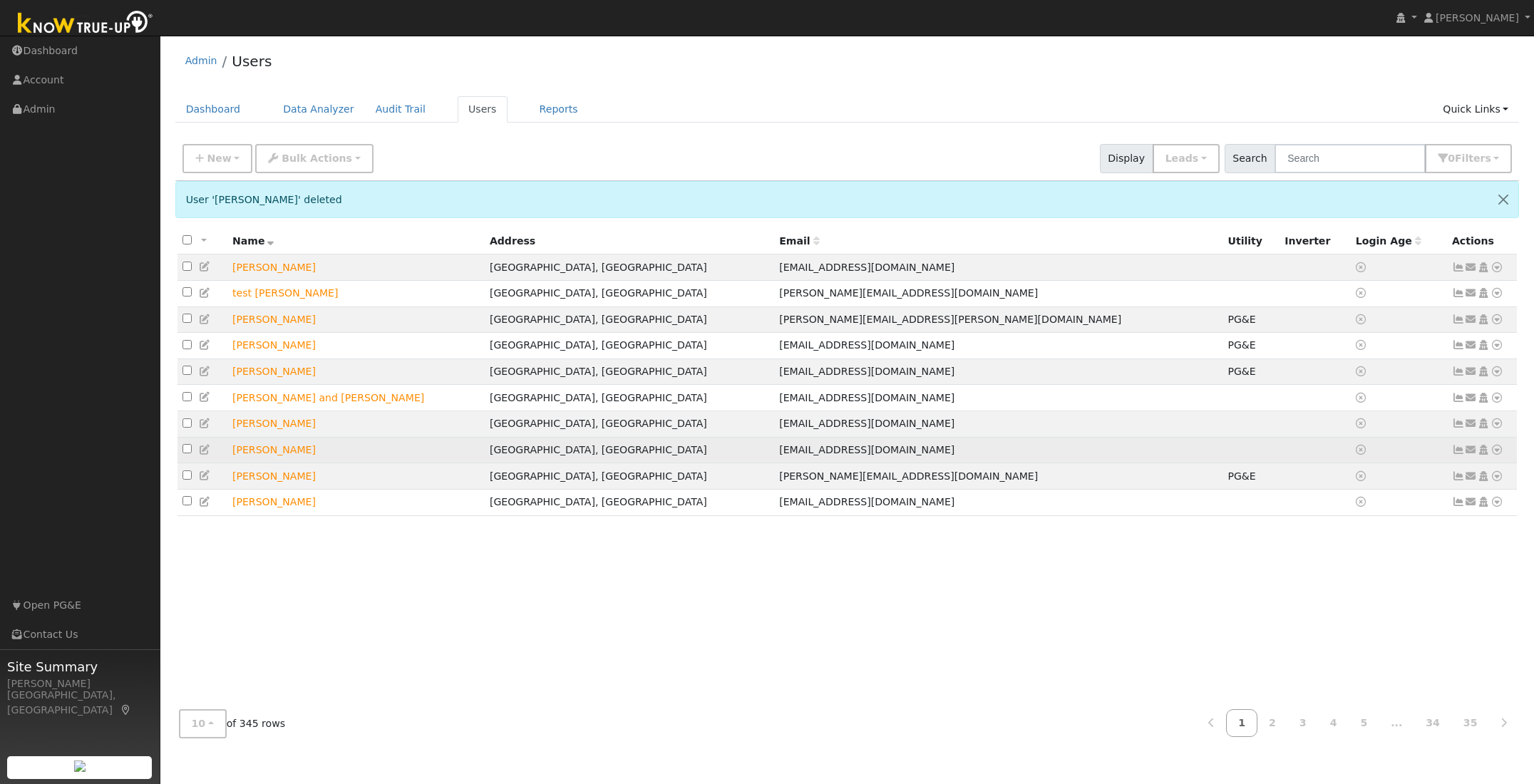
click at [1496, 454] on icon at bounding box center [1497, 450] width 13 height 10
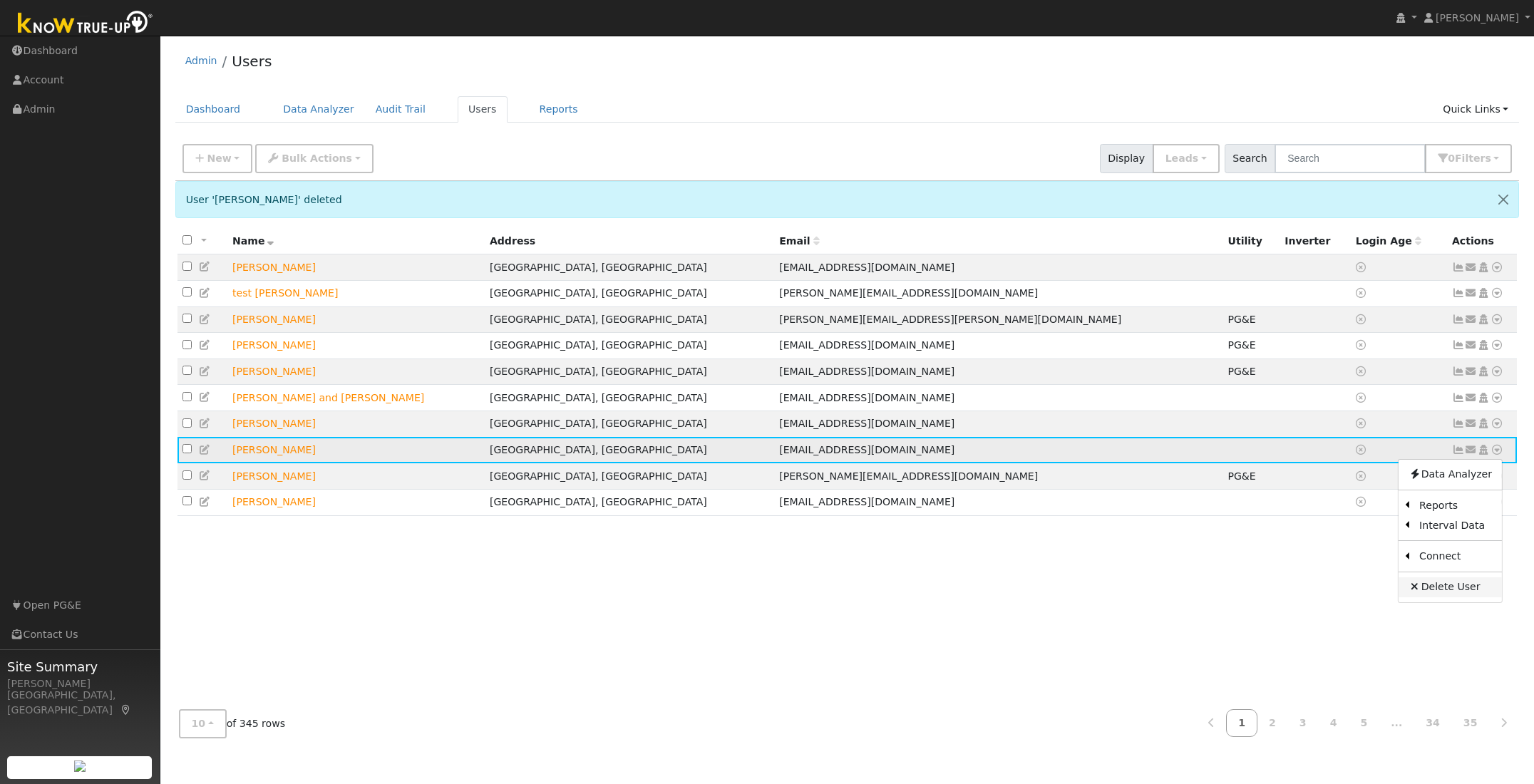
click at [1453, 594] on link "Delete User" at bounding box center [1449, 587] width 103 height 20
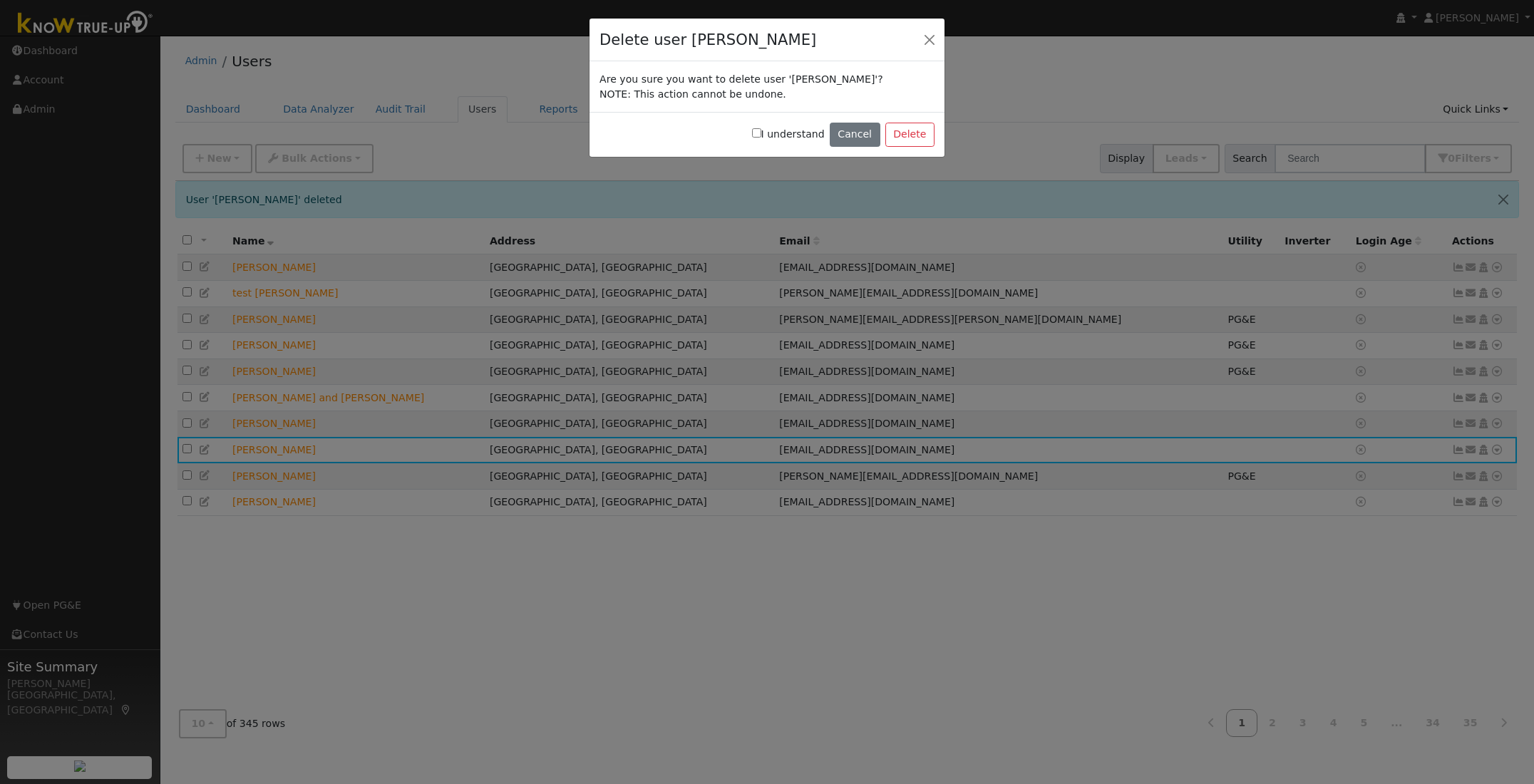
click at [762, 132] on input "I understand" at bounding box center [756, 133] width 10 height 9
checkbox input "true"
click at [911, 135] on button "Delete" at bounding box center [909, 134] width 49 height 24
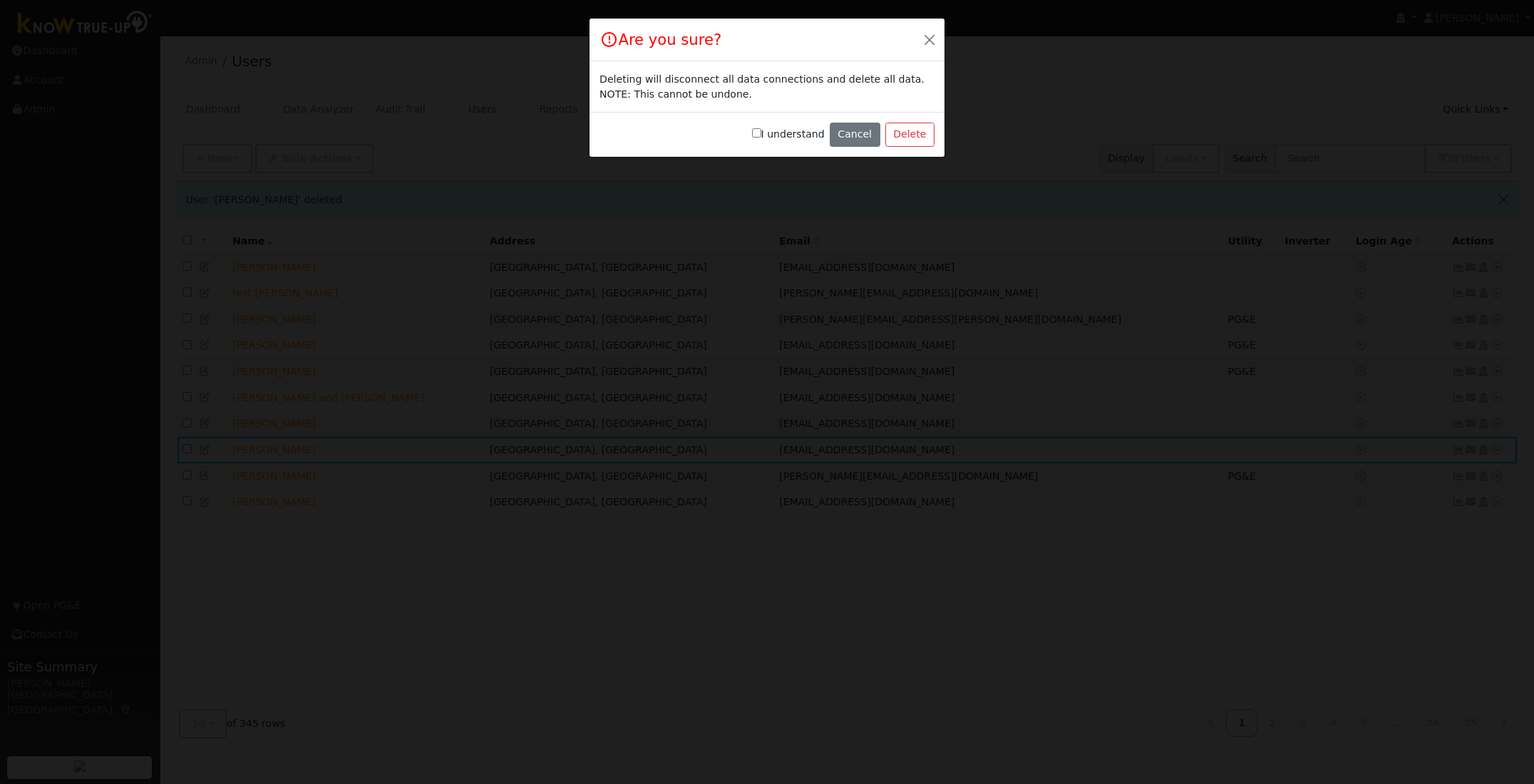
drag, startPoint x: 762, startPoint y: 134, endPoint x: 821, endPoint y: 139, distance: 59.2
click at [762, 134] on input "I understand" at bounding box center [756, 133] width 10 height 9
checkbox input "true"
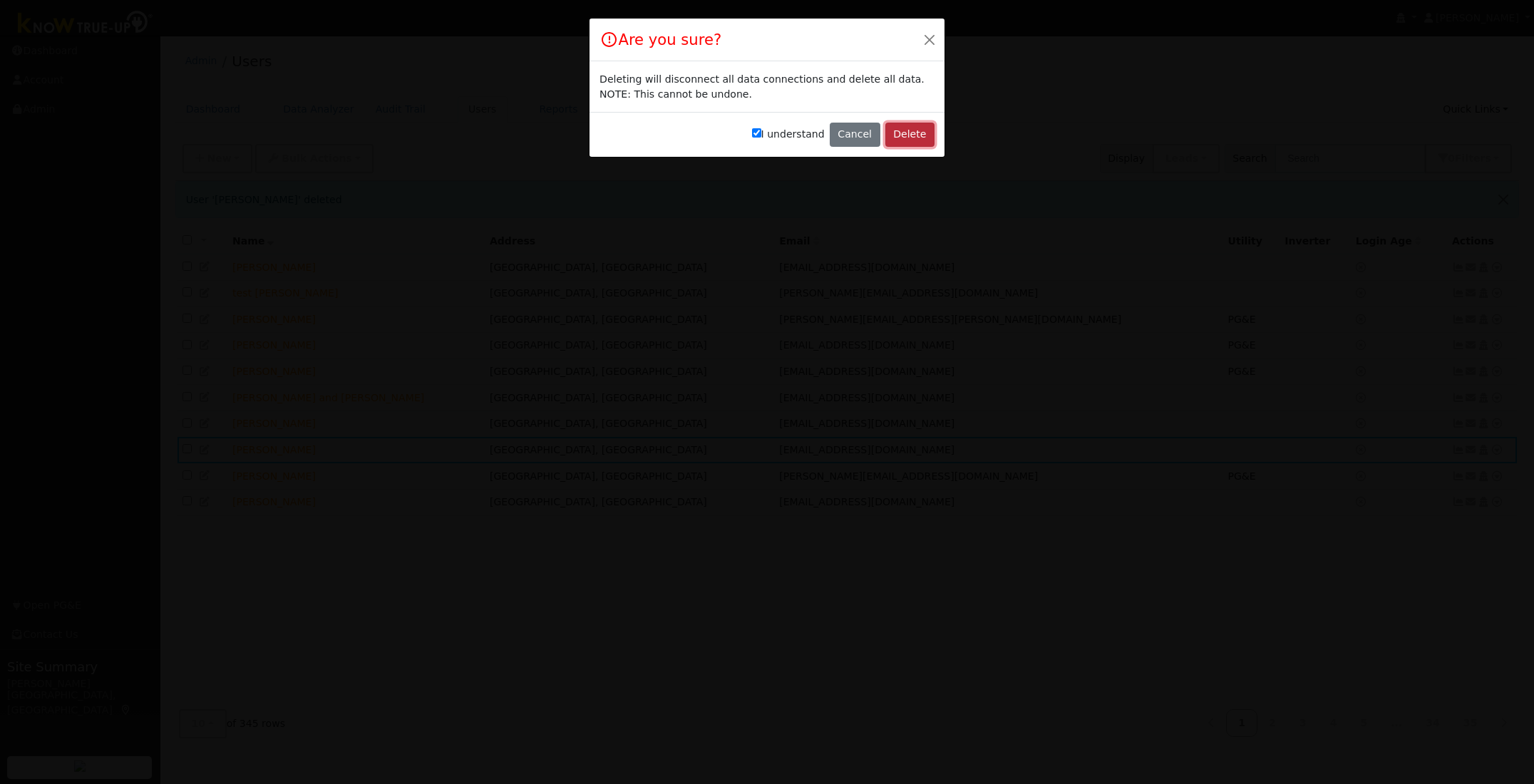
click at [914, 133] on button "Delete" at bounding box center [909, 134] width 49 height 24
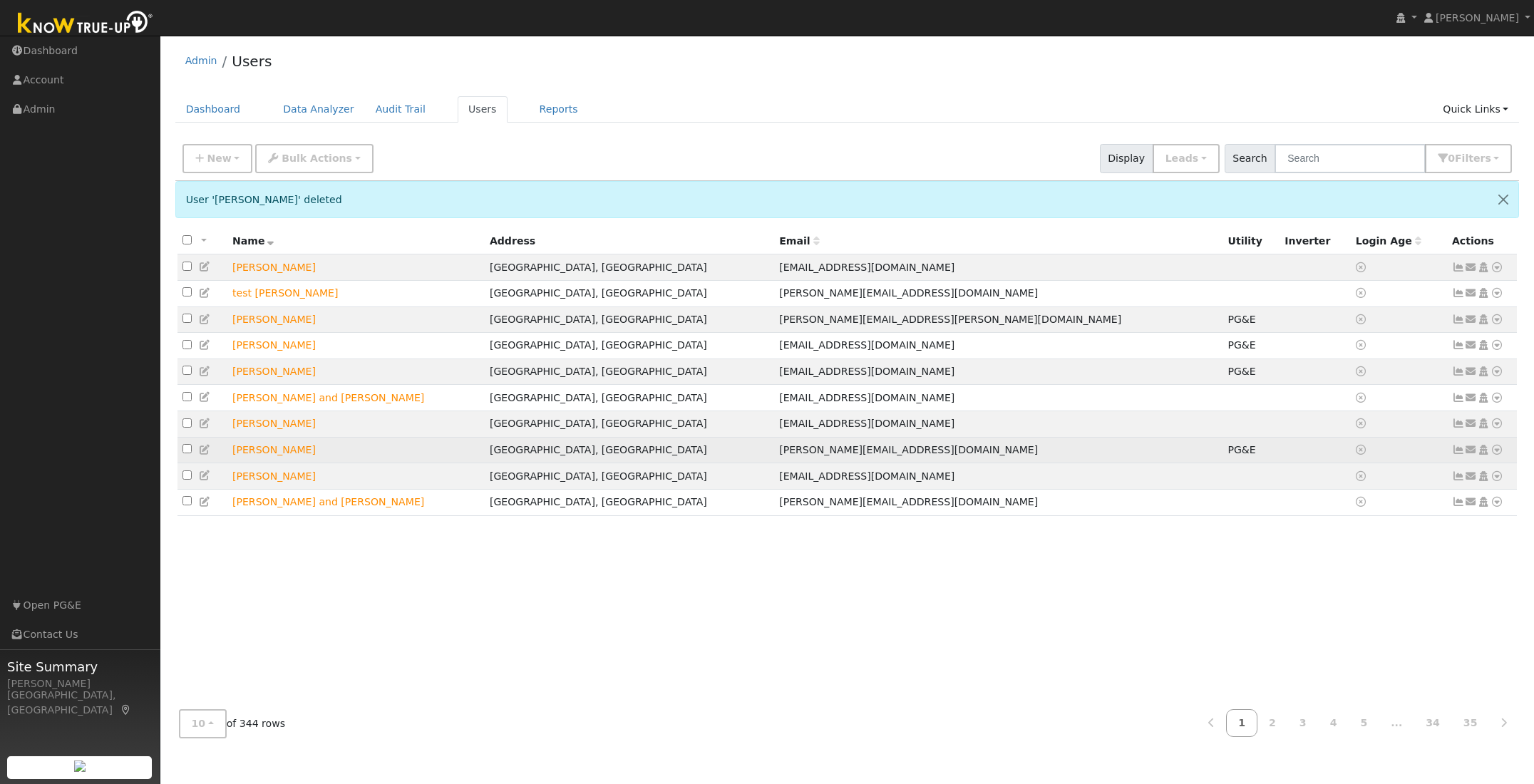
click at [1499, 454] on icon at bounding box center [1497, 450] width 13 height 10
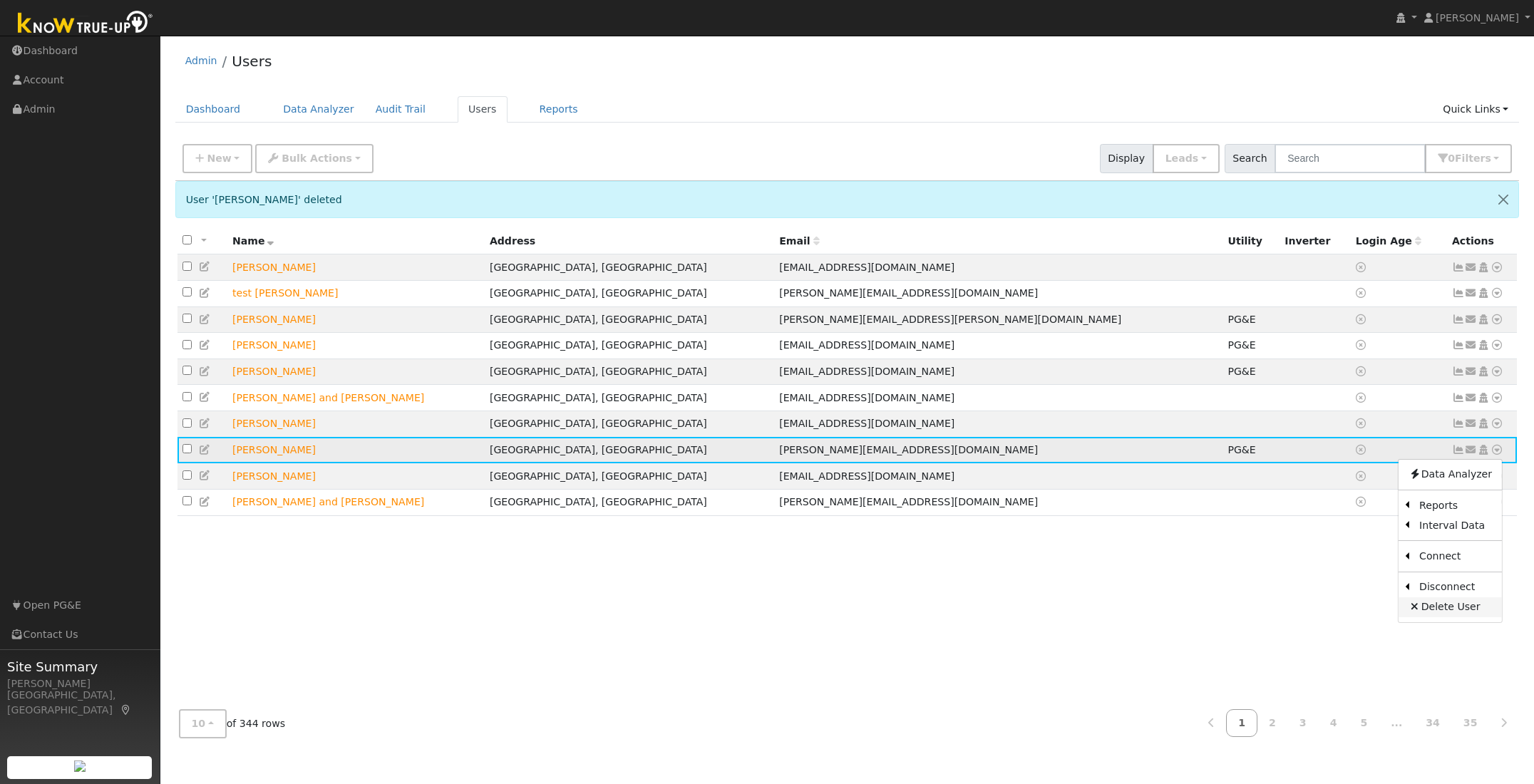
click at [1447, 614] on link "Delete User" at bounding box center [1449, 606] width 103 height 20
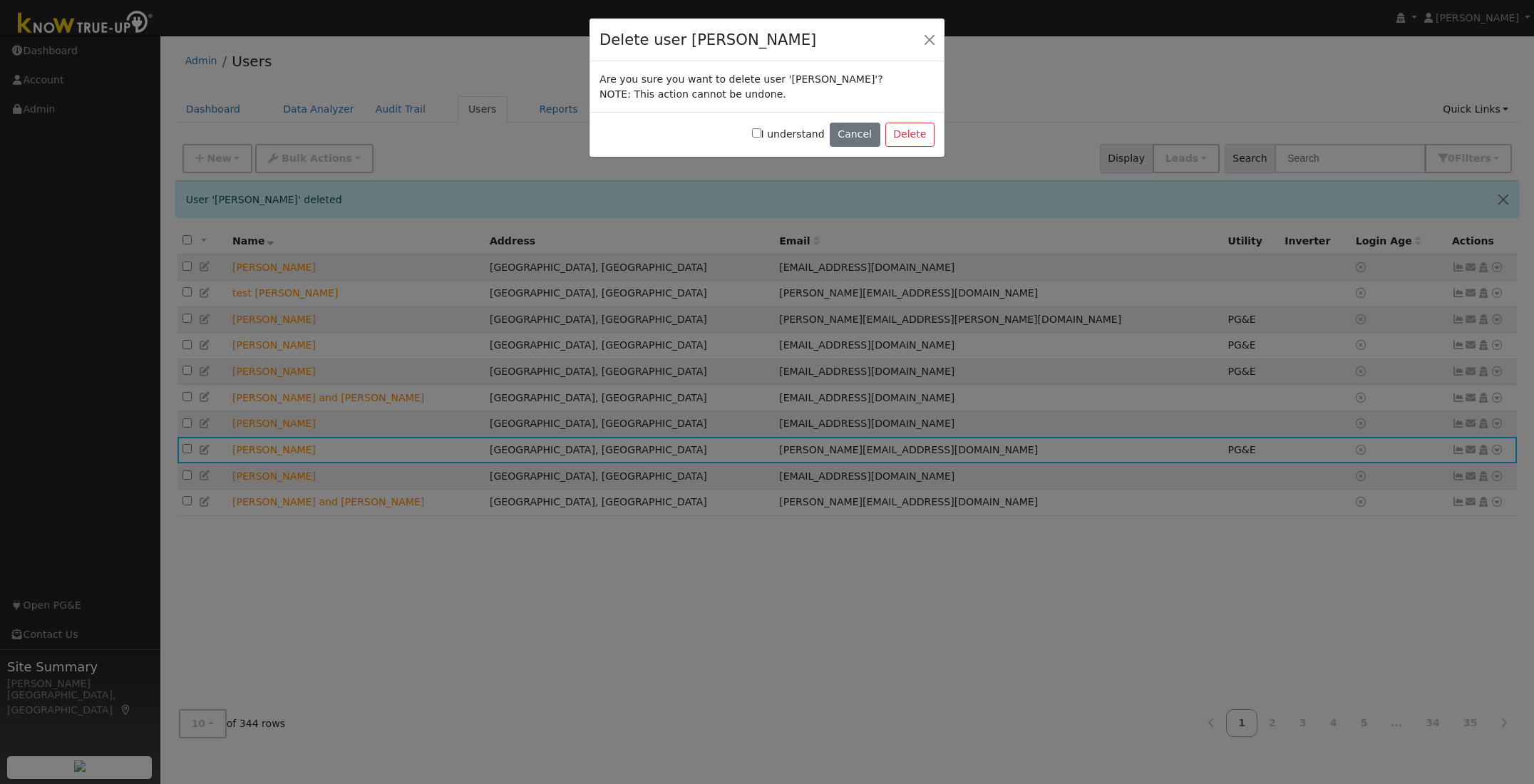
click at [762, 134] on input "I understand" at bounding box center [756, 133] width 10 height 9
checkbox input "true"
click at [909, 131] on button "Delete" at bounding box center [909, 134] width 49 height 24
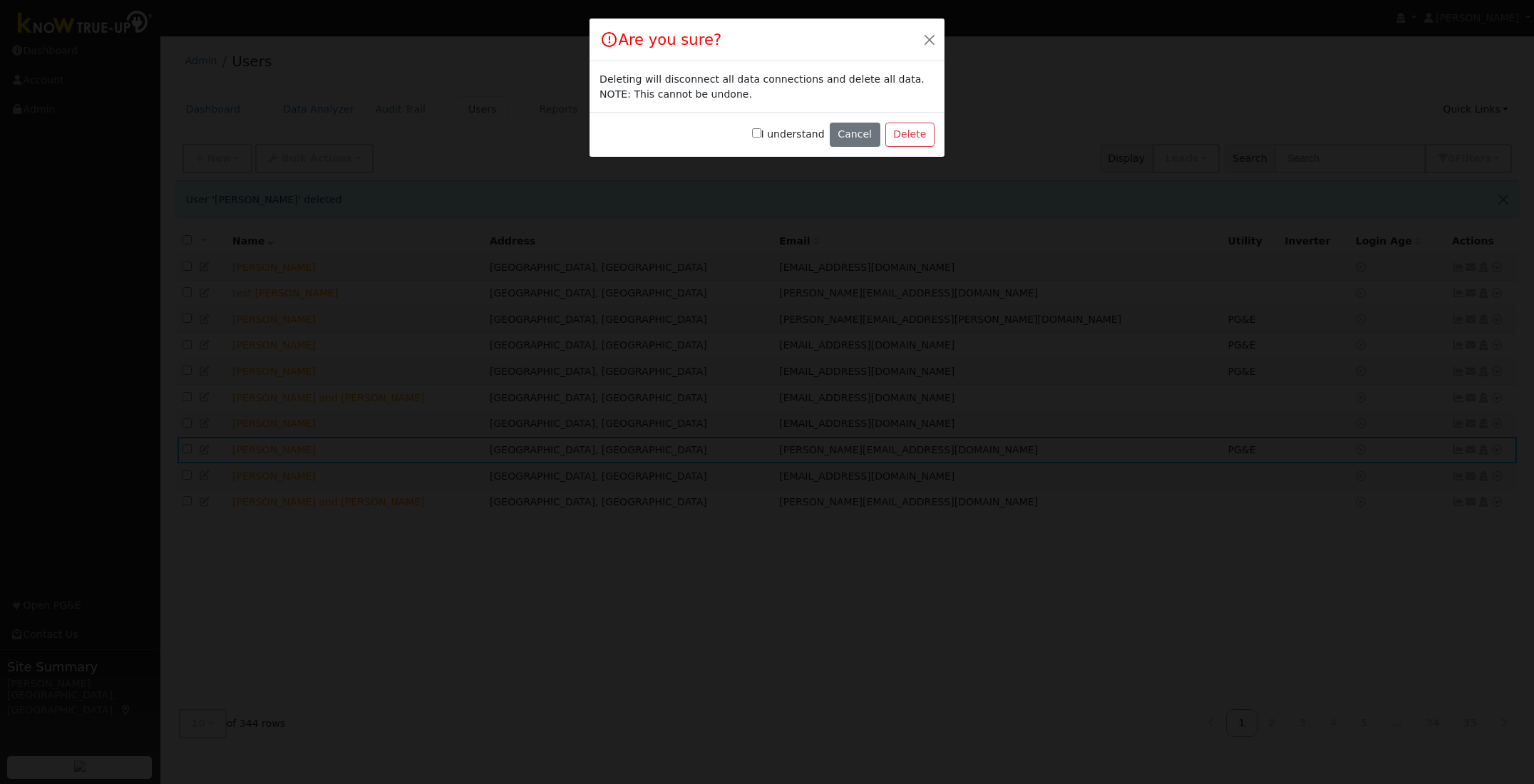
drag, startPoint x: 765, startPoint y: 131, endPoint x: 808, endPoint y: 133, distance: 43.0
click at [769, 131] on label "I understand" at bounding box center [788, 134] width 72 height 15
click at [762, 131] on input "I understand" at bounding box center [756, 133] width 10 height 9
checkbox input "true"
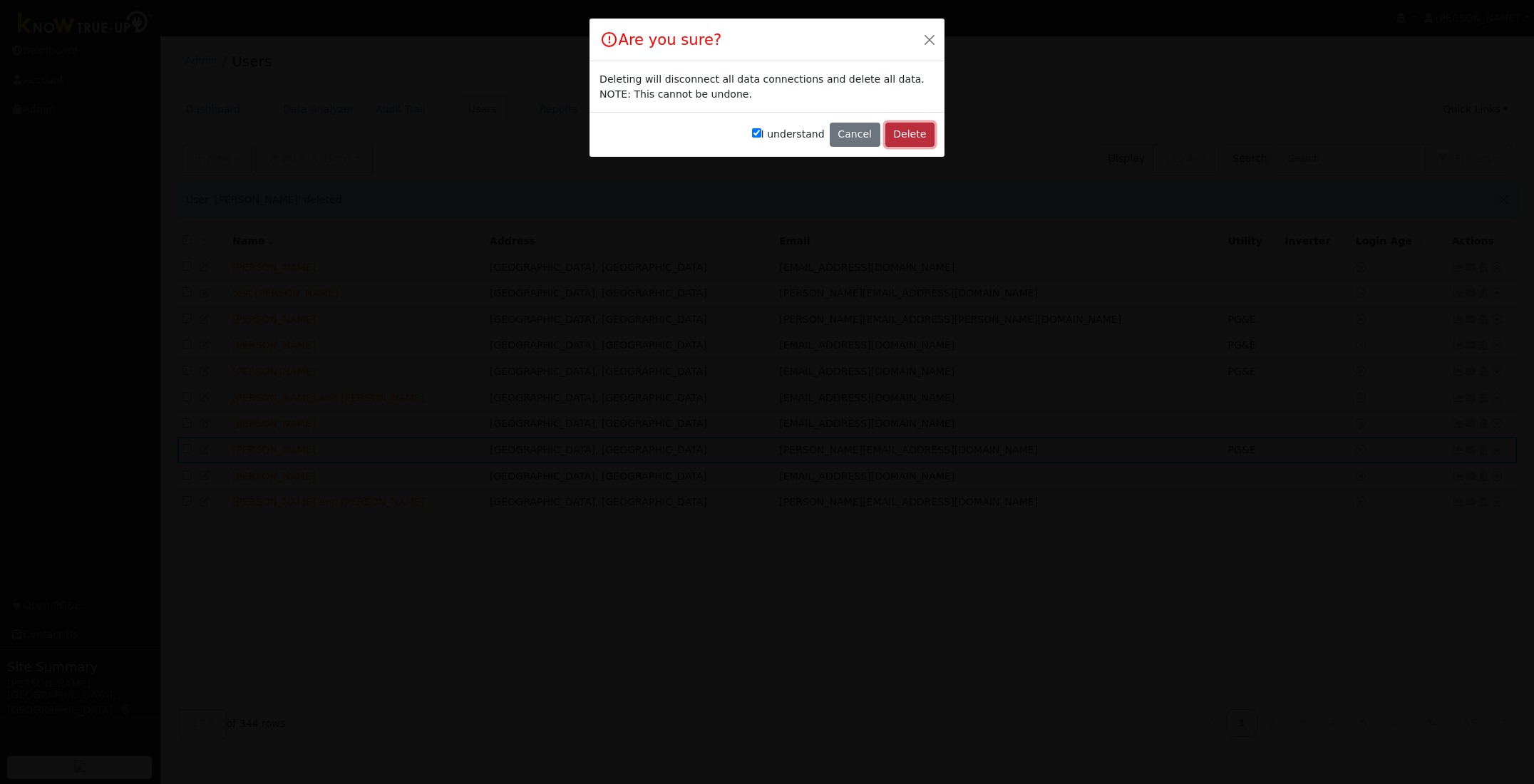
click at [916, 132] on button "Delete" at bounding box center [909, 134] width 49 height 24
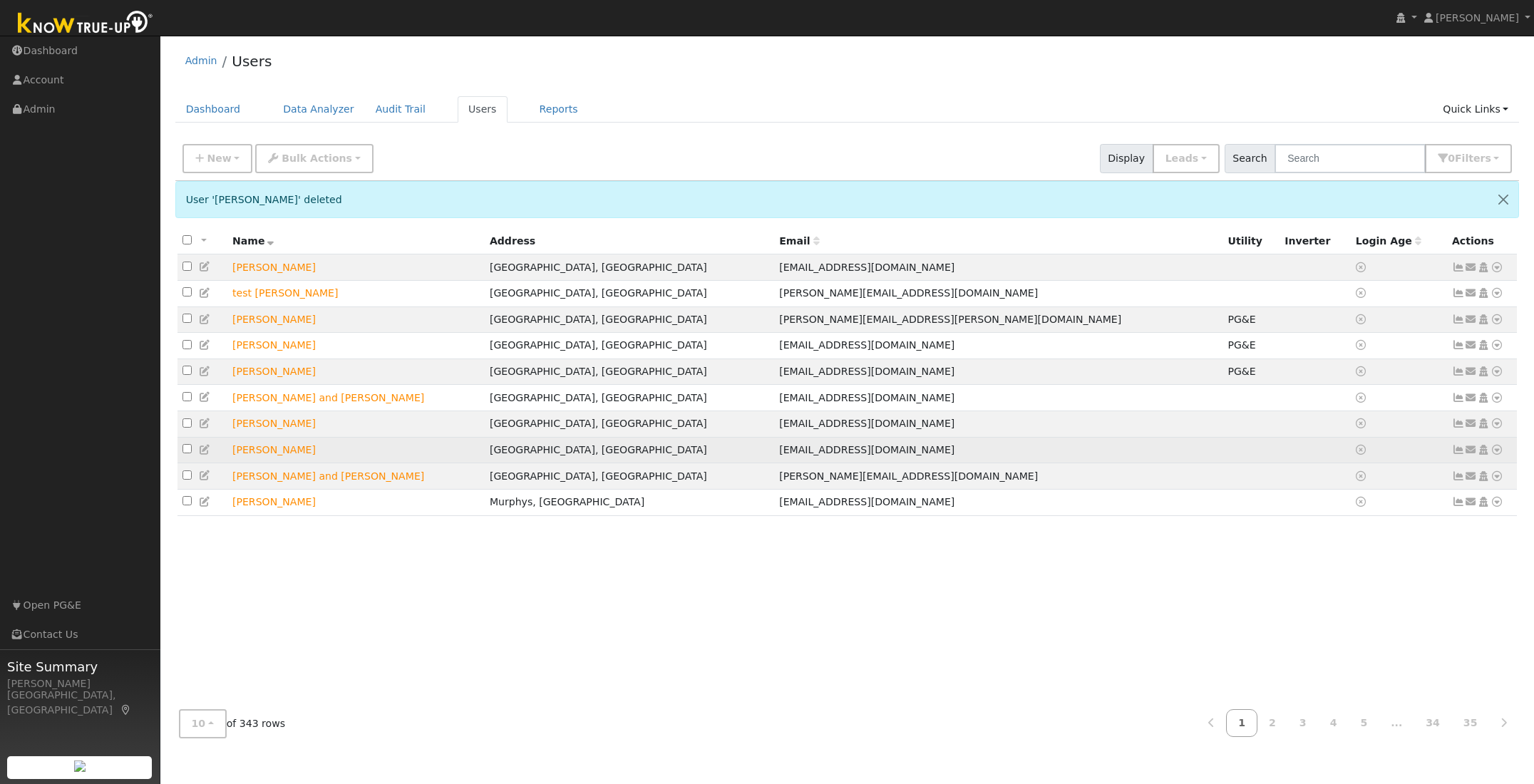
click at [1497, 454] on icon at bounding box center [1497, 450] width 13 height 10
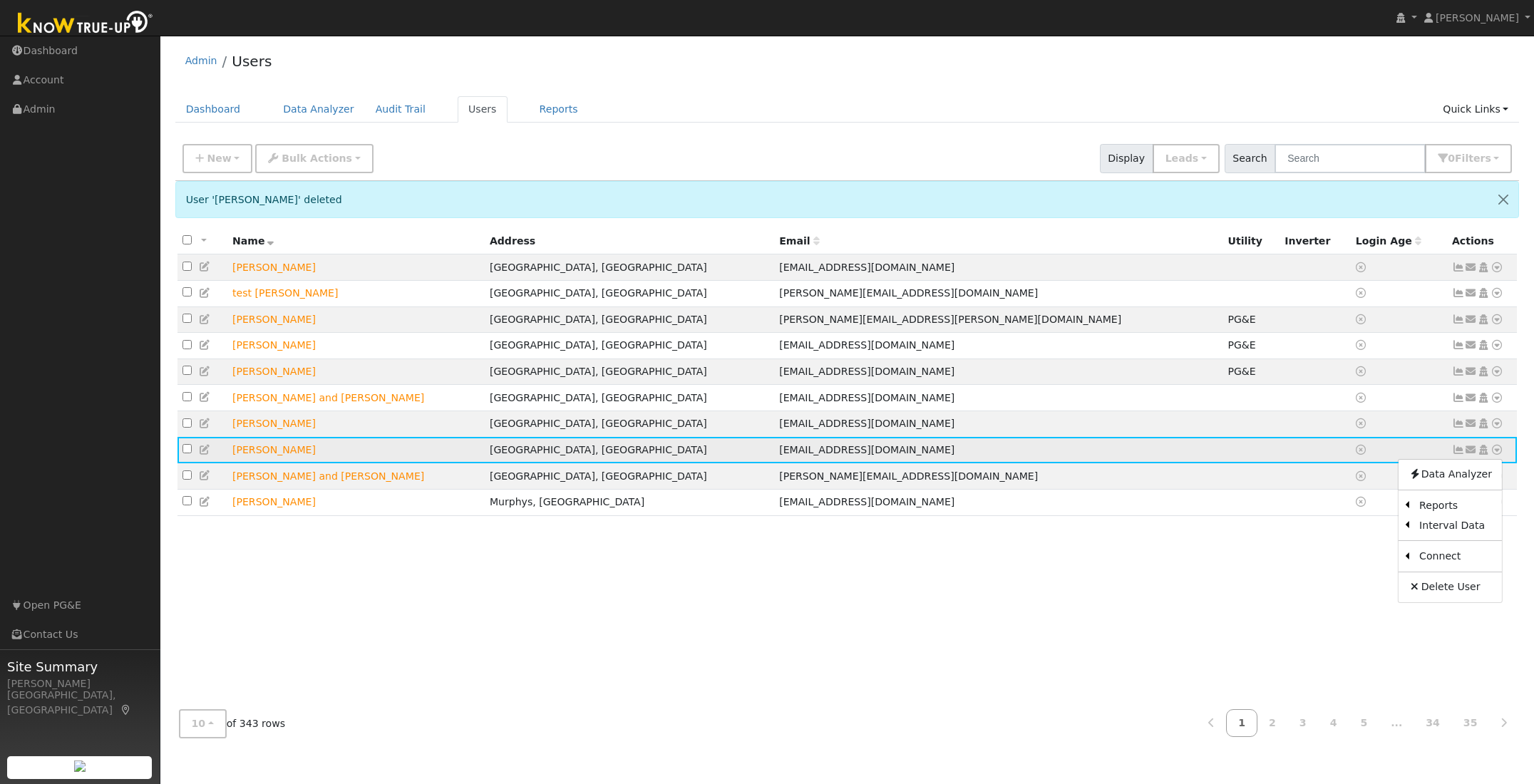
click at [1497, 454] on icon at bounding box center [1497, 450] width 13 height 10
click at [1442, 597] on link "Delete User" at bounding box center [1449, 587] width 103 height 20
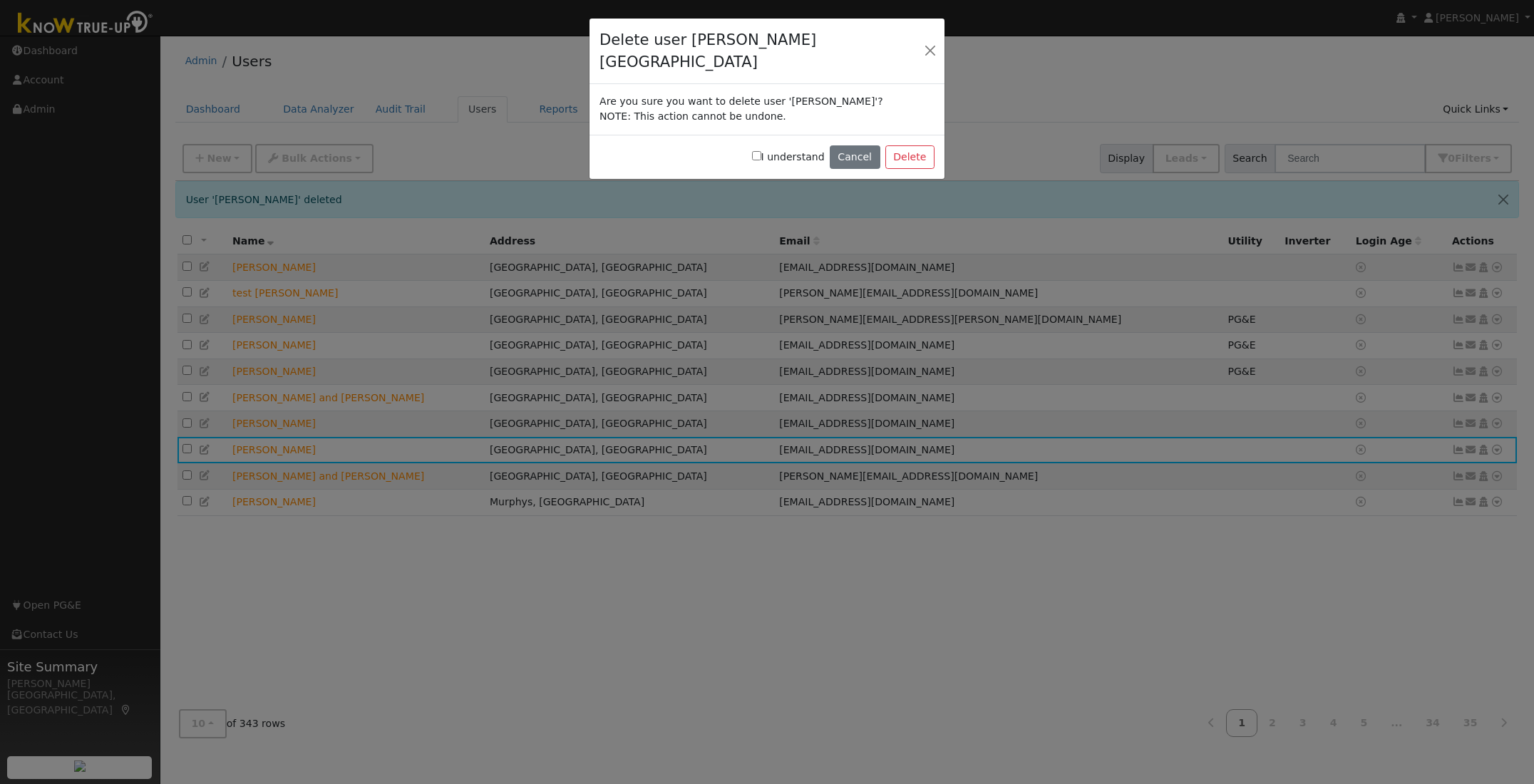
drag, startPoint x: 764, startPoint y: 132, endPoint x: 773, endPoint y: 132, distance: 9.0
click at [762, 151] on input "I understand" at bounding box center [756, 156] width 10 height 9
checkbox input "true"
click at [911, 145] on button "Delete" at bounding box center [909, 157] width 49 height 24
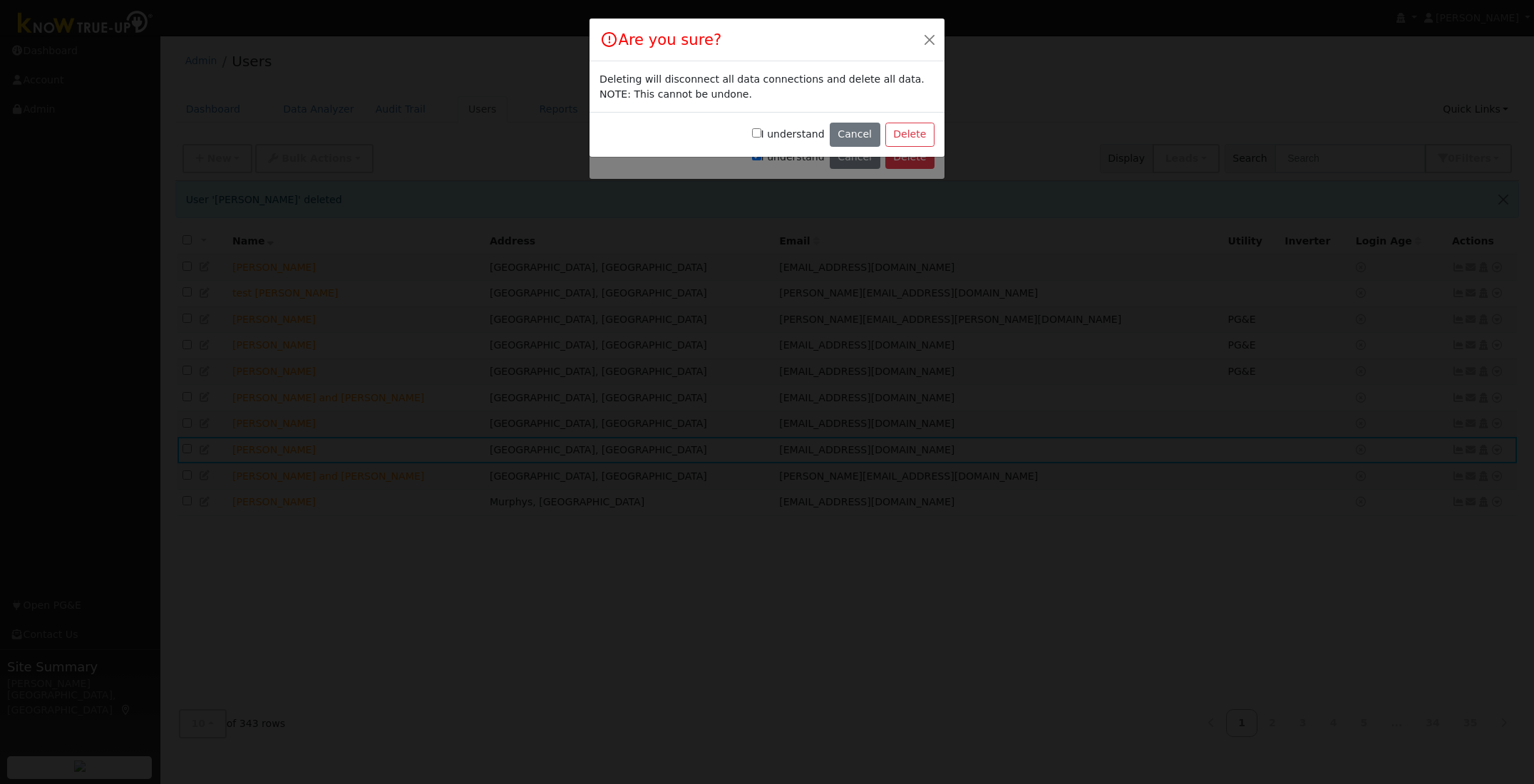
click at [762, 132] on input "I understand" at bounding box center [756, 133] width 10 height 9
checkbox input "true"
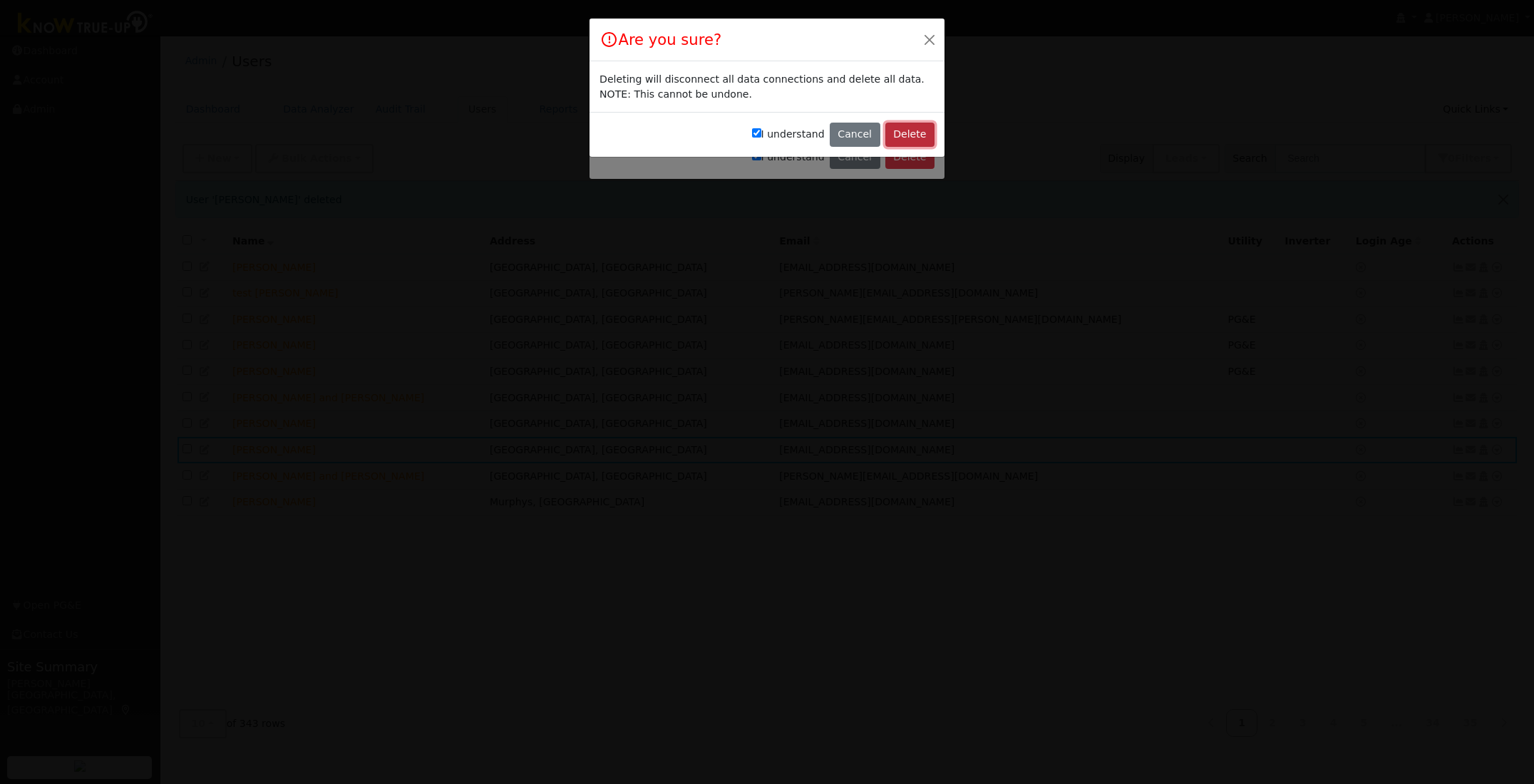
click at [908, 135] on button "Delete" at bounding box center [909, 134] width 49 height 24
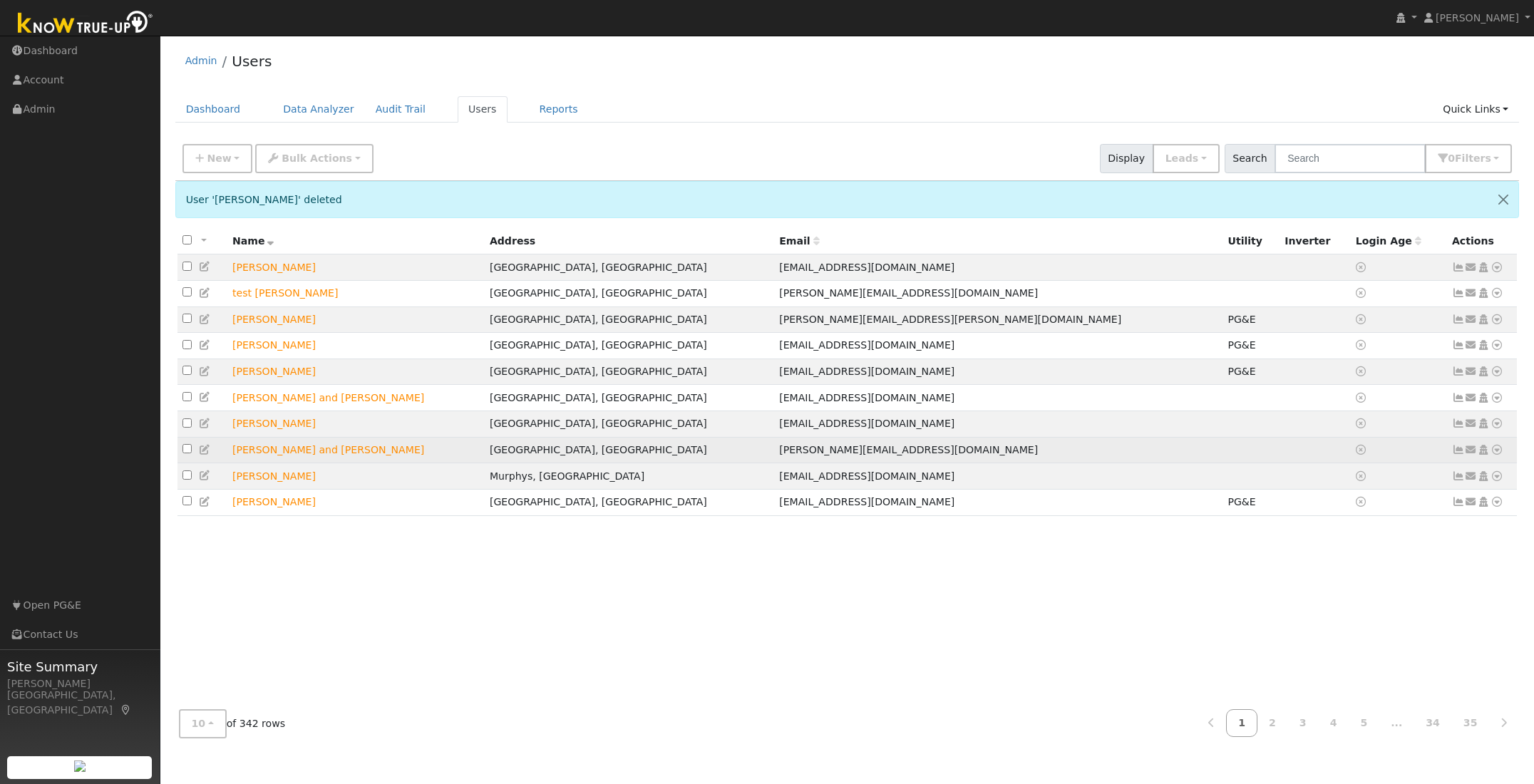
click at [1495, 454] on icon at bounding box center [1497, 450] width 13 height 10
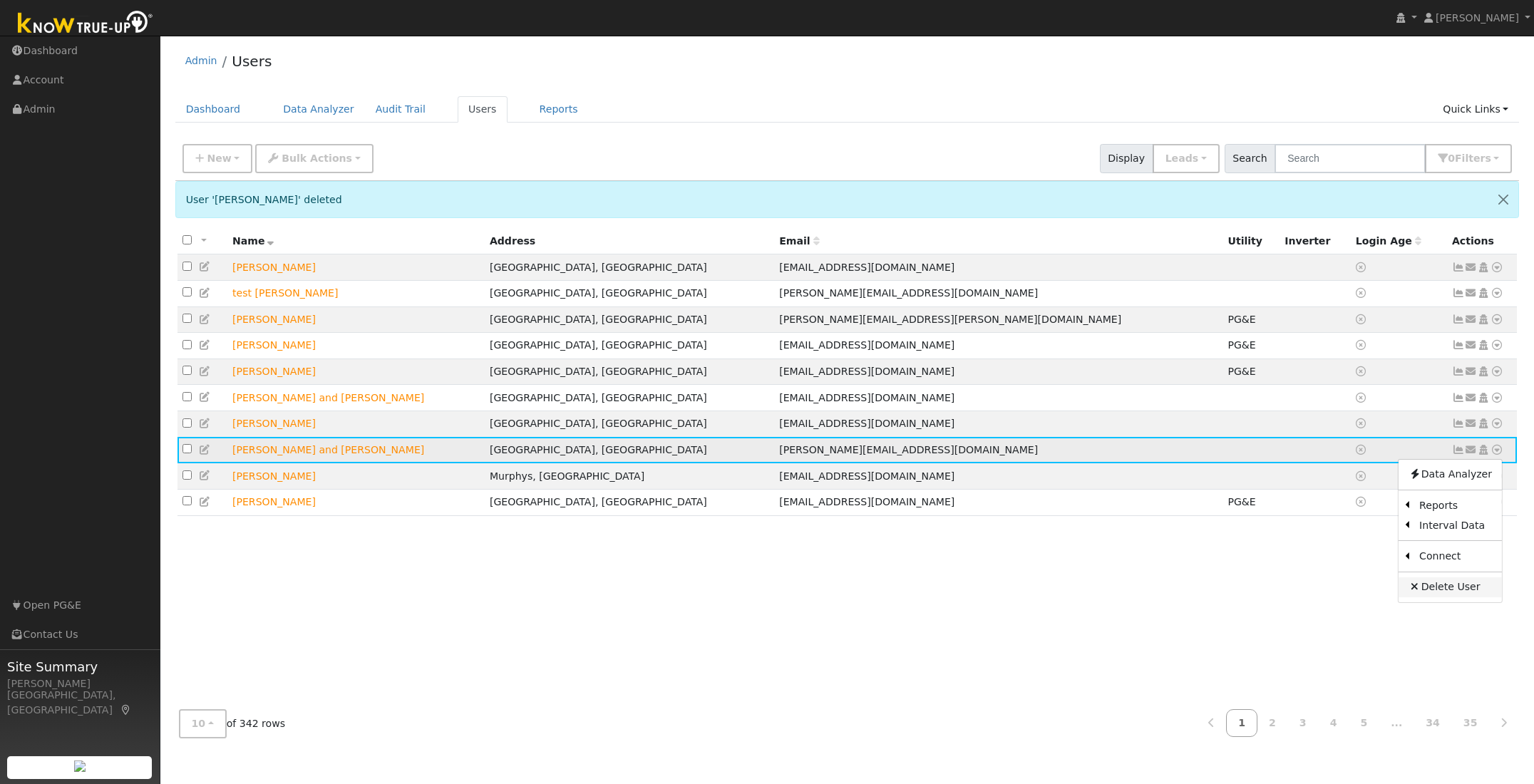
click at [1438, 594] on link "Delete User" at bounding box center [1449, 587] width 103 height 20
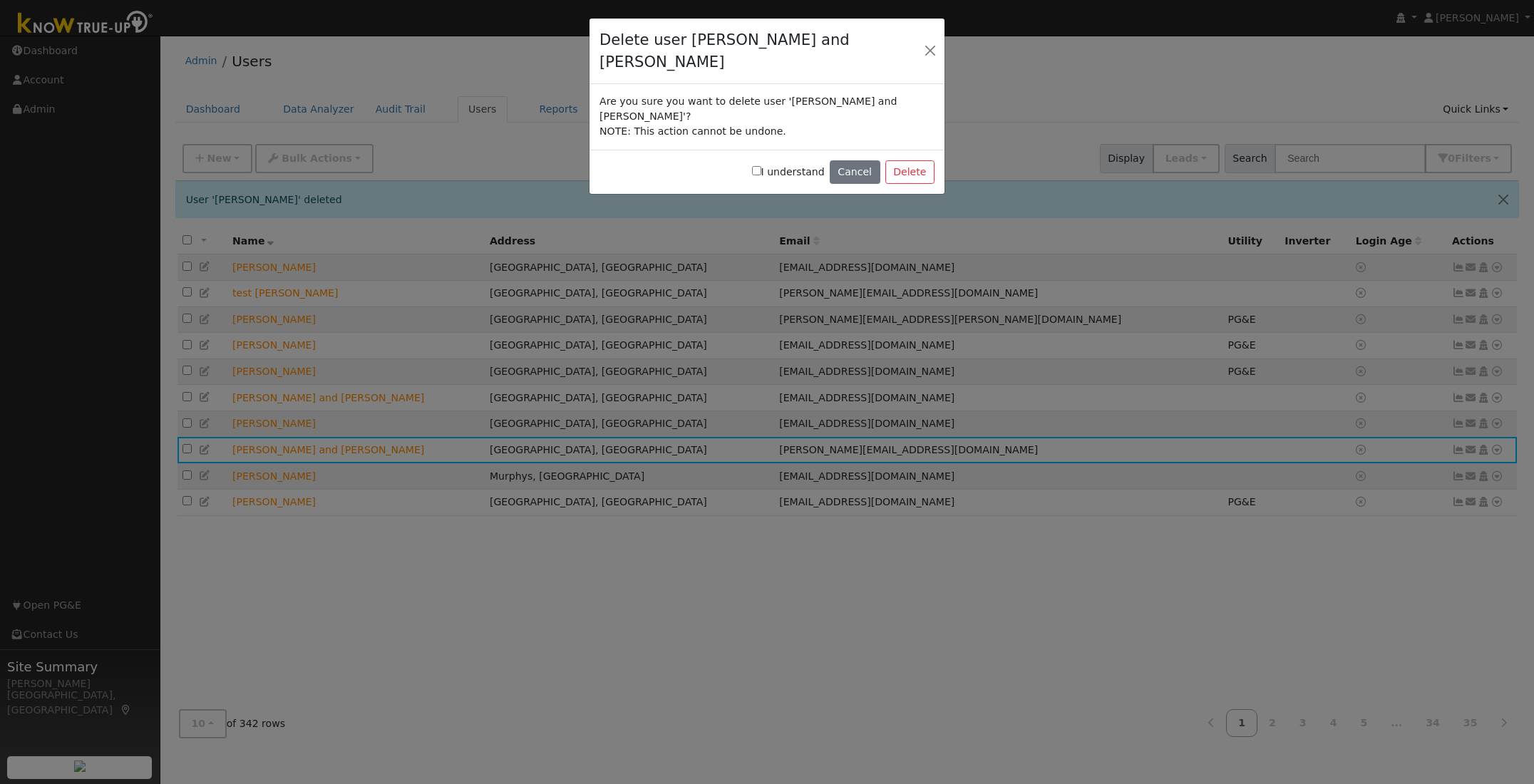
drag, startPoint x: 766, startPoint y: 133, endPoint x: 805, endPoint y: 134, distance: 39.0
click at [762, 166] on input "I understand" at bounding box center [756, 170] width 10 height 9
checkbox input "true"
drag, startPoint x: 916, startPoint y: 133, endPoint x: 827, endPoint y: 129, distance: 89.1
click at [916, 160] on button "Delete" at bounding box center [909, 172] width 49 height 24
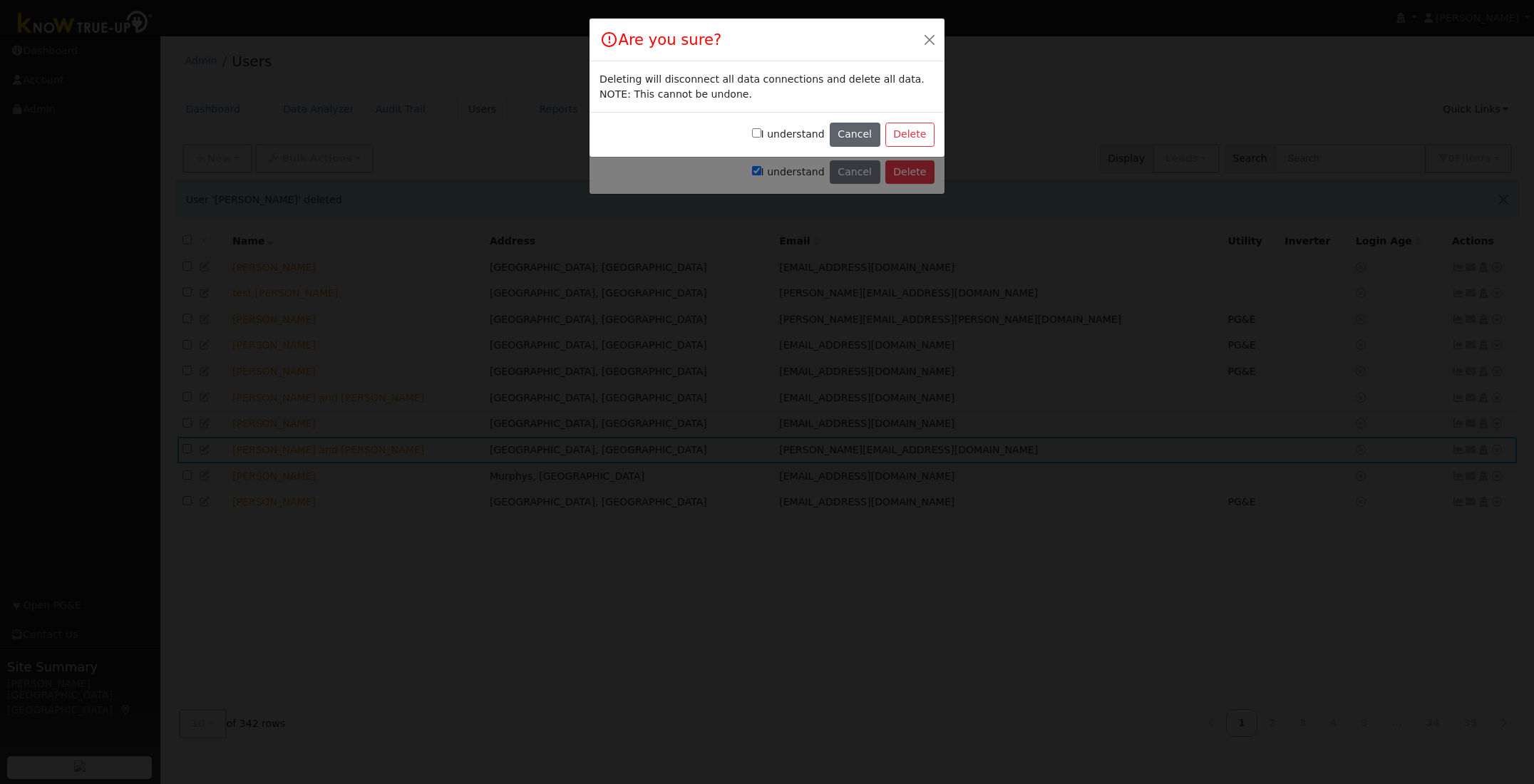
drag, startPoint x: 762, startPoint y: 133, endPoint x: 841, endPoint y: 135, distance: 79.0
click at [762, 132] on input "I understand" at bounding box center [756, 133] width 10 height 9
checkbox input "true"
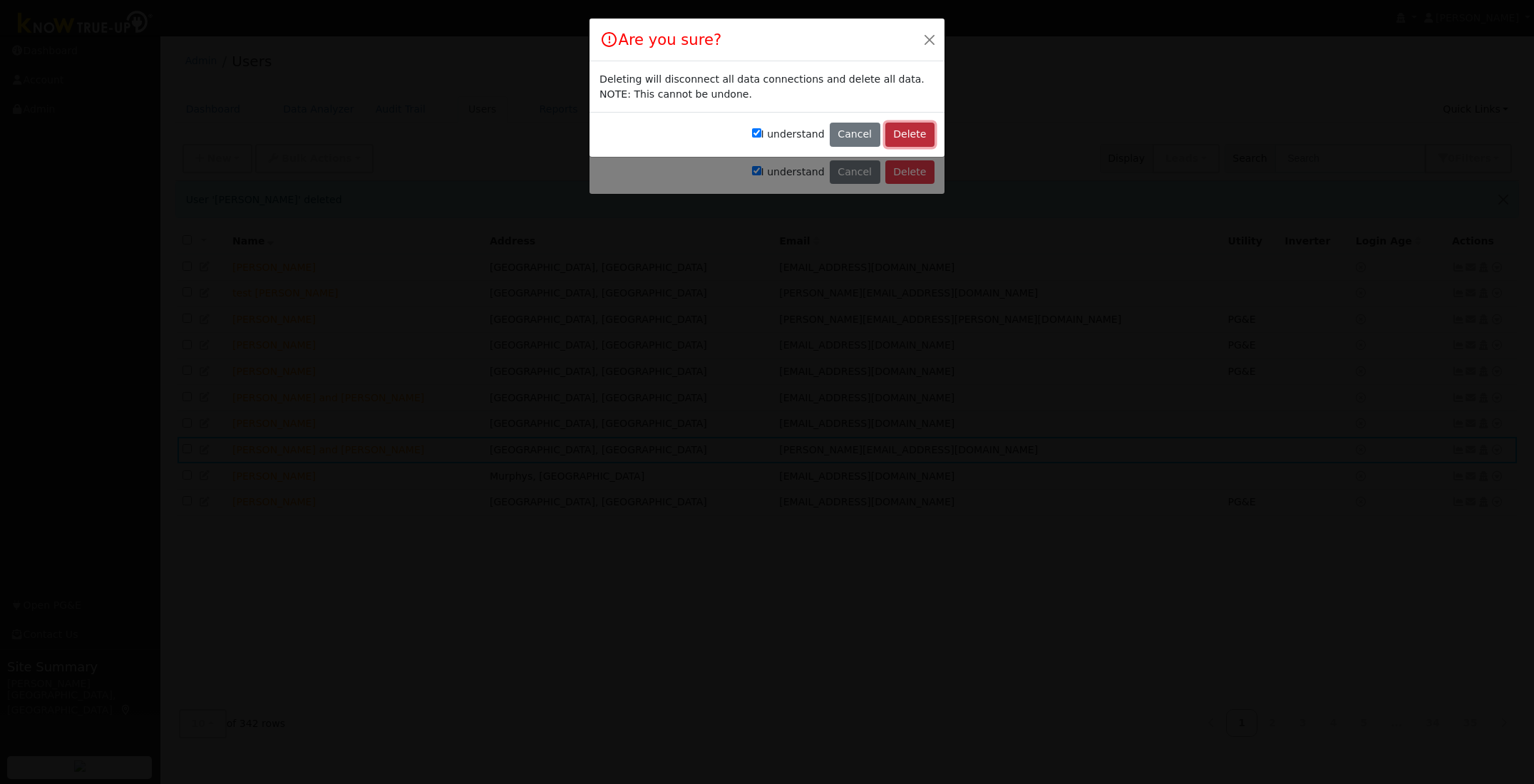
click at [914, 131] on button "Delete" at bounding box center [909, 134] width 49 height 24
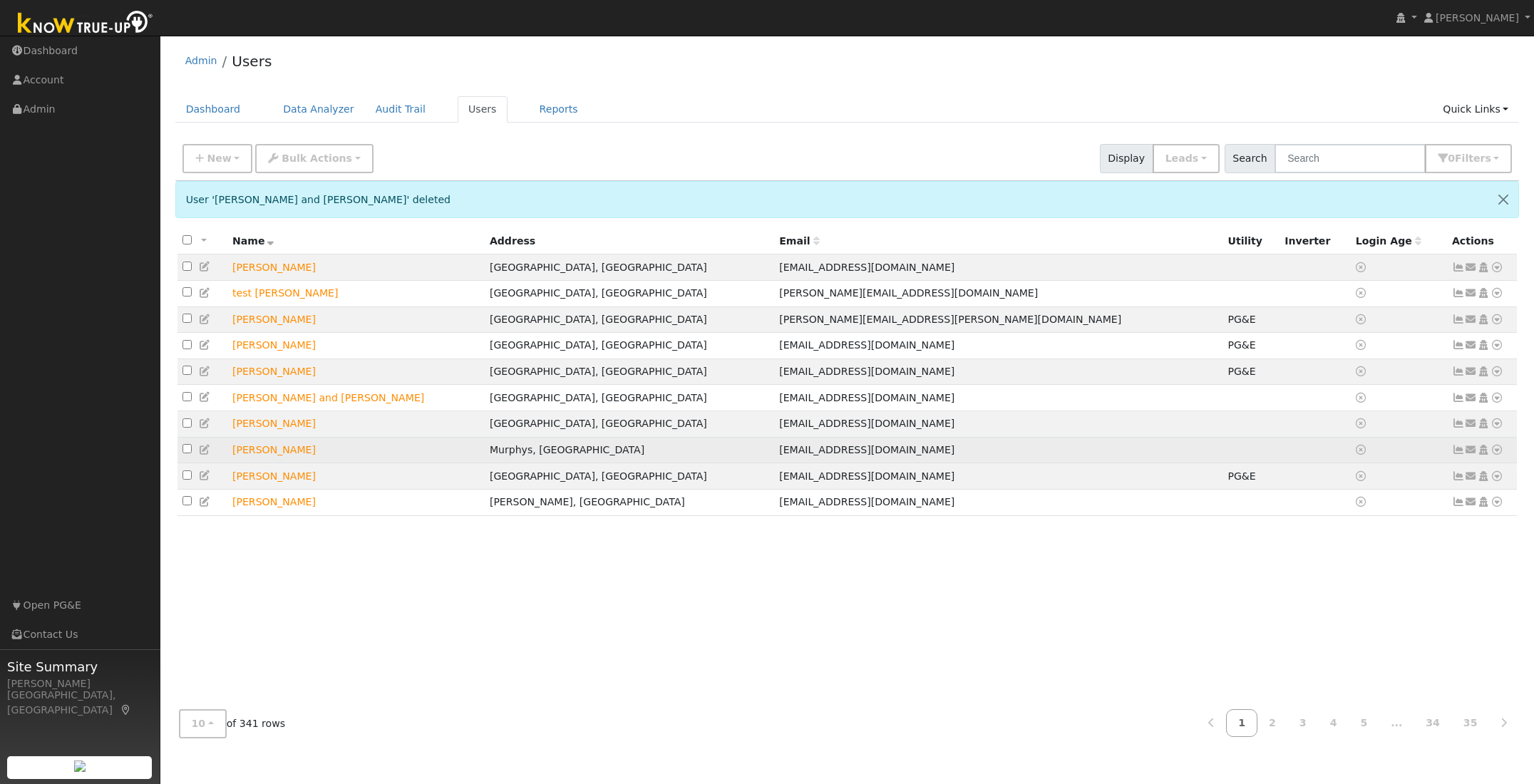
click at [1497, 454] on icon at bounding box center [1497, 450] width 13 height 10
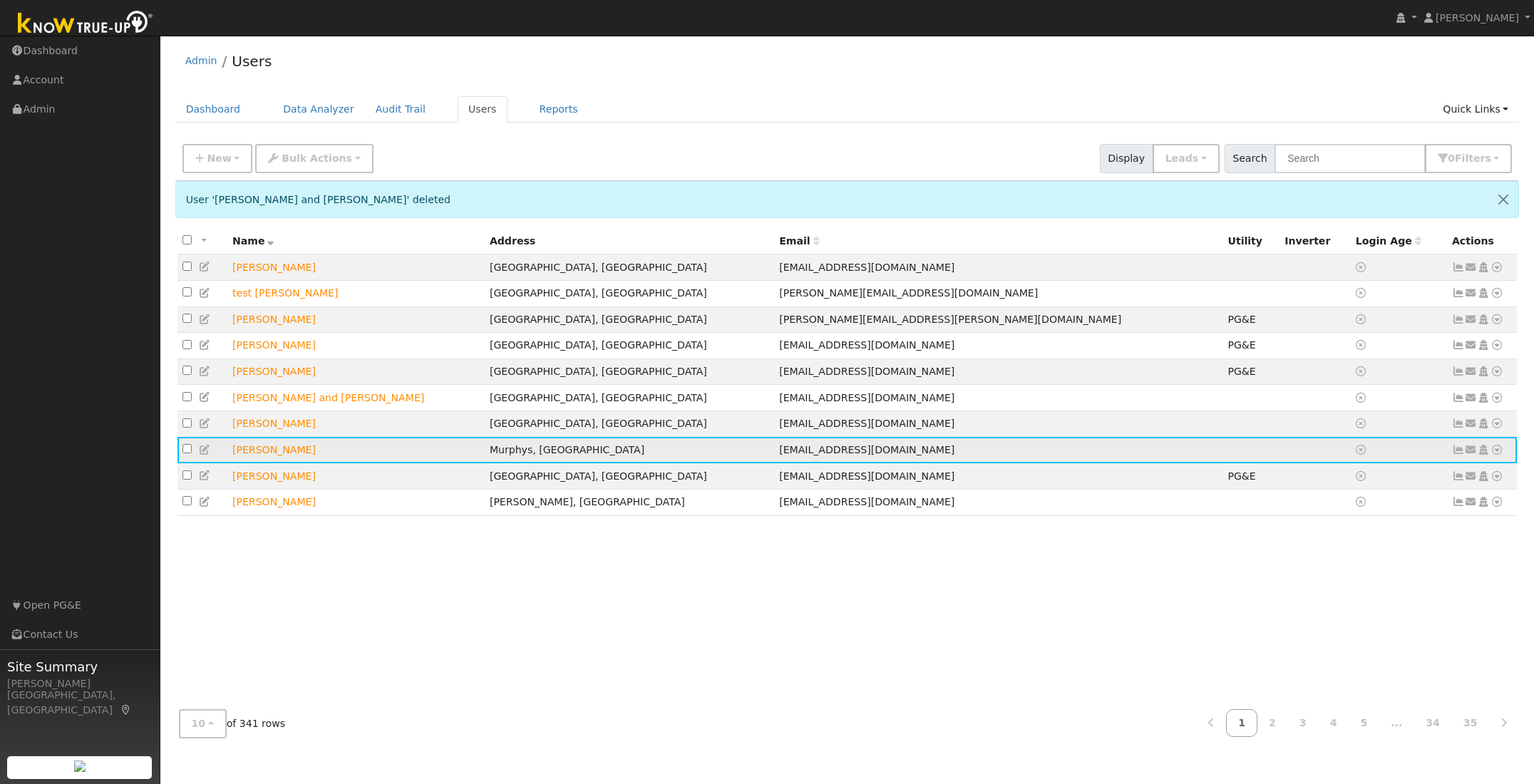
click at [1497, 454] on icon at bounding box center [1497, 450] width 13 height 10
click at [1438, 593] on link "Delete User" at bounding box center [1449, 587] width 103 height 20
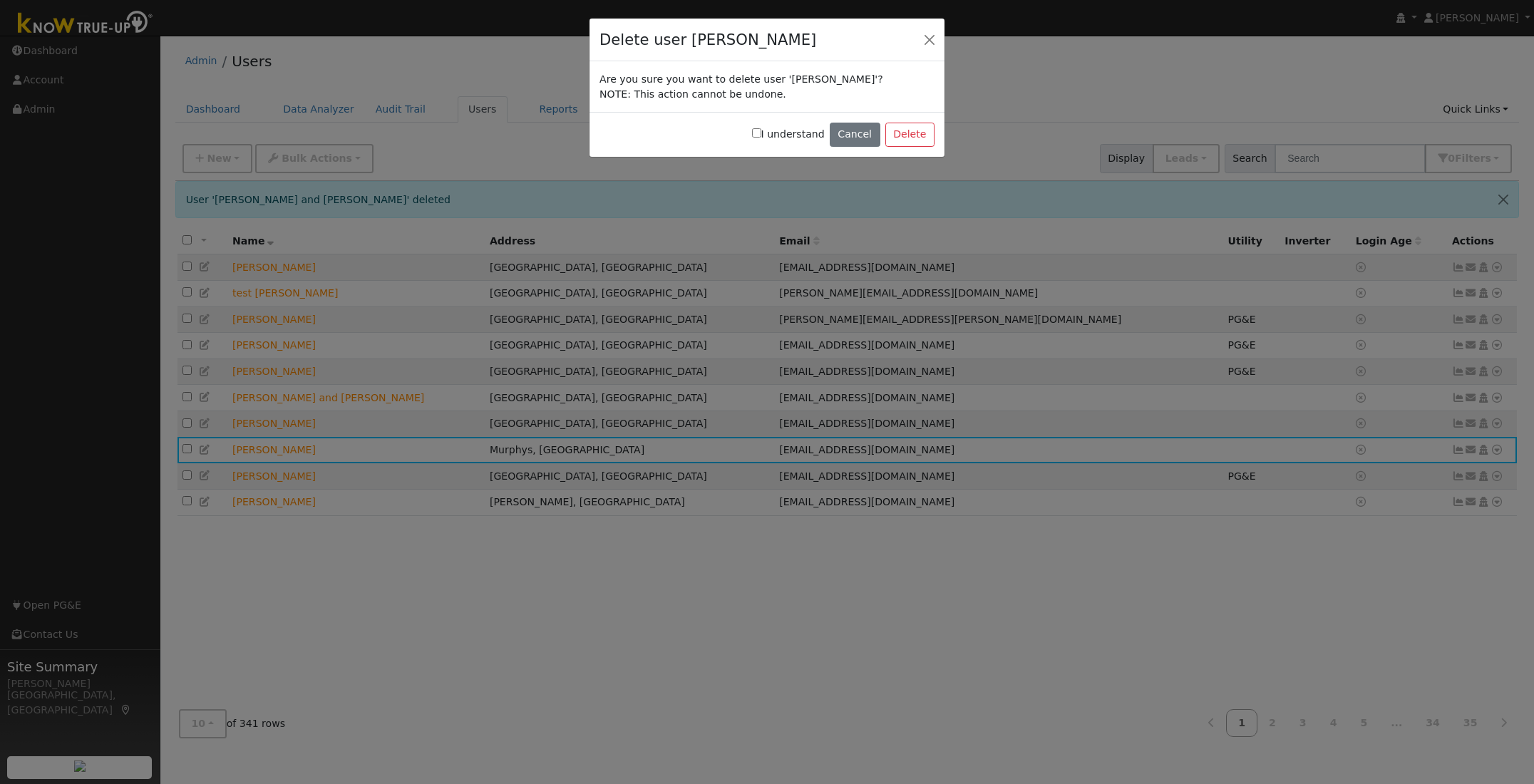
drag, startPoint x: 765, startPoint y: 135, endPoint x: 775, endPoint y: 134, distance: 10.0
click at [762, 135] on input "I understand" at bounding box center [756, 133] width 10 height 9
checkbox input "true"
click at [906, 125] on button "Delete" at bounding box center [909, 134] width 49 height 24
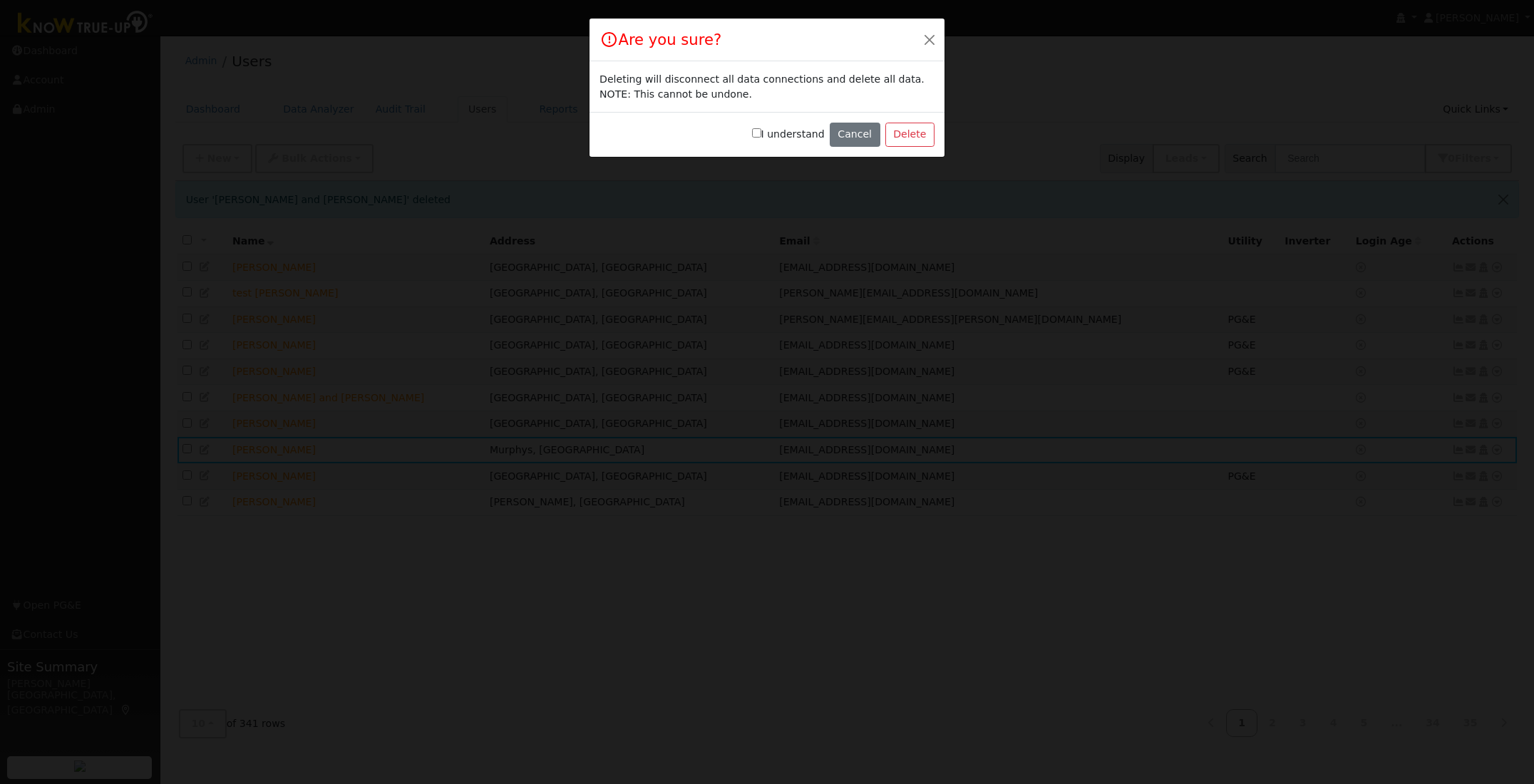
drag, startPoint x: 763, startPoint y: 134, endPoint x: 780, endPoint y: 134, distance: 17.0
click at [762, 134] on input "I understand" at bounding box center [756, 133] width 10 height 9
checkbox input "true"
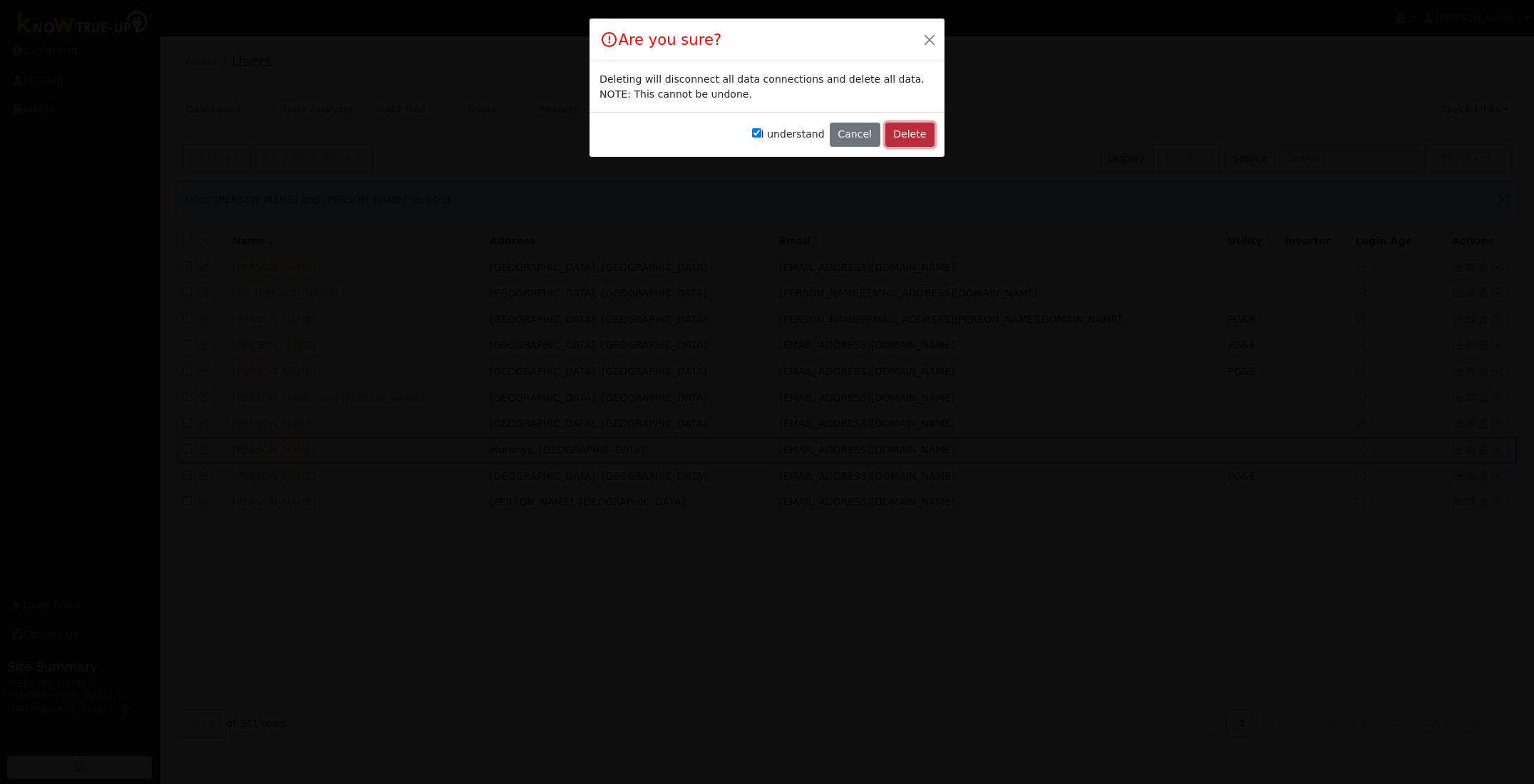
click at [925, 129] on button "Delete" at bounding box center [909, 134] width 49 height 24
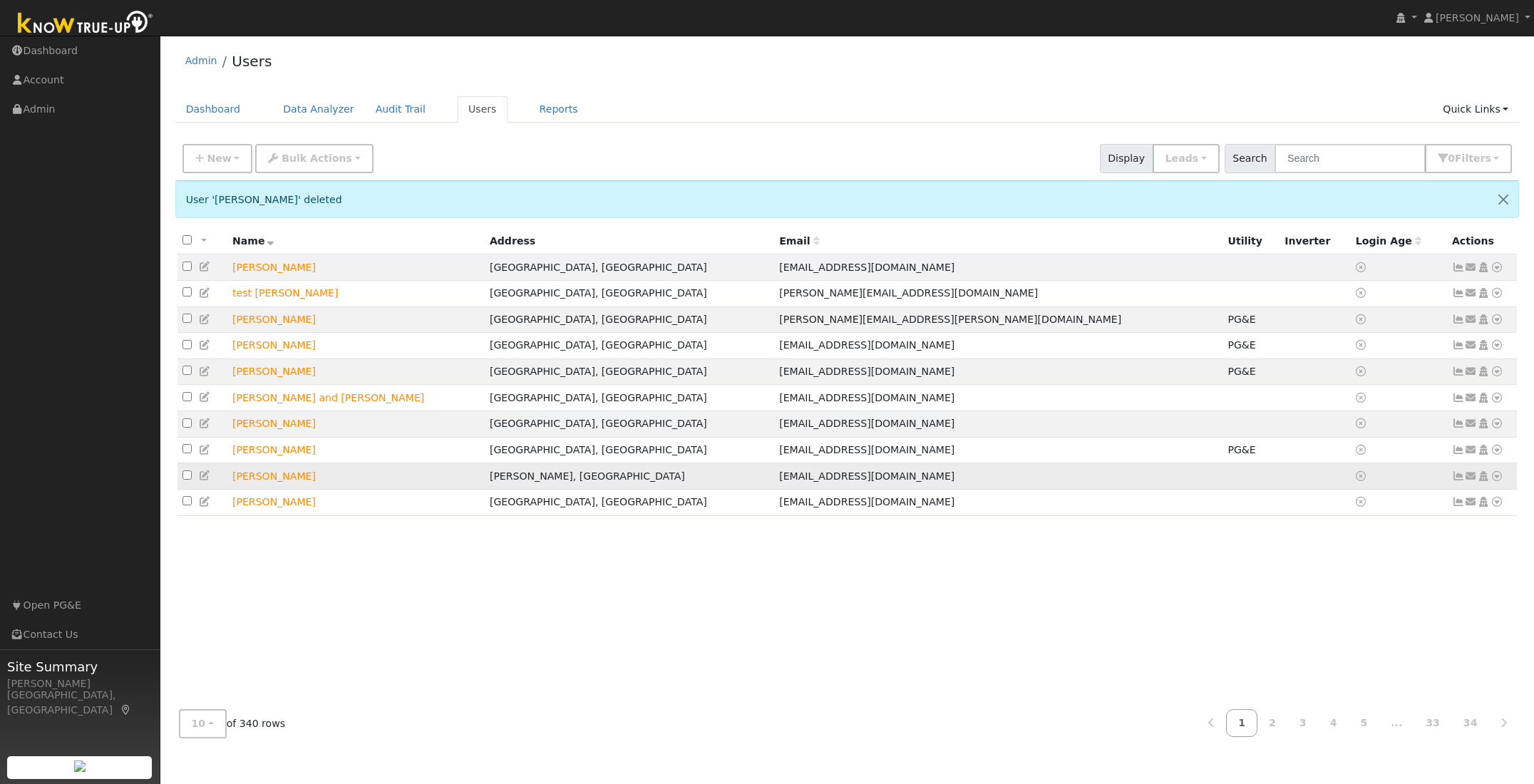
click at [1495, 481] on icon at bounding box center [1497, 476] width 13 height 10
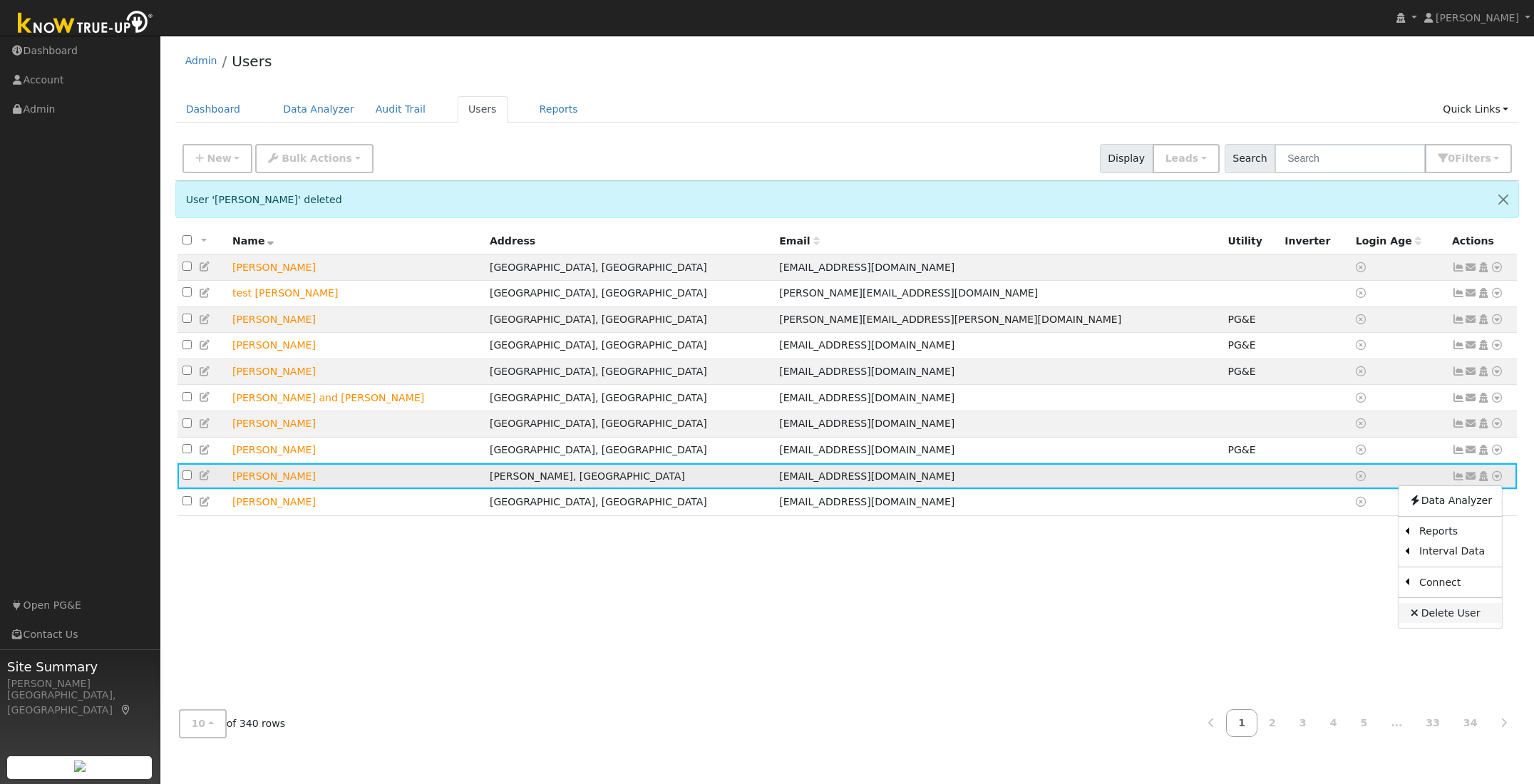
click at [1434, 622] on link "Delete User" at bounding box center [1449, 612] width 103 height 20
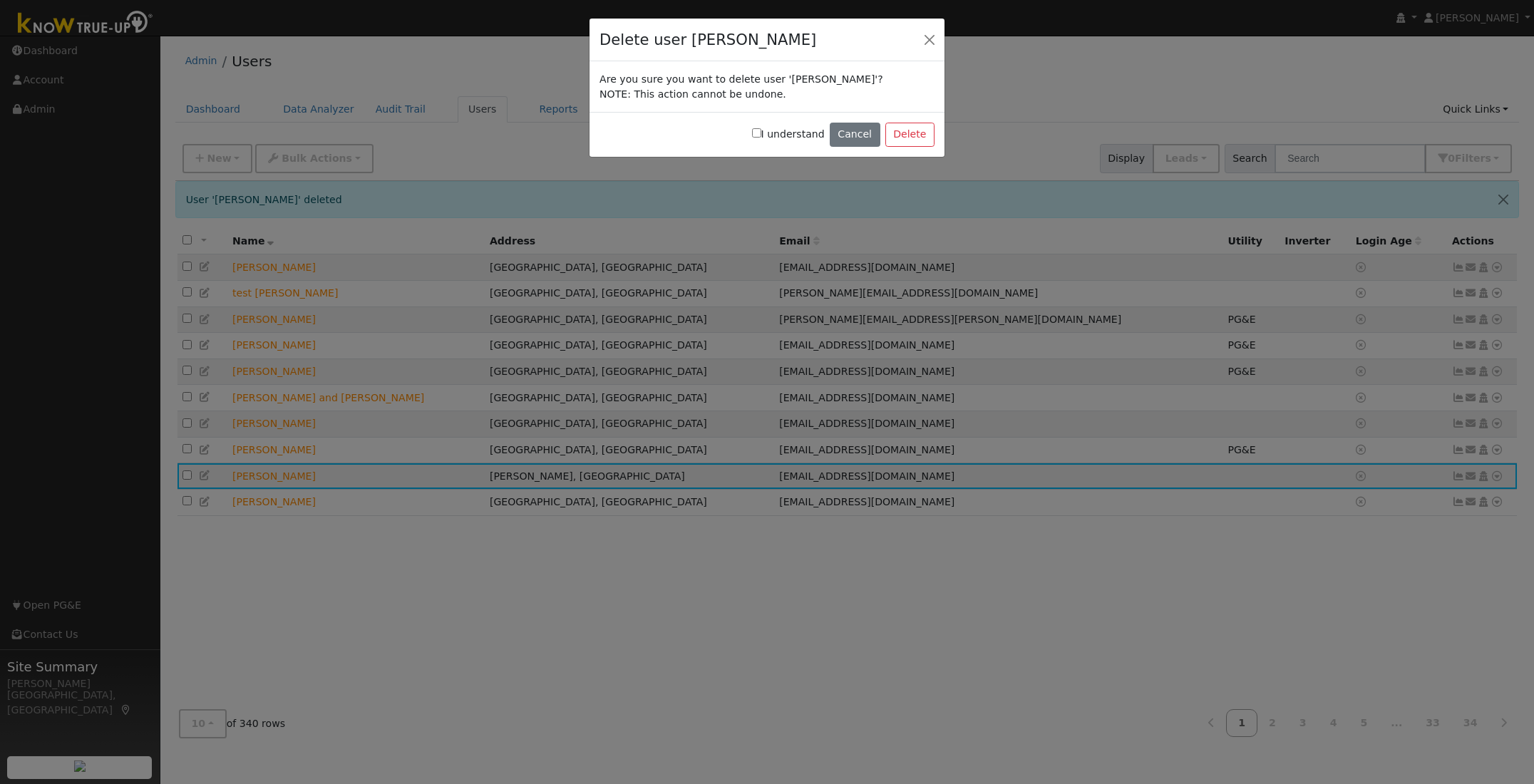
drag, startPoint x: 764, startPoint y: 133, endPoint x: 777, endPoint y: 136, distance: 13.3
click at [762, 133] on input "I understand" at bounding box center [756, 133] width 10 height 9
checkbox input "true"
click at [914, 134] on button "Delete" at bounding box center [909, 134] width 49 height 24
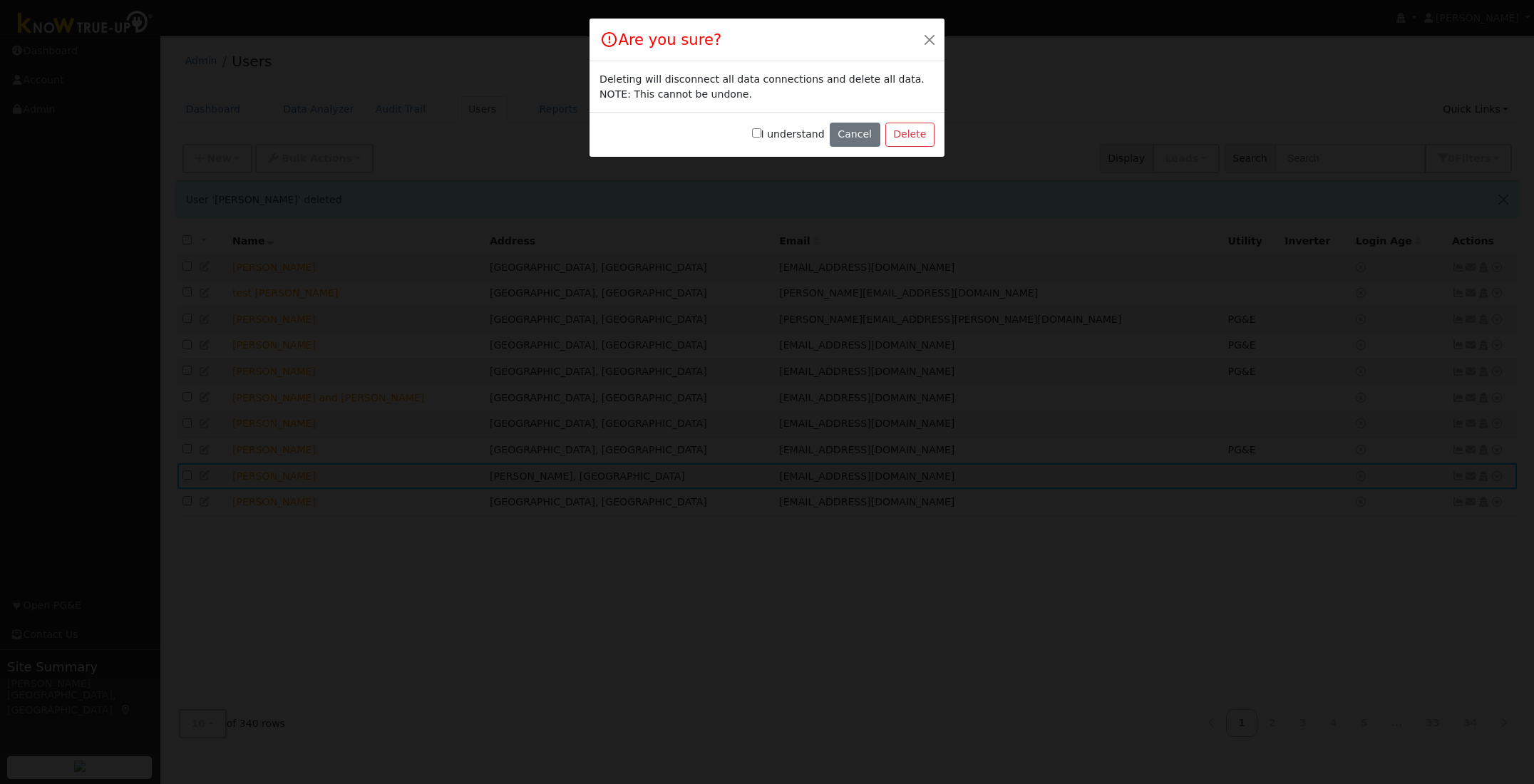
drag, startPoint x: 764, startPoint y: 132, endPoint x: 791, endPoint y: 137, distance: 27.5
click at [762, 132] on input "I understand" at bounding box center [756, 133] width 10 height 9
checkbox input "true"
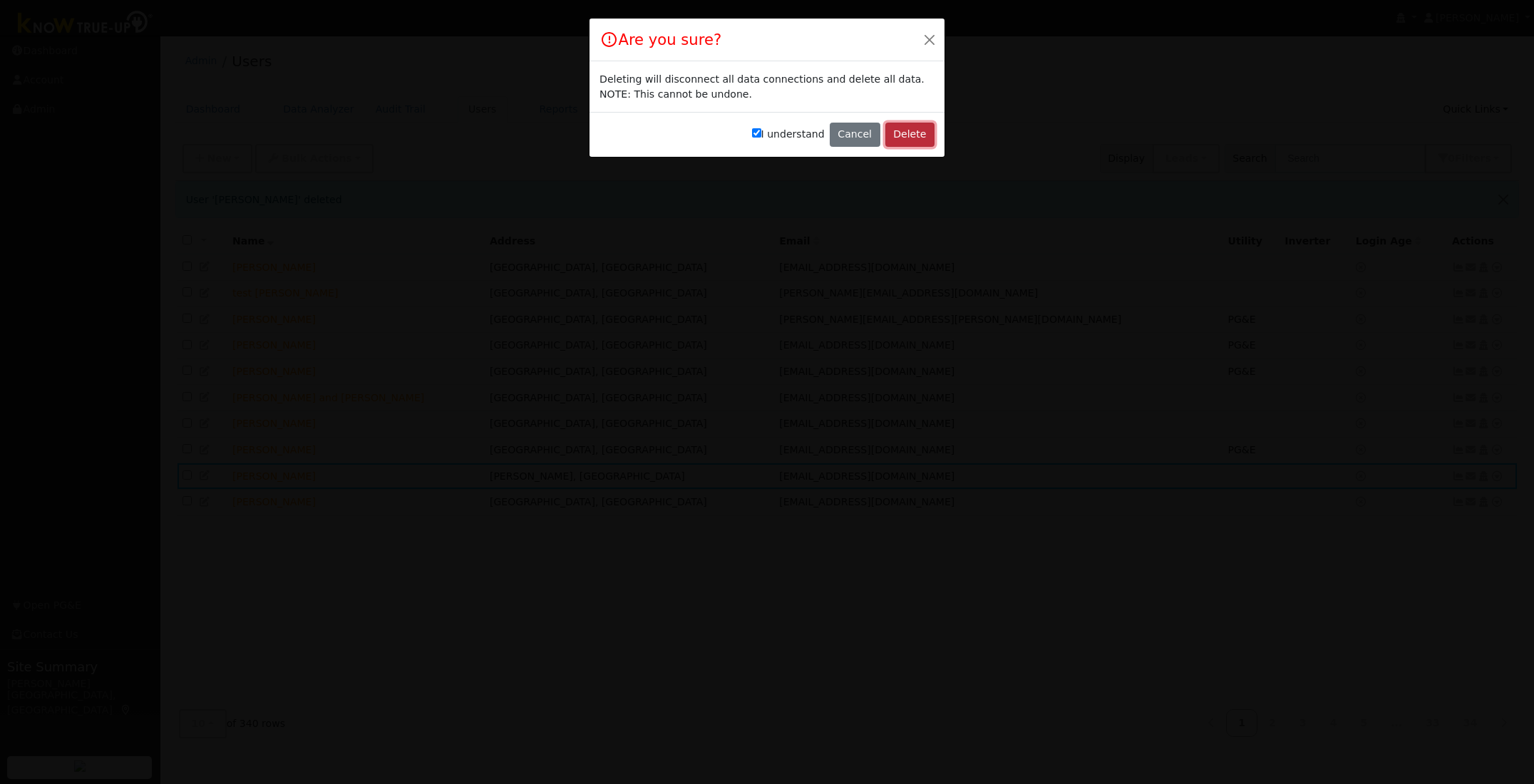
click at [914, 140] on button "Delete" at bounding box center [909, 134] width 49 height 24
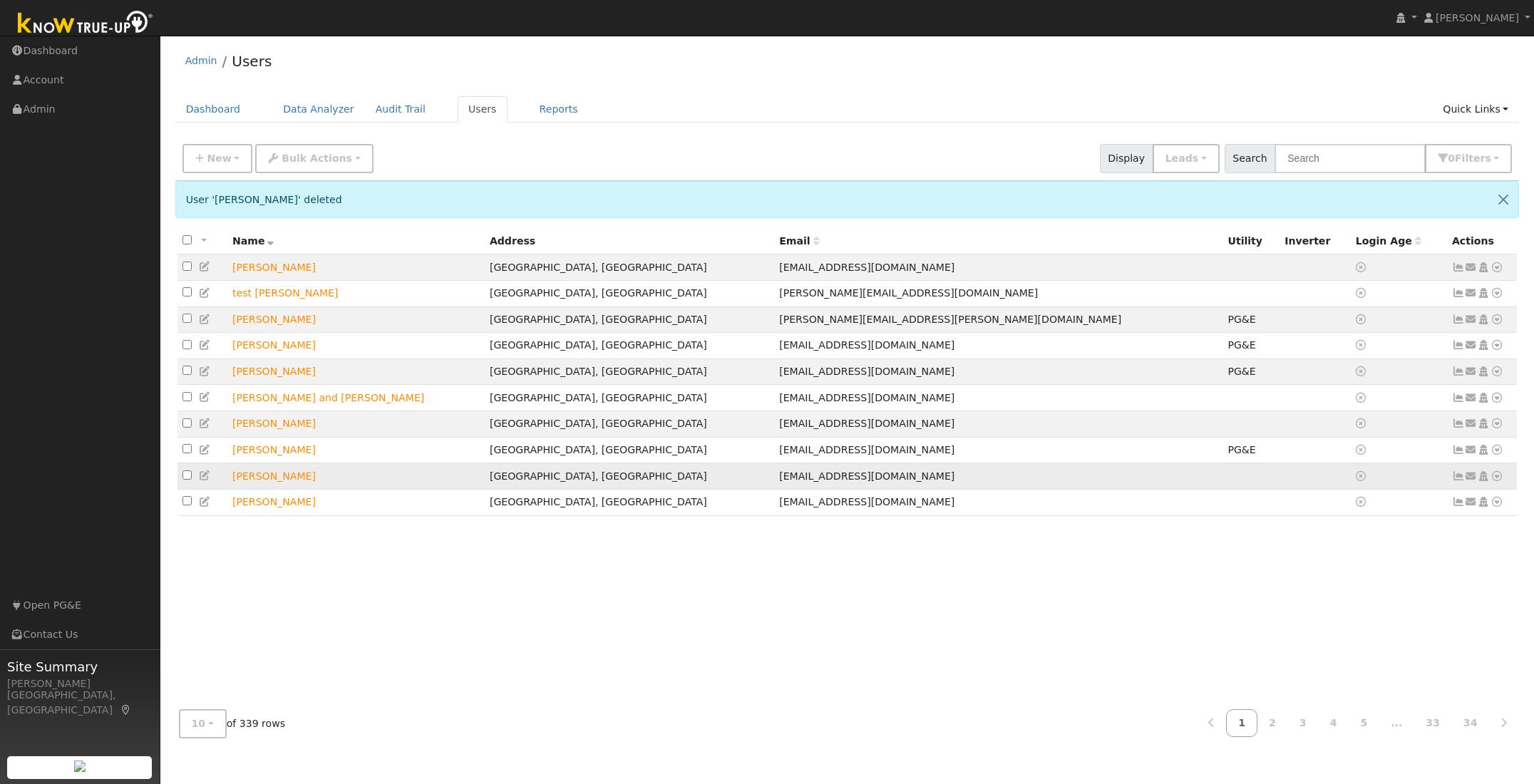
click at [1497, 481] on icon at bounding box center [1497, 476] width 13 height 10
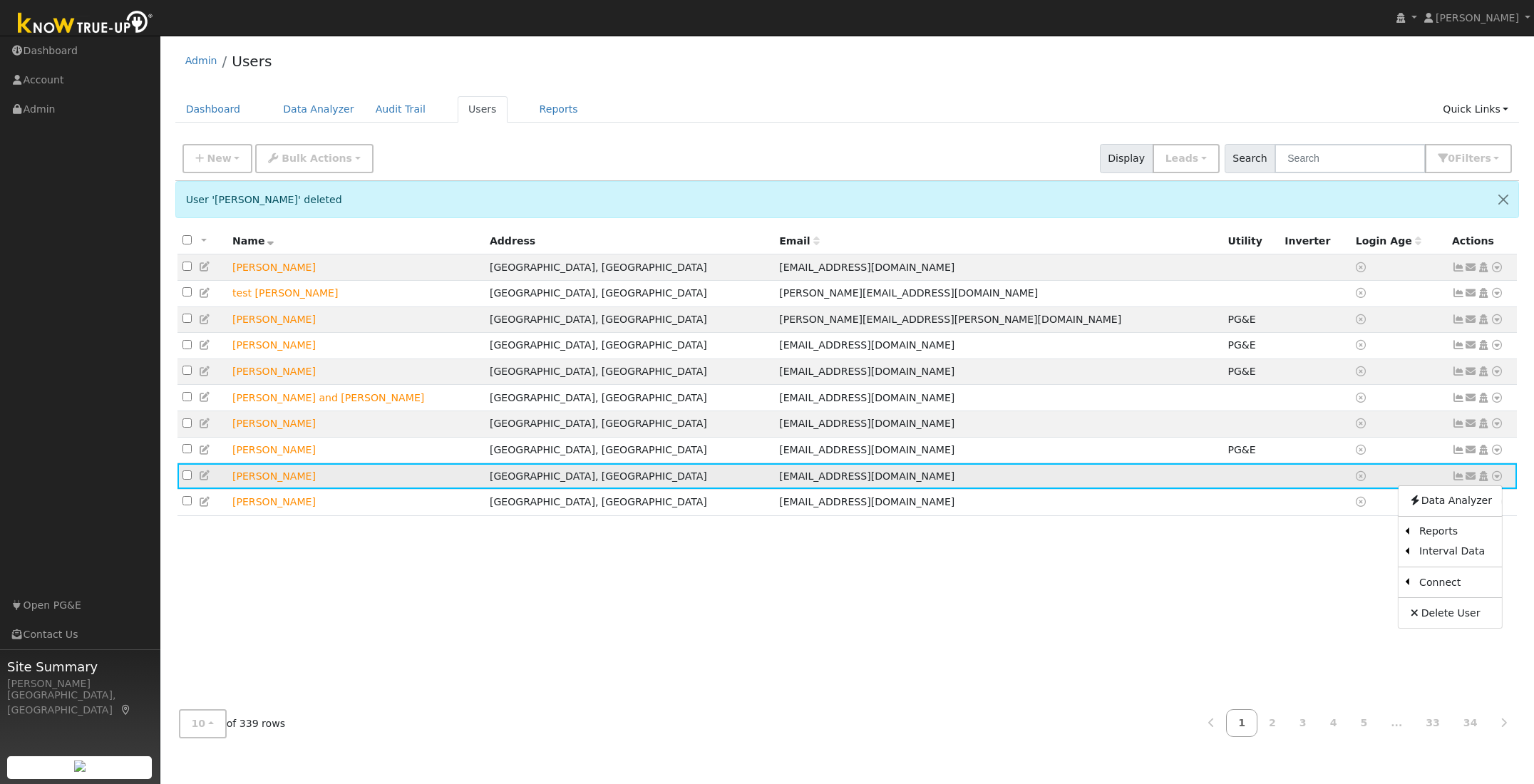
click at [1497, 481] on icon at bounding box center [1497, 476] width 13 height 10
click at [1432, 623] on link "Delete User" at bounding box center [1449, 612] width 103 height 20
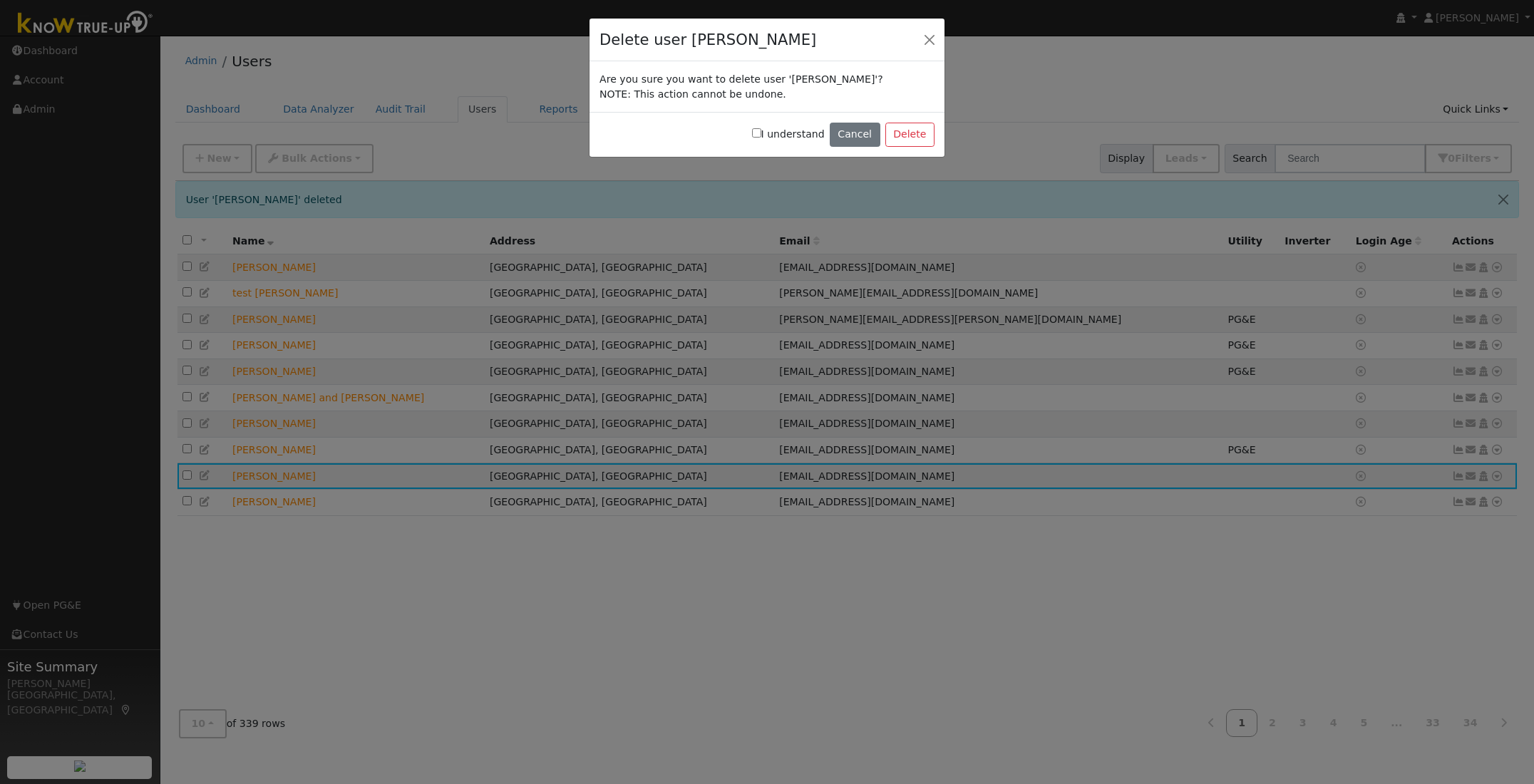
click at [762, 130] on input "I understand" at bounding box center [756, 133] width 10 height 9
checkbox input "true"
drag, startPoint x: 893, startPoint y: 137, endPoint x: 911, endPoint y: 134, distance: 18.2
click at [895, 136] on button "Delete" at bounding box center [909, 134] width 49 height 24
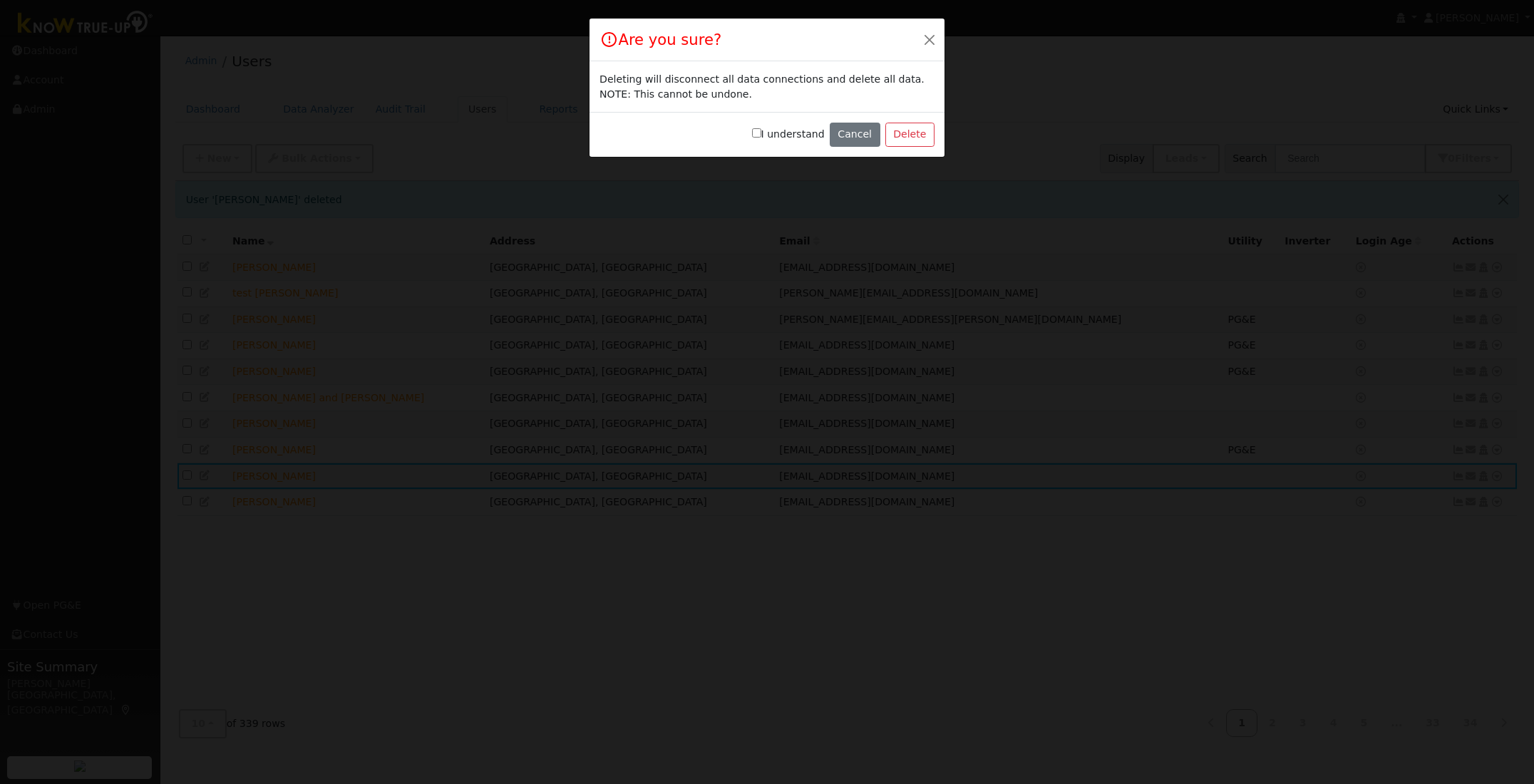
drag, startPoint x: 768, startPoint y: 132, endPoint x: 812, endPoint y: 132, distance: 44.0
click at [768, 132] on label "I understand" at bounding box center [788, 134] width 72 height 15
click at [762, 132] on input "I understand" at bounding box center [756, 133] width 10 height 9
checkbox input "true"
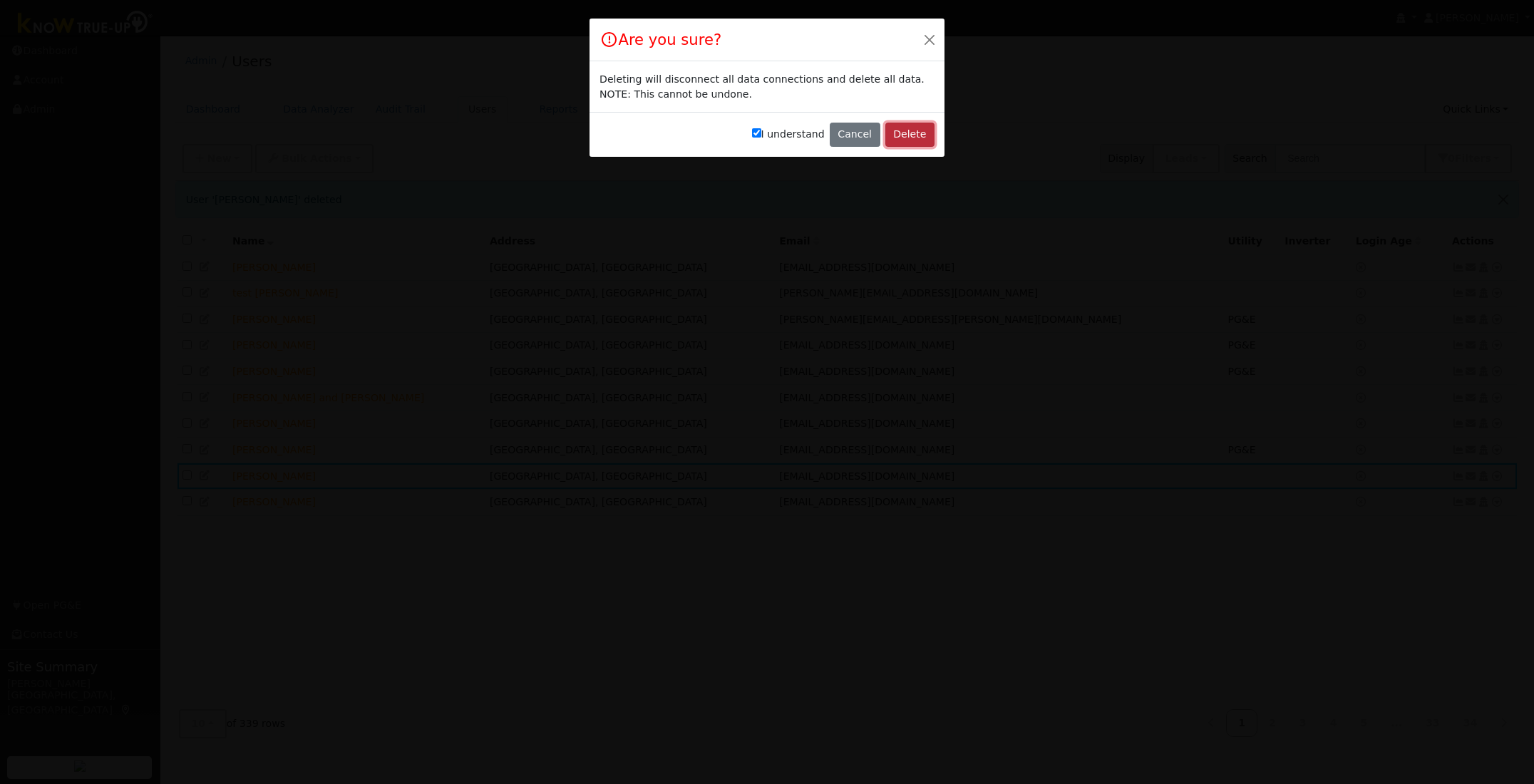
click at [905, 131] on button "Delete" at bounding box center [909, 134] width 49 height 24
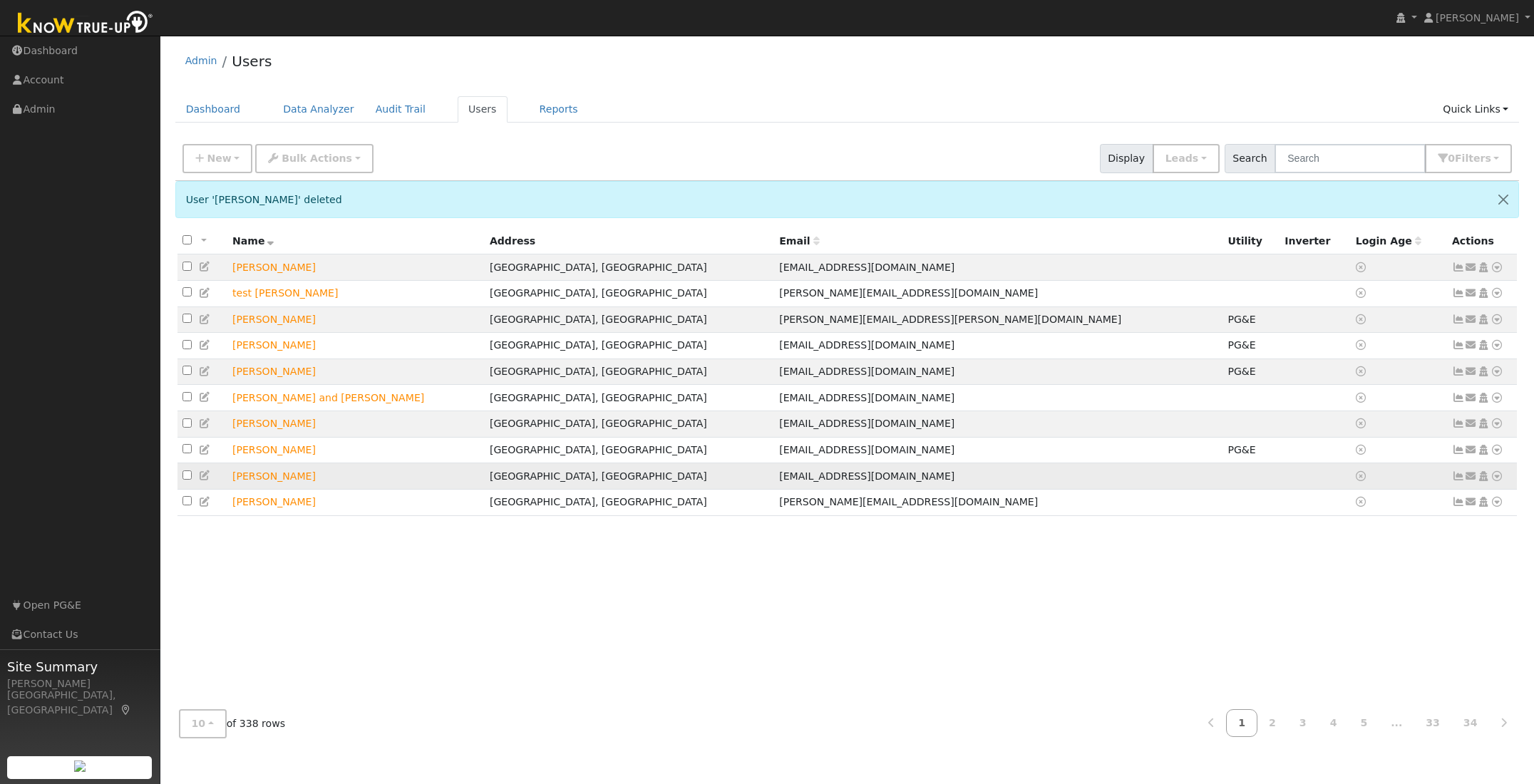
click at [1499, 481] on icon at bounding box center [1497, 476] width 13 height 10
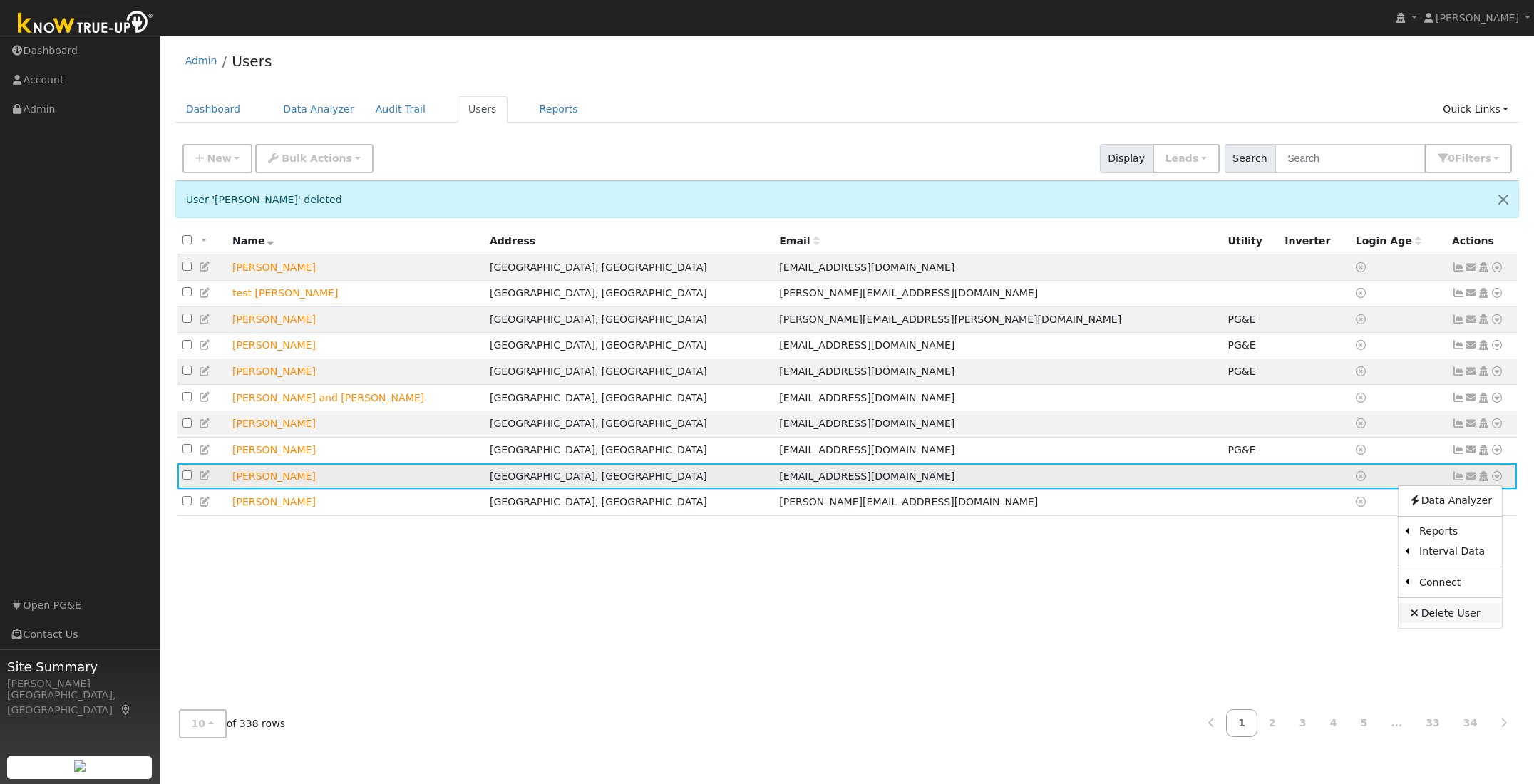
click at [1448, 619] on link "Delete User" at bounding box center [1449, 612] width 103 height 20
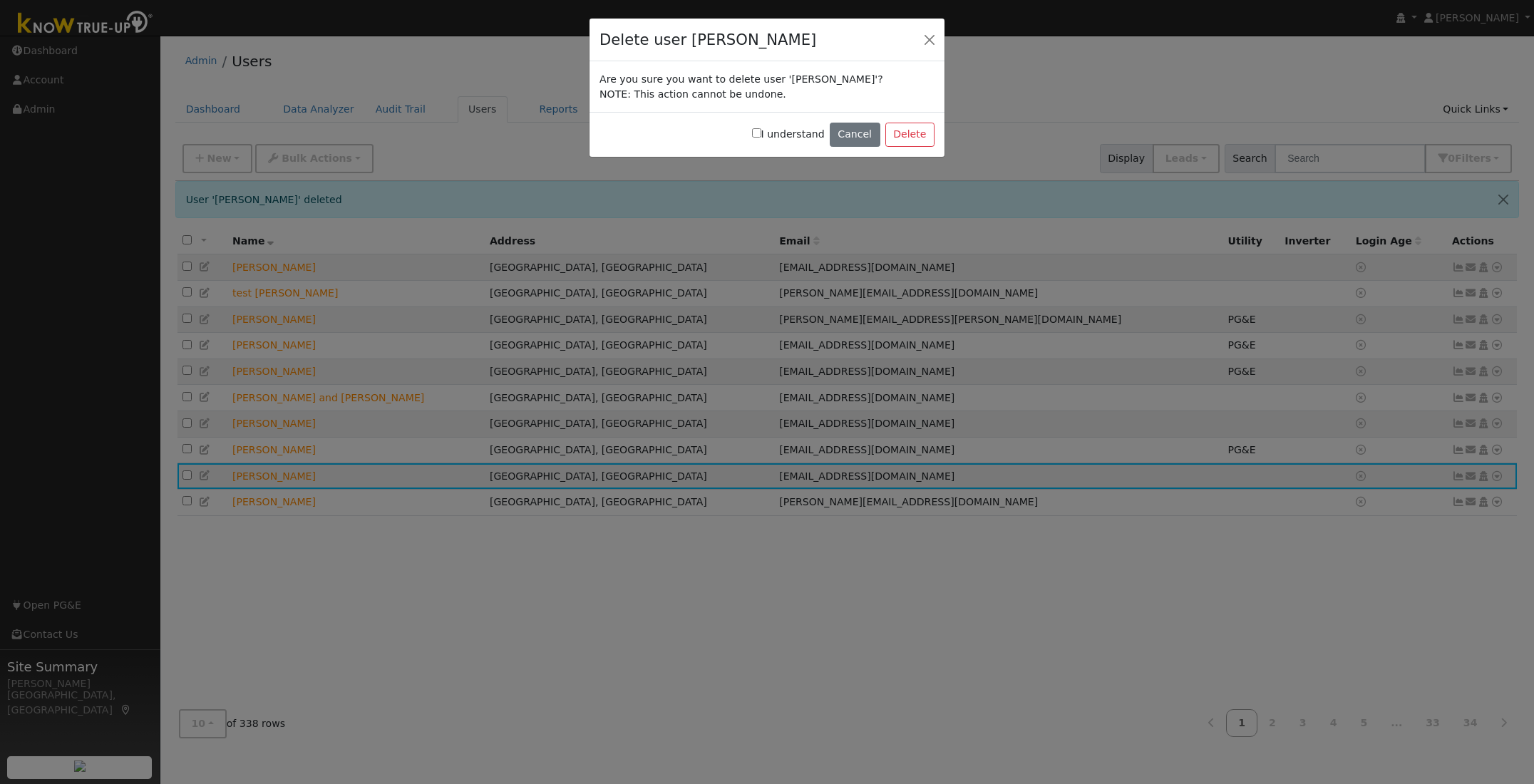
drag, startPoint x: 762, startPoint y: 134, endPoint x: 803, endPoint y: 142, distance: 41.8
click at [762, 135] on input "I understand" at bounding box center [756, 133] width 10 height 9
checkbox input "true"
click at [897, 135] on button "Delete" at bounding box center [909, 134] width 49 height 24
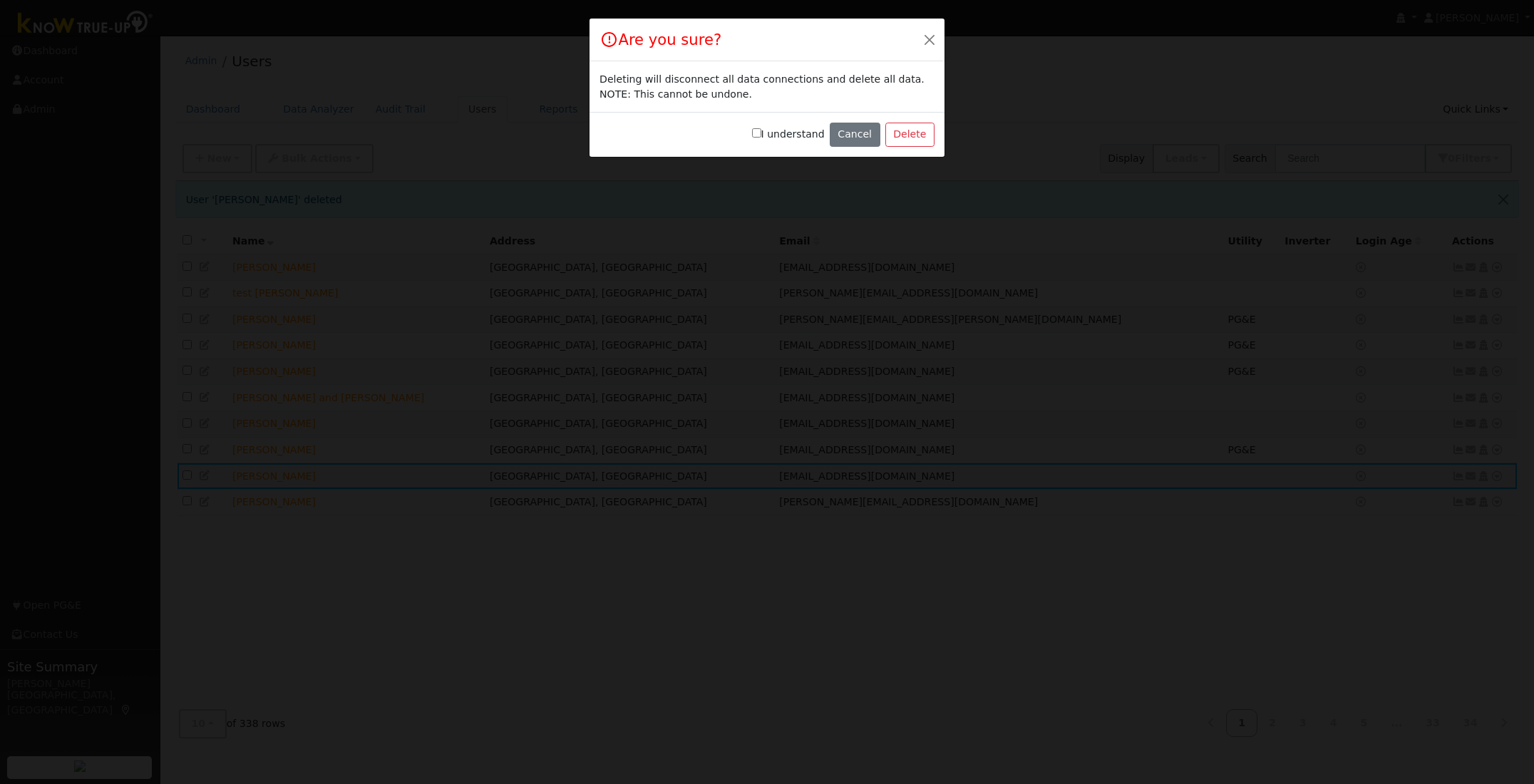
click at [762, 133] on input "I understand" at bounding box center [756, 133] width 10 height 9
checkbox input "true"
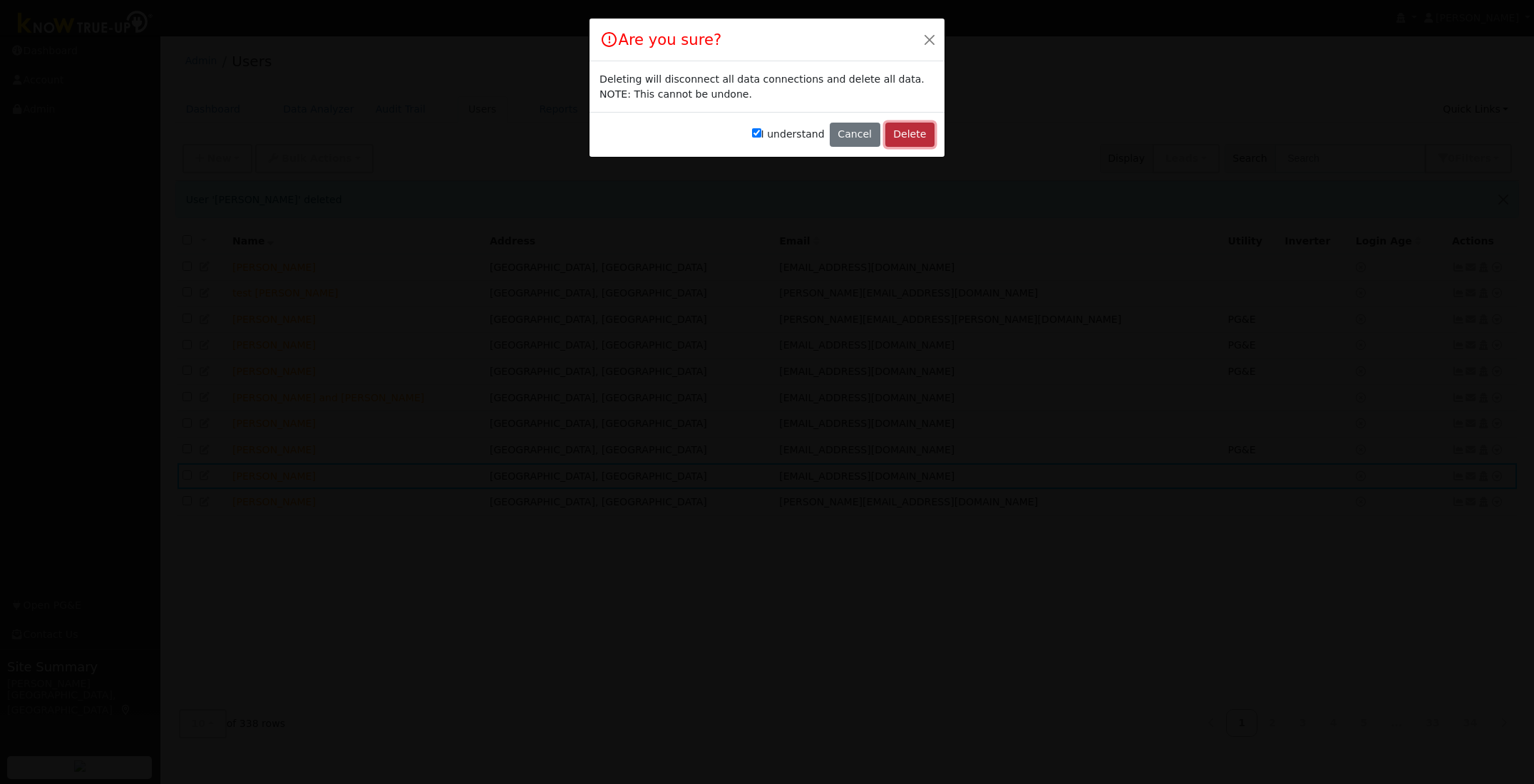
click at [920, 134] on button "Delete" at bounding box center [909, 134] width 49 height 24
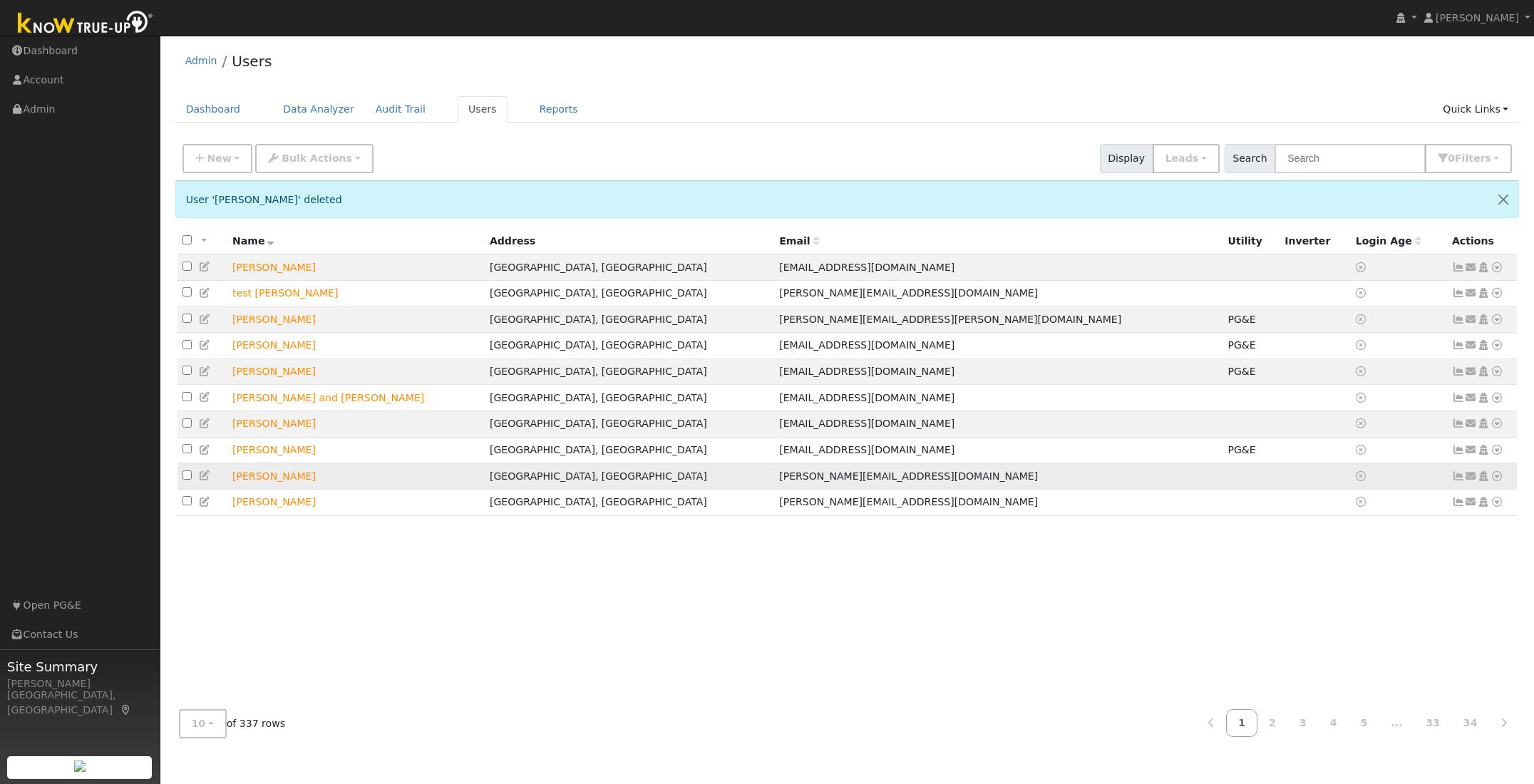
click at [1499, 481] on icon at bounding box center [1497, 476] width 13 height 10
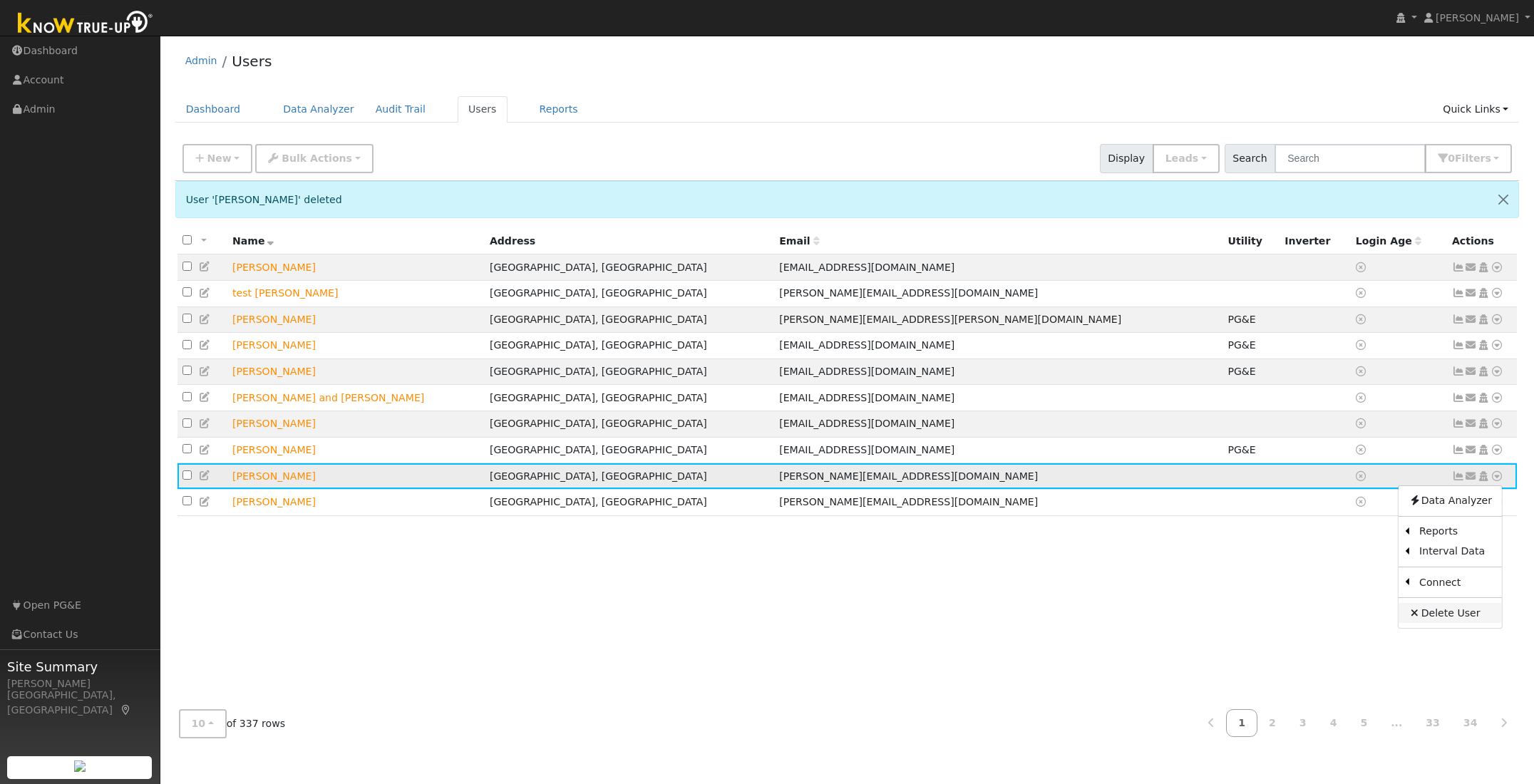
click at [1438, 618] on link "Delete User" at bounding box center [1449, 612] width 103 height 20
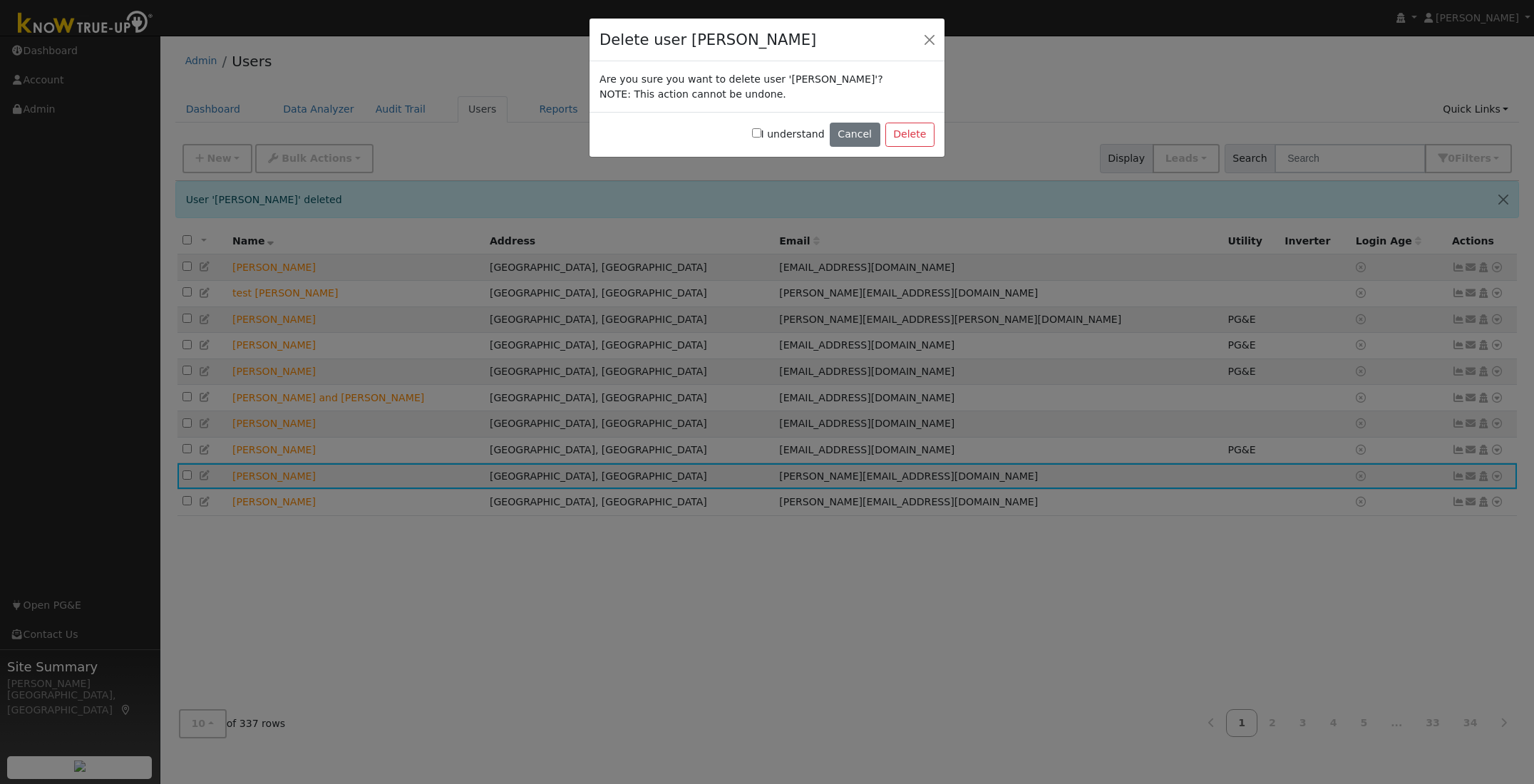
click at [768, 132] on label "I understand" at bounding box center [788, 134] width 72 height 15
click at [762, 132] on input "I understand" at bounding box center [756, 133] width 10 height 9
checkbox input "true"
click at [908, 131] on button "Delete" at bounding box center [909, 134] width 49 height 24
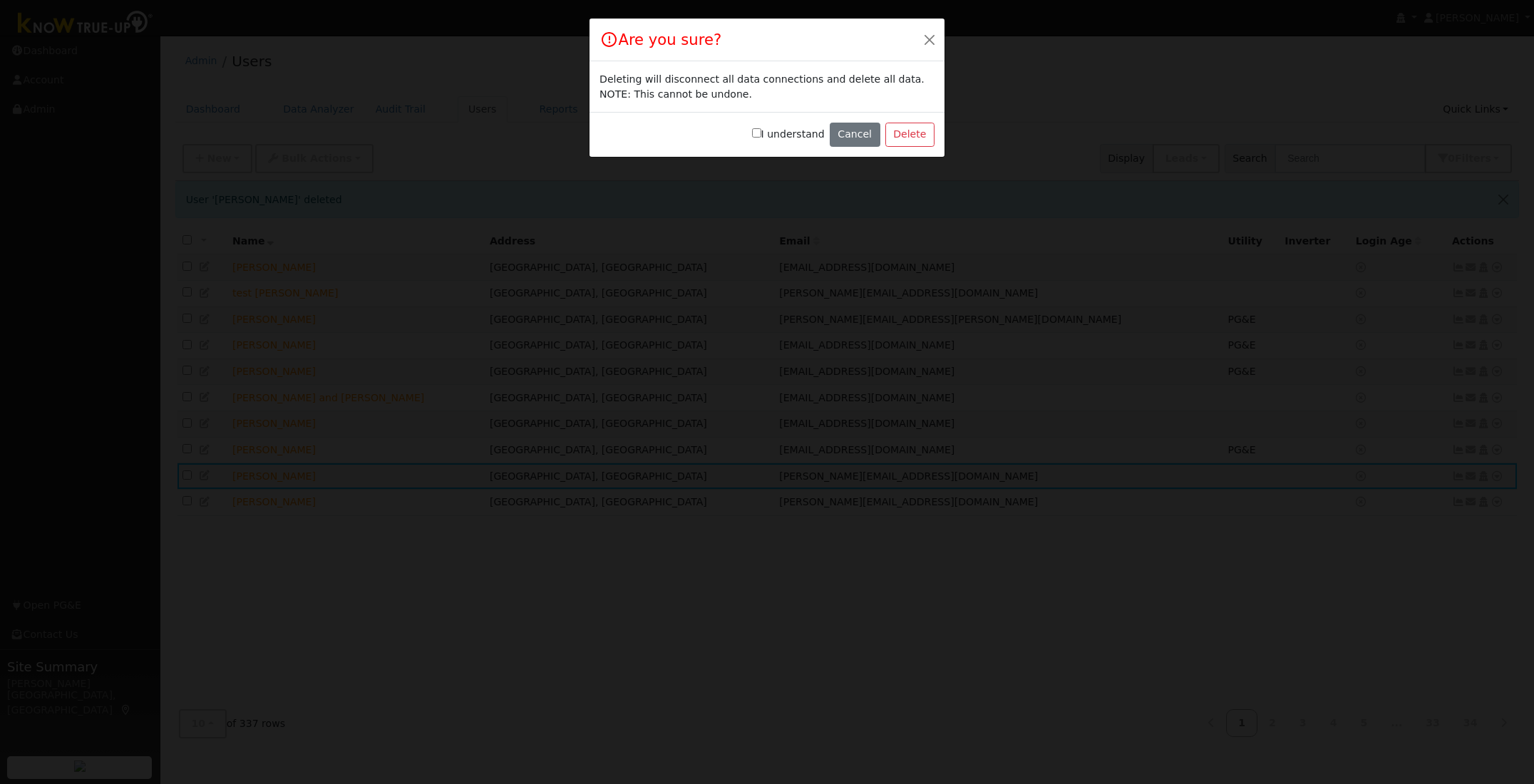
click at [762, 132] on input "I understand" at bounding box center [756, 133] width 10 height 9
checkbox input "true"
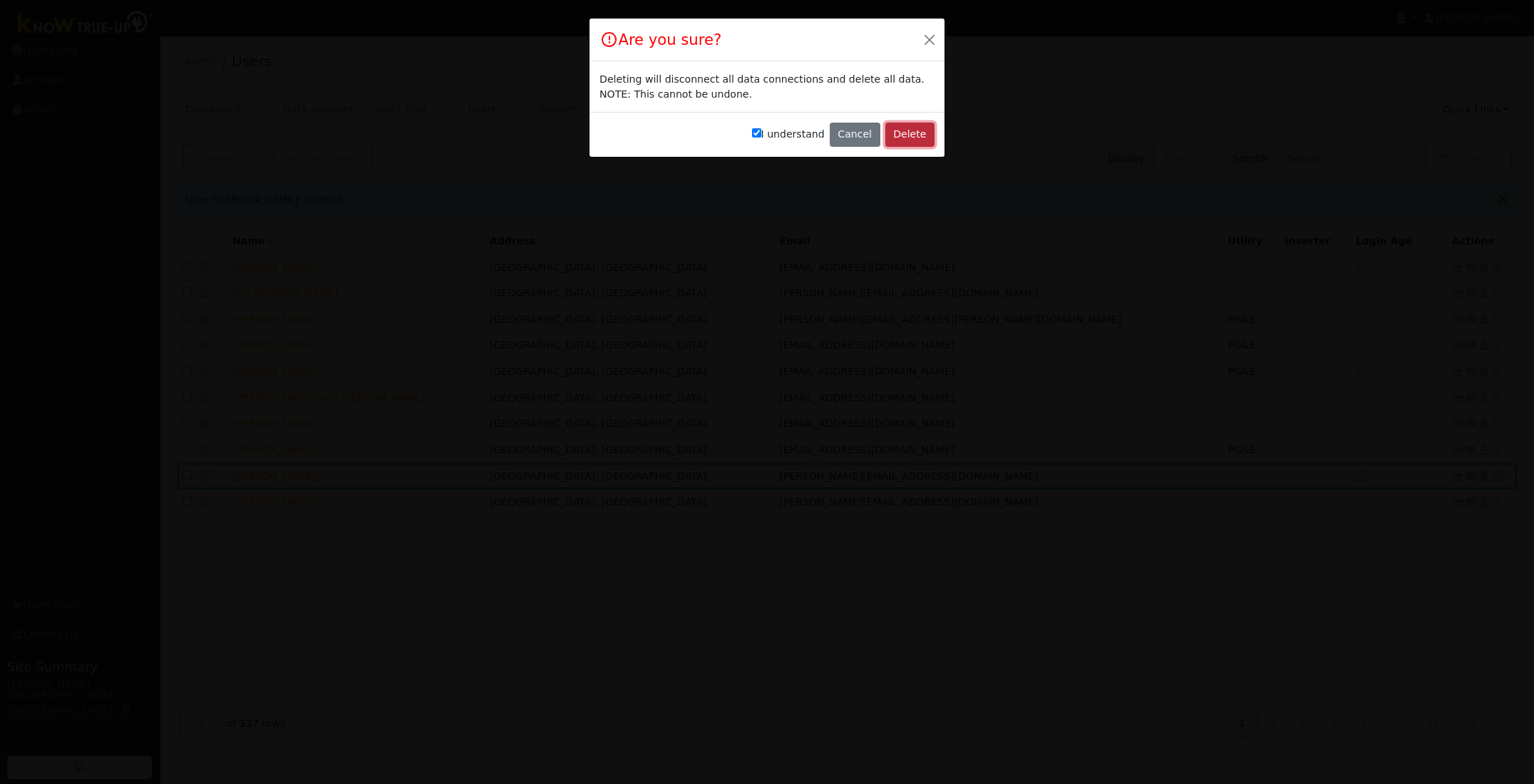
click at [911, 137] on button "Delete" at bounding box center [909, 134] width 49 height 24
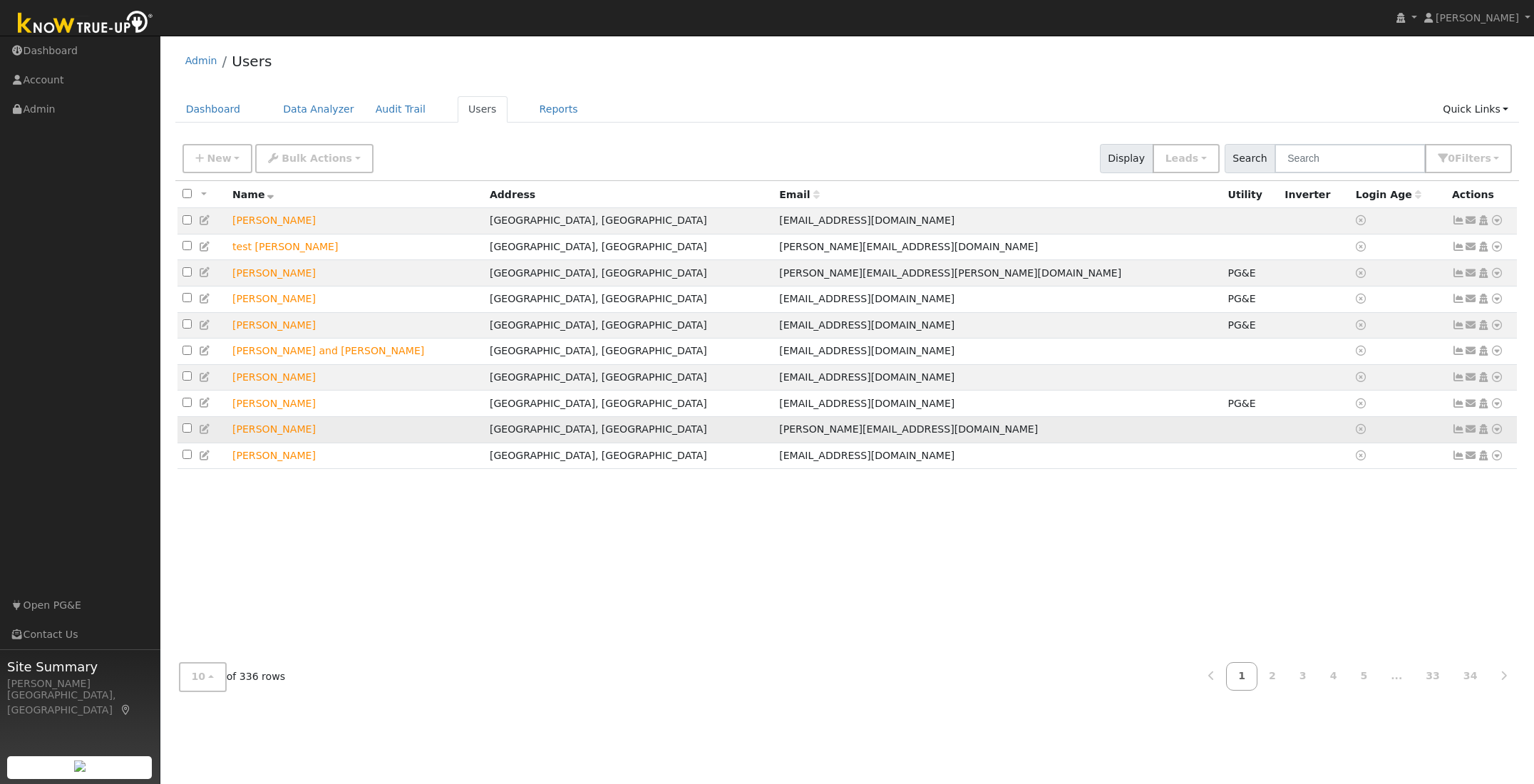
click at [1496, 434] on icon at bounding box center [1497, 429] width 13 height 10
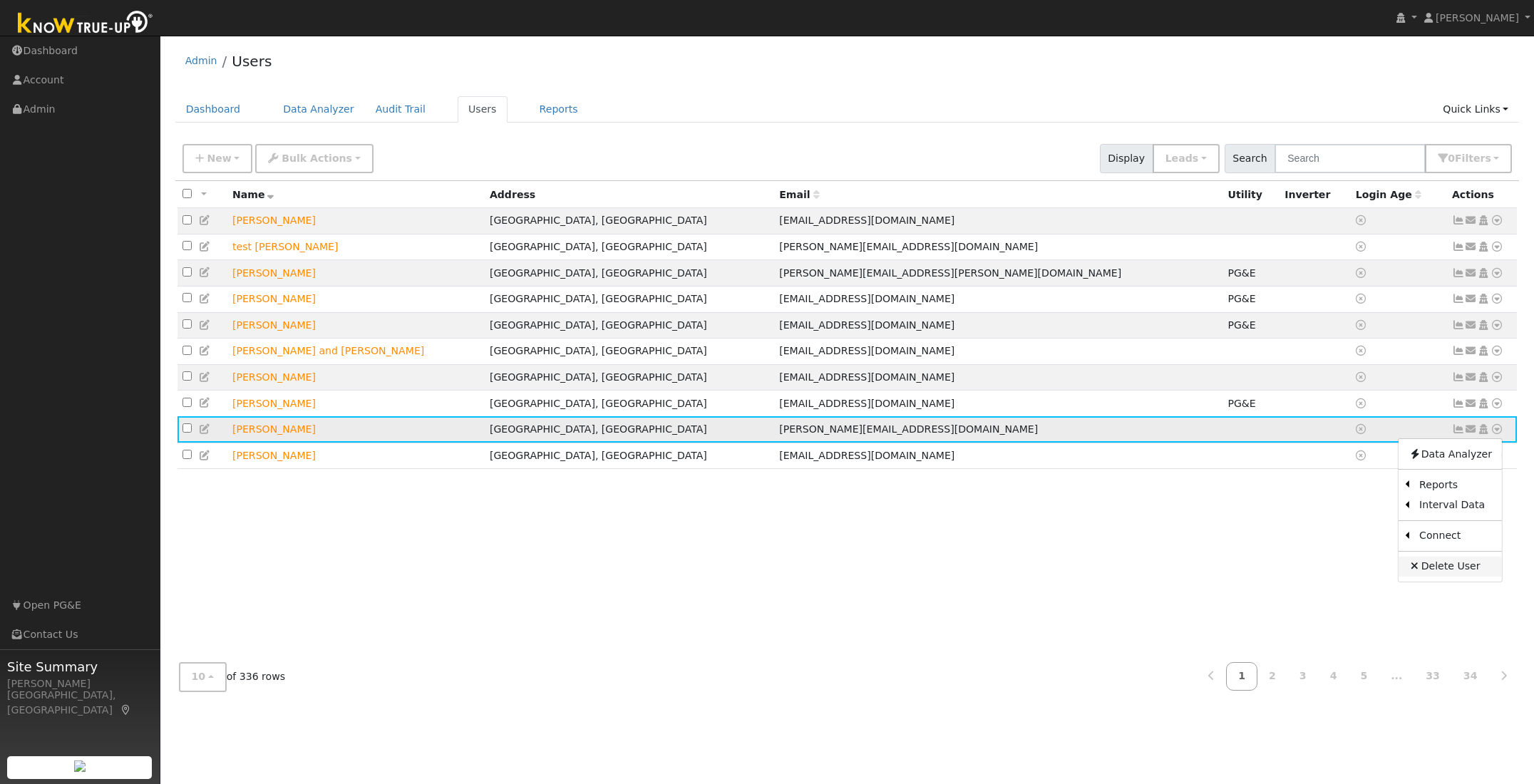
click at [1451, 575] on link "Delete User" at bounding box center [1449, 566] width 103 height 20
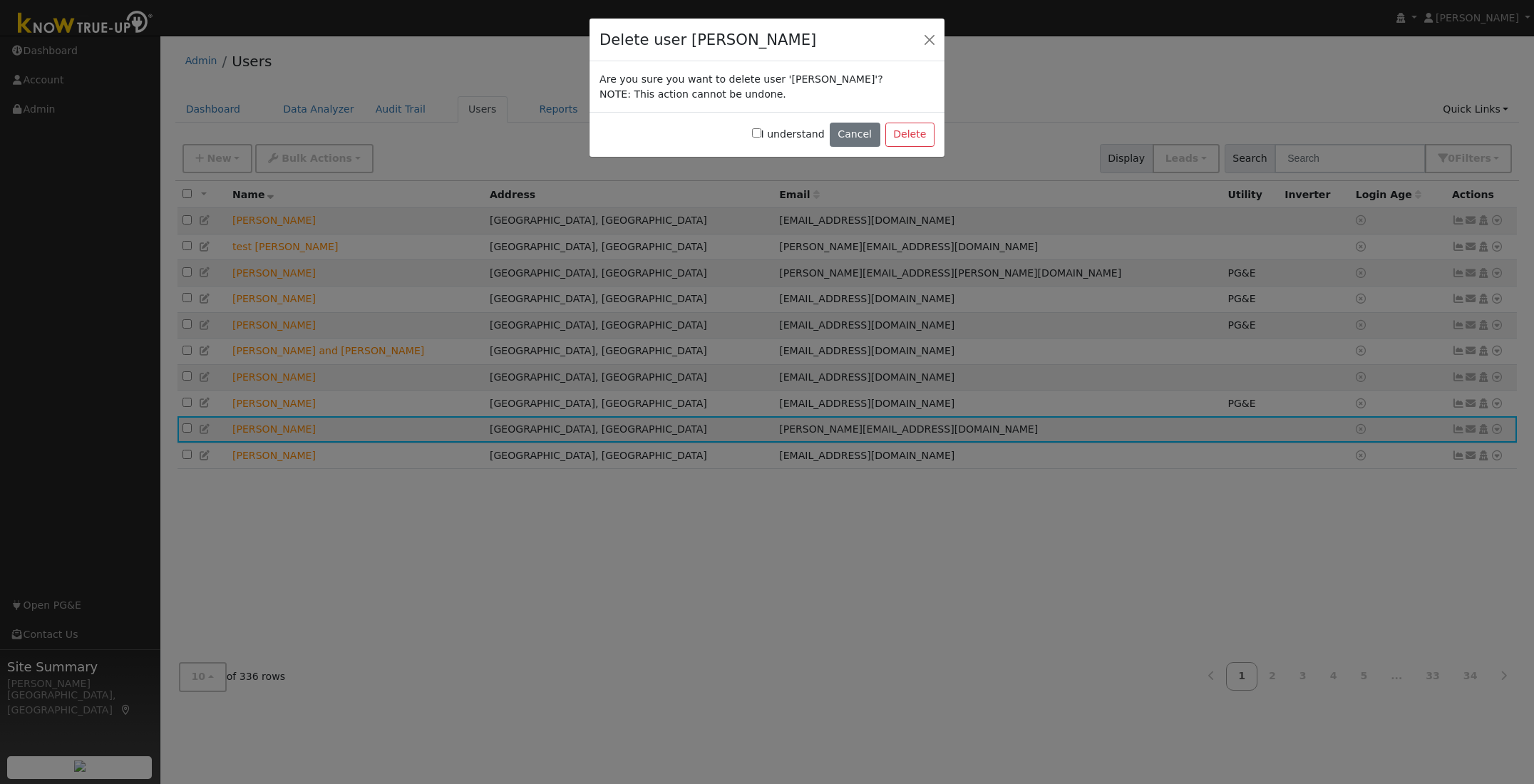
drag, startPoint x: 760, startPoint y: 133, endPoint x: 771, endPoint y: 132, distance: 11.0
click at [762, 132] on input "I understand" at bounding box center [756, 133] width 10 height 9
checkbox input "true"
drag, startPoint x: 900, startPoint y: 134, endPoint x: 862, endPoint y: 134, distance: 38.0
click at [900, 134] on button "Delete" at bounding box center [909, 134] width 49 height 24
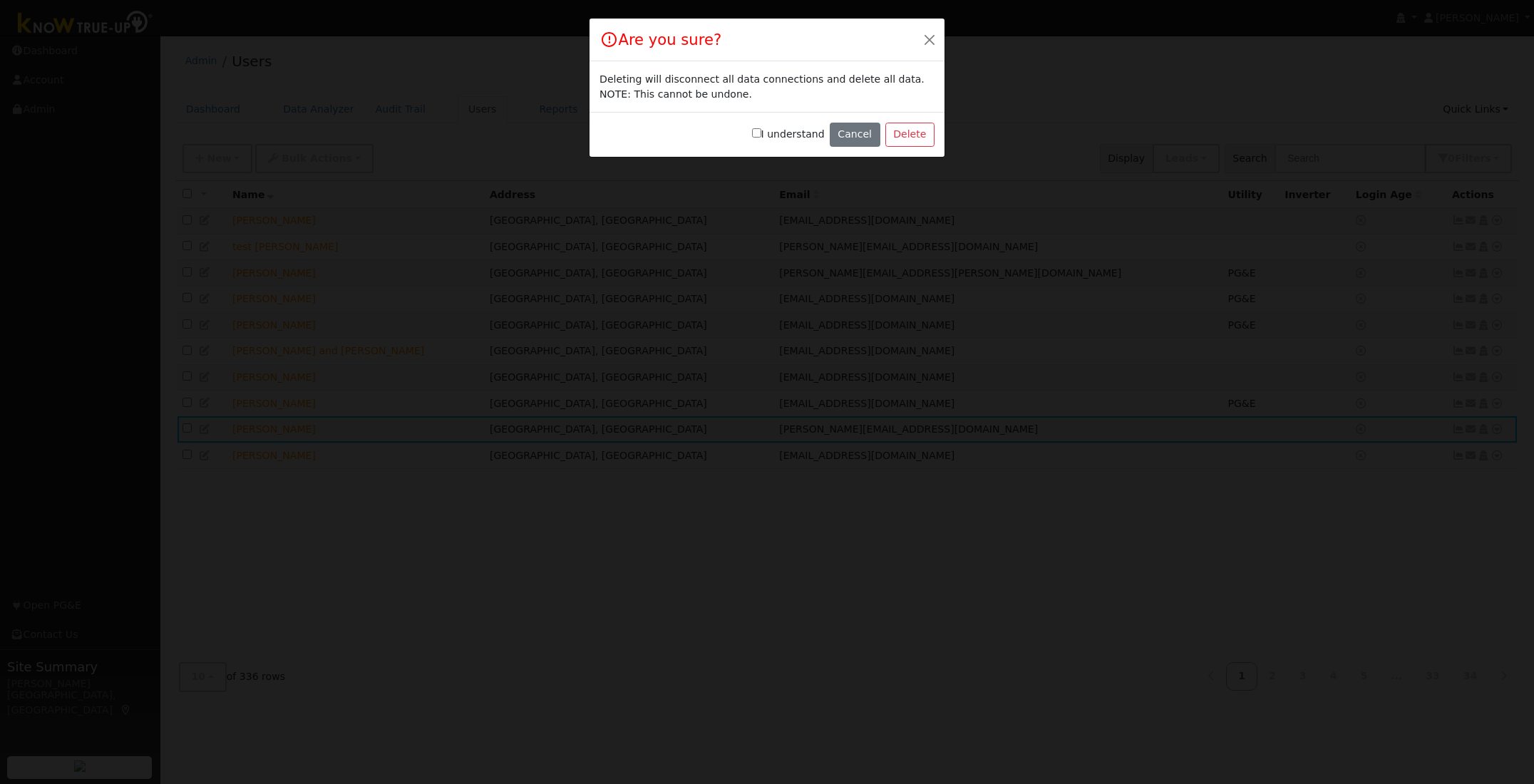
click at [762, 133] on input "I understand" at bounding box center [756, 133] width 10 height 9
checkbox input "true"
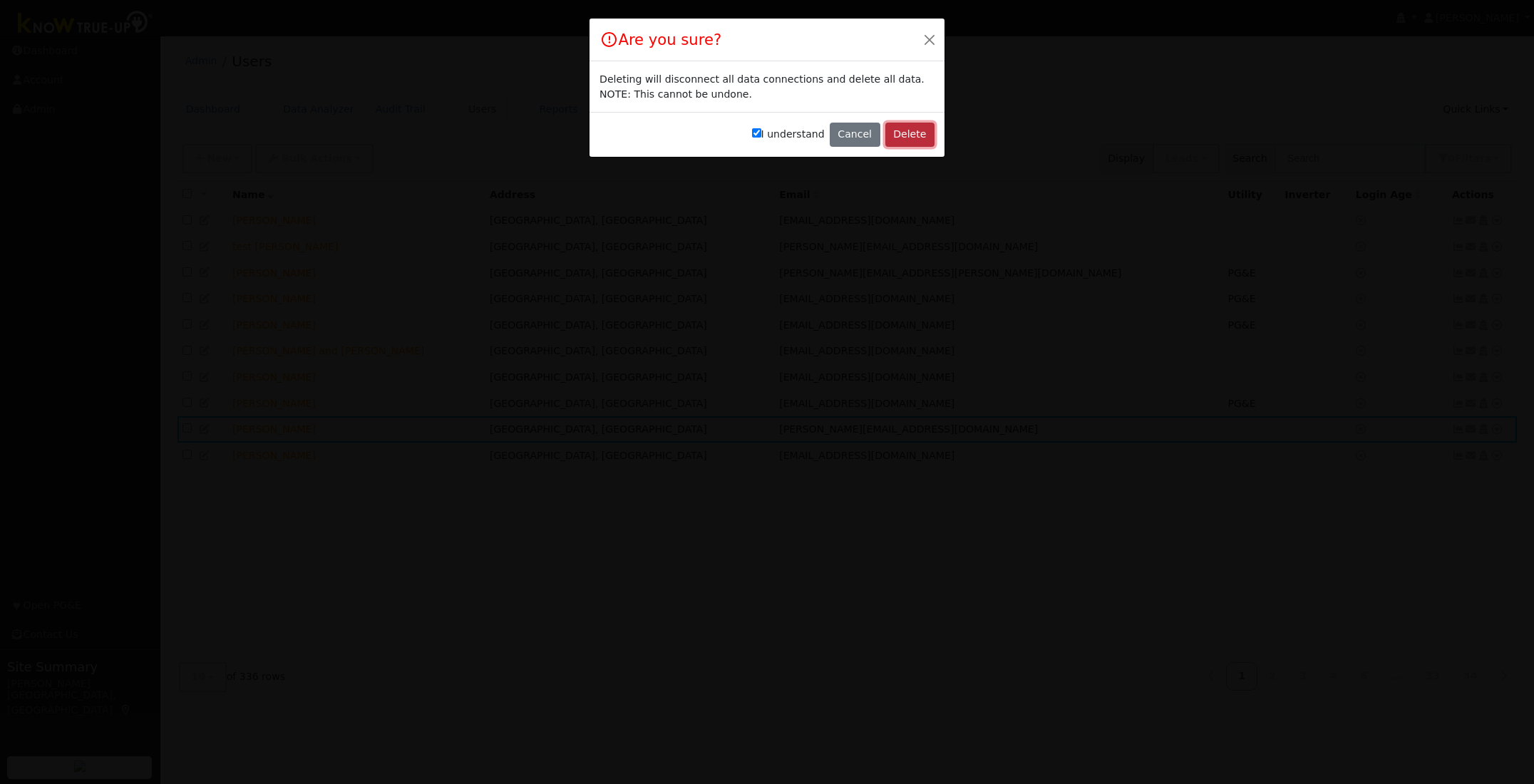
click at [922, 134] on button "Delete" at bounding box center [909, 134] width 49 height 24
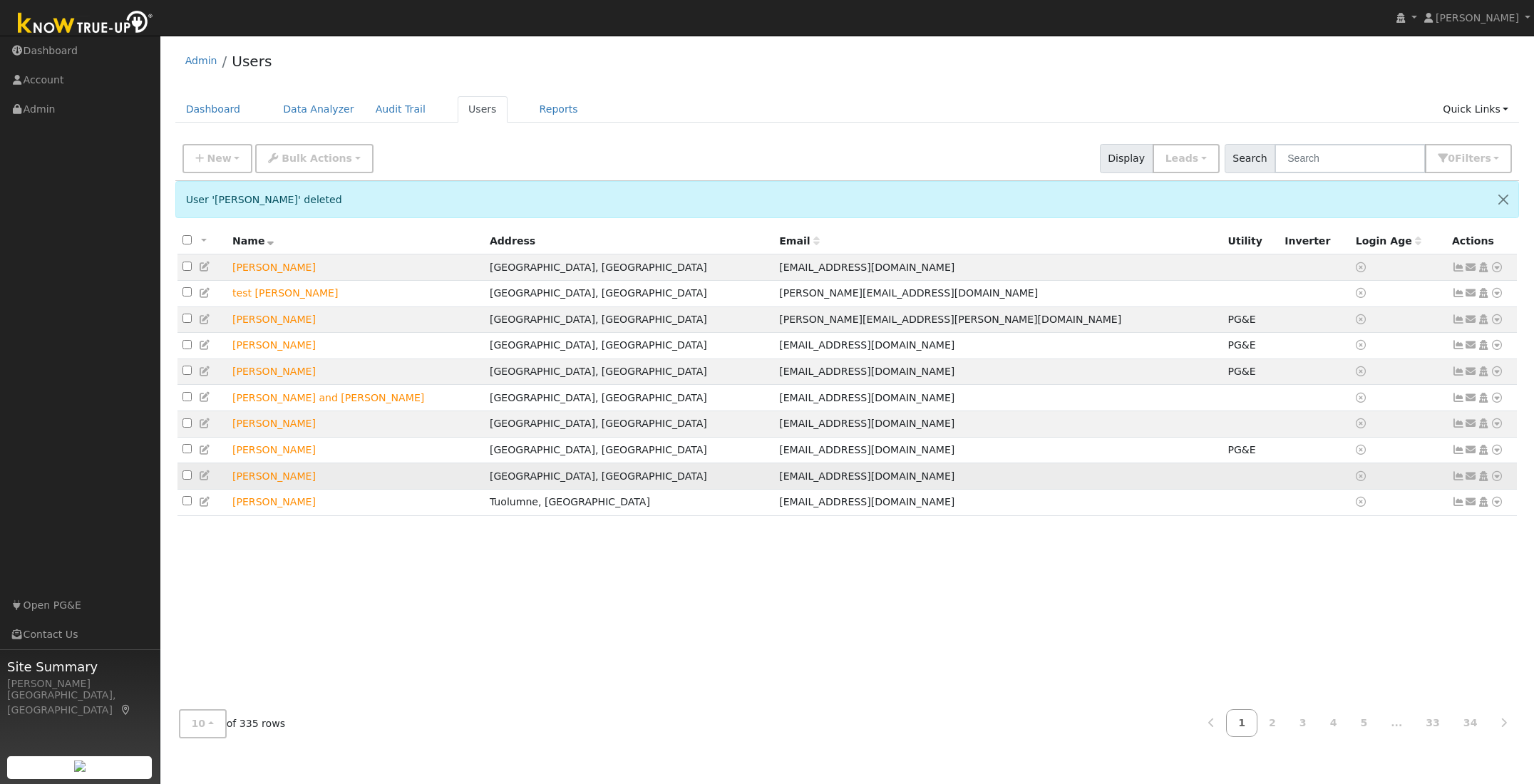
click at [1497, 481] on icon at bounding box center [1497, 476] width 13 height 10
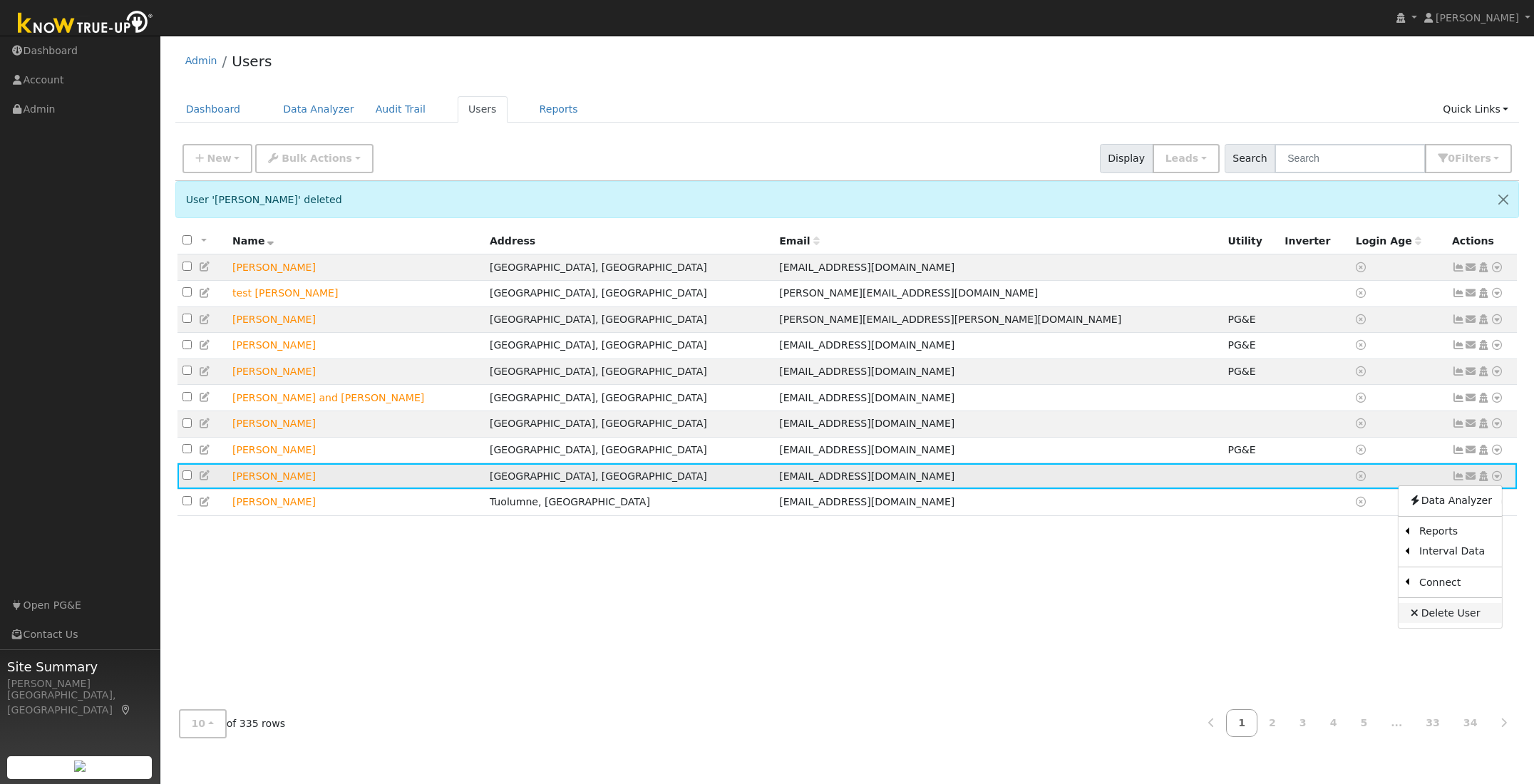
click at [1460, 617] on link "Delete User" at bounding box center [1449, 612] width 103 height 20
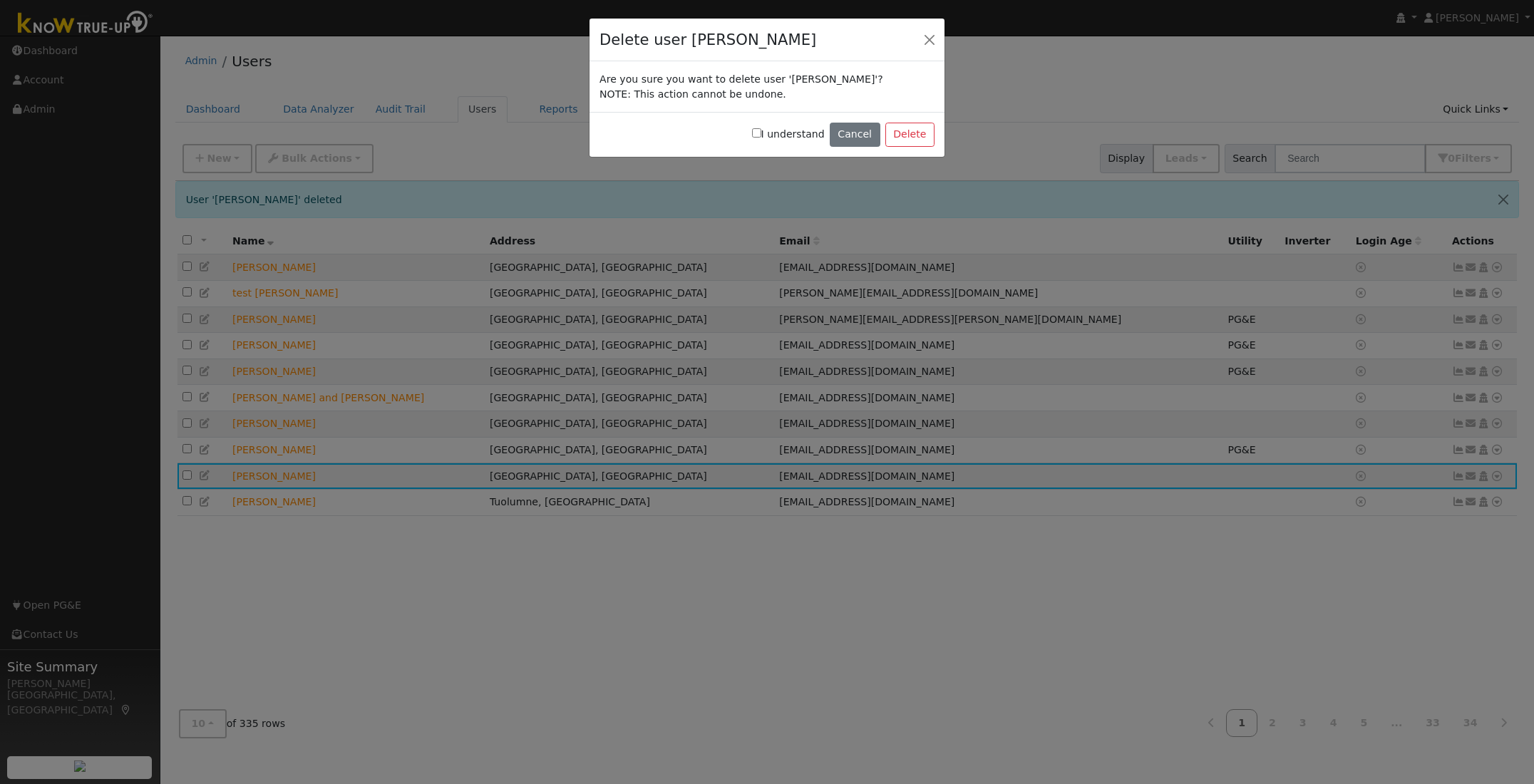
click at [762, 134] on input "I understand" at bounding box center [756, 133] width 10 height 9
checkbox input "true"
drag, startPoint x: 911, startPoint y: 132, endPoint x: 788, endPoint y: 131, distance: 123.0
click at [911, 132] on button "Delete" at bounding box center [909, 134] width 49 height 24
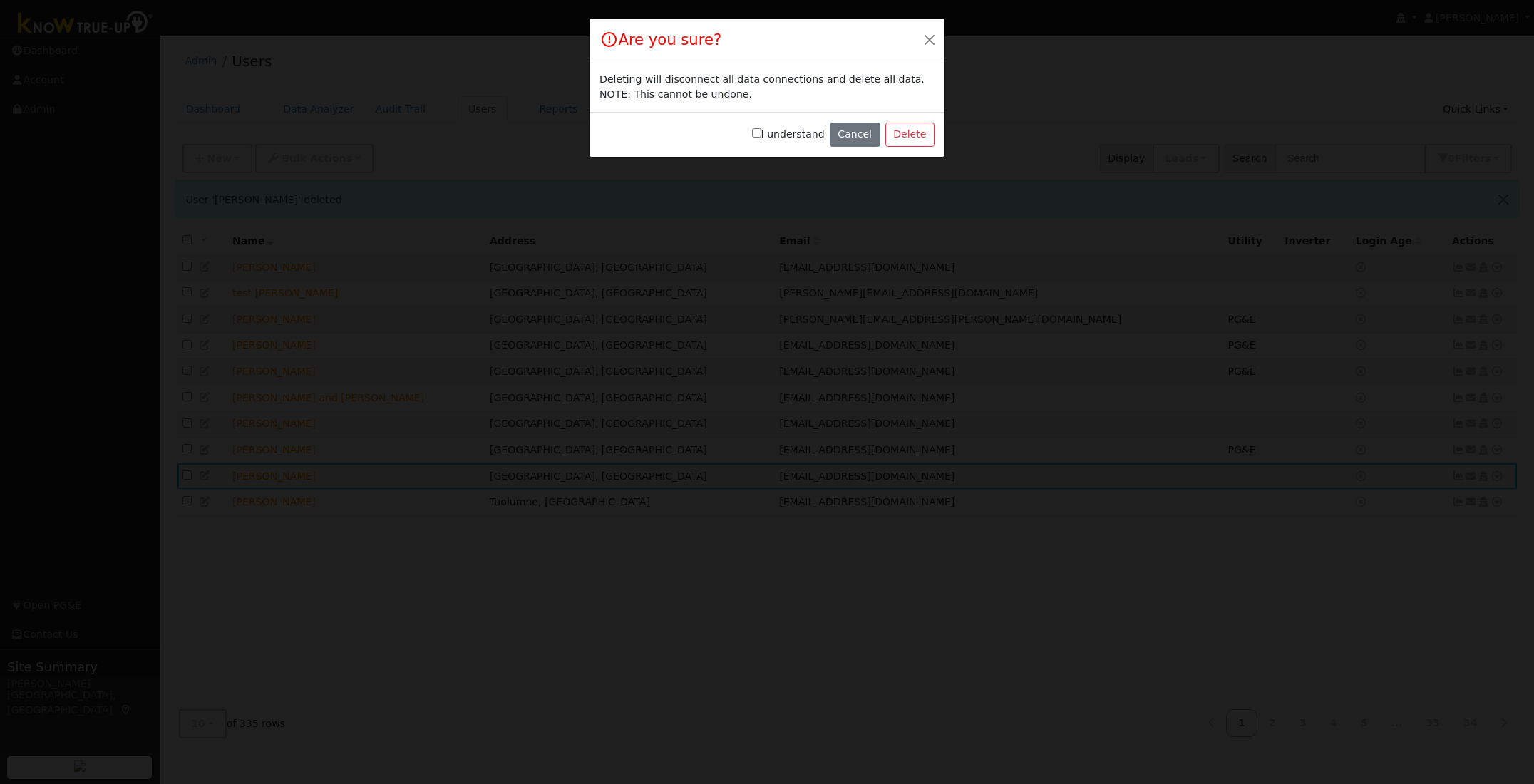
drag, startPoint x: 764, startPoint y: 132, endPoint x: 776, endPoint y: 133, distance: 12.0
click at [762, 131] on input "I understand" at bounding box center [756, 133] width 10 height 9
checkbox input "true"
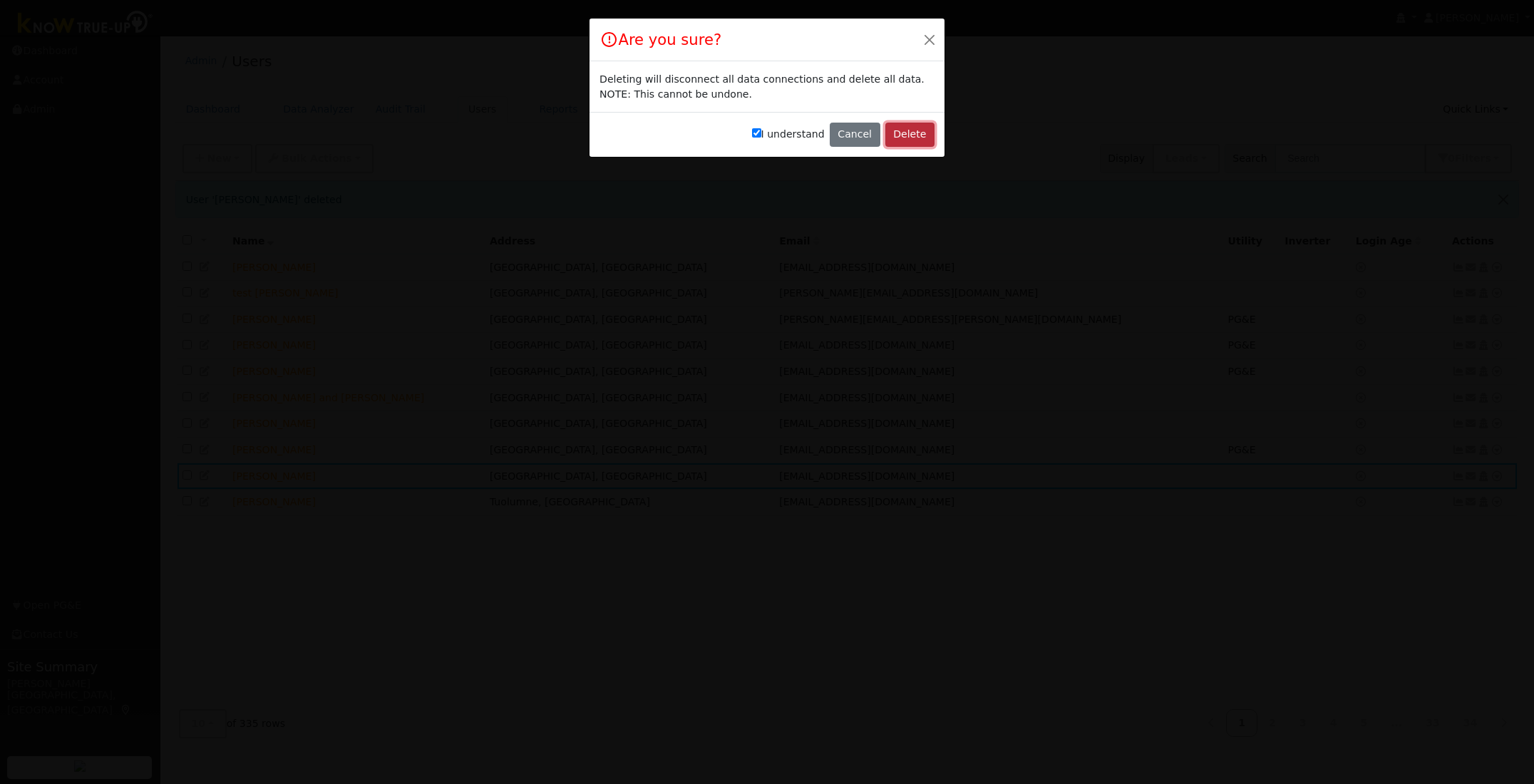
click at [920, 134] on button "Delete" at bounding box center [909, 134] width 49 height 24
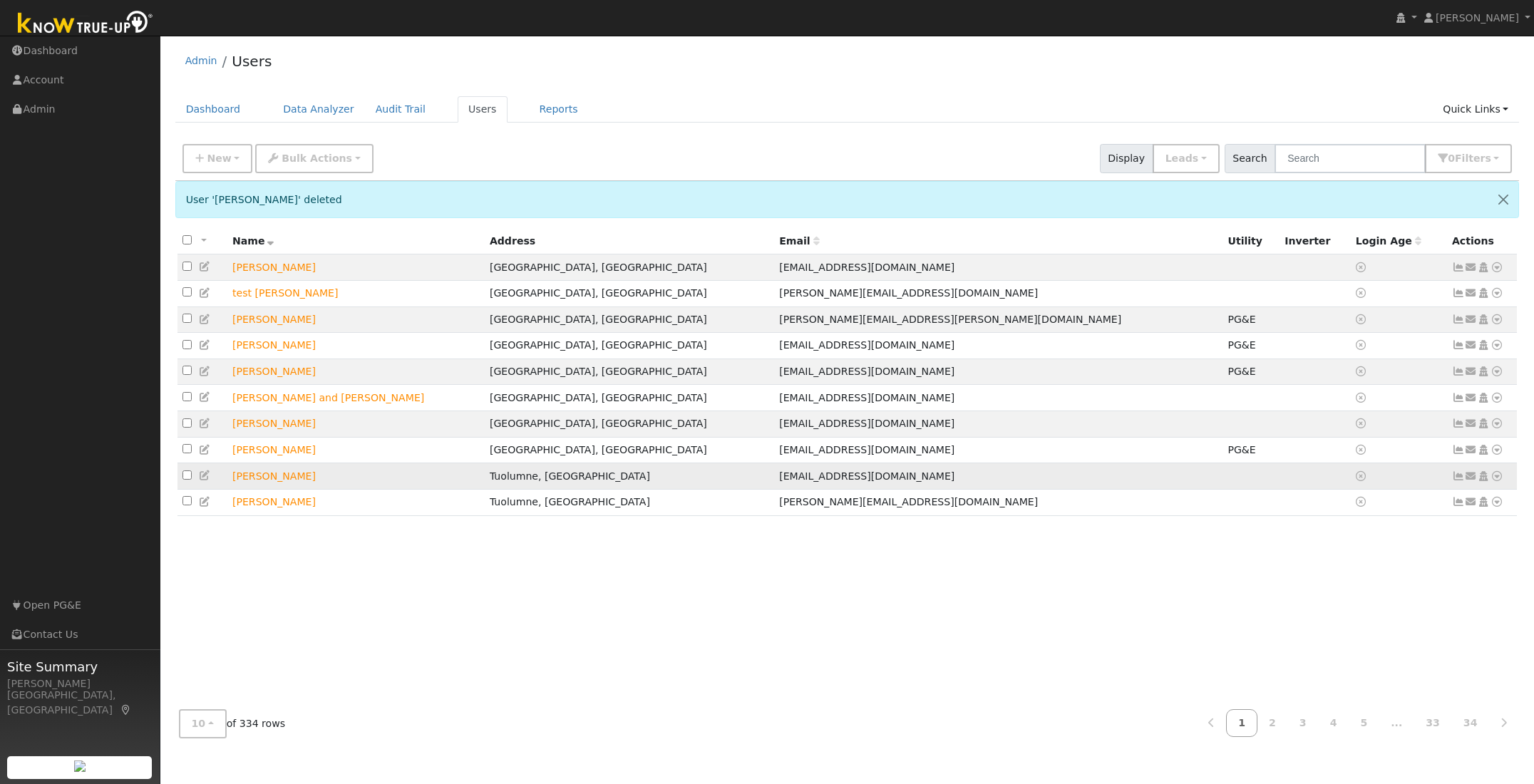
click at [1497, 481] on icon at bounding box center [1497, 476] width 13 height 10
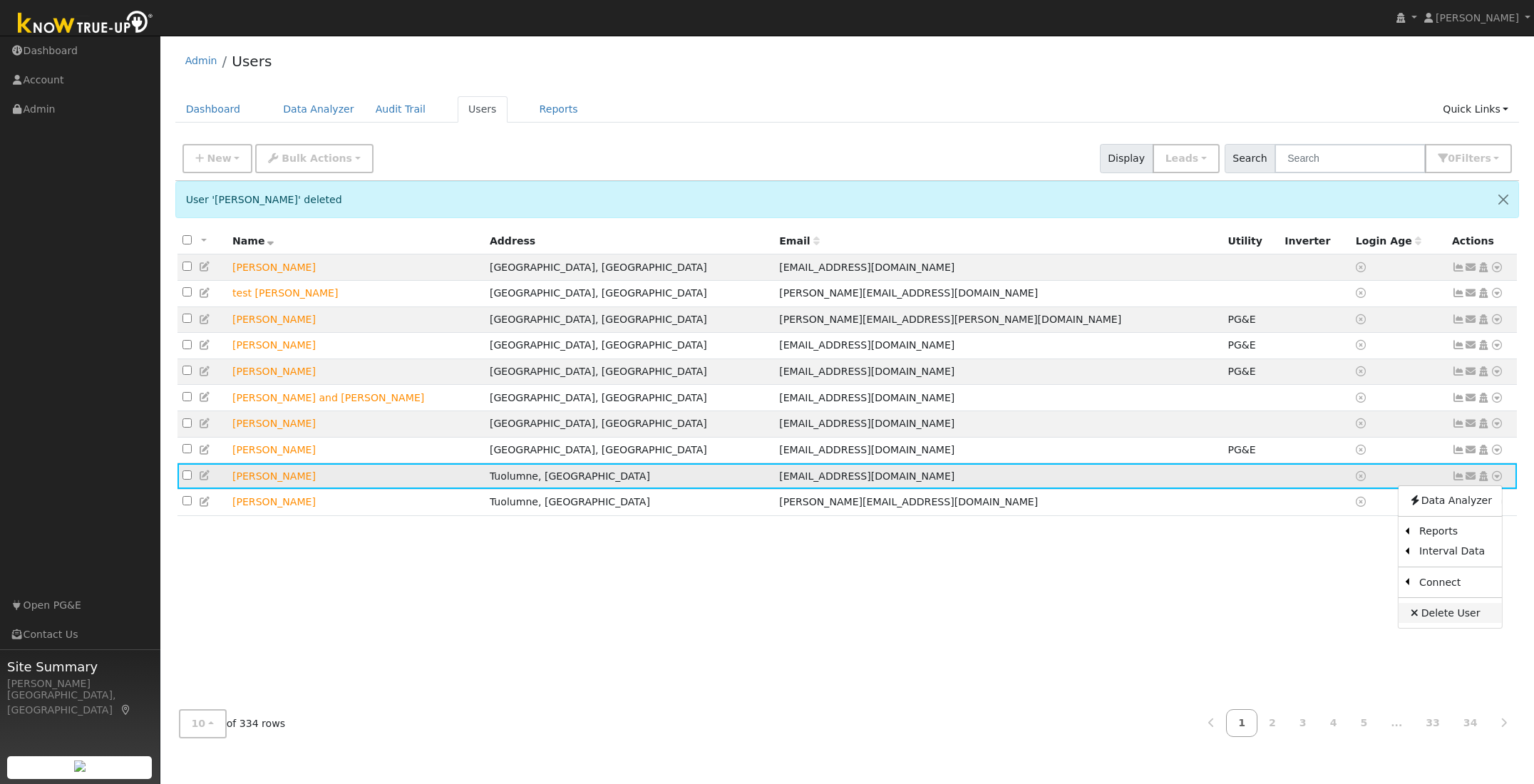
click at [1443, 619] on link "Delete User" at bounding box center [1449, 612] width 103 height 20
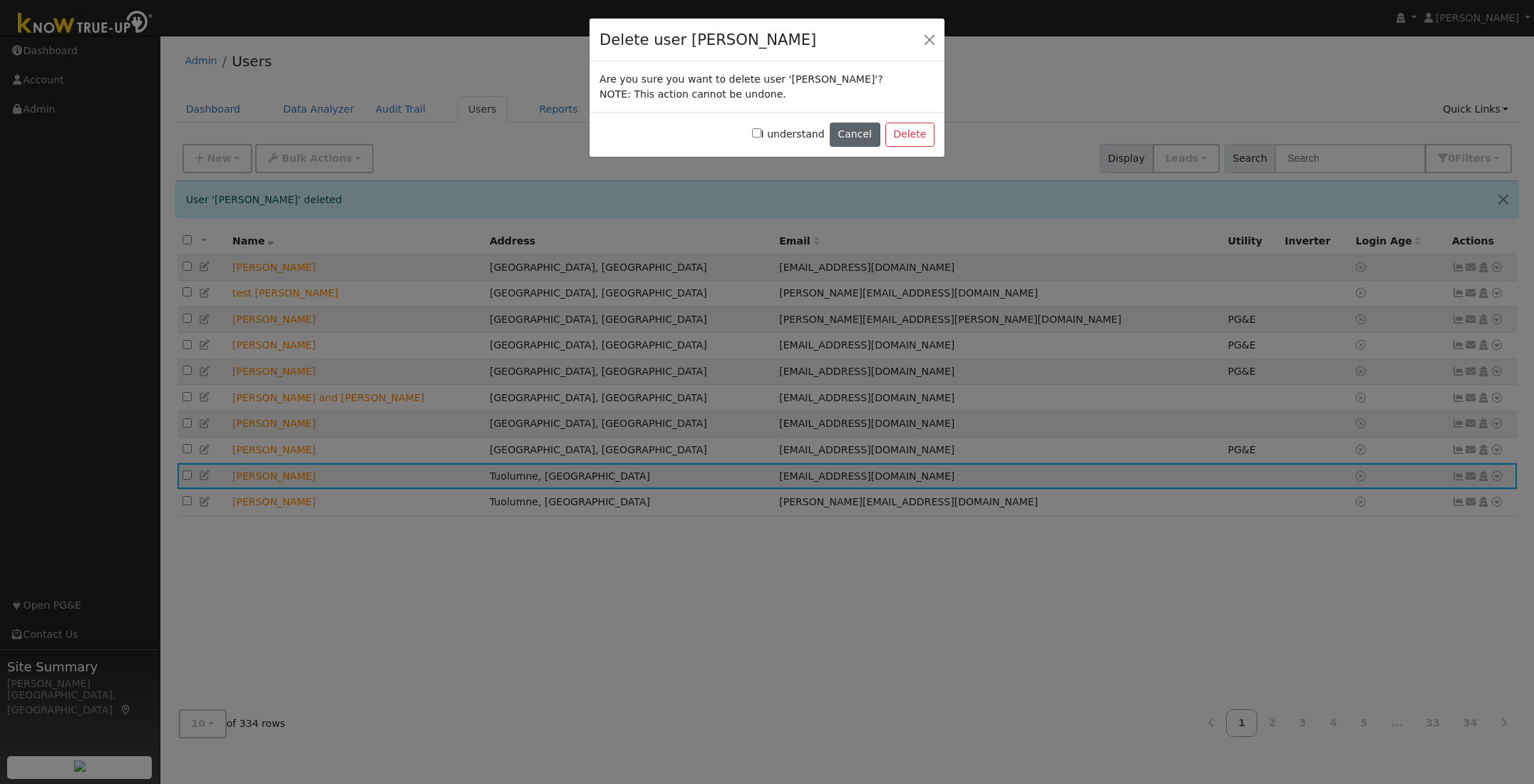
drag, startPoint x: 764, startPoint y: 131, endPoint x: 849, endPoint y: 134, distance: 85.1
click at [762, 131] on input "I understand" at bounding box center [756, 133] width 10 height 9
checkbox input "true"
drag, startPoint x: 892, startPoint y: 134, endPoint x: 905, endPoint y: 140, distance: 14.3
click at [892, 134] on button "Delete" at bounding box center [909, 134] width 49 height 24
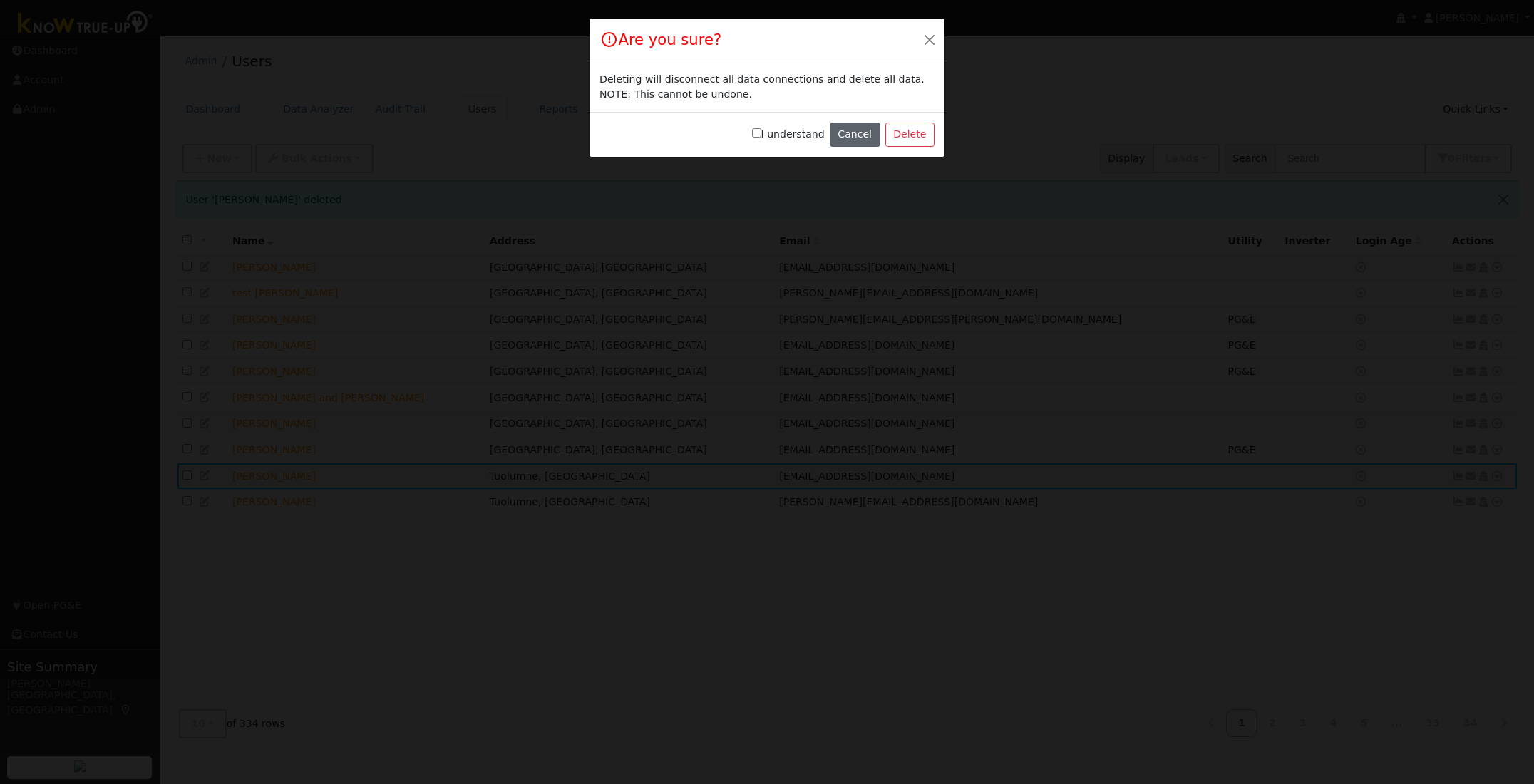
drag, startPoint x: 762, startPoint y: 134, endPoint x: 838, endPoint y: 134, distance: 76.0
click at [762, 134] on input "I understand" at bounding box center [756, 133] width 10 height 9
checkbox input "true"
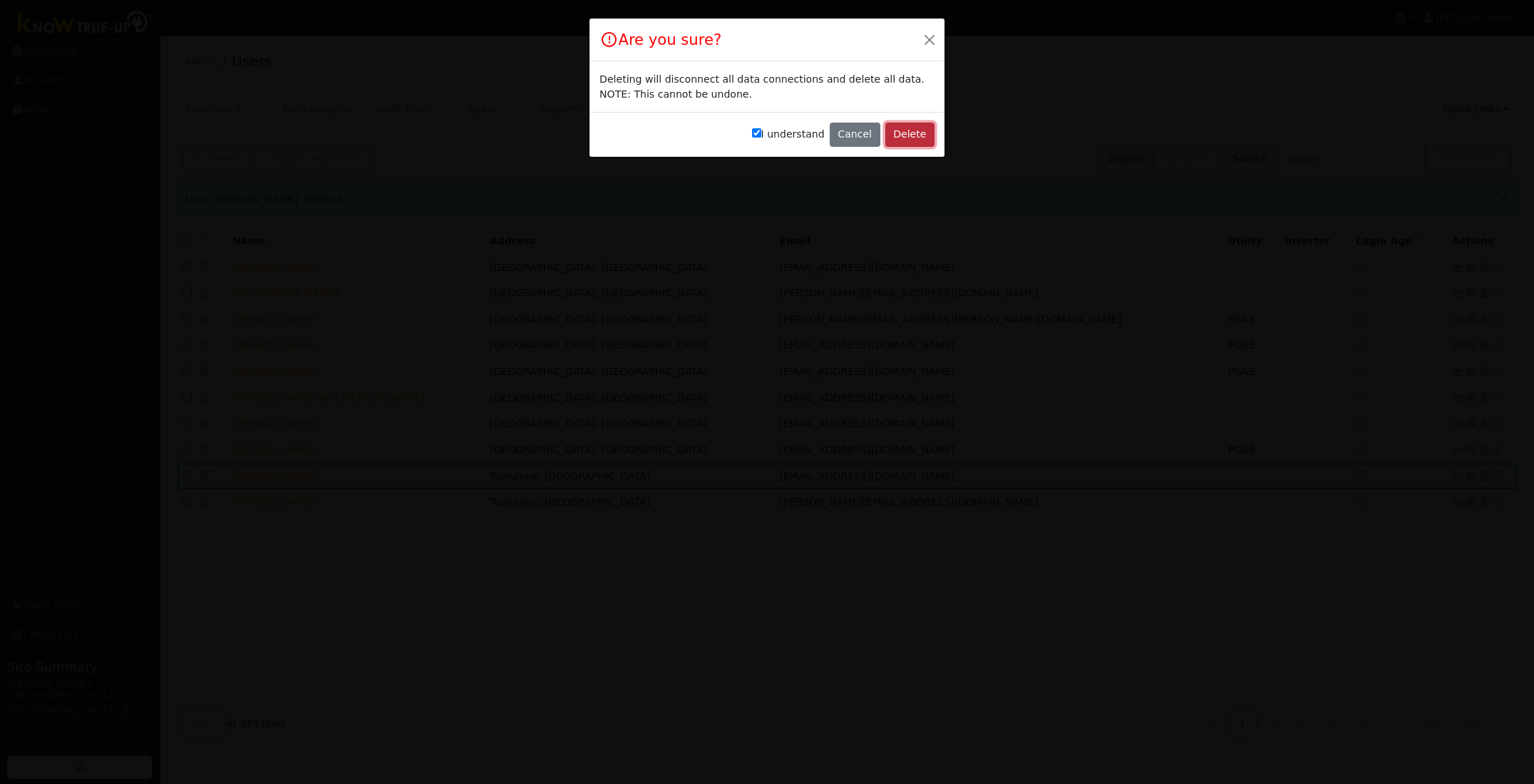
click at [922, 132] on button "Delete" at bounding box center [909, 134] width 49 height 24
